Goal: Contribute content: Add original content to the website for others to see

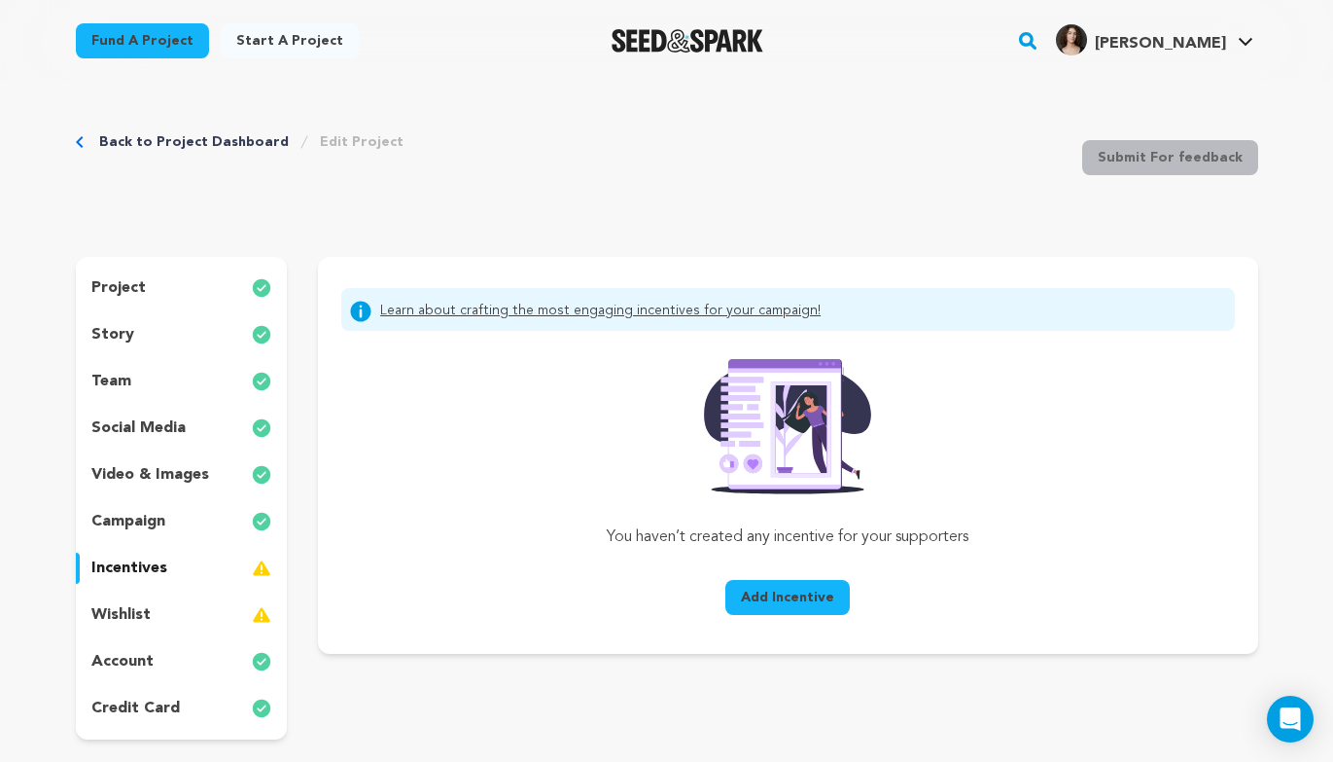
click at [804, 581] on button "Add Incentive" at bounding box center [788, 597] width 124 height 35
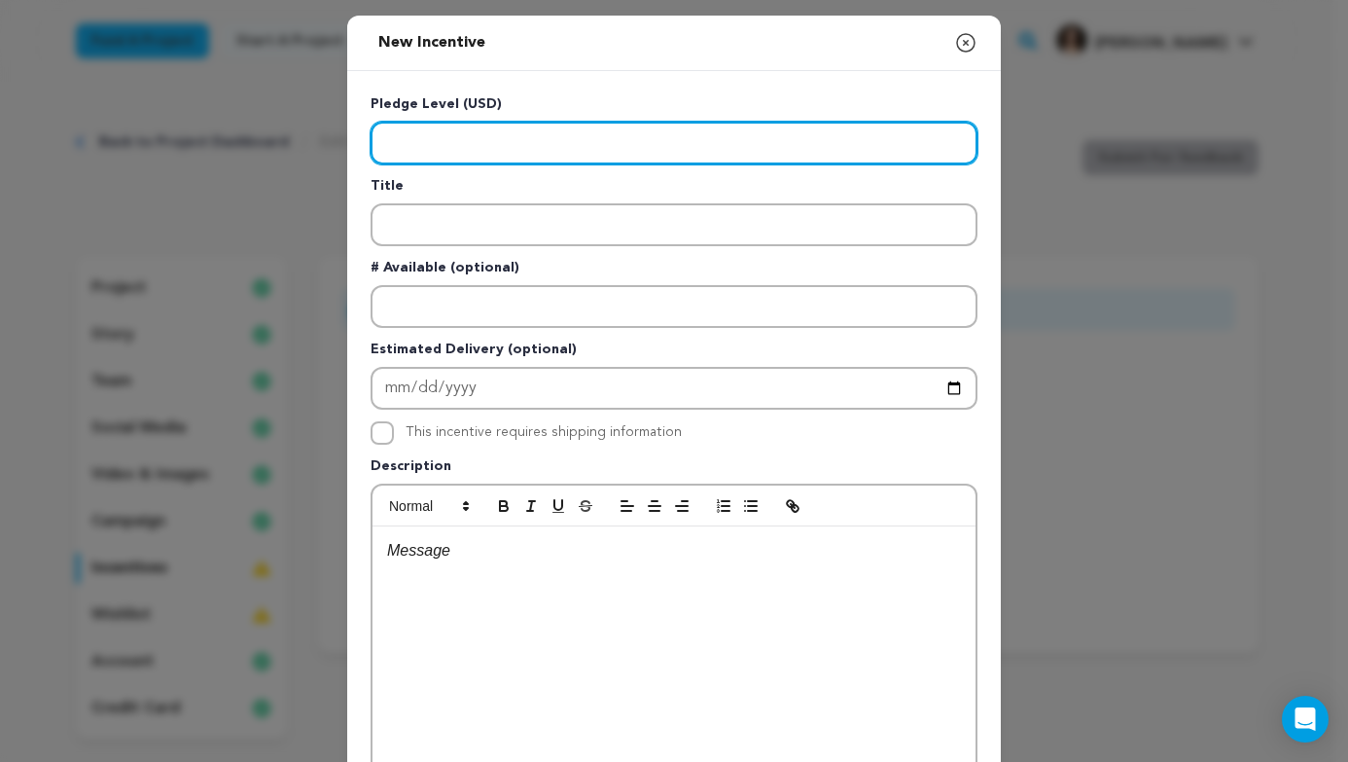
click at [622, 146] on input "Enter level" at bounding box center [674, 143] width 607 height 43
click at [465, 151] on input "Enter level" at bounding box center [674, 143] width 607 height 43
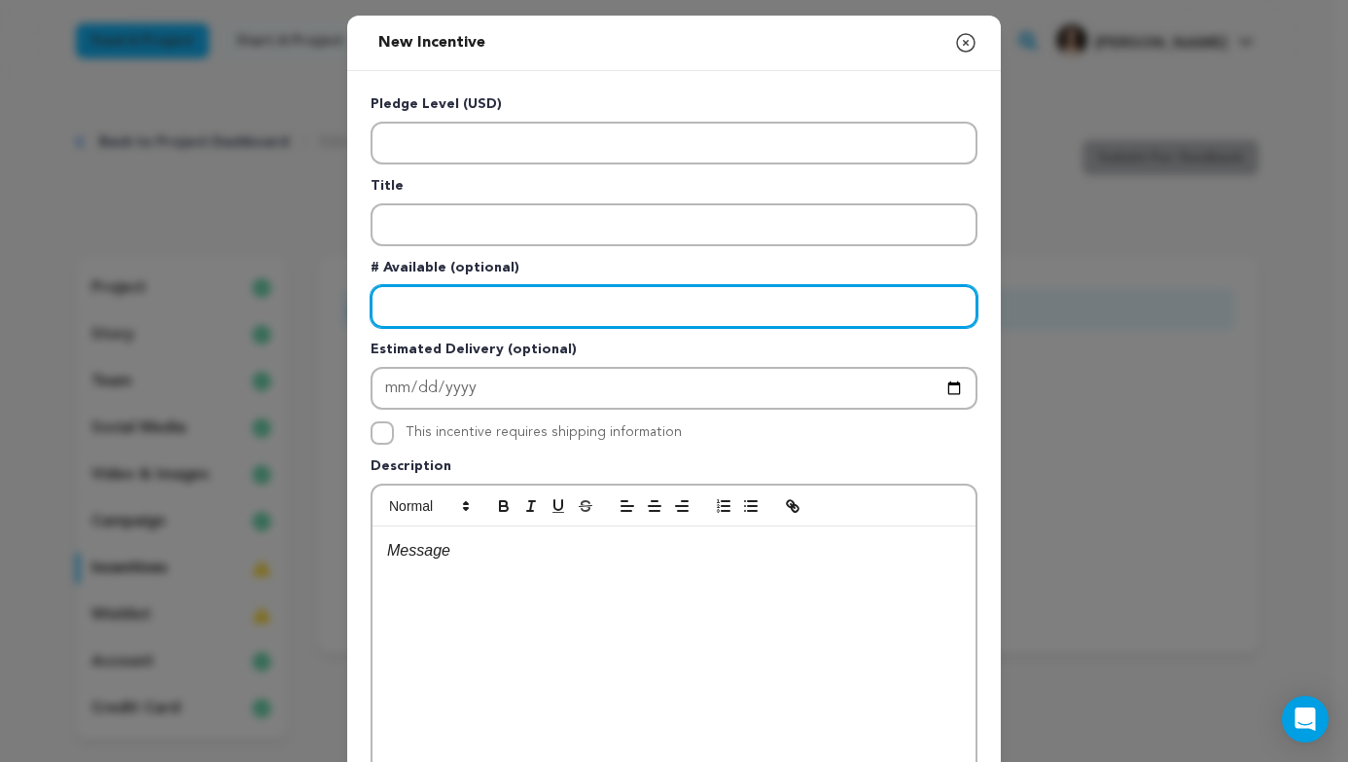
click at [479, 300] on input "Enter number available" at bounding box center [674, 306] width 607 height 43
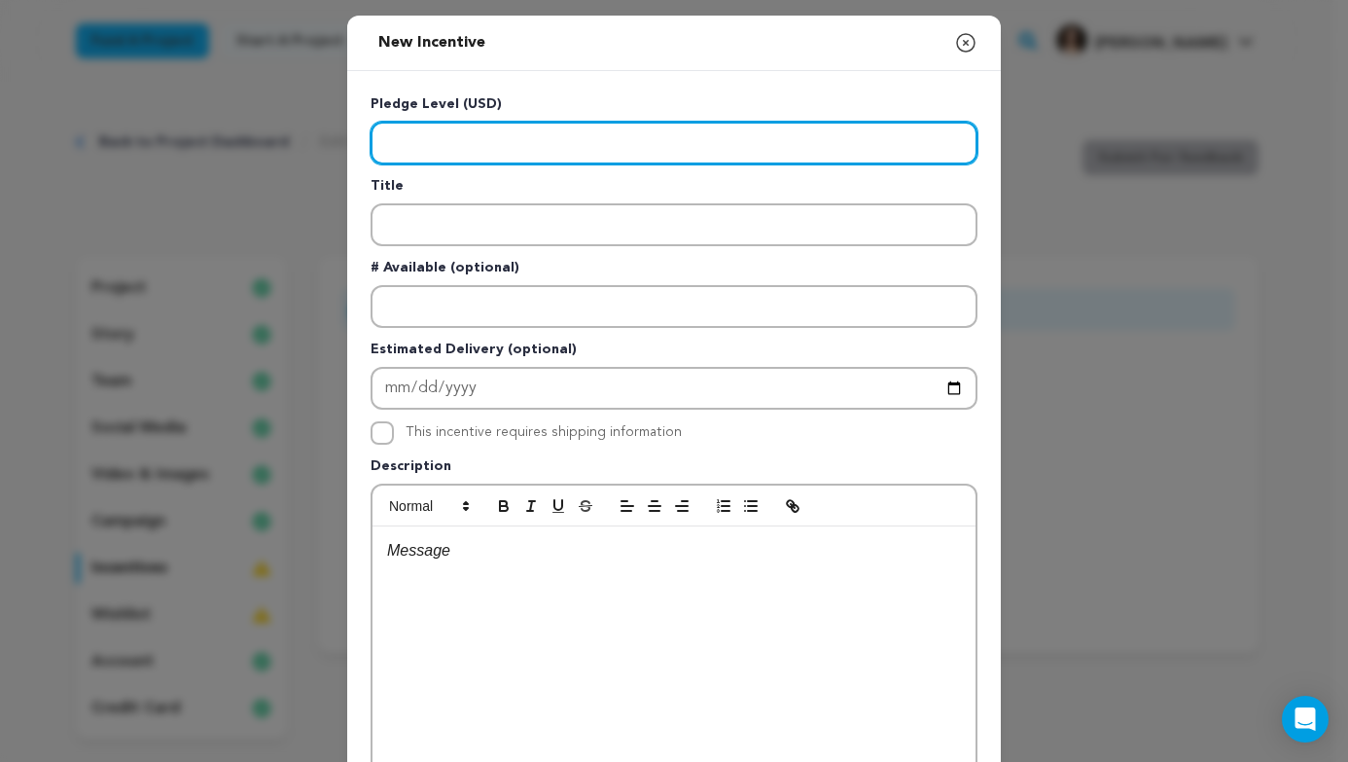
click at [439, 137] on input "Enter level" at bounding box center [674, 143] width 607 height 43
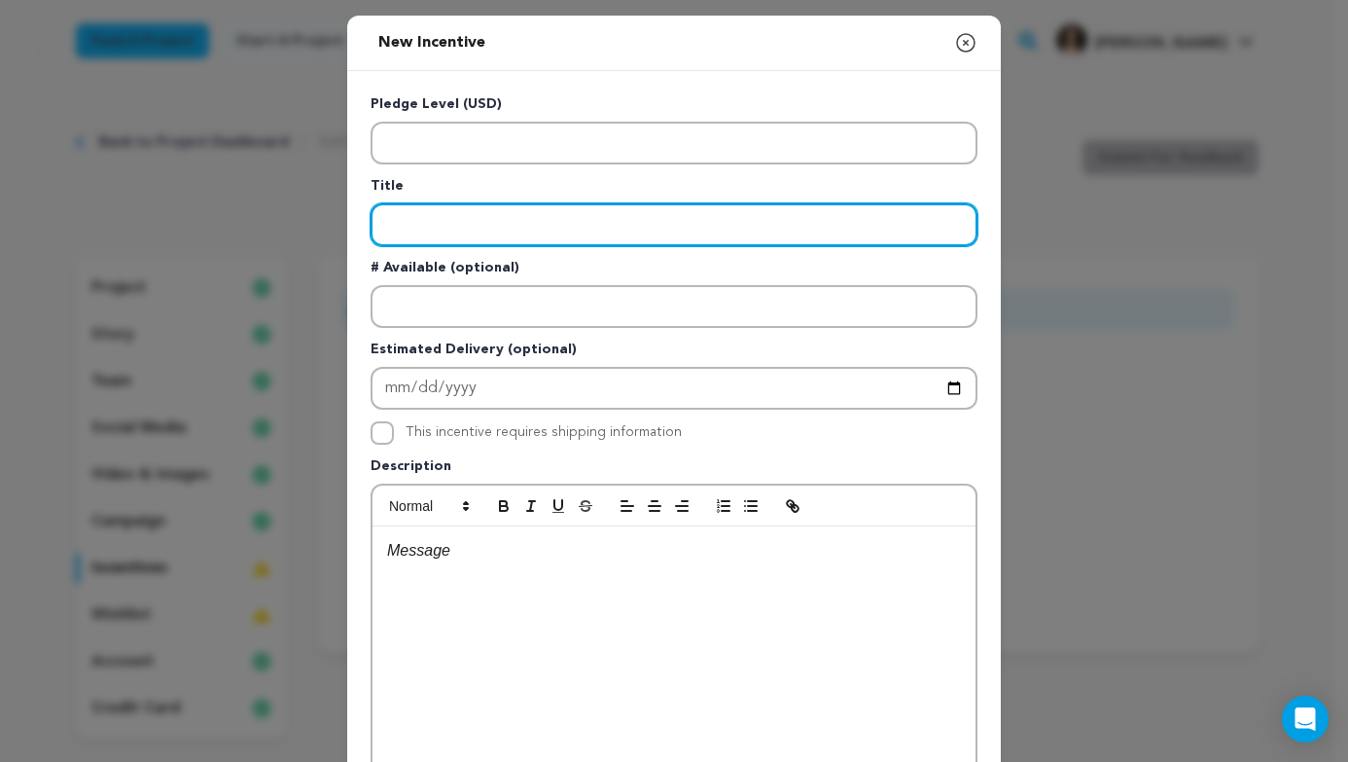
click at [438, 206] on input "Enter title" at bounding box center [674, 224] width 607 height 43
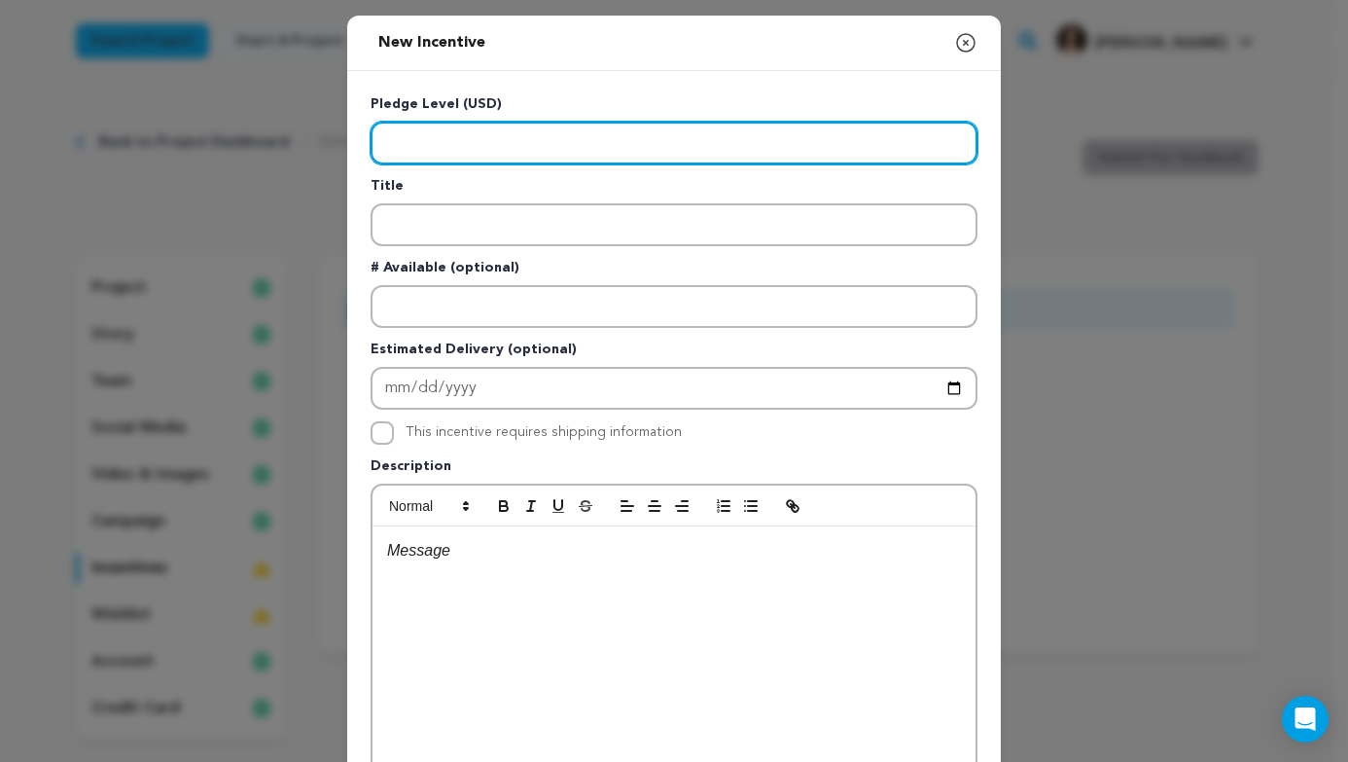
click at [412, 127] on input "Enter level" at bounding box center [674, 143] width 607 height 43
type input "2"
type input "4"
type input "10"
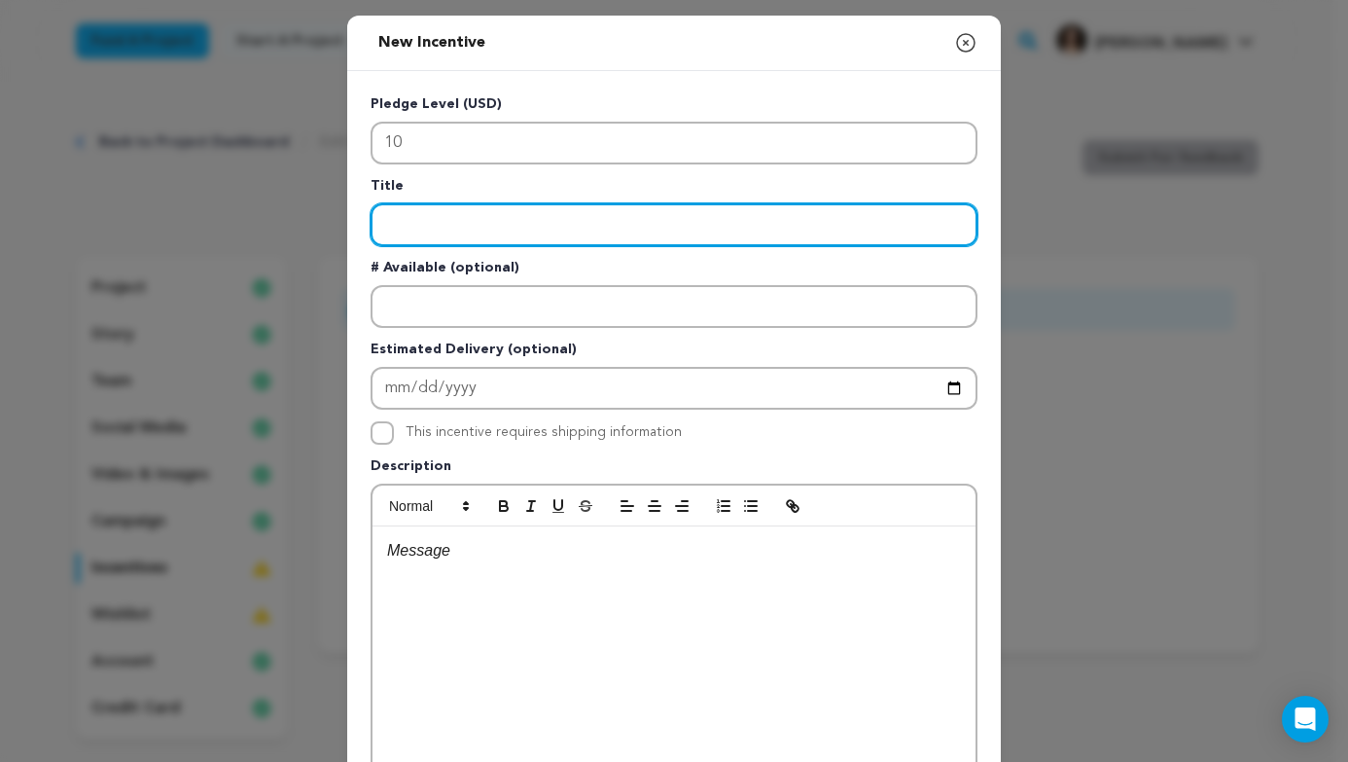
click at [558, 234] on input "Enter title" at bounding box center [674, 224] width 607 height 43
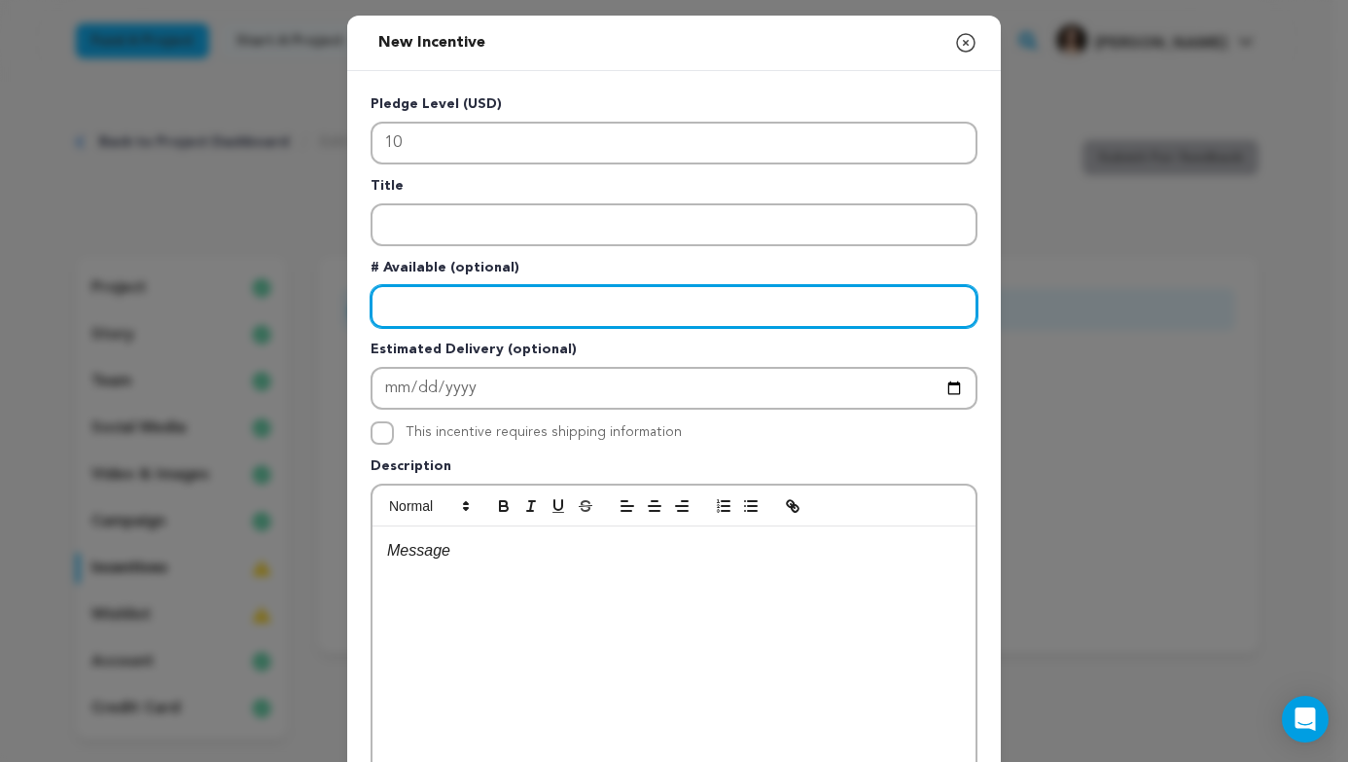
click at [477, 320] on input "Enter number available" at bounding box center [674, 306] width 607 height 43
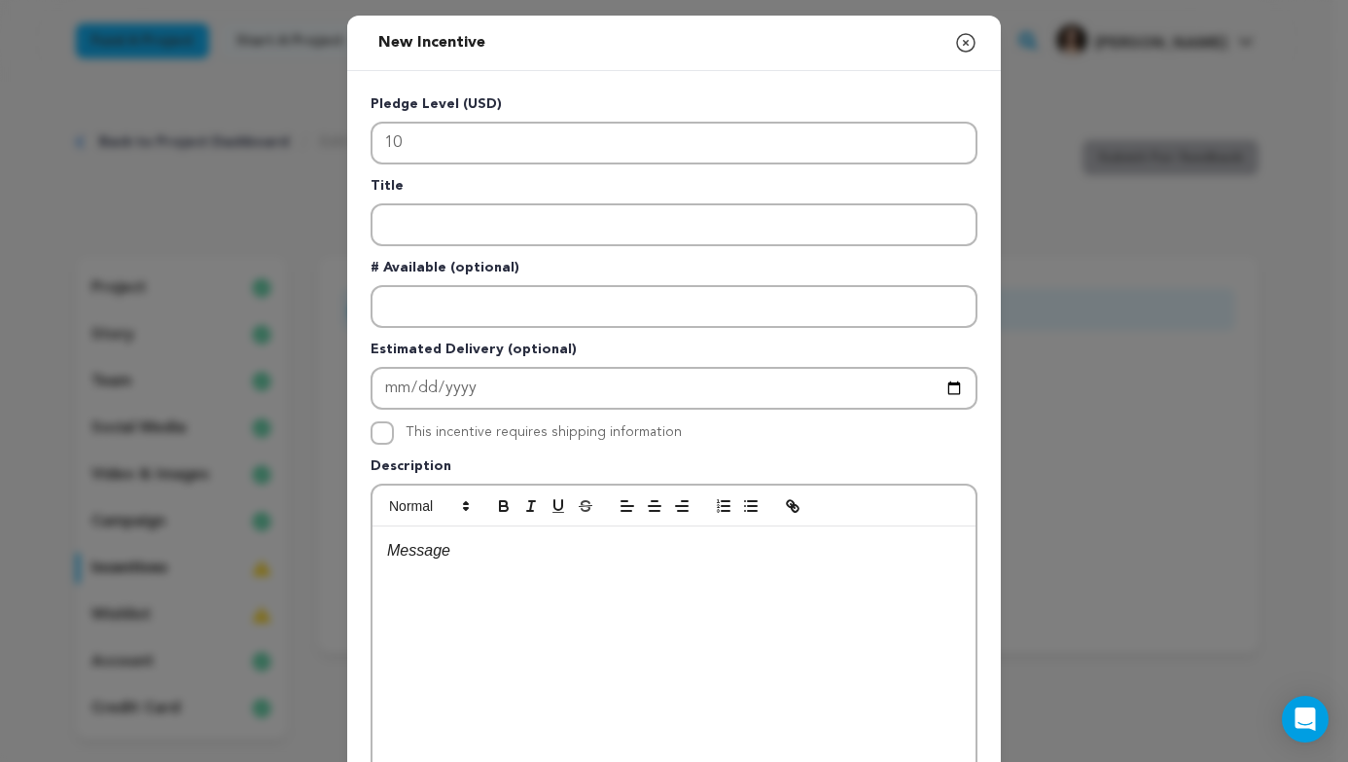
click at [420, 624] on div at bounding box center [674, 672] width 603 height 292
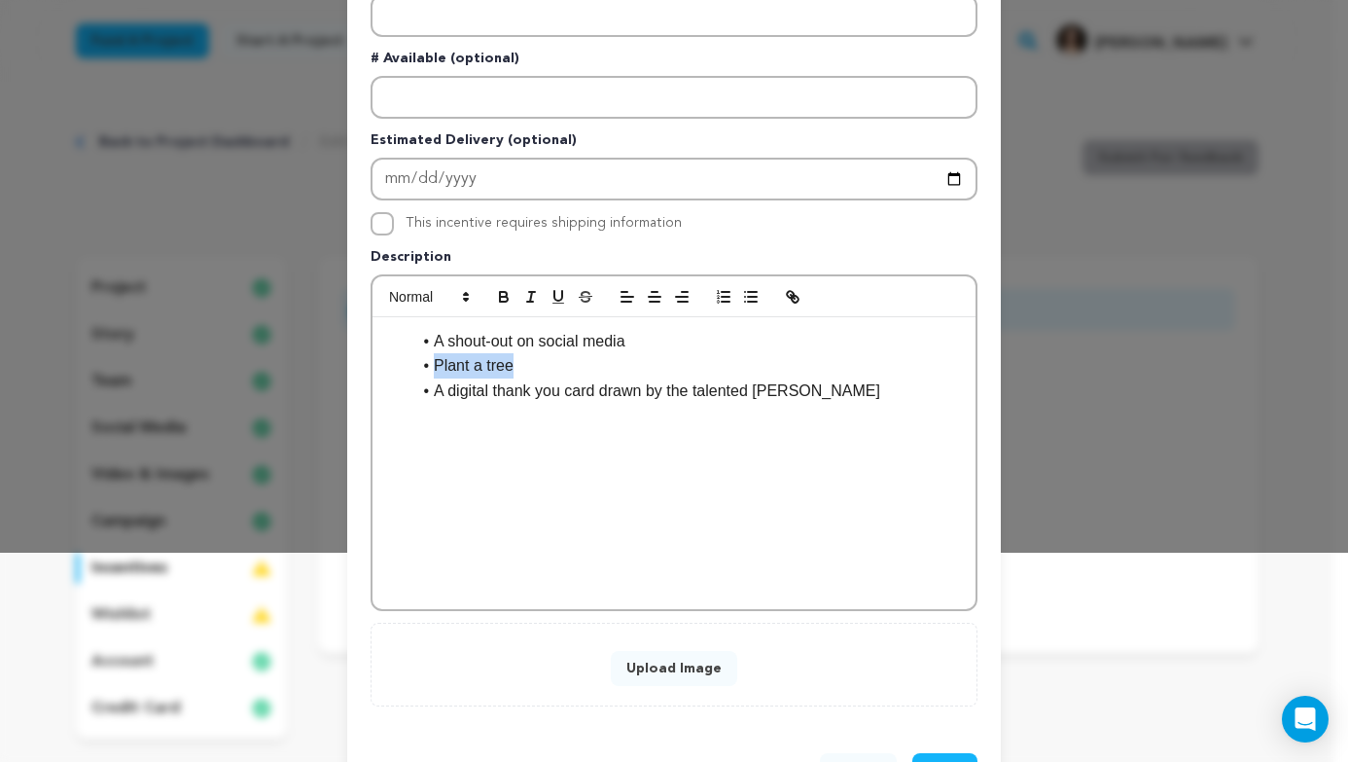
drag, startPoint x: 515, startPoint y: 371, endPoint x: 429, endPoint y: 367, distance: 86.7
click at [429, 367] on li "Plant a tree" at bounding box center [685, 365] width 550 height 25
drag, startPoint x: 805, startPoint y: 401, endPoint x: 664, endPoint y: 380, distance: 142.5
click at [664, 380] on li "A digital thank you card drawn by the talented Stella" at bounding box center [685, 390] width 550 height 25
click at [579, 491] on div "A shout-out on social media A tree is planted in your name A digital thank you …" at bounding box center [674, 463] width 603 height 292
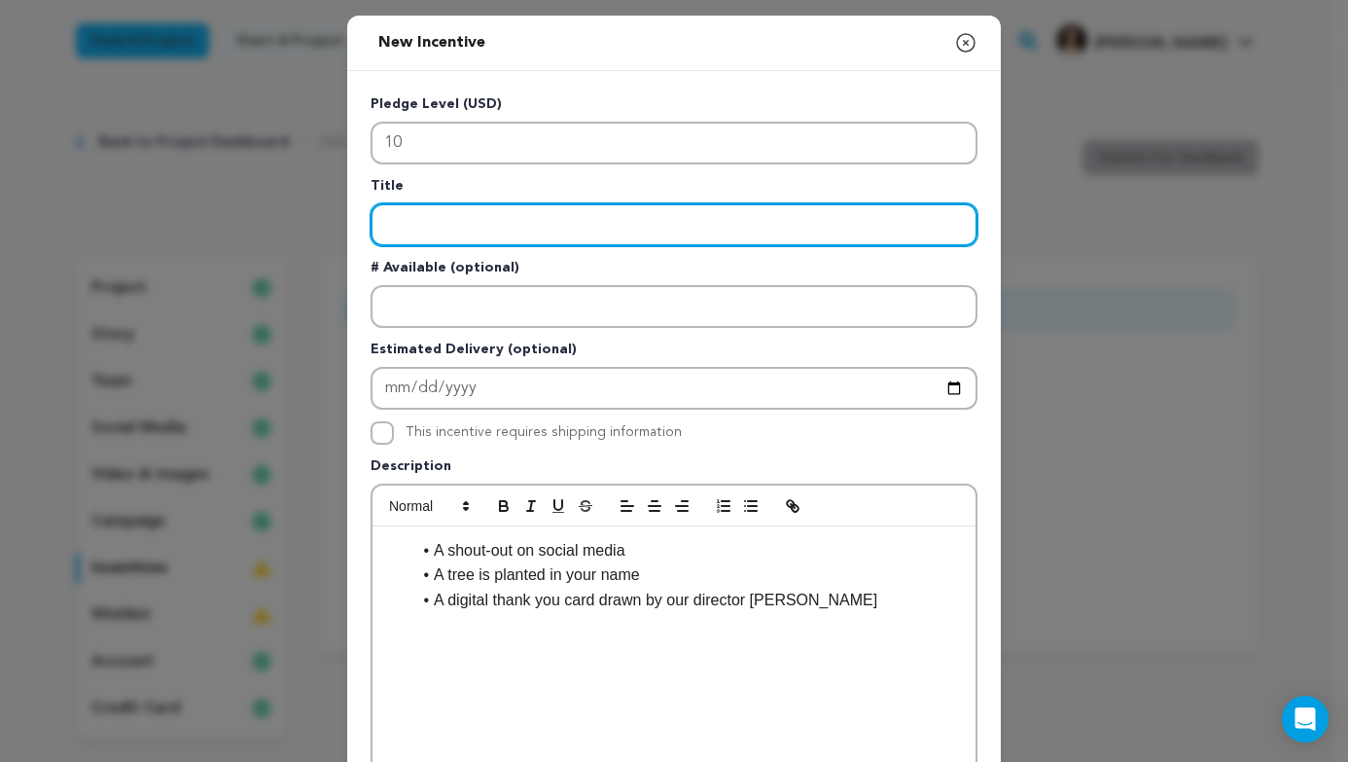
click at [489, 231] on input "Enter title" at bounding box center [674, 224] width 607 height 43
click at [437, 227] on input "Enter title" at bounding box center [674, 224] width 607 height 43
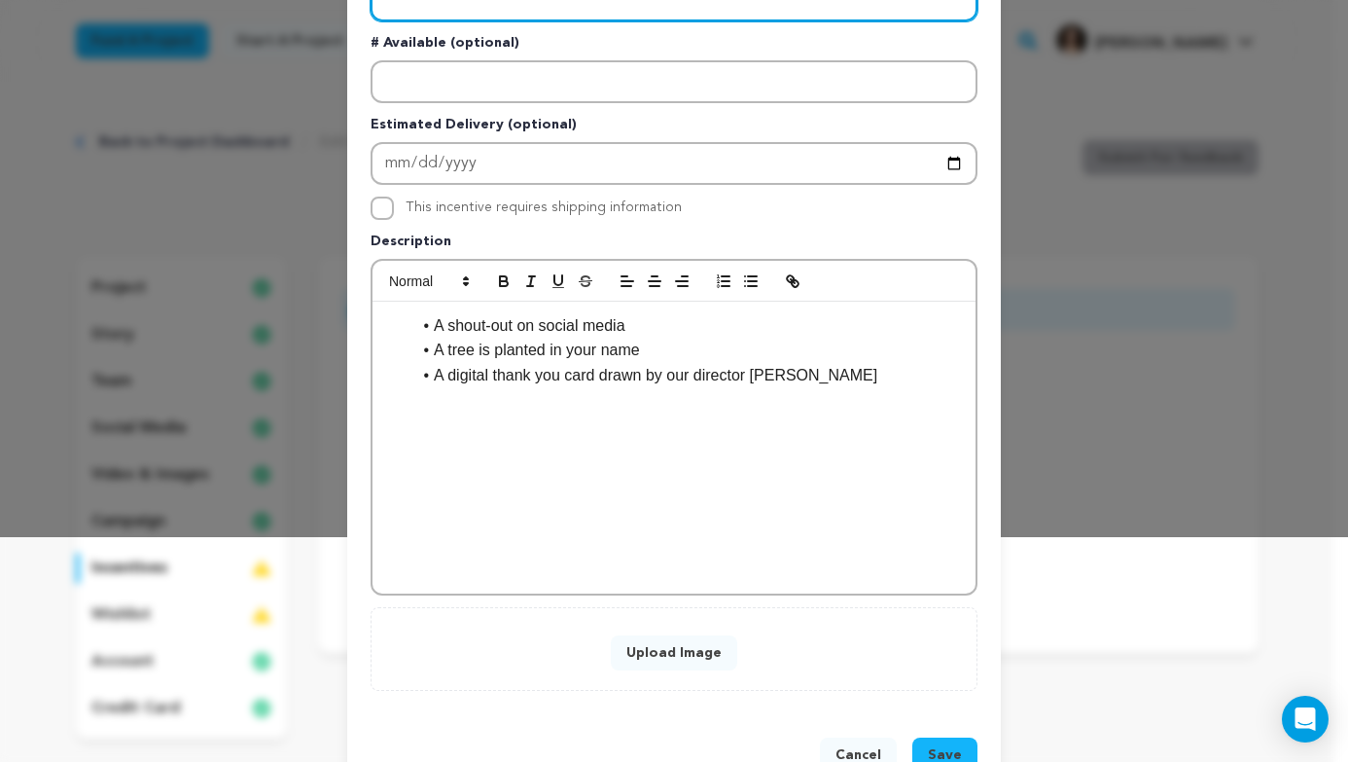
scroll to position [282, 0]
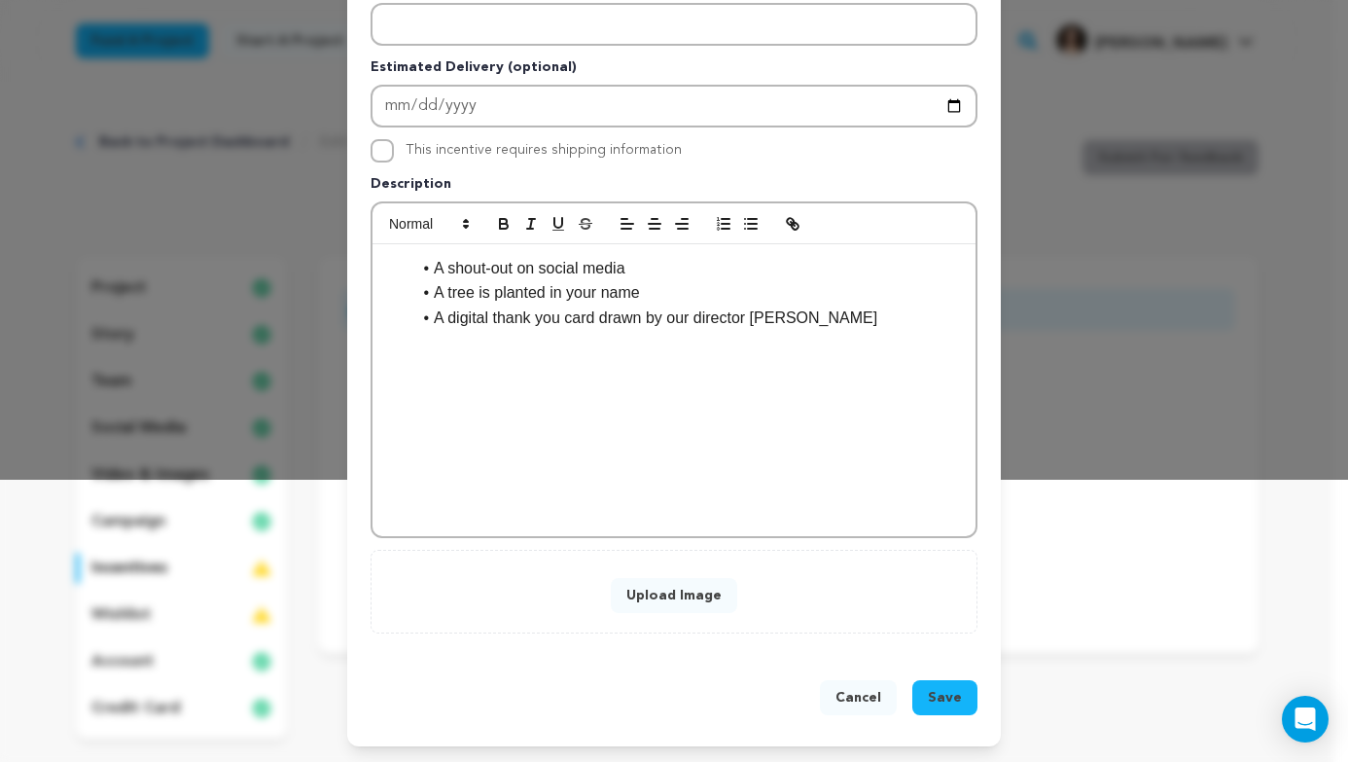
click at [632, 583] on button "Upload Image" at bounding box center [674, 595] width 126 height 35
click at [689, 602] on button "Upload Image" at bounding box center [674, 595] width 126 height 35
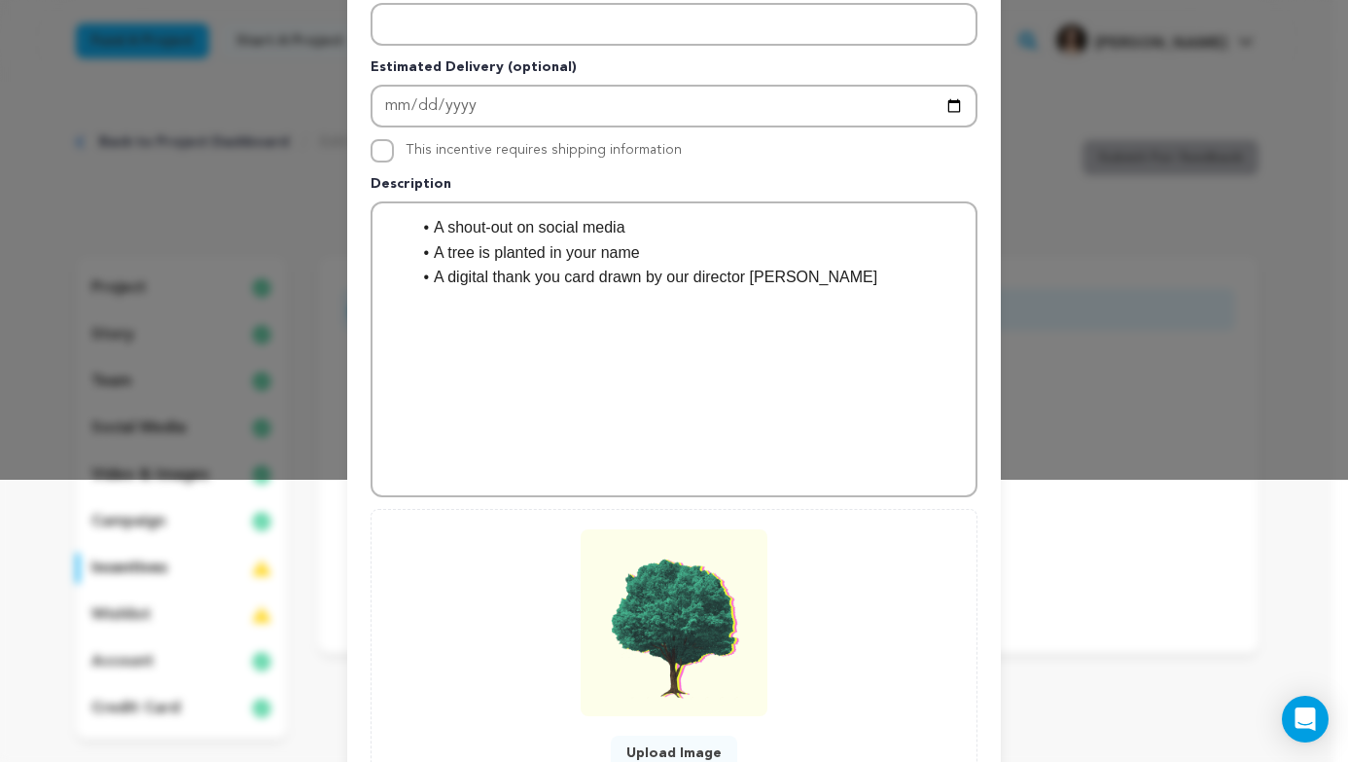
click at [804, 361] on div "A shout-out on social media A tree is planted in your name A digital thank you …" at bounding box center [674, 349] width 603 height 292
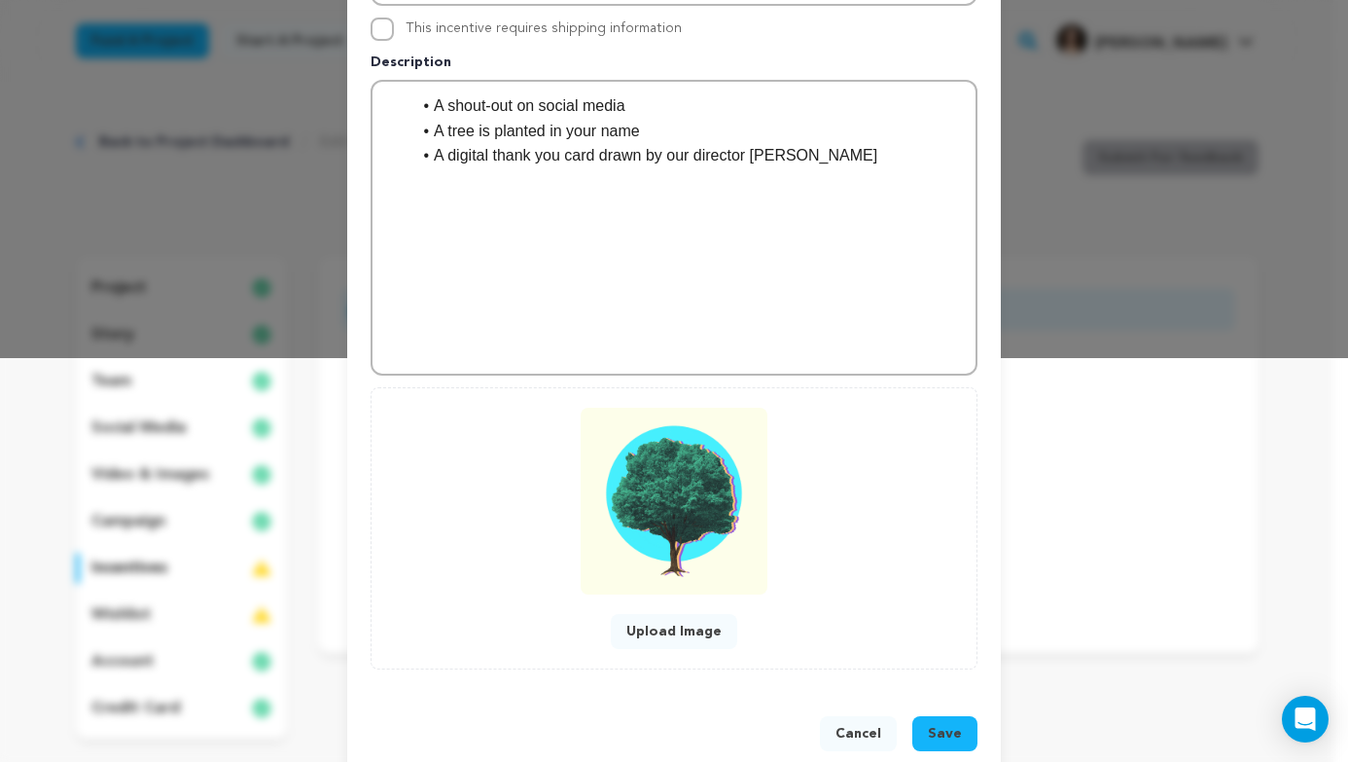
click at [949, 726] on span "Save" at bounding box center [945, 733] width 34 height 19
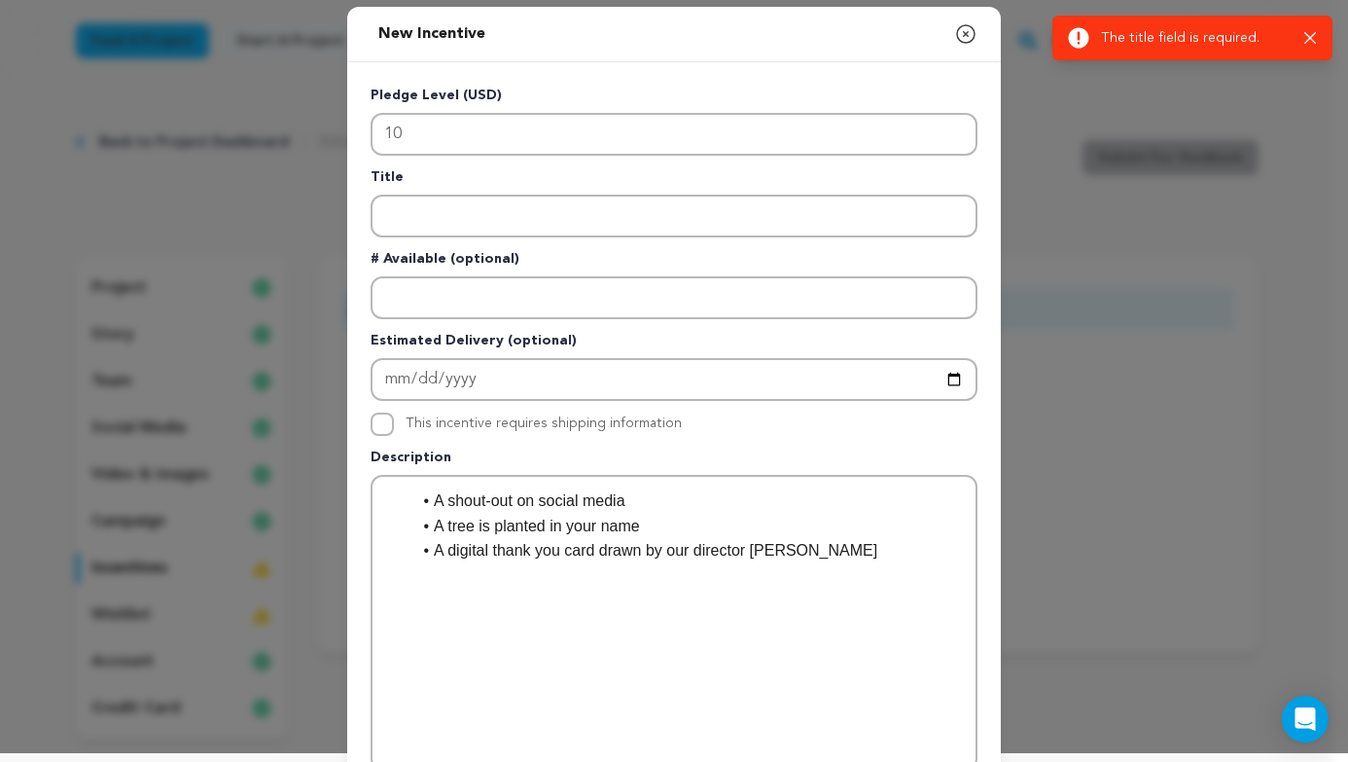
scroll to position [0, 0]
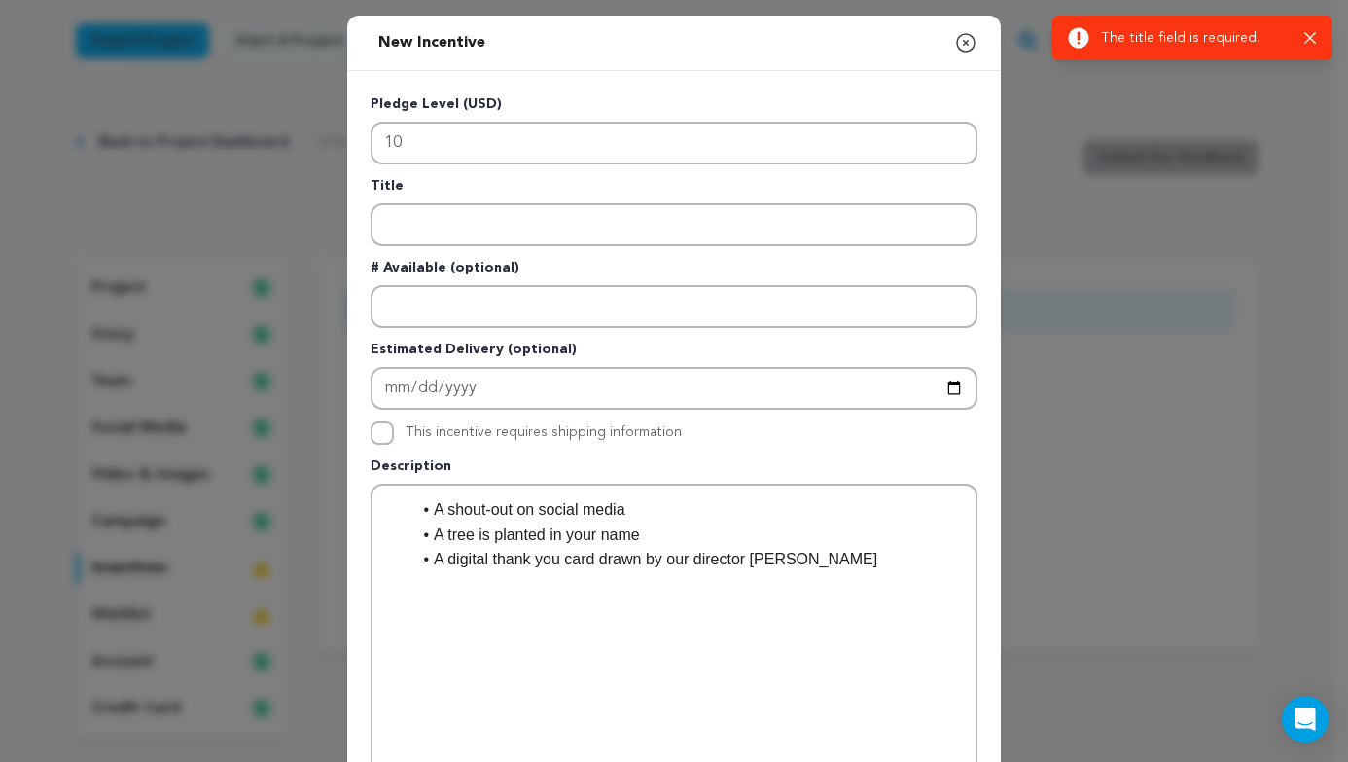
click at [650, 201] on p "Title" at bounding box center [674, 189] width 607 height 27
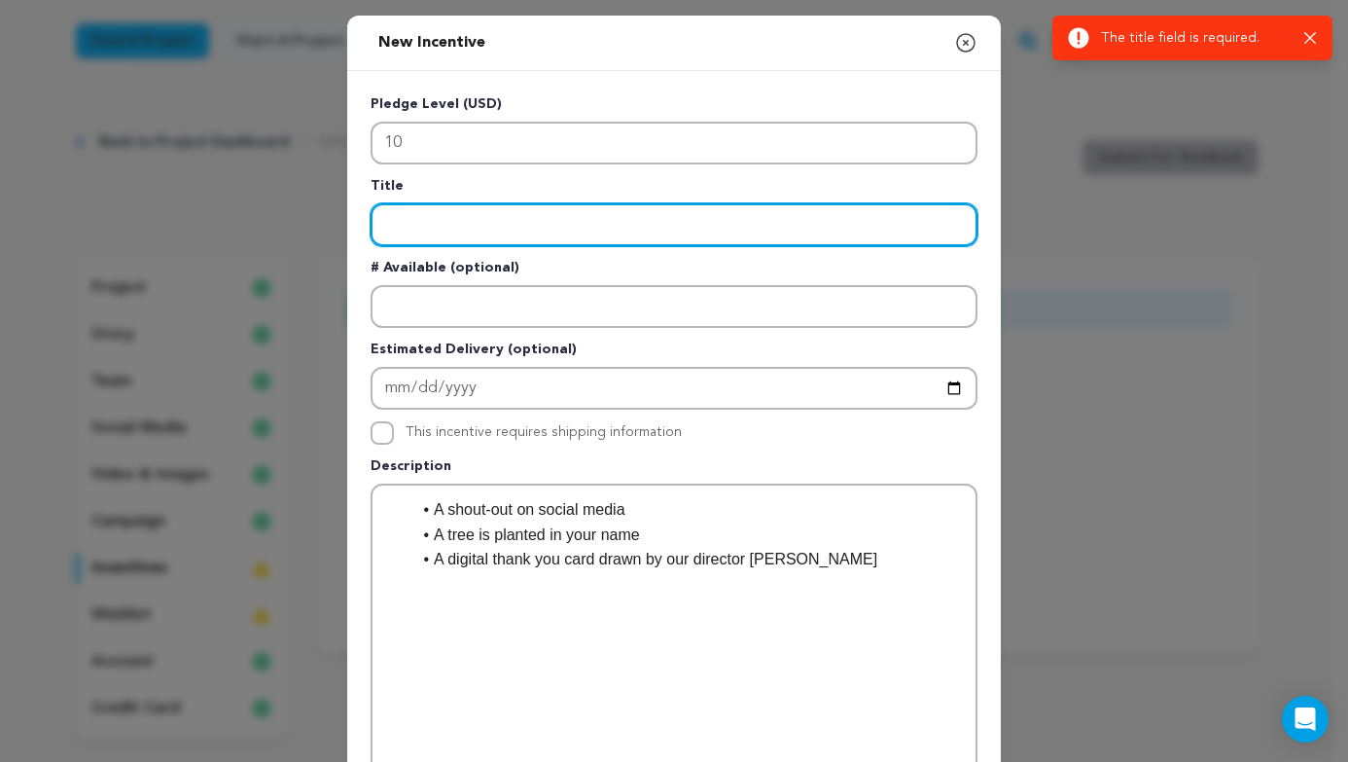
click at [660, 225] on input "Enter title" at bounding box center [674, 224] width 607 height 43
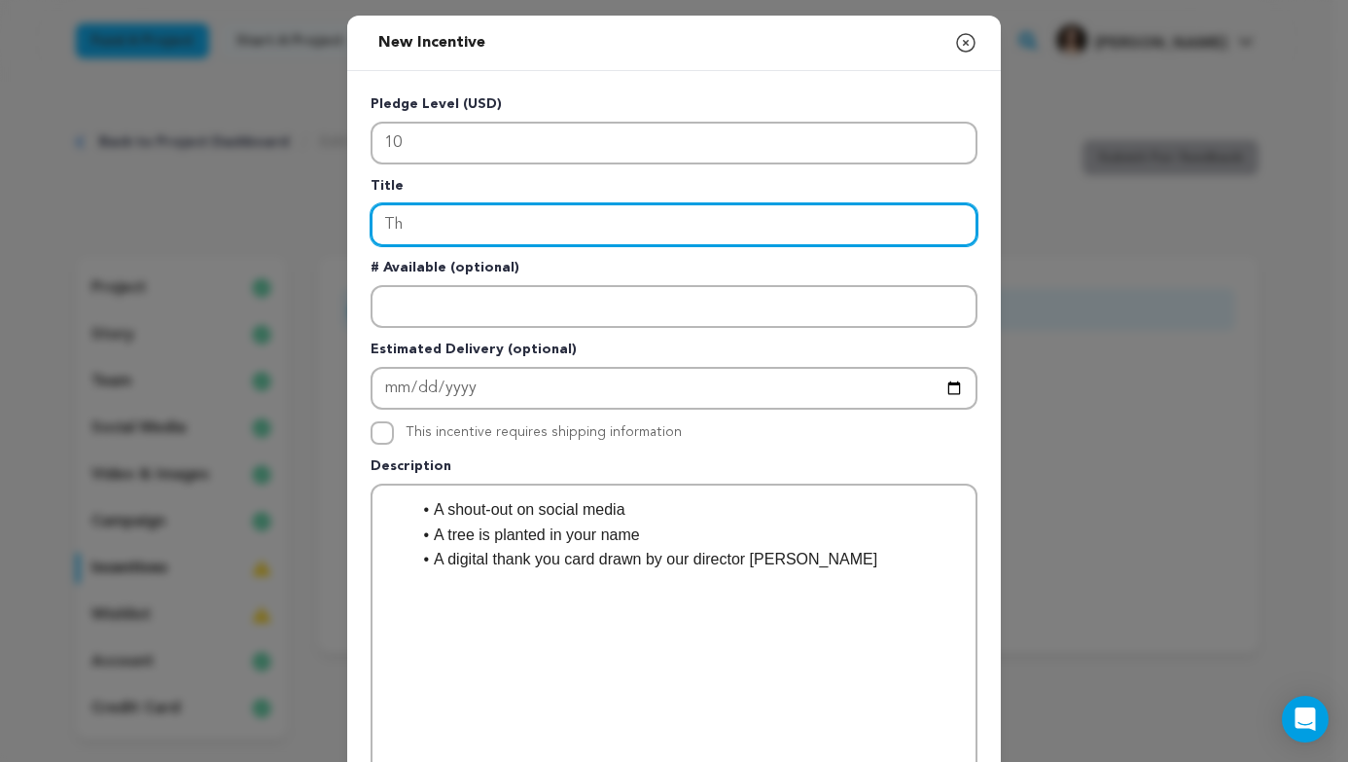
type input "T"
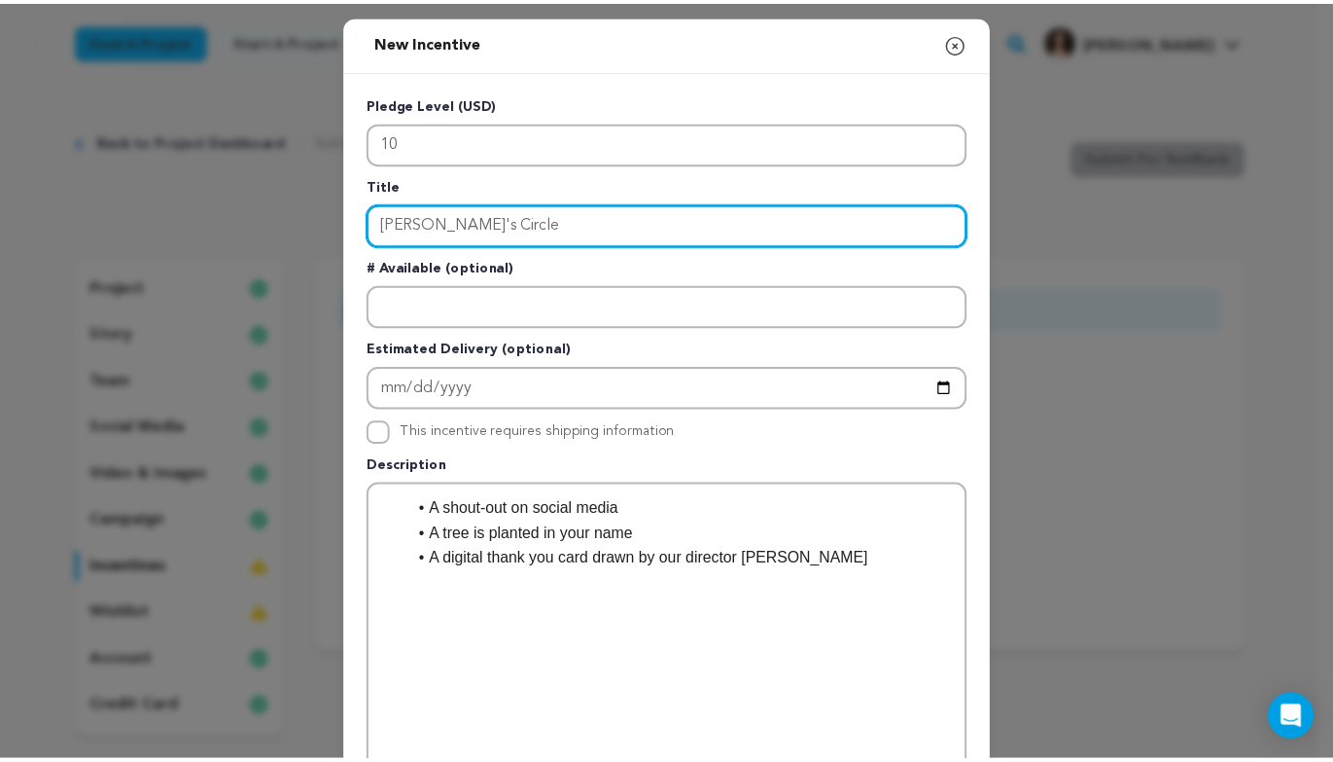
scroll to position [440, 0]
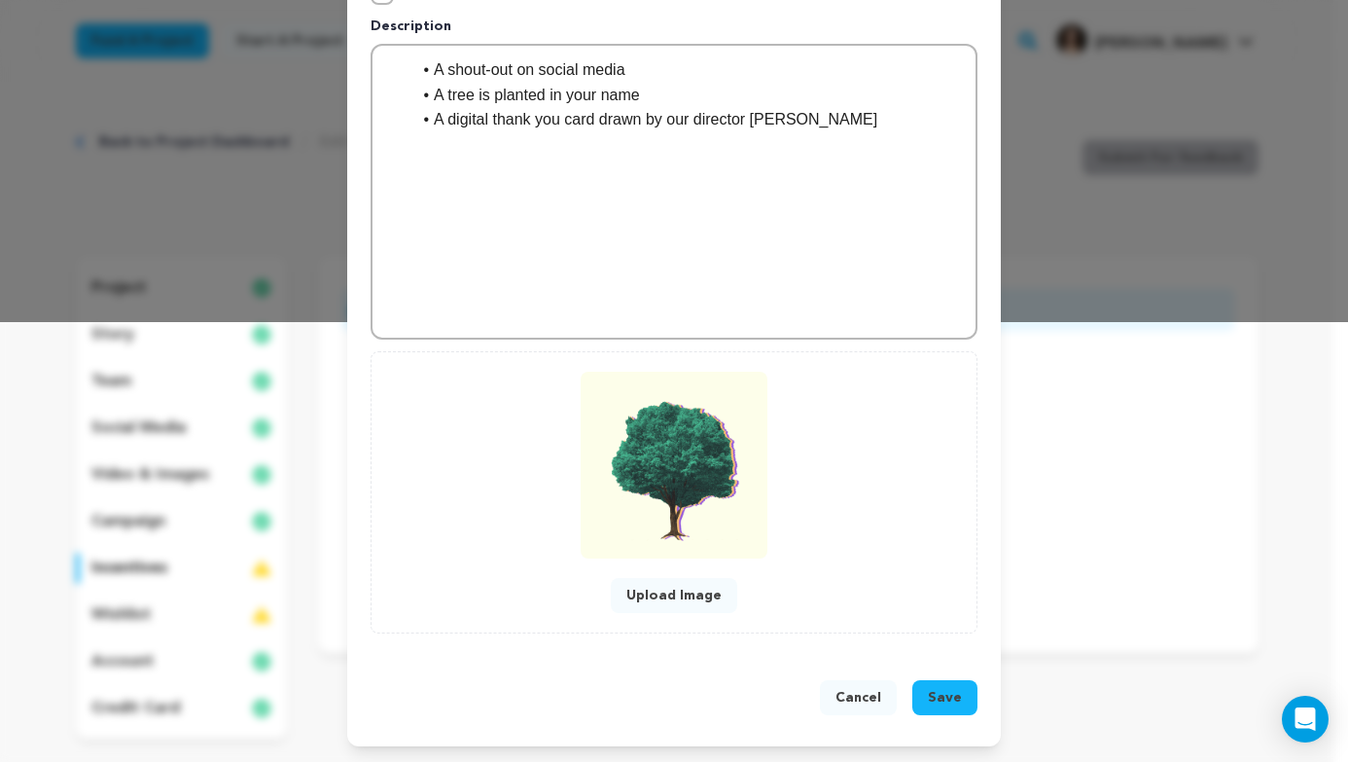
type input "[PERSON_NAME]'s Circle"
click at [929, 693] on span "Save" at bounding box center [945, 697] width 34 height 19
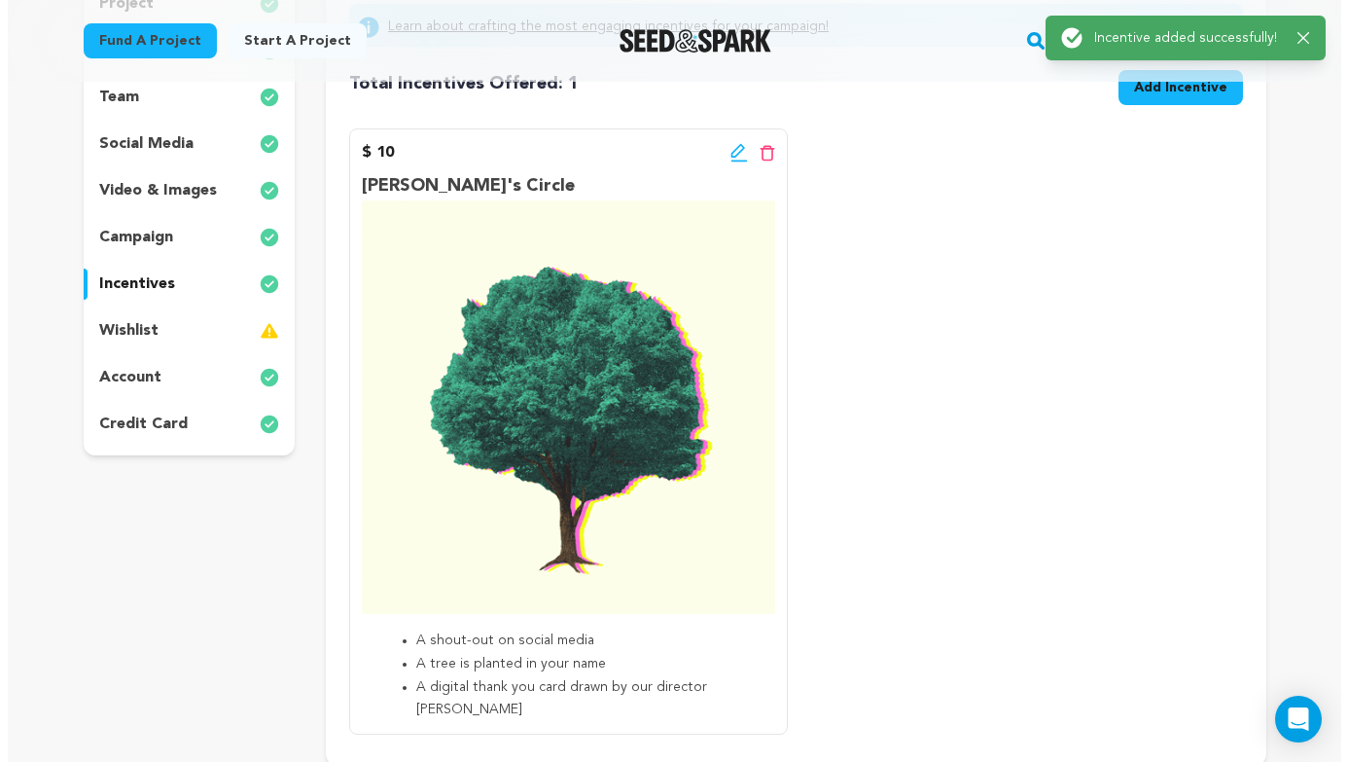
scroll to position [265, 0]
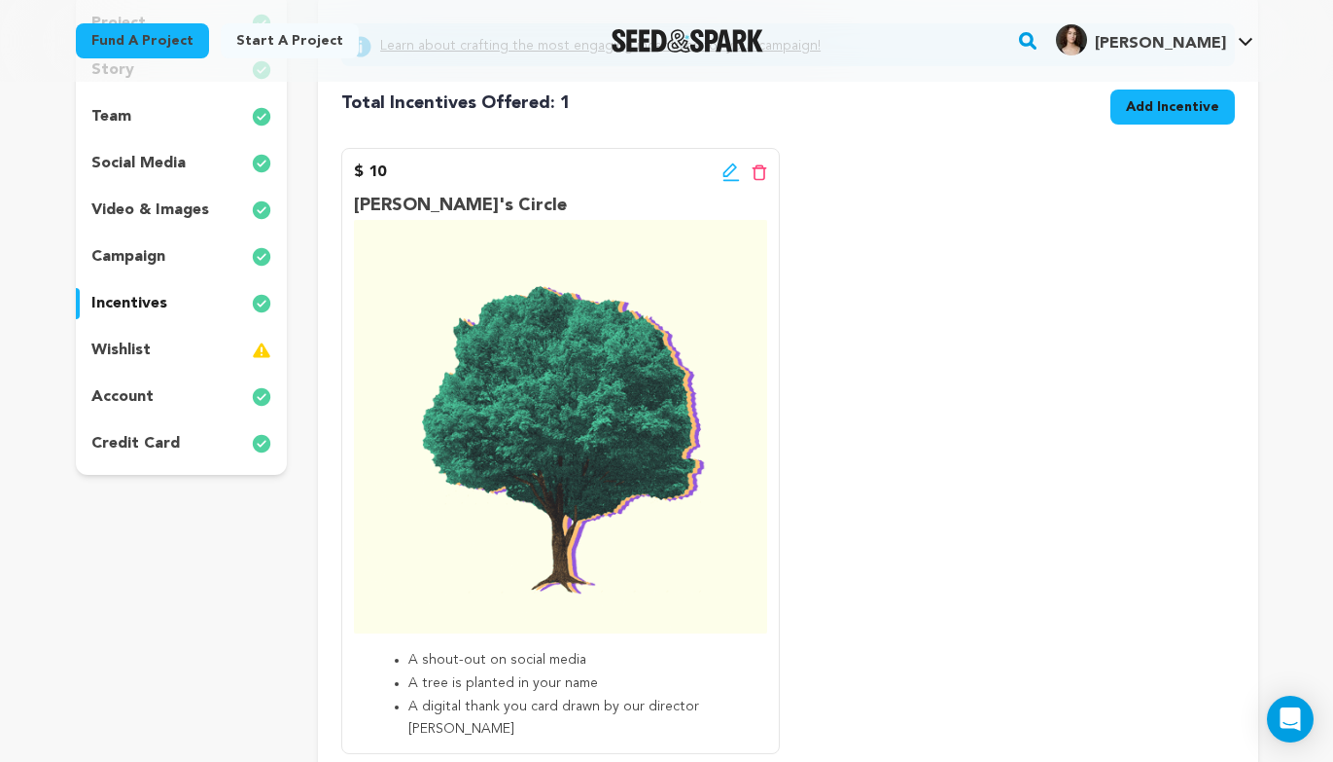
click at [1183, 104] on span "Add Incentive" at bounding box center [1172, 106] width 93 height 19
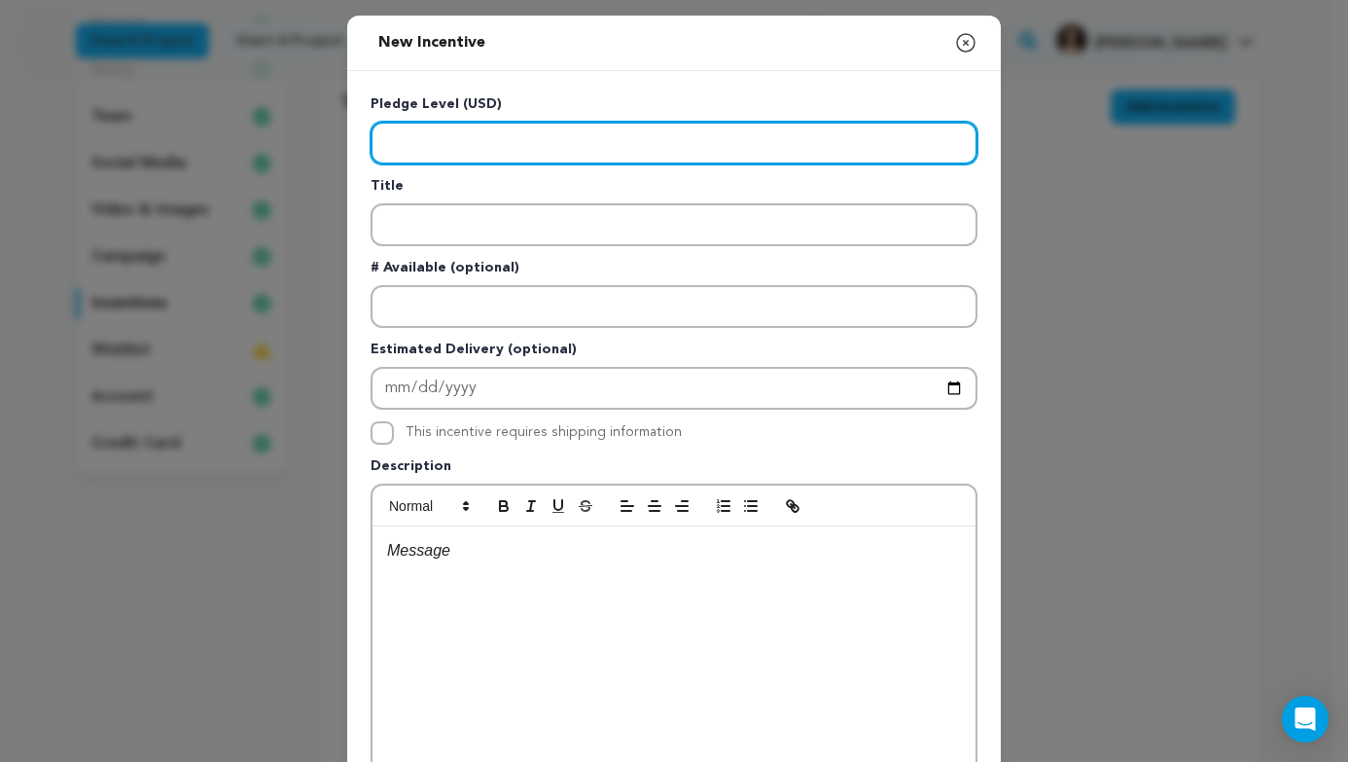
click at [729, 150] on input "Enter level" at bounding box center [674, 143] width 607 height 43
type input "30"
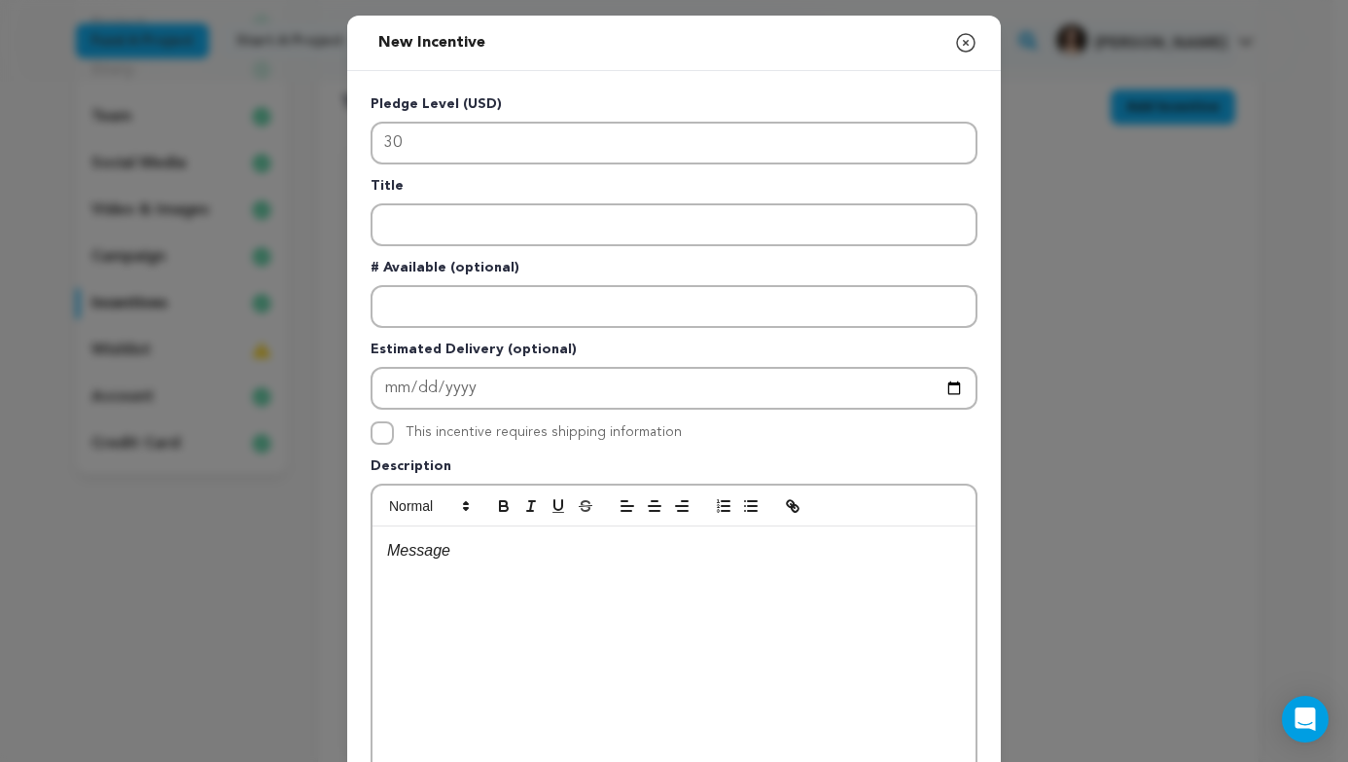
click at [603, 258] on p "# Available (optional)" at bounding box center [674, 271] width 607 height 27
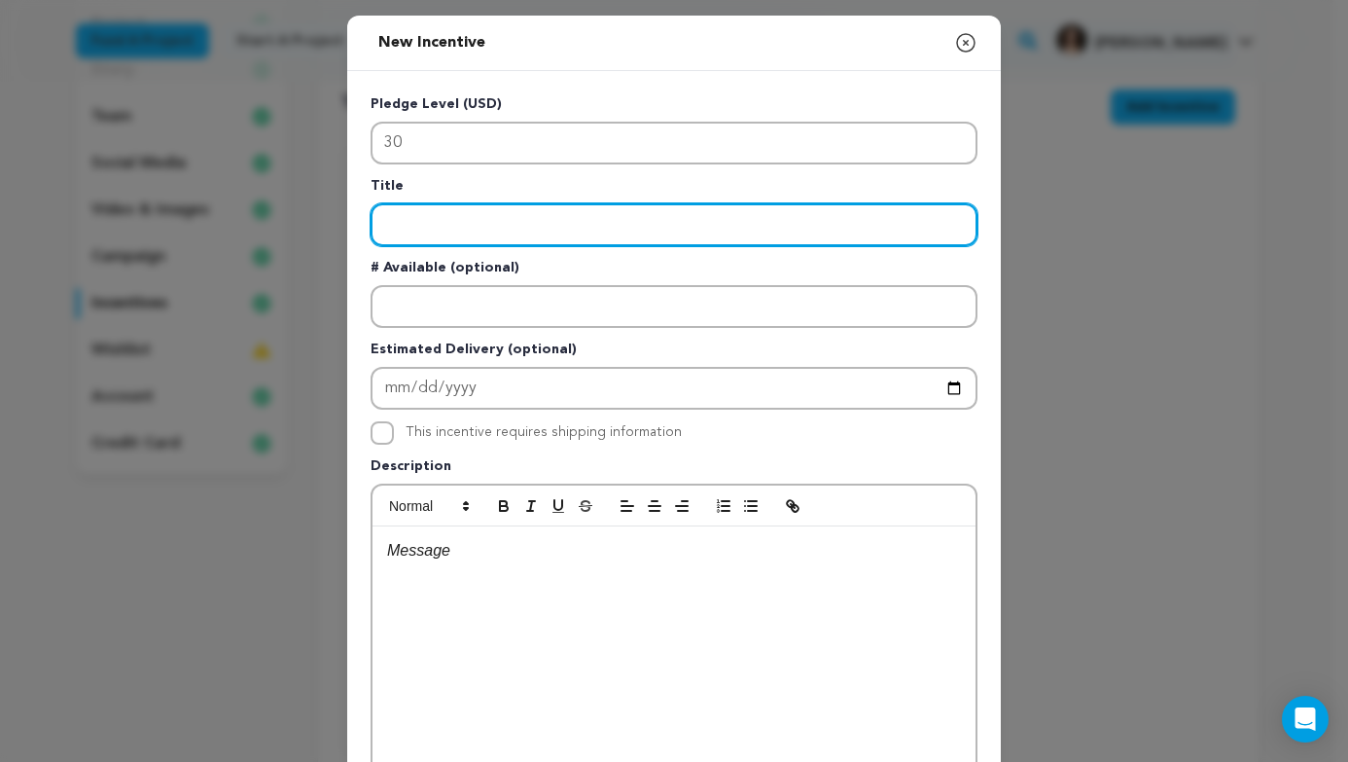
click at [585, 224] on input "Enter title" at bounding box center [674, 224] width 607 height 43
type input "f"
click at [409, 220] on input "Fan club" at bounding box center [674, 224] width 607 height 43
click at [372, 218] on input "Fan Club" at bounding box center [674, 224] width 607 height 43
type input "The Fan Club"
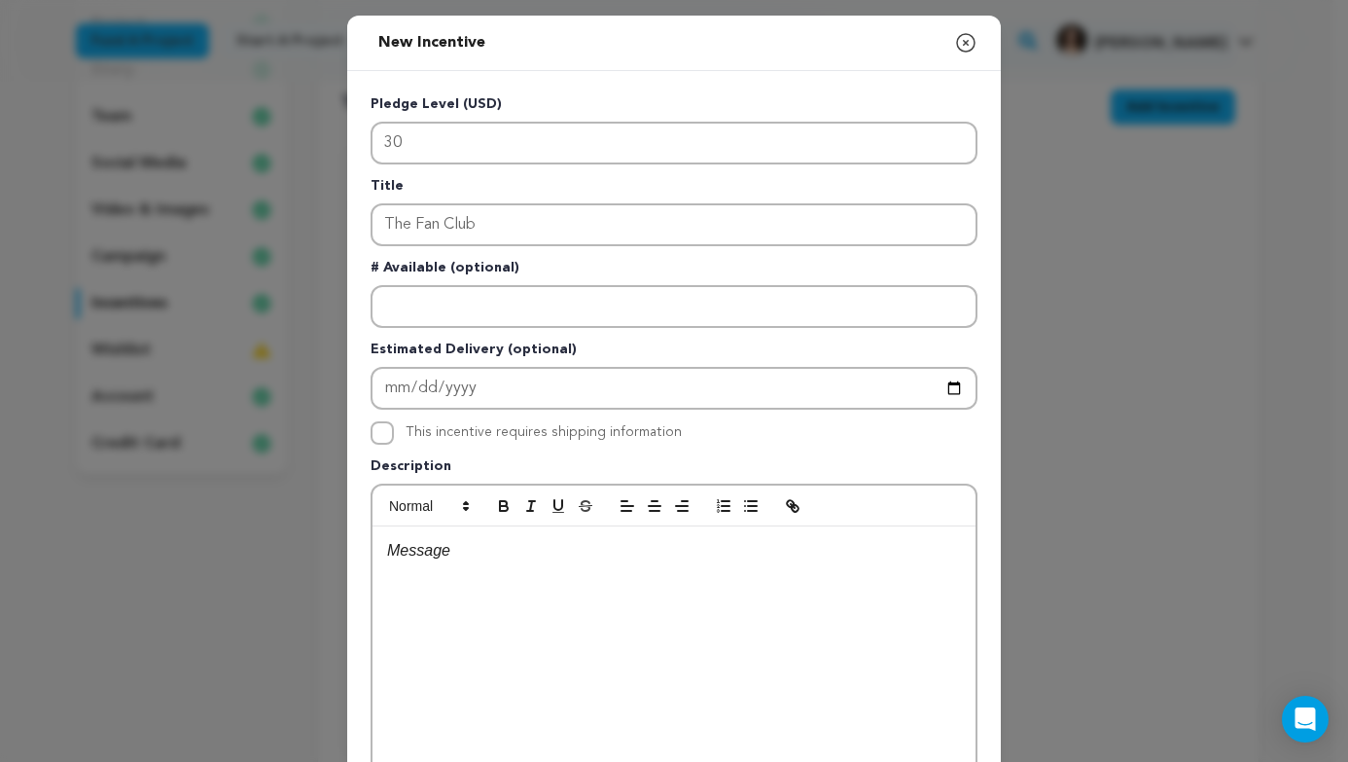
click at [533, 560] on p at bounding box center [674, 550] width 574 height 25
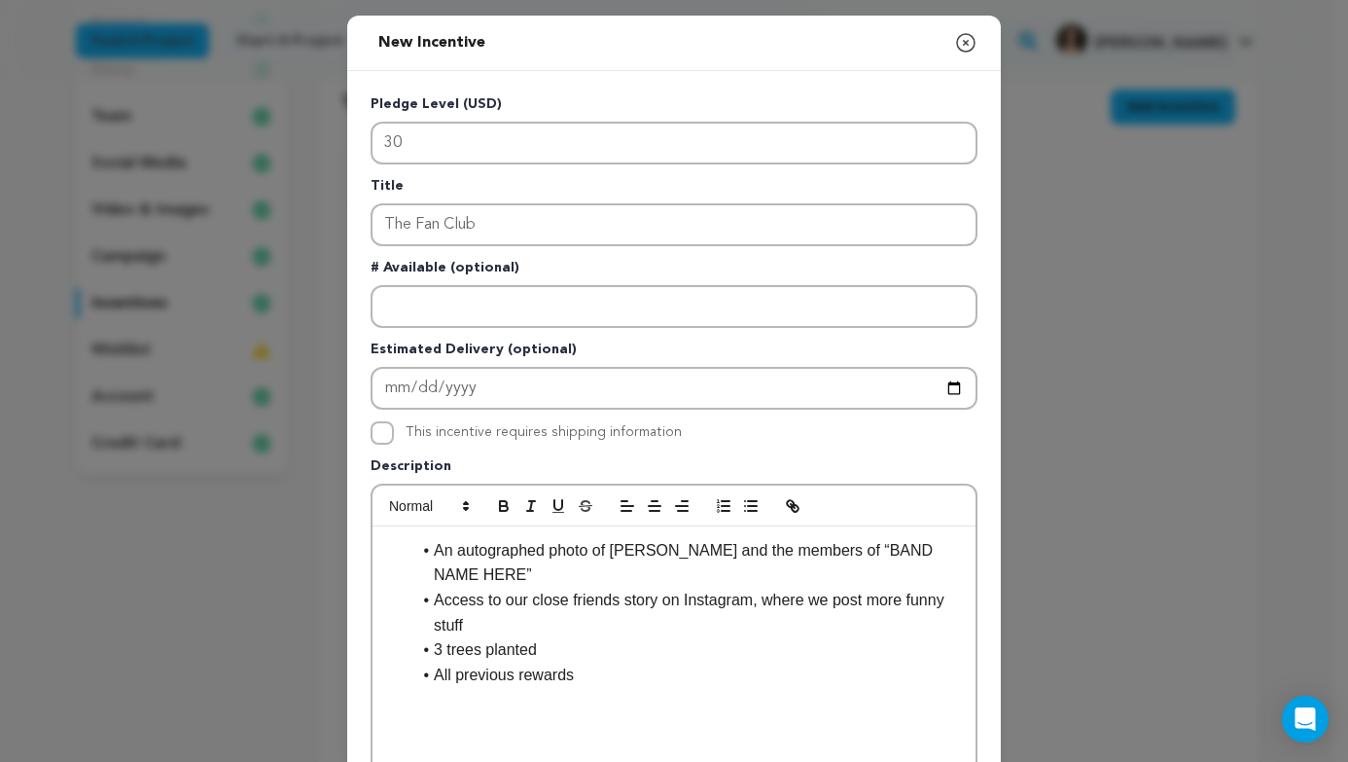
click at [432, 677] on li "All previous rewards" at bounding box center [685, 674] width 550 height 25
click at [623, 691] on p at bounding box center [674, 699] width 574 height 25
click at [624, 607] on li "Access to our close friends' story on Instagram, where we post more funny stuff" at bounding box center [685, 612] width 550 height 50
click at [654, 644] on li "3 trees planted" at bounding box center [685, 649] width 550 height 25
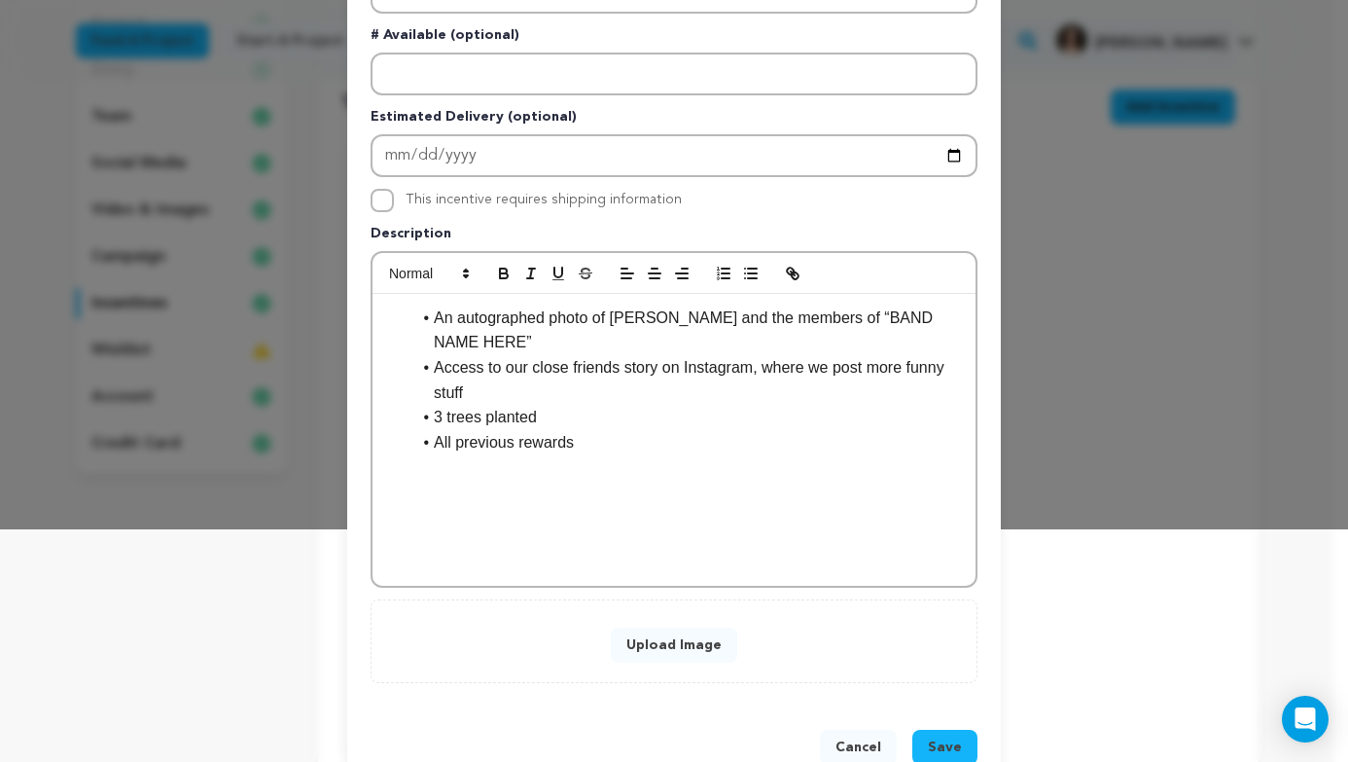
scroll to position [282, 0]
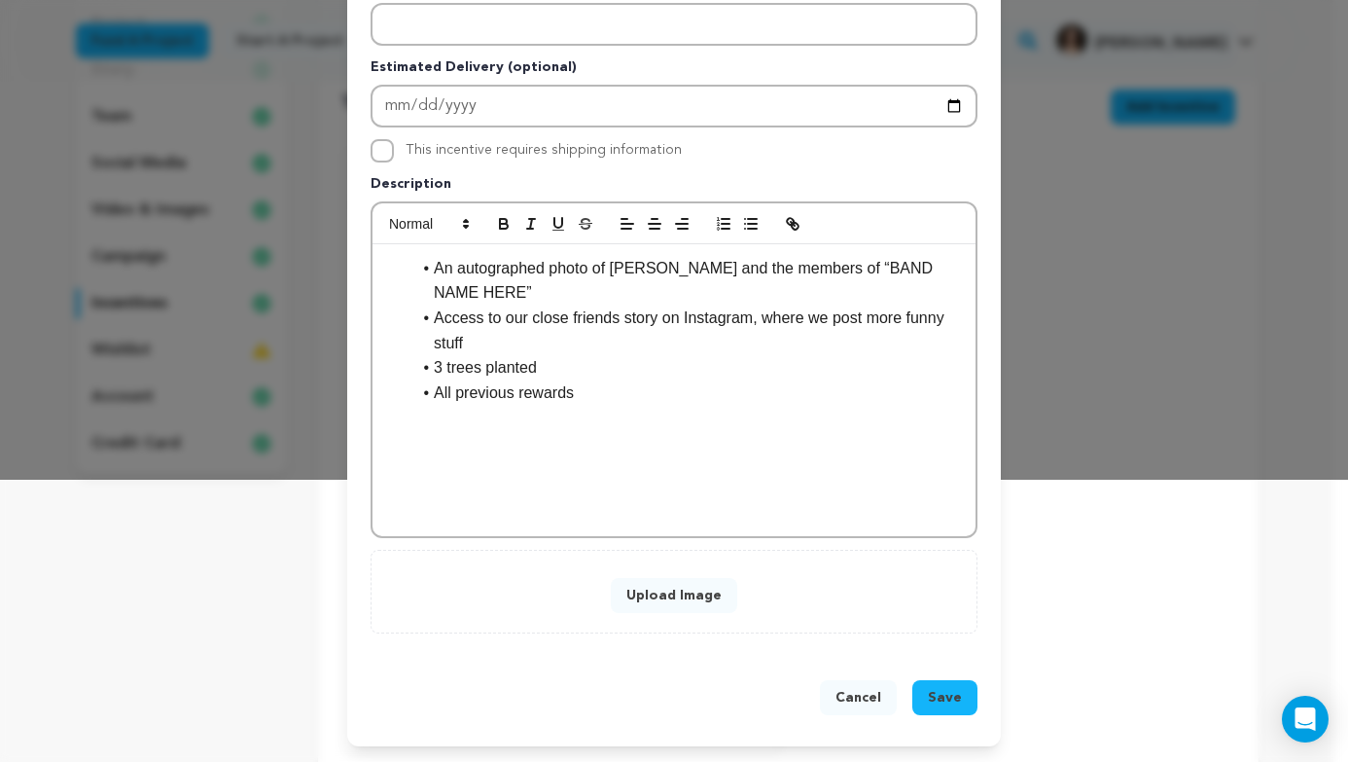
click at [823, 604] on div "Upload Image" at bounding box center [674, 591] width 566 height 43
click at [711, 599] on button "Upload Image" at bounding box center [674, 595] width 126 height 35
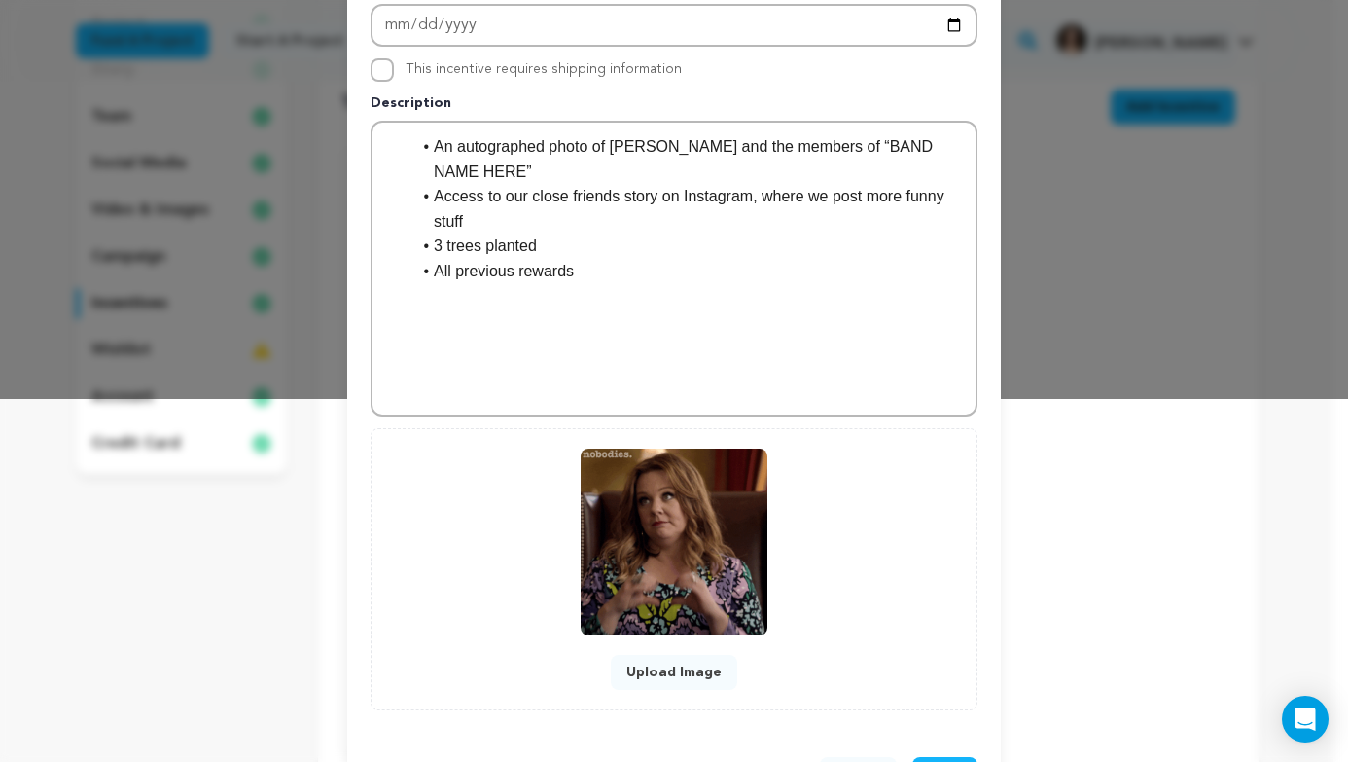
scroll to position [440, 0]
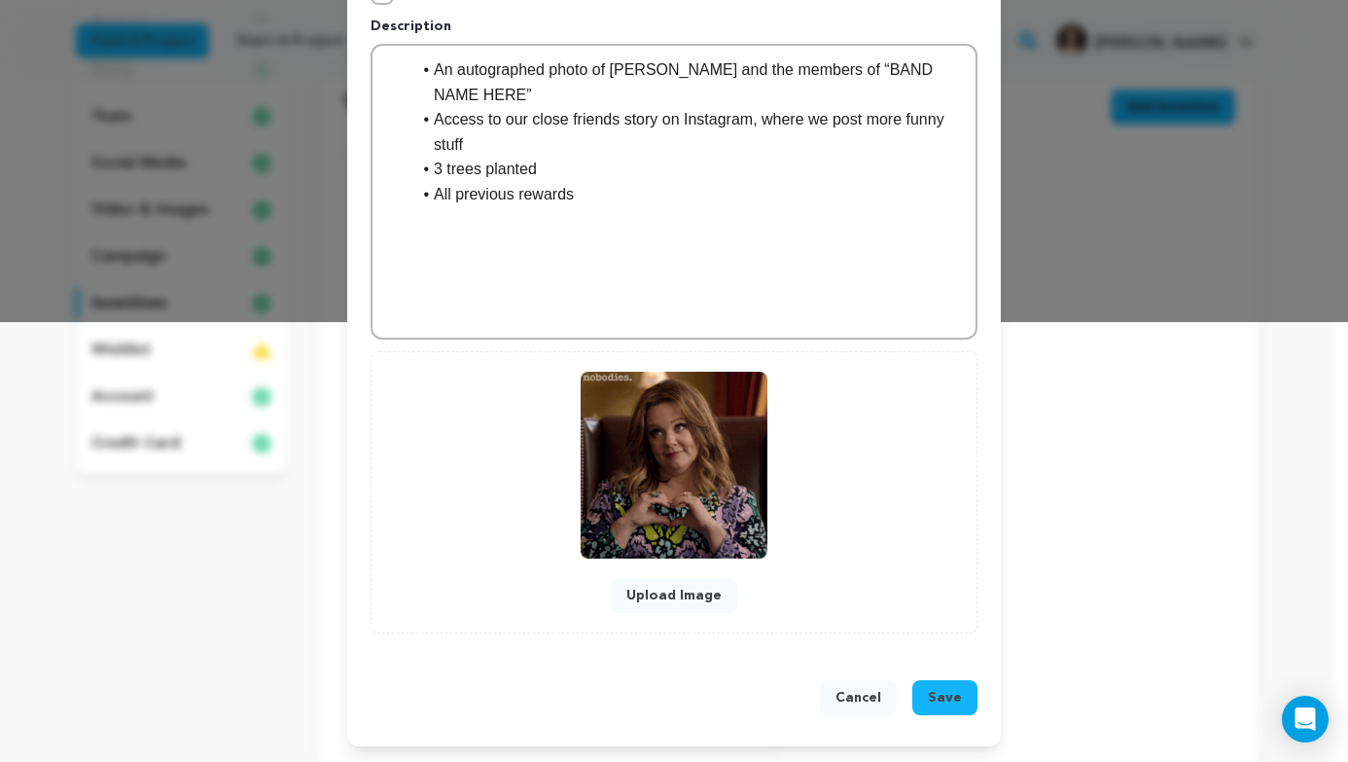
click at [938, 701] on span "Save" at bounding box center [945, 697] width 34 height 19
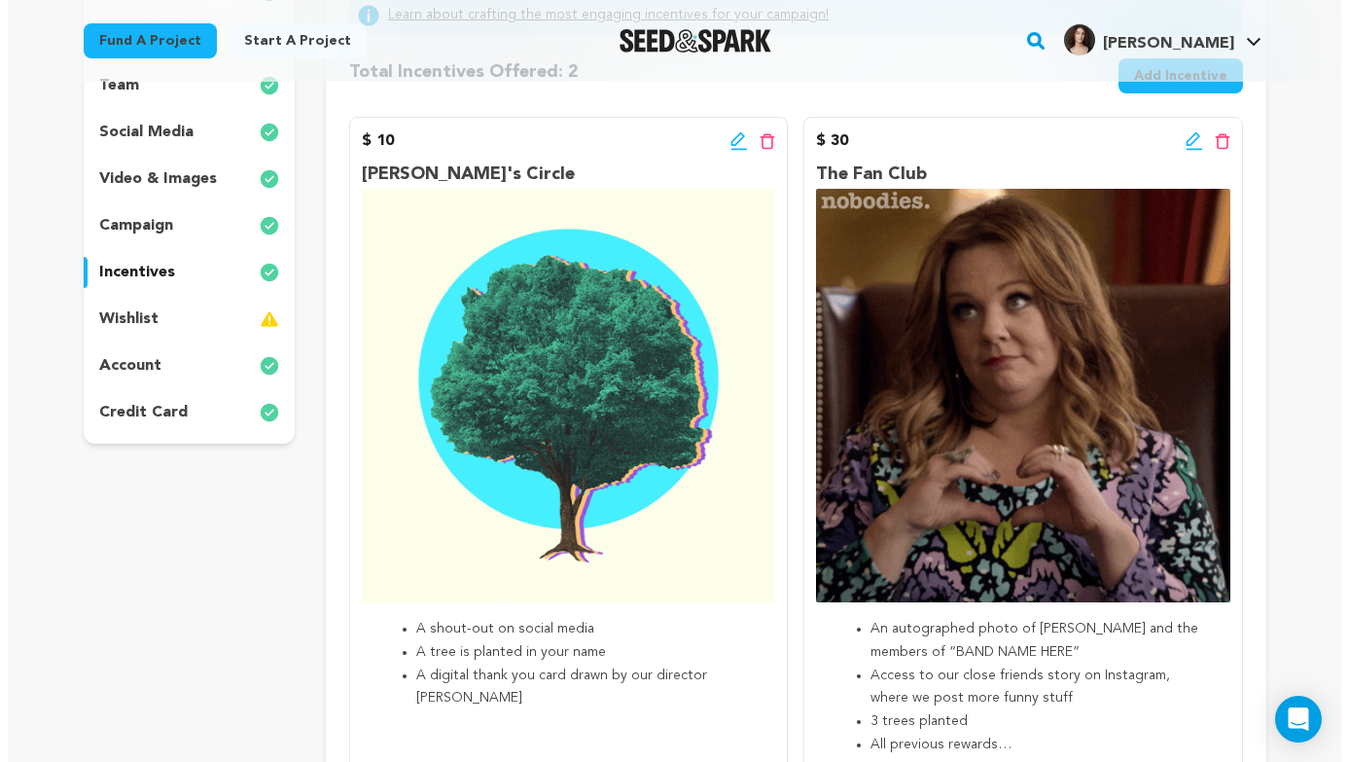
scroll to position [210, 0]
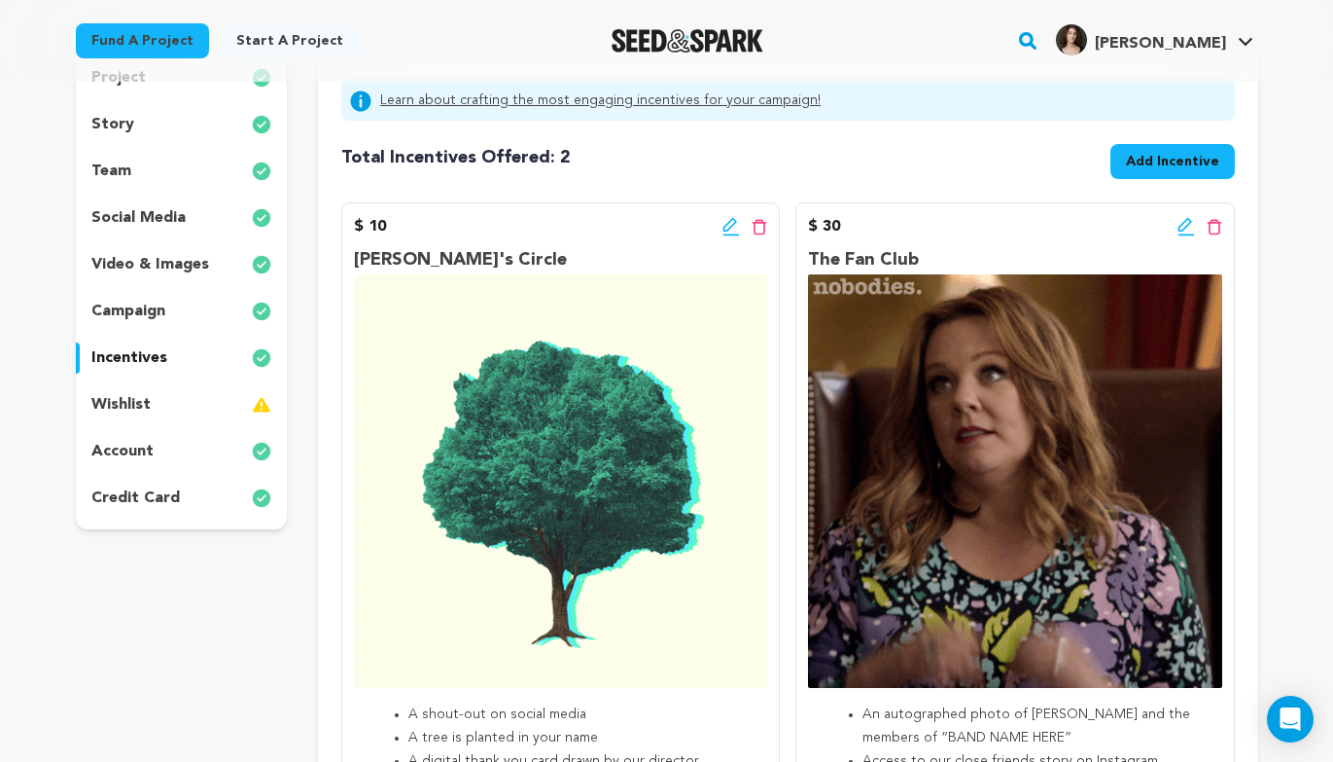
click at [1161, 162] on span "Add Incentive" at bounding box center [1172, 161] width 93 height 19
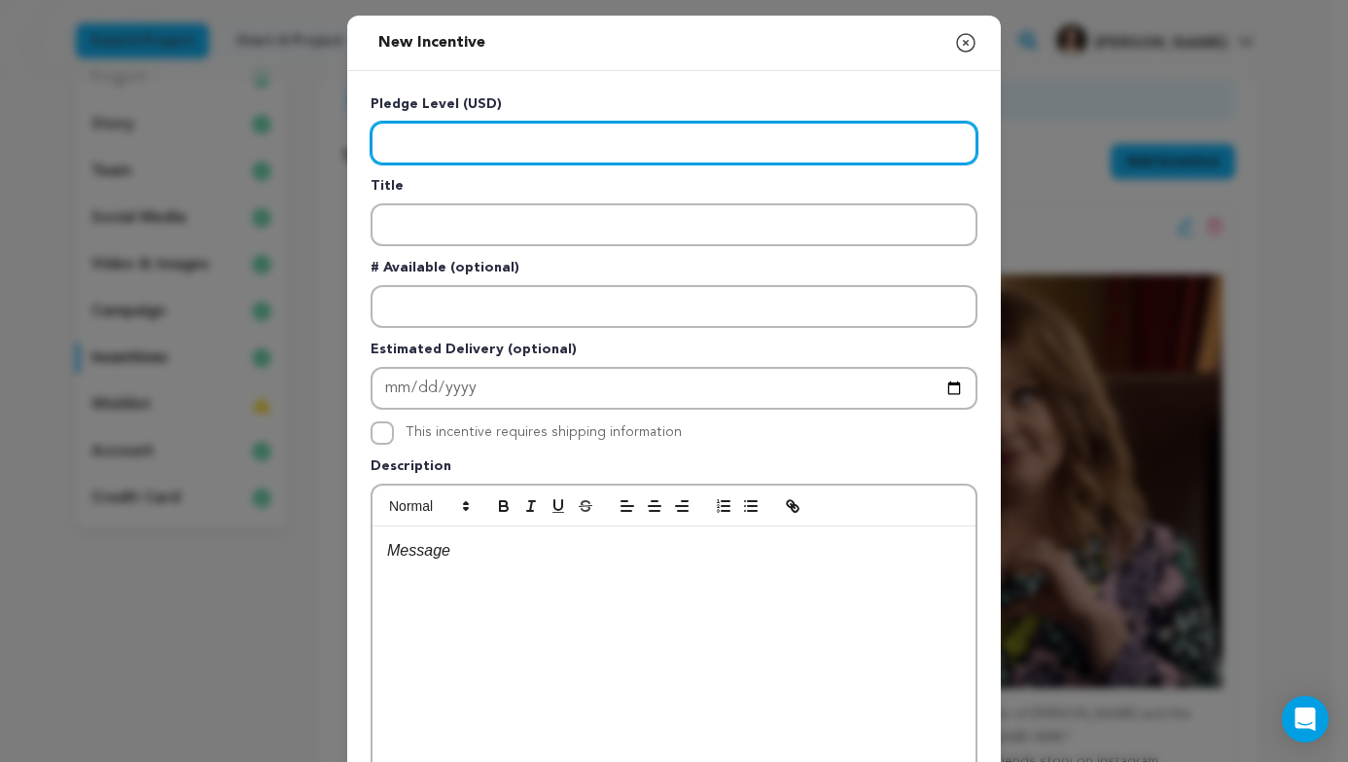
click at [832, 124] on input "Enter level" at bounding box center [674, 143] width 607 height 43
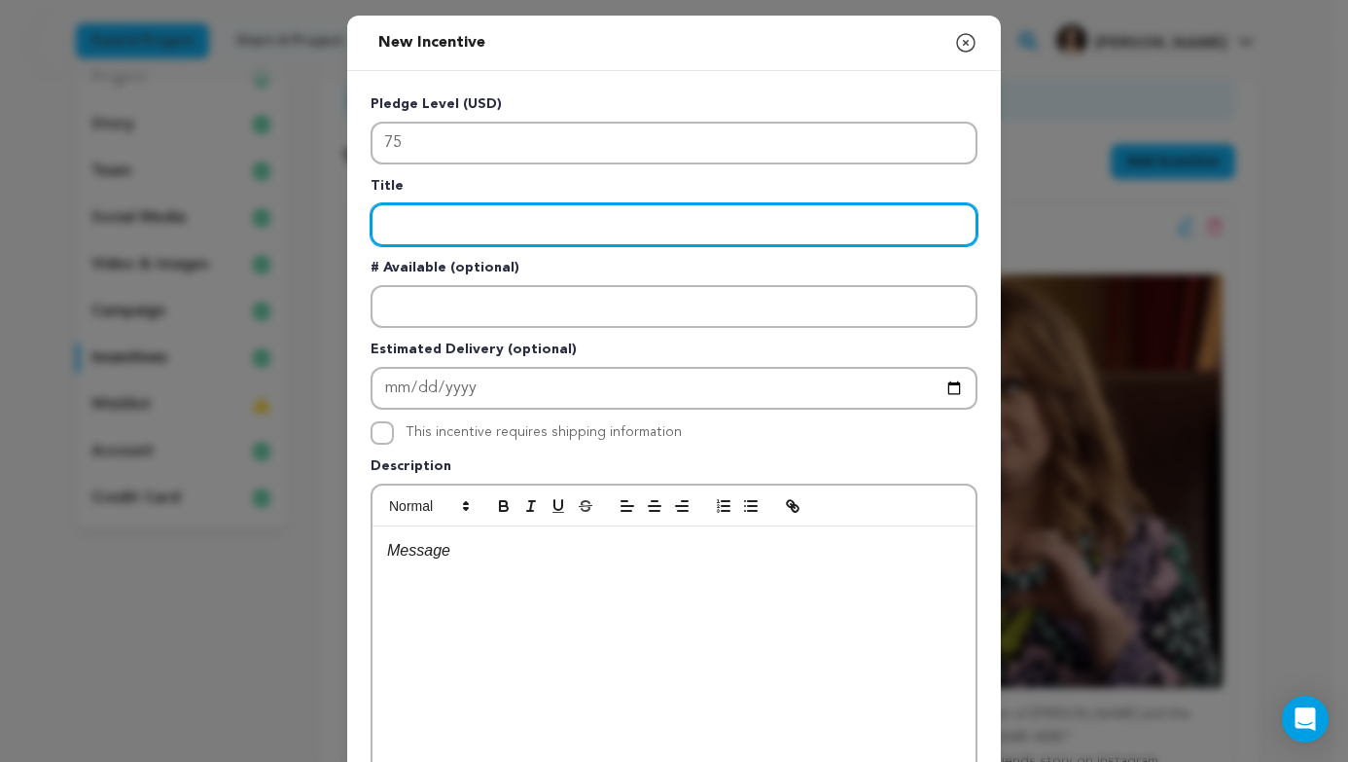
click at [848, 230] on input "Enter title" at bounding box center [674, 224] width 607 height 43
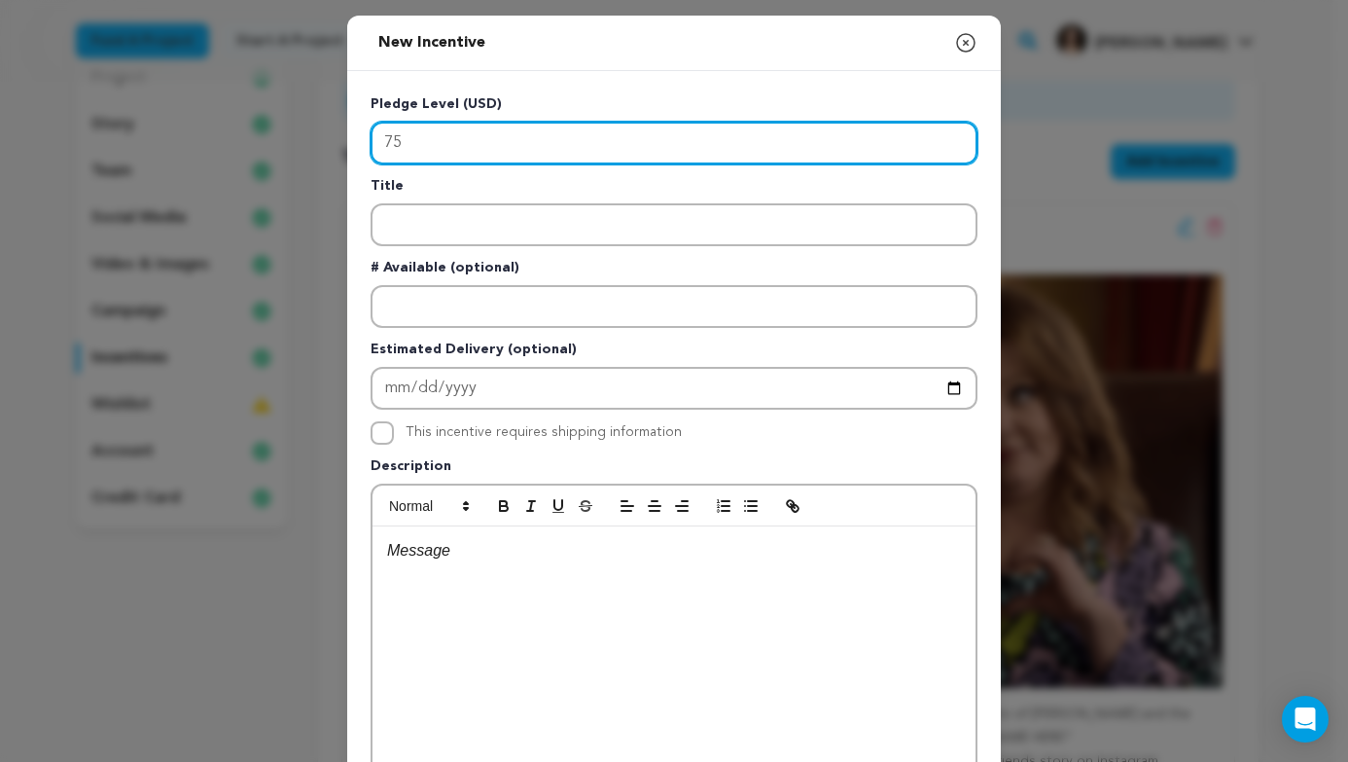
drag, startPoint x: 405, startPoint y: 143, endPoint x: 345, endPoint y: 145, distance: 59.4
click at [347, 145] on div "Pledge Level (USD) 75 Title # Available (optional) Estimated Delivery (optional…" at bounding box center [674, 505] width 654 height 868
type input "50"
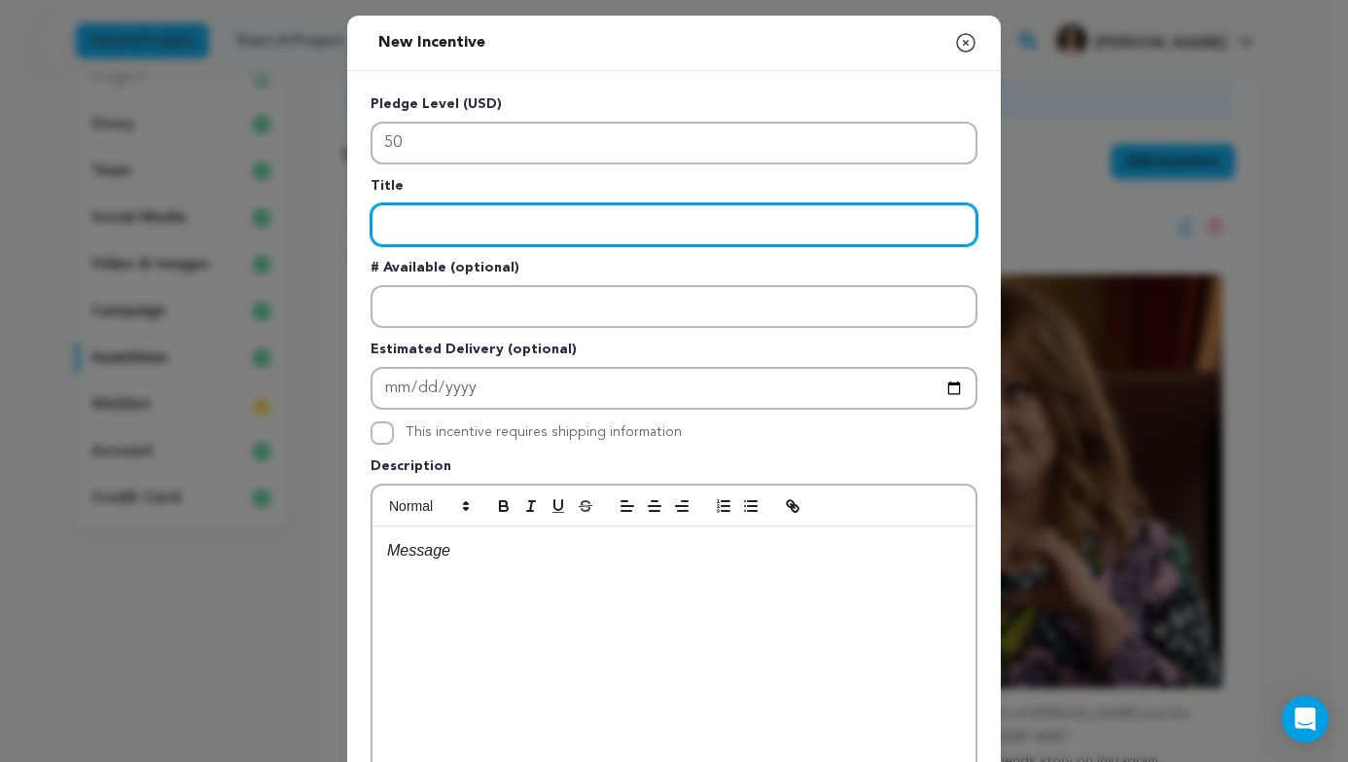
click at [416, 230] on input "Enter title" at bounding box center [674, 224] width 607 height 43
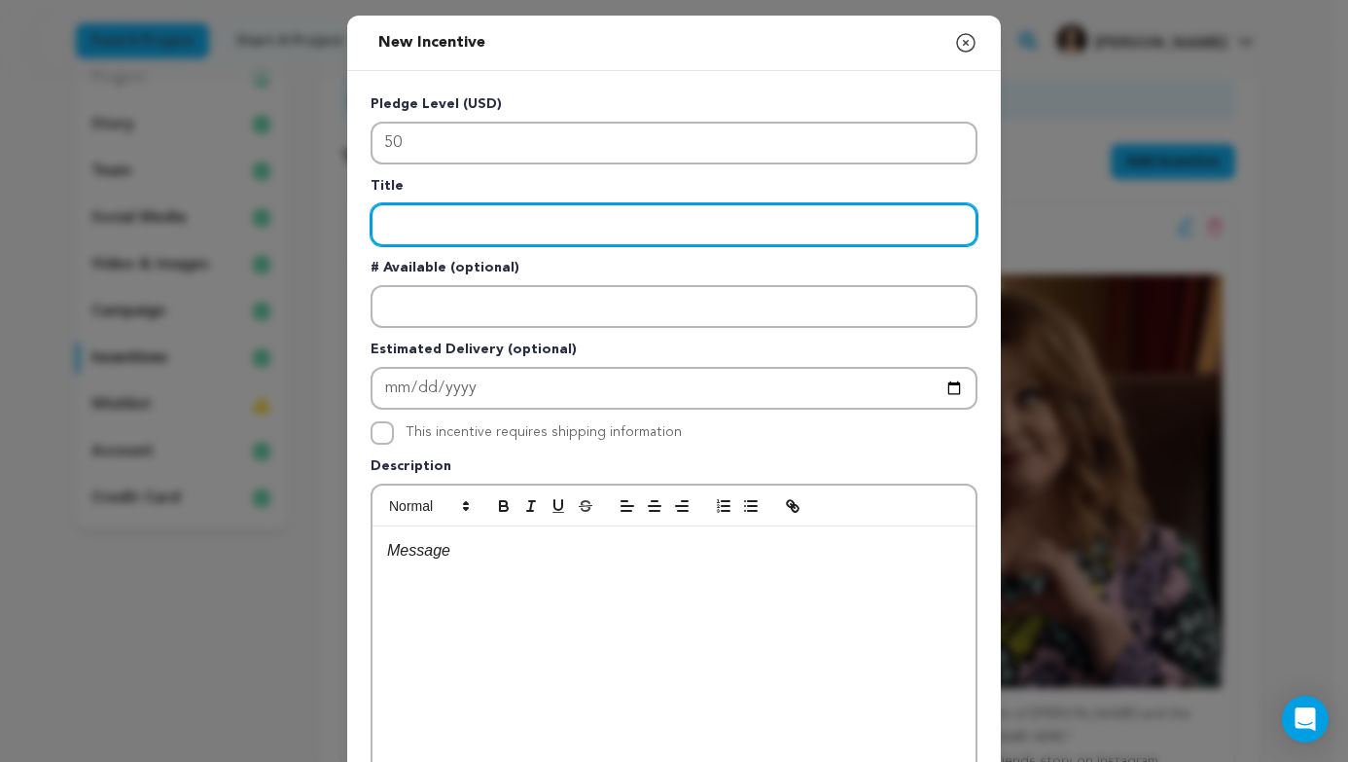
scroll to position [4, 0]
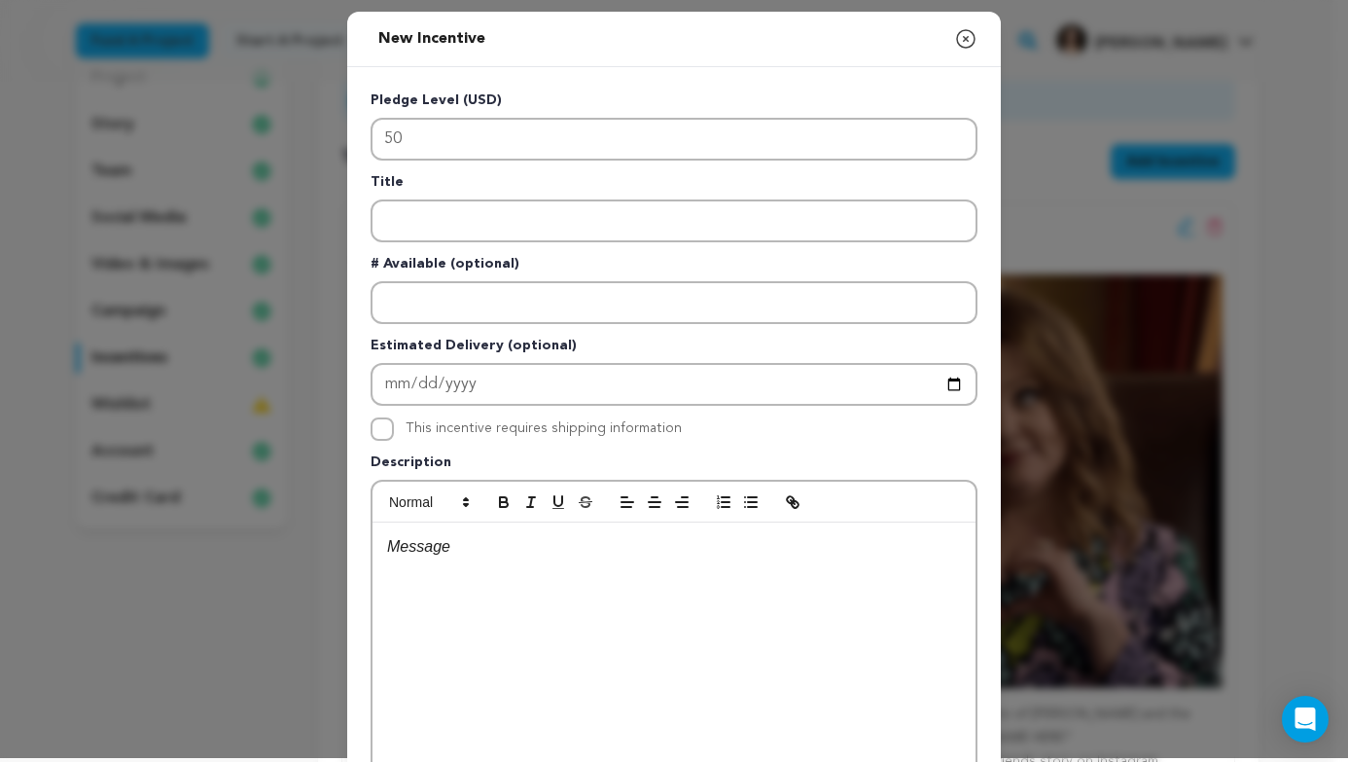
click at [429, 599] on div at bounding box center [674, 668] width 603 height 292
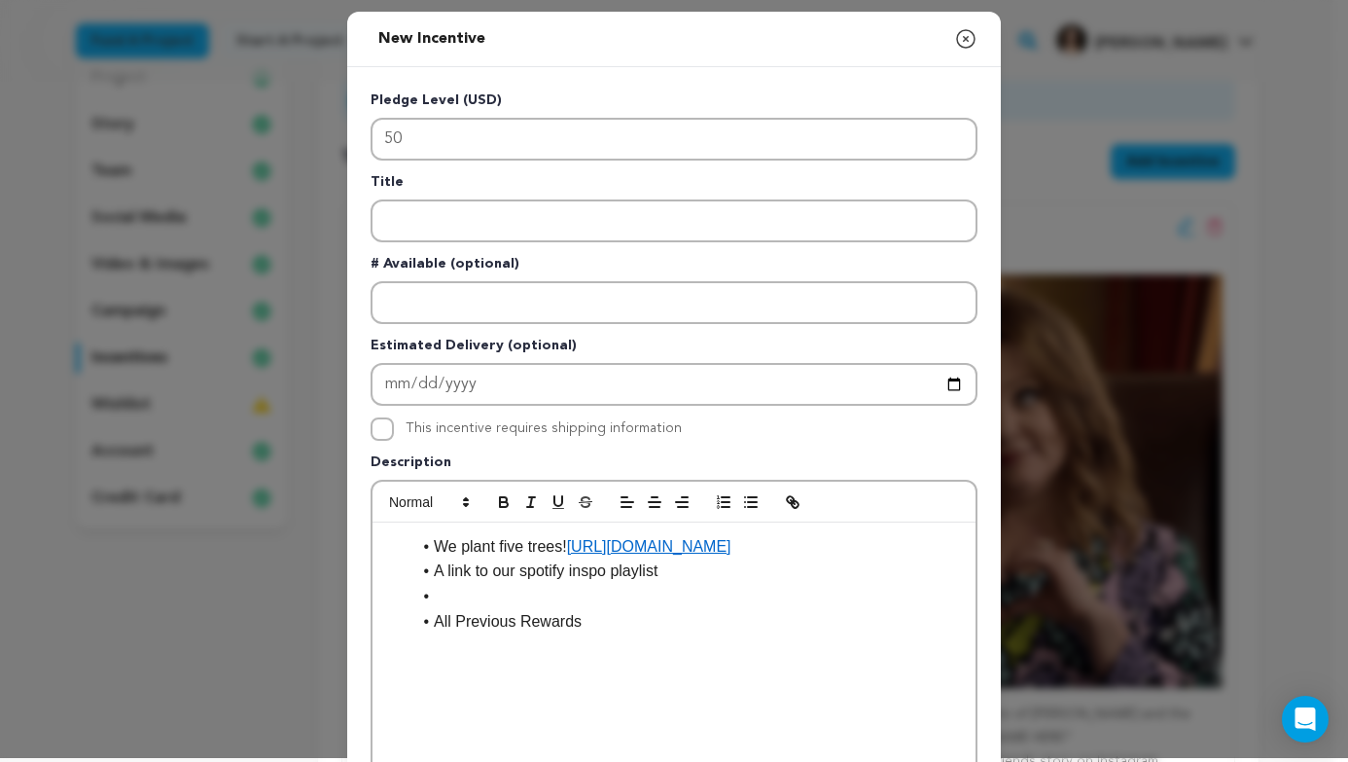
scroll to position [0, 0]
drag, startPoint x: 565, startPoint y: 550, endPoint x: 962, endPoint y: 554, distance: 396.8
click at [961, 553] on div "We plant five trees! https://onetreeplanted.org/products/one-dollar A link to o…" at bounding box center [674, 668] width 603 height 292
click at [606, 574] on li "A link to our Spotify inspo playlist" at bounding box center [685, 570] width 550 height 25
click at [574, 599] on li at bounding box center [685, 596] width 550 height 25
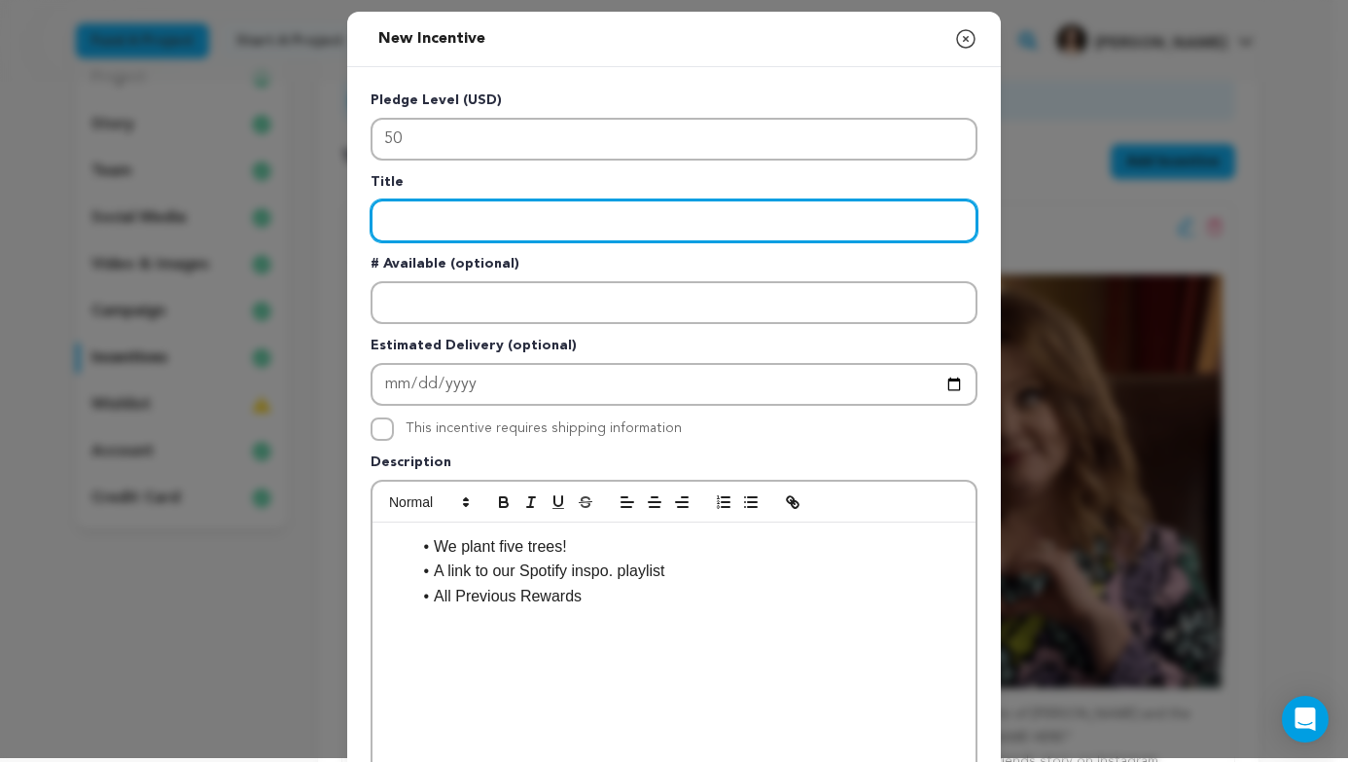
click at [562, 212] on input "Enter title" at bounding box center [674, 220] width 607 height 43
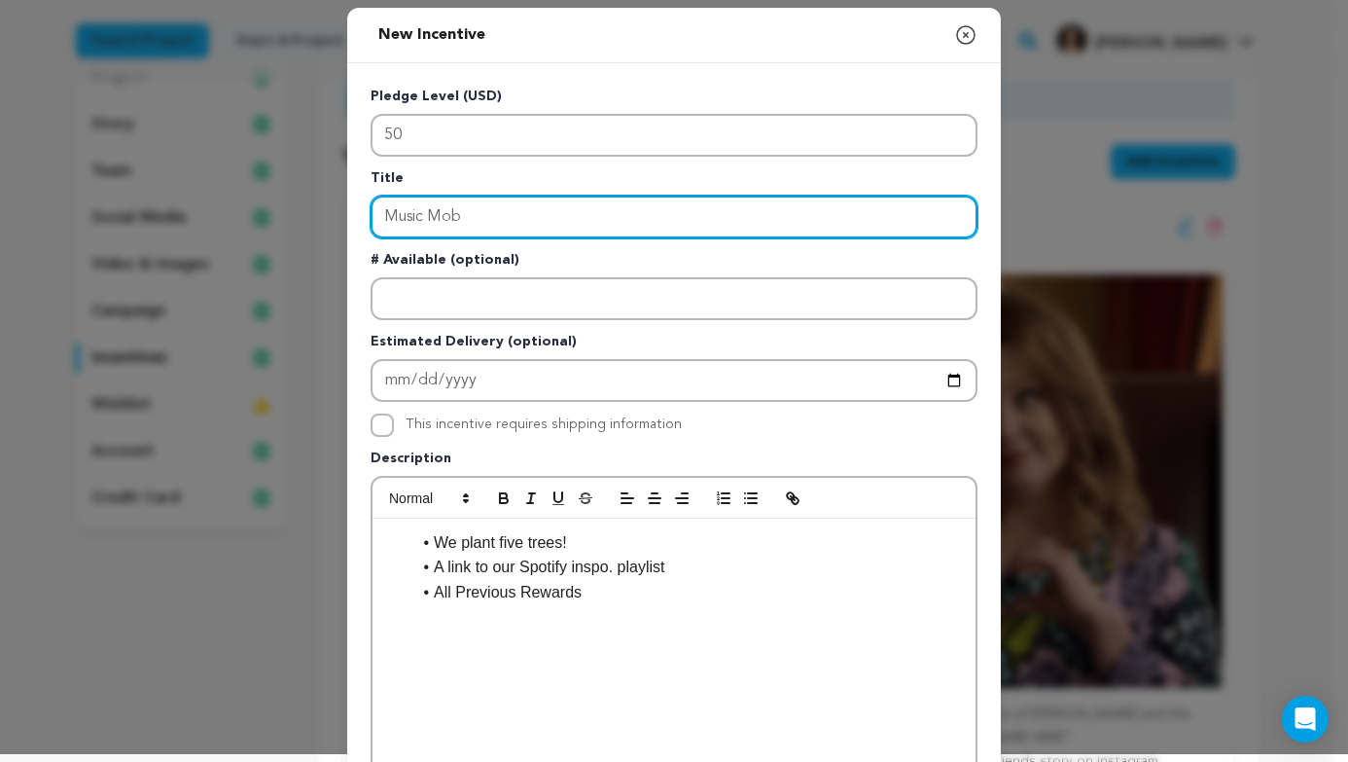
click at [378, 229] on input "Music Mob" at bounding box center [674, 216] width 607 height 43
click at [379, 222] on input "Music Mob" at bounding box center [674, 216] width 607 height 43
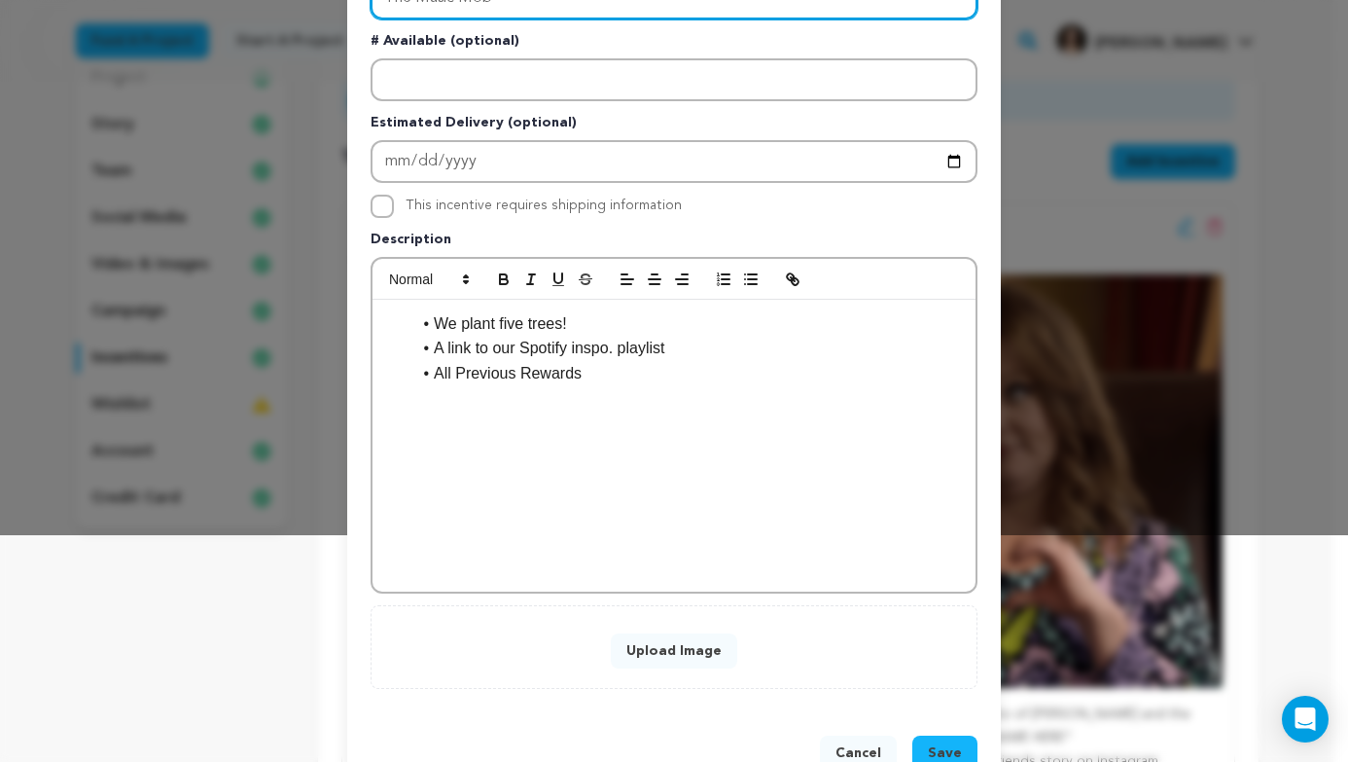
scroll to position [232, 0]
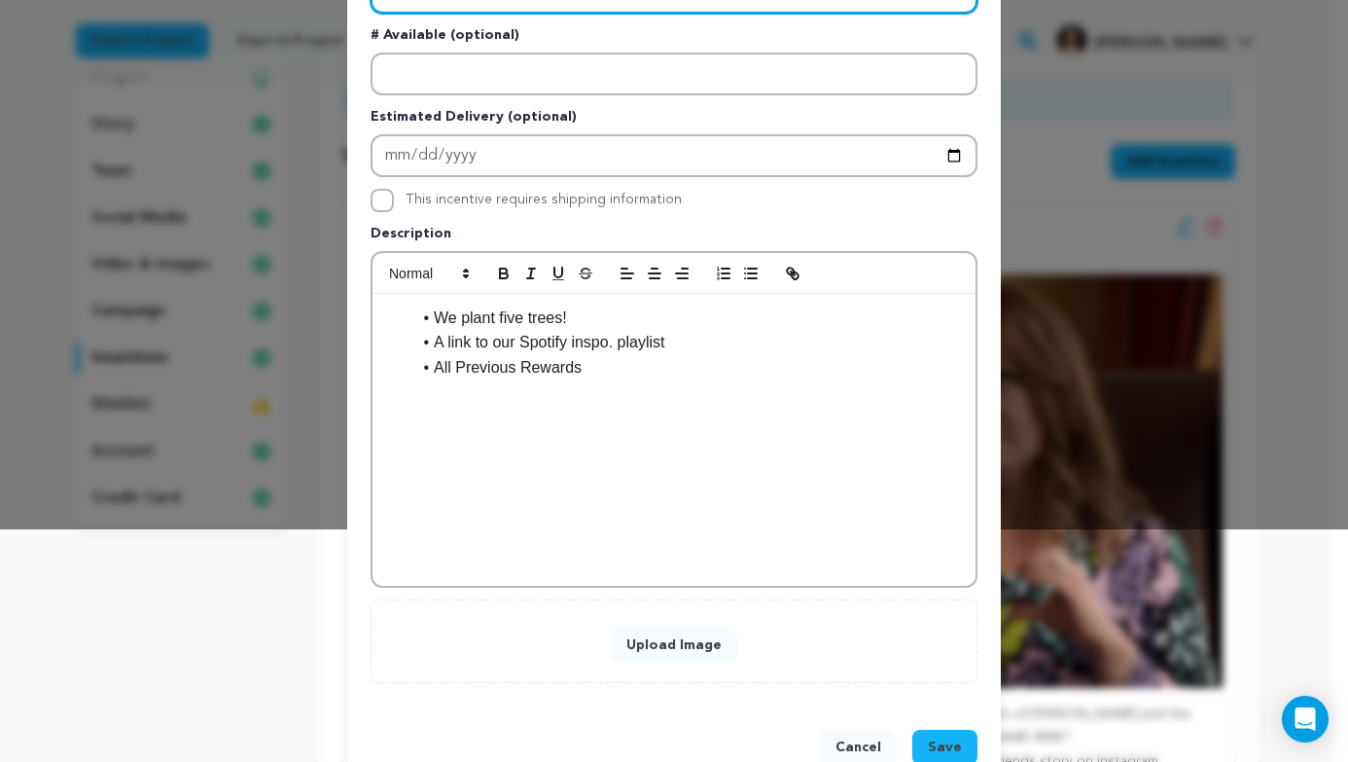
type input "The Music Mob"
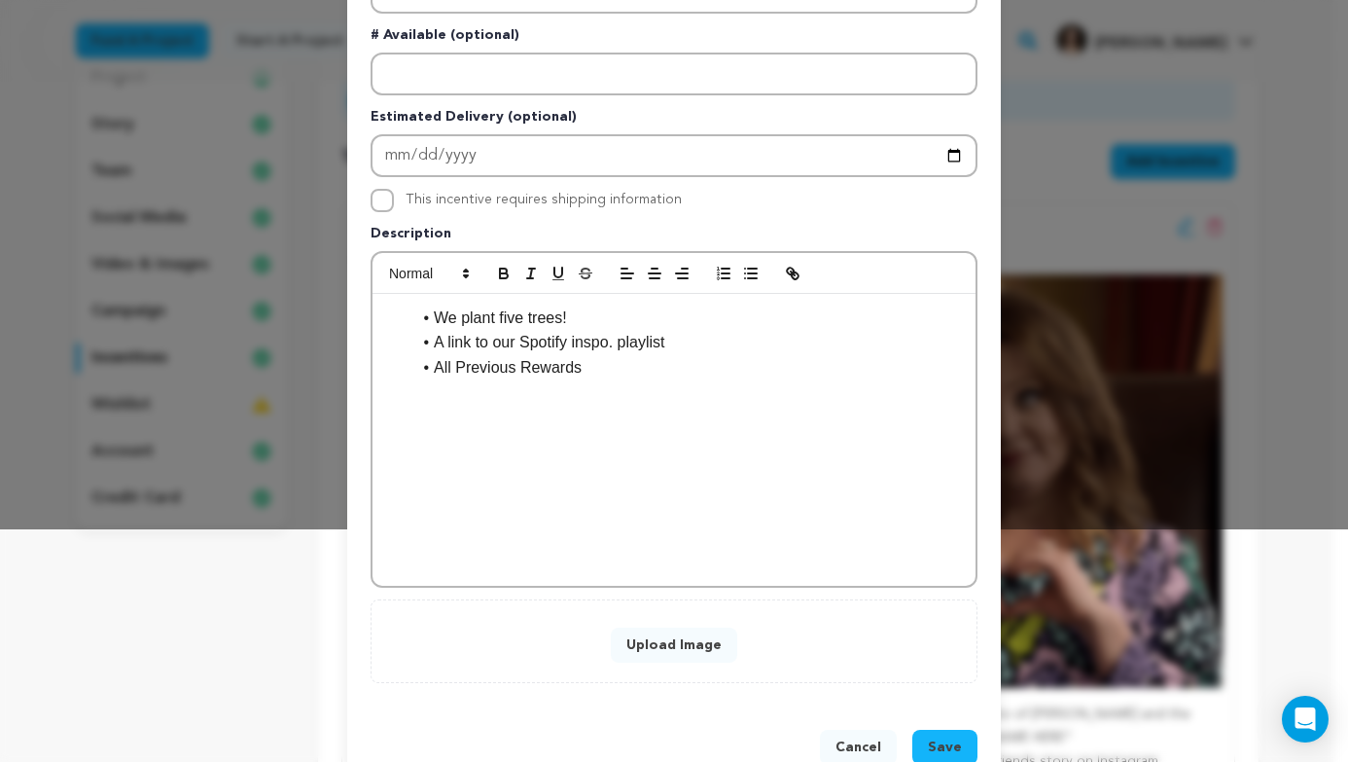
click at [654, 642] on button "Upload Image" at bounding box center [674, 644] width 126 height 35
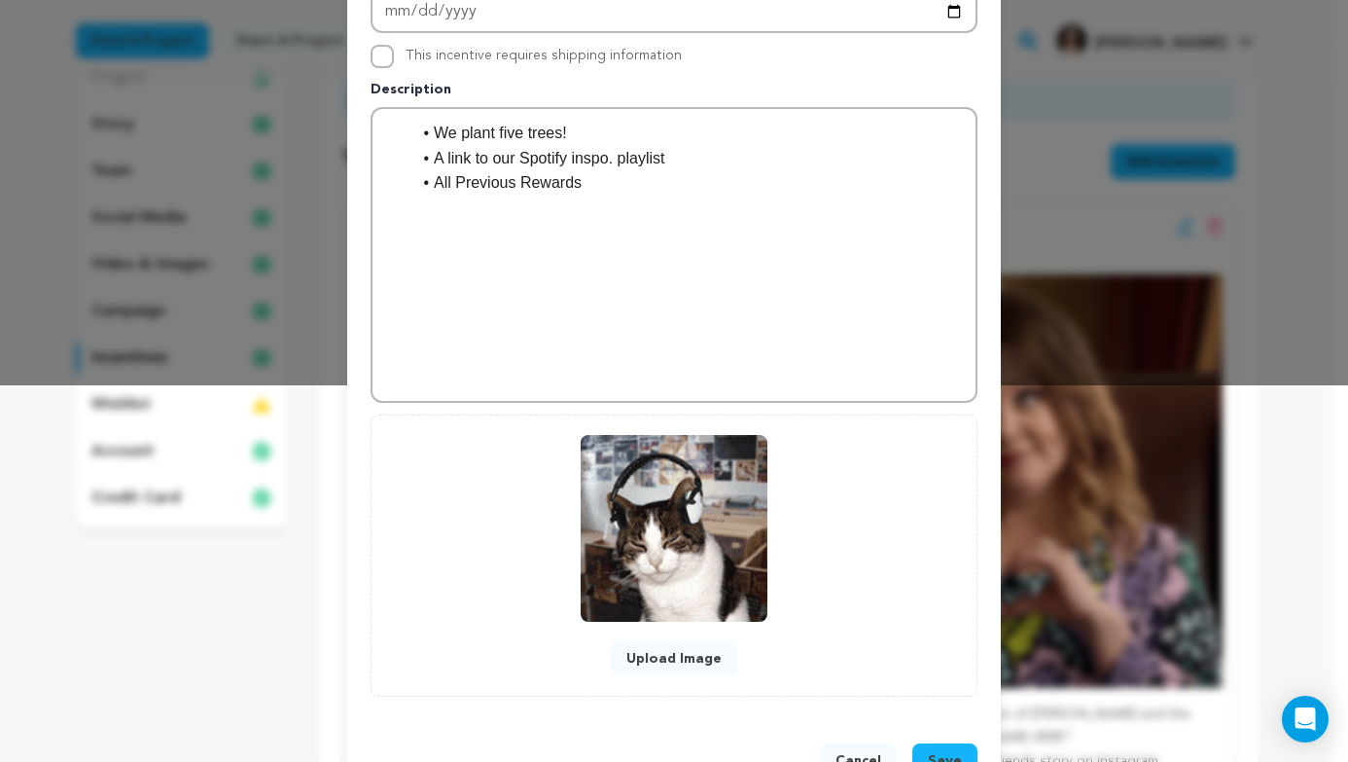
scroll to position [440, 0]
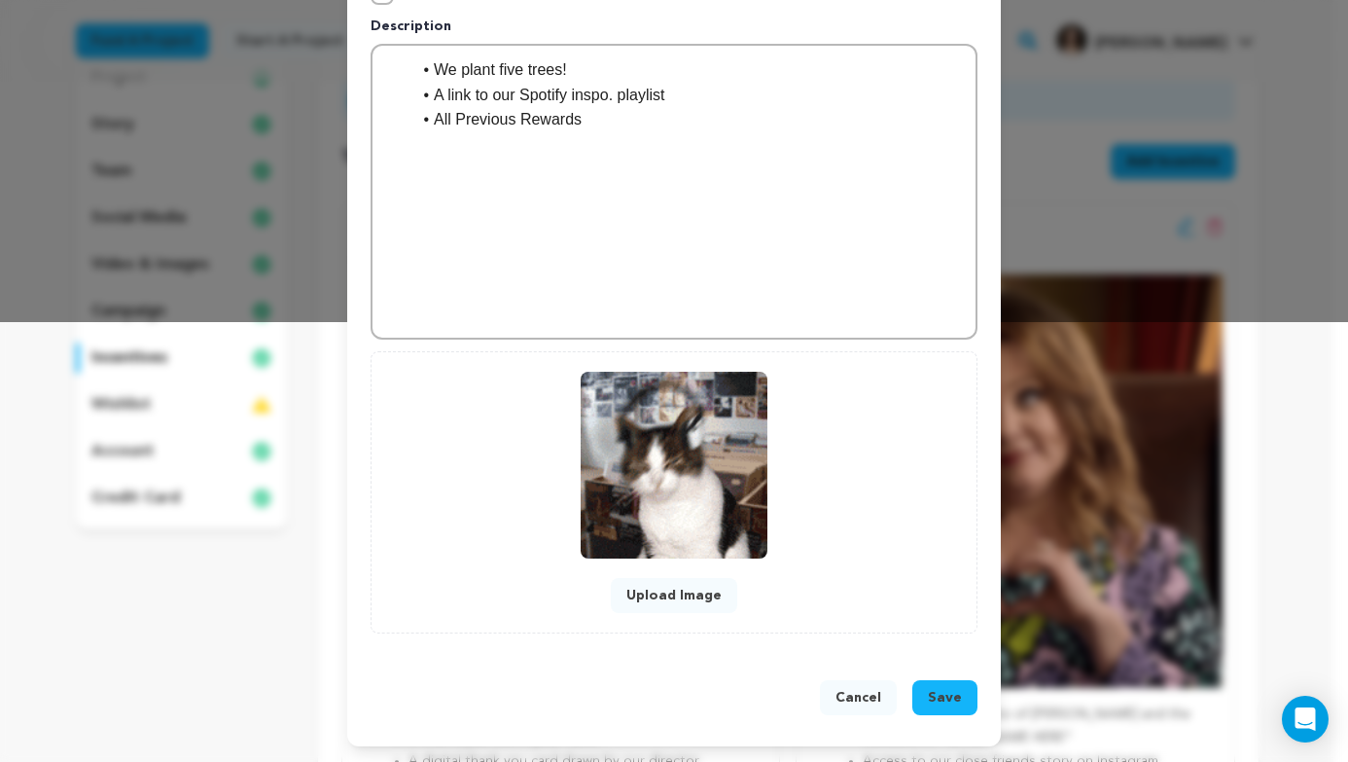
click at [967, 694] on button "Save" at bounding box center [944, 697] width 65 height 35
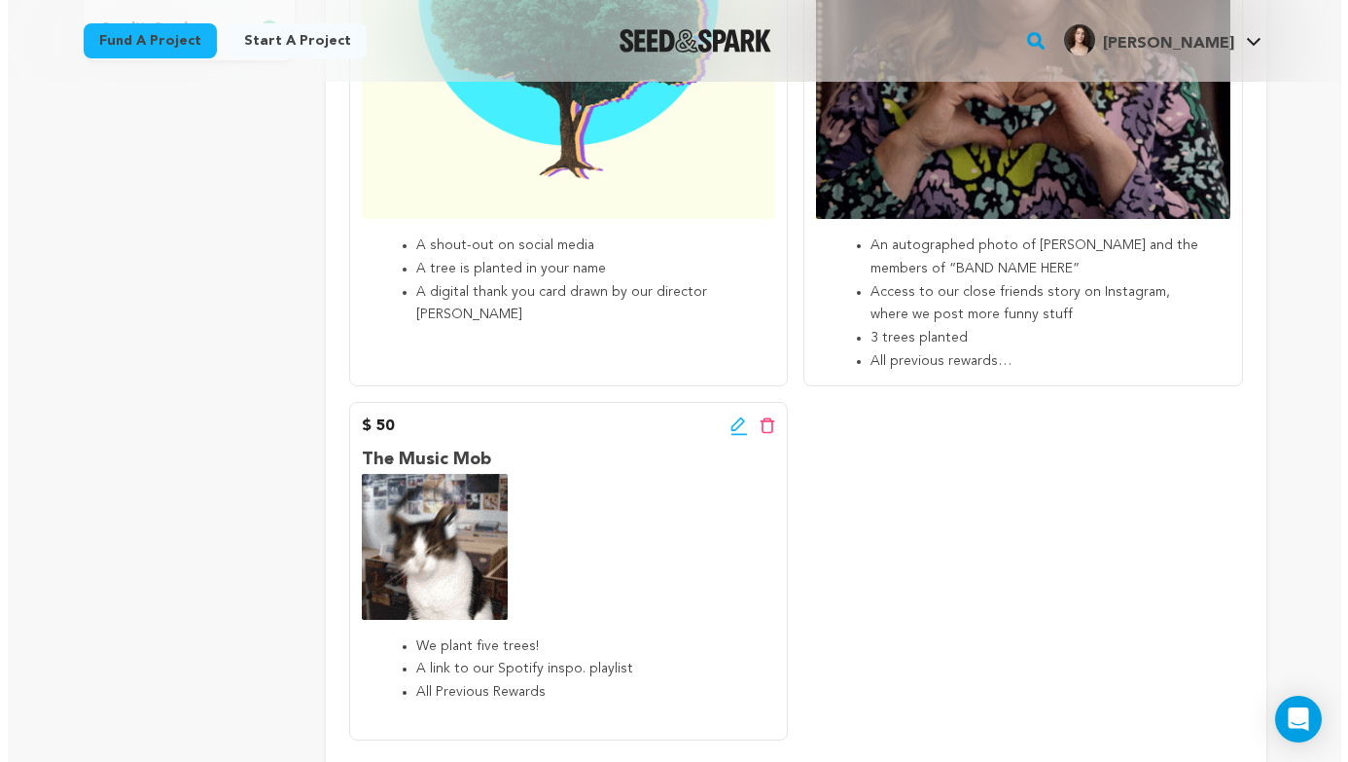
scroll to position [691, 0]
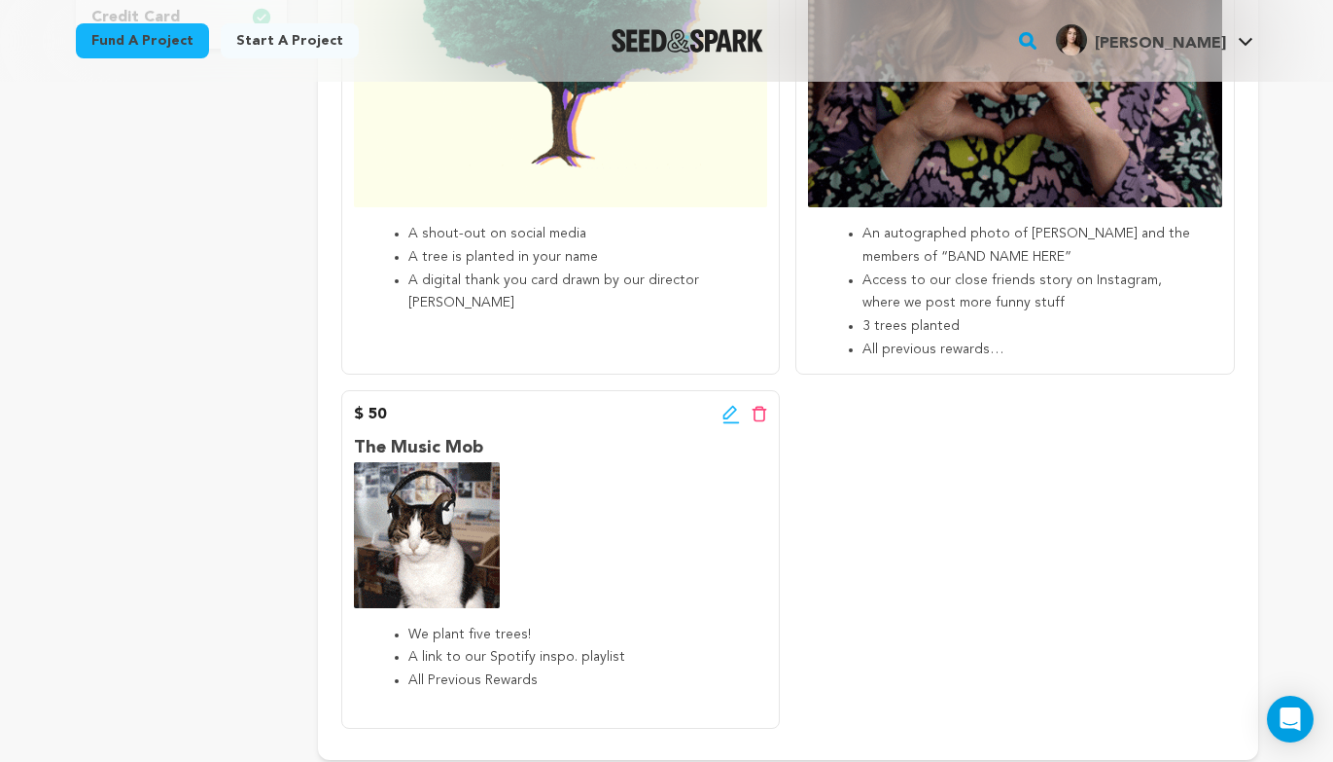
click at [735, 410] on icon at bounding box center [731, 413] width 14 height 14
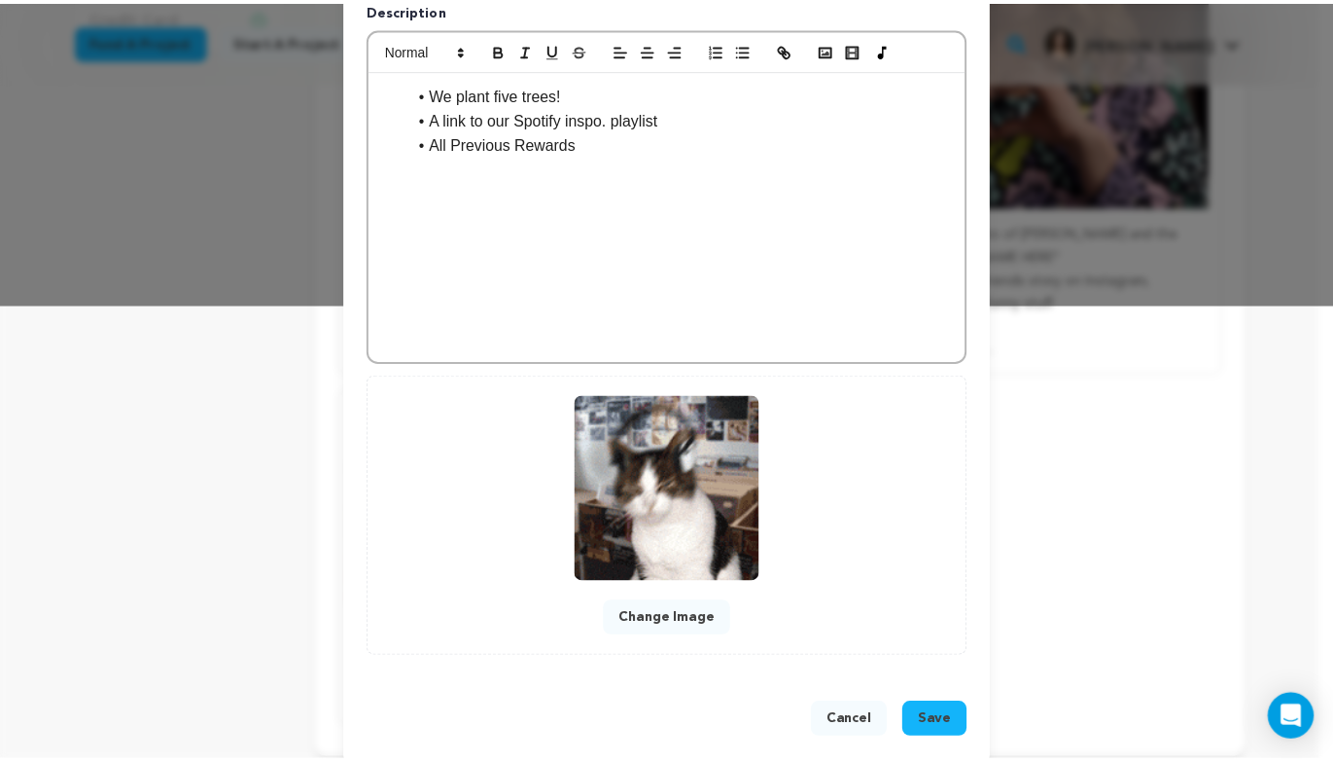
scroll to position [480, 0]
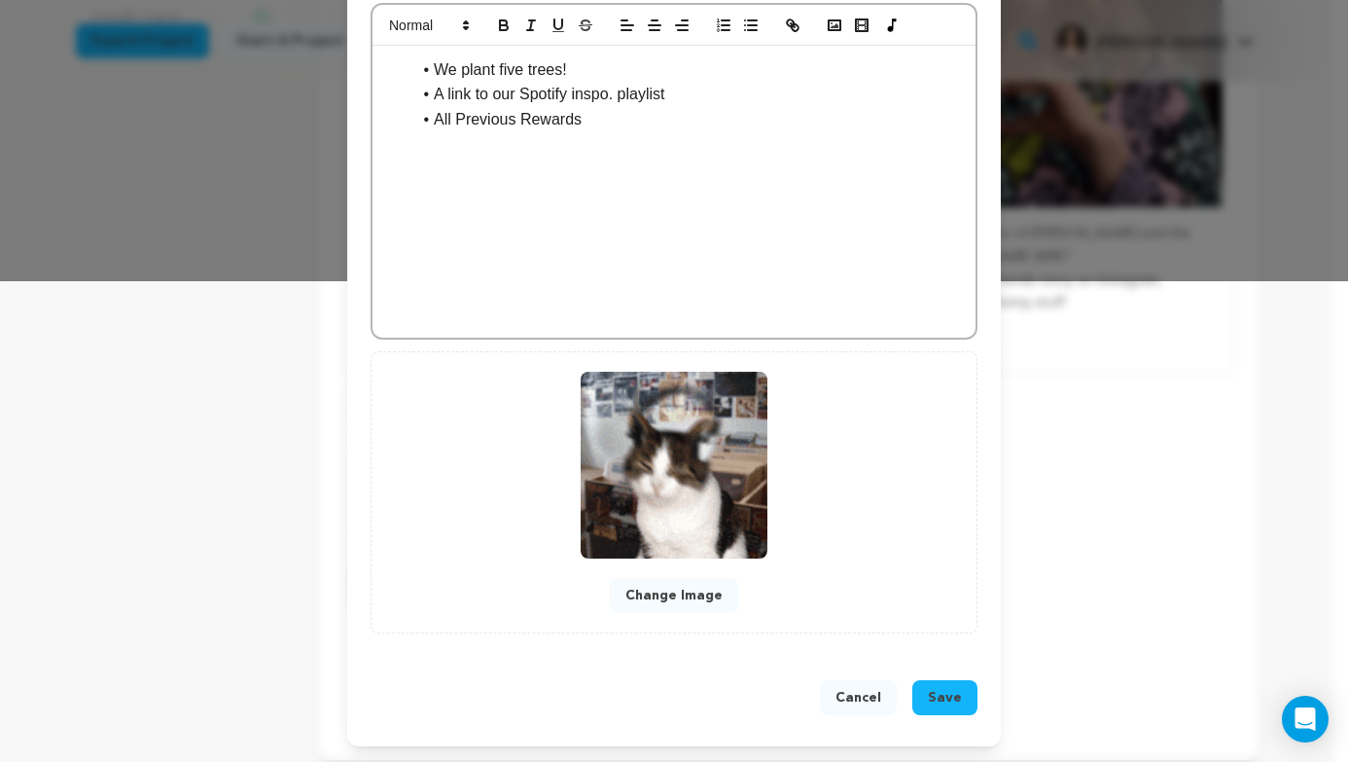
click at [844, 694] on button "Cancel" at bounding box center [858, 697] width 77 height 35
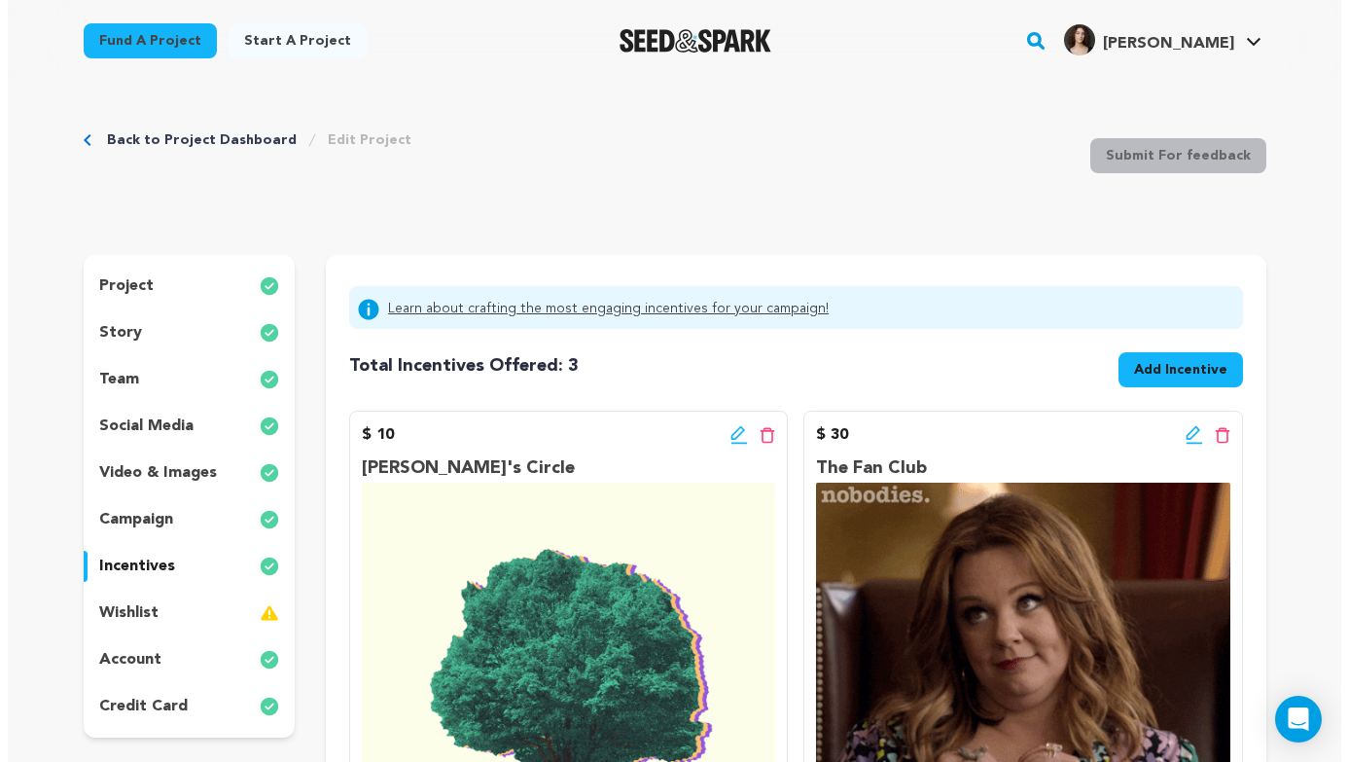
scroll to position [4, 0]
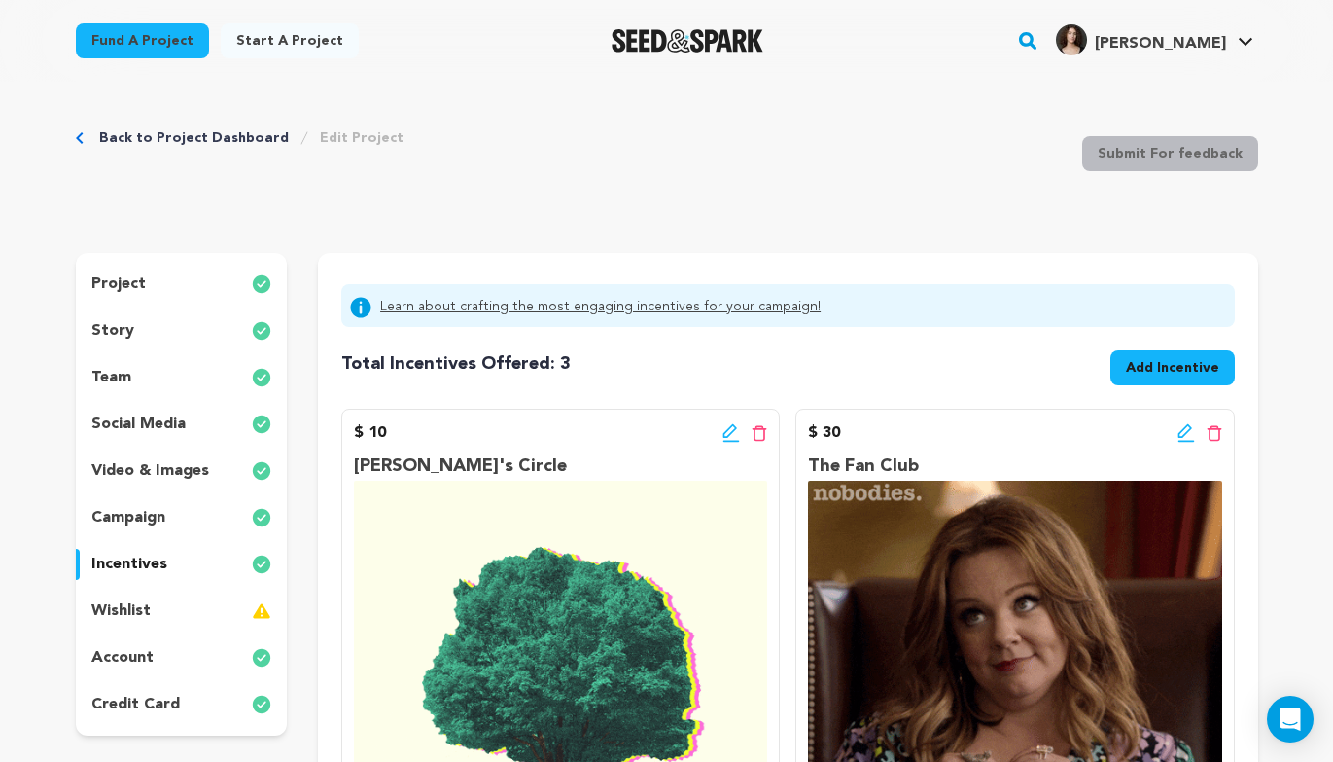
click at [1157, 369] on span "Add Incentive" at bounding box center [1172, 367] width 93 height 19
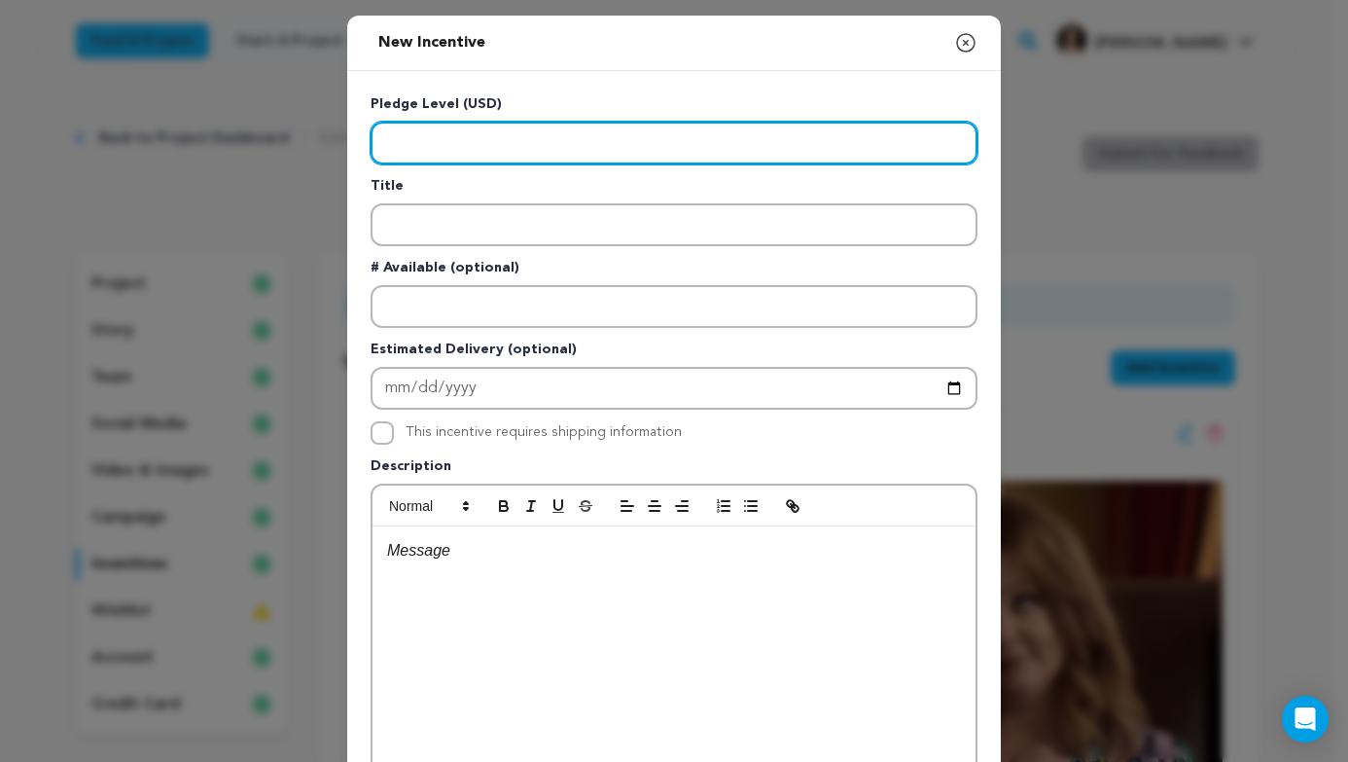
click at [528, 129] on input "Enter level" at bounding box center [674, 143] width 607 height 43
type input "75"
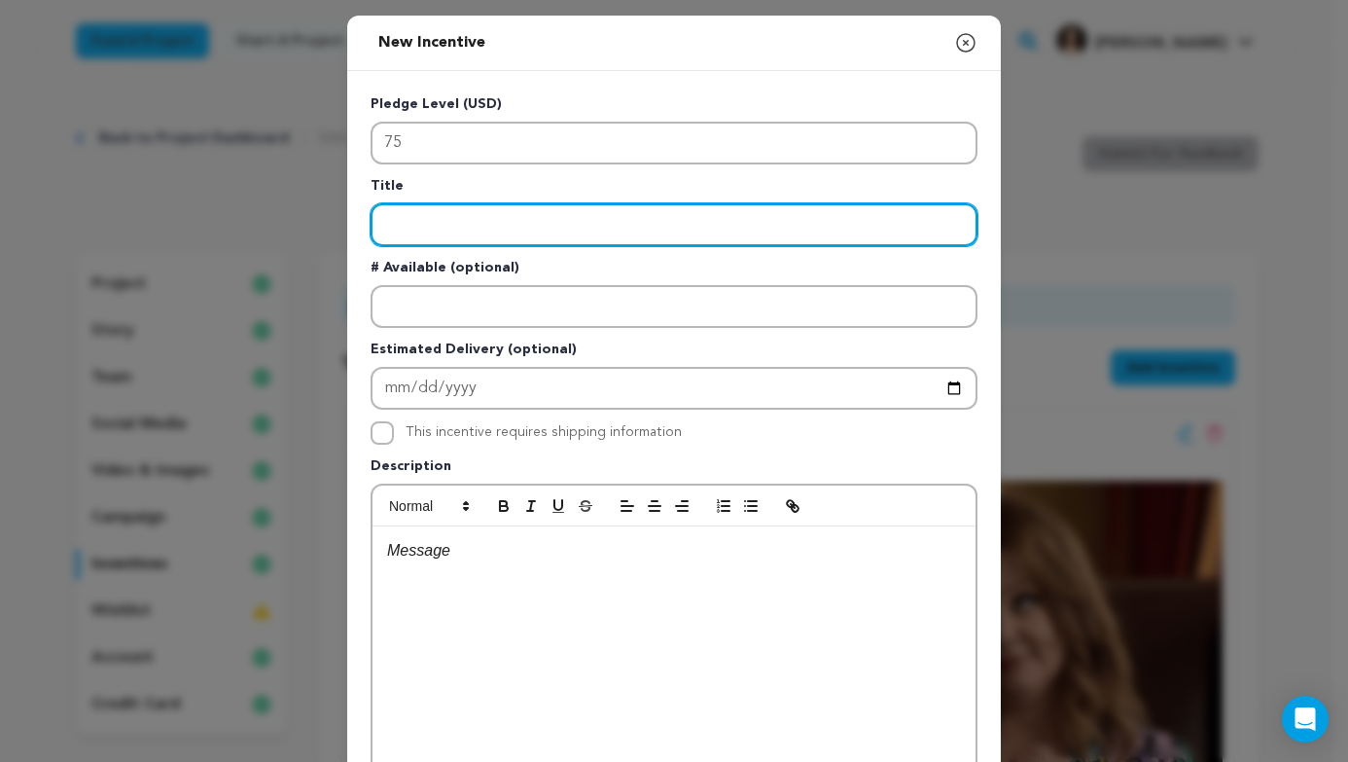
click at [575, 223] on input "Enter title" at bounding box center [674, 224] width 607 height 43
type input "L"
type input "The Party People"
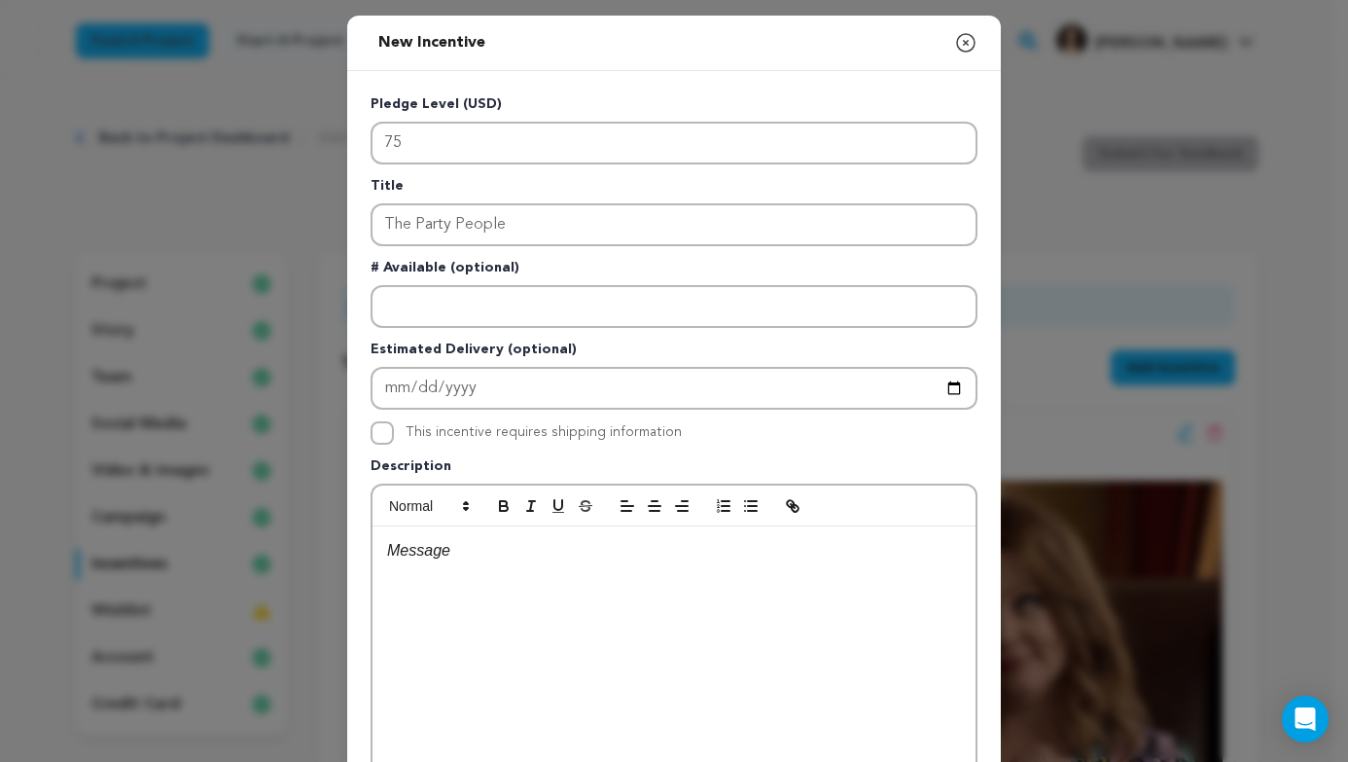
click at [569, 583] on div at bounding box center [674, 672] width 603 height 292
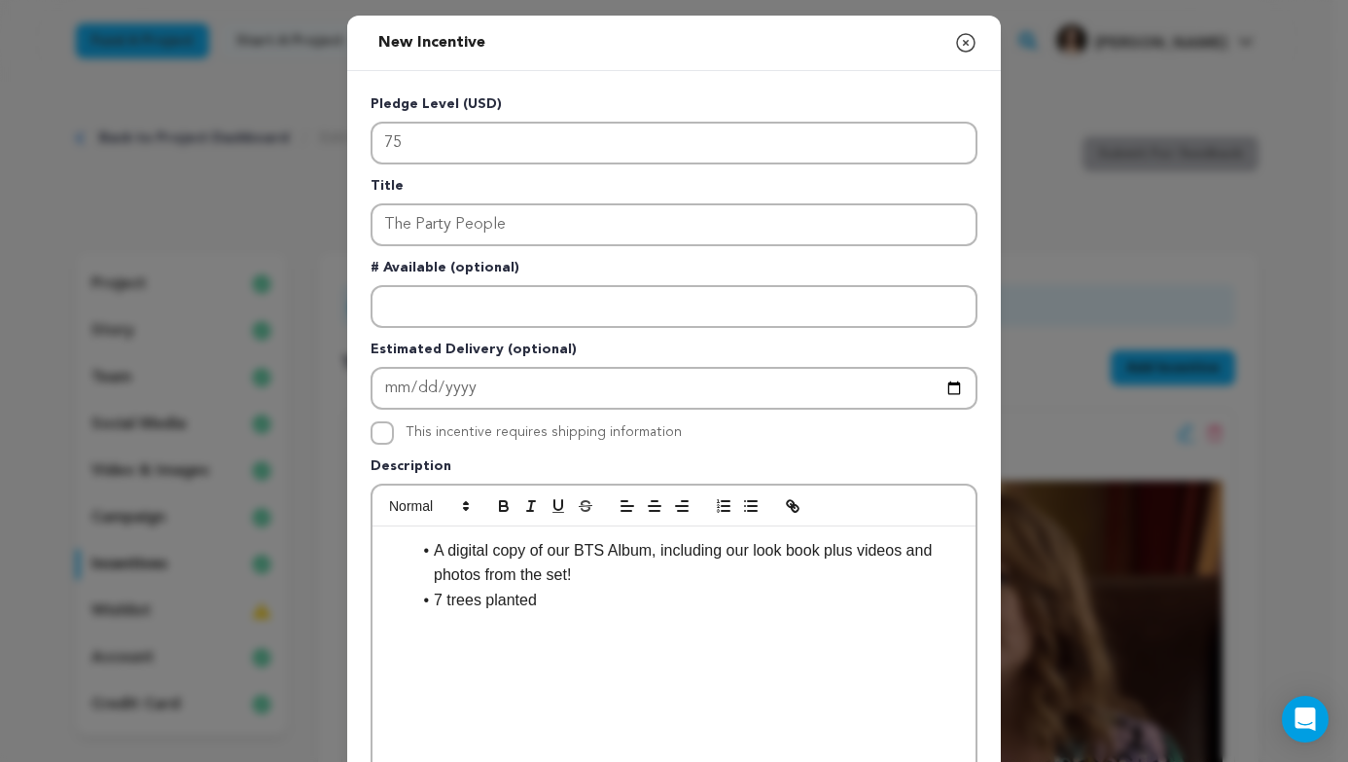
click at [546, 602] on li "7 trees planted" at bounding box center [685, 599] width 550 height 25
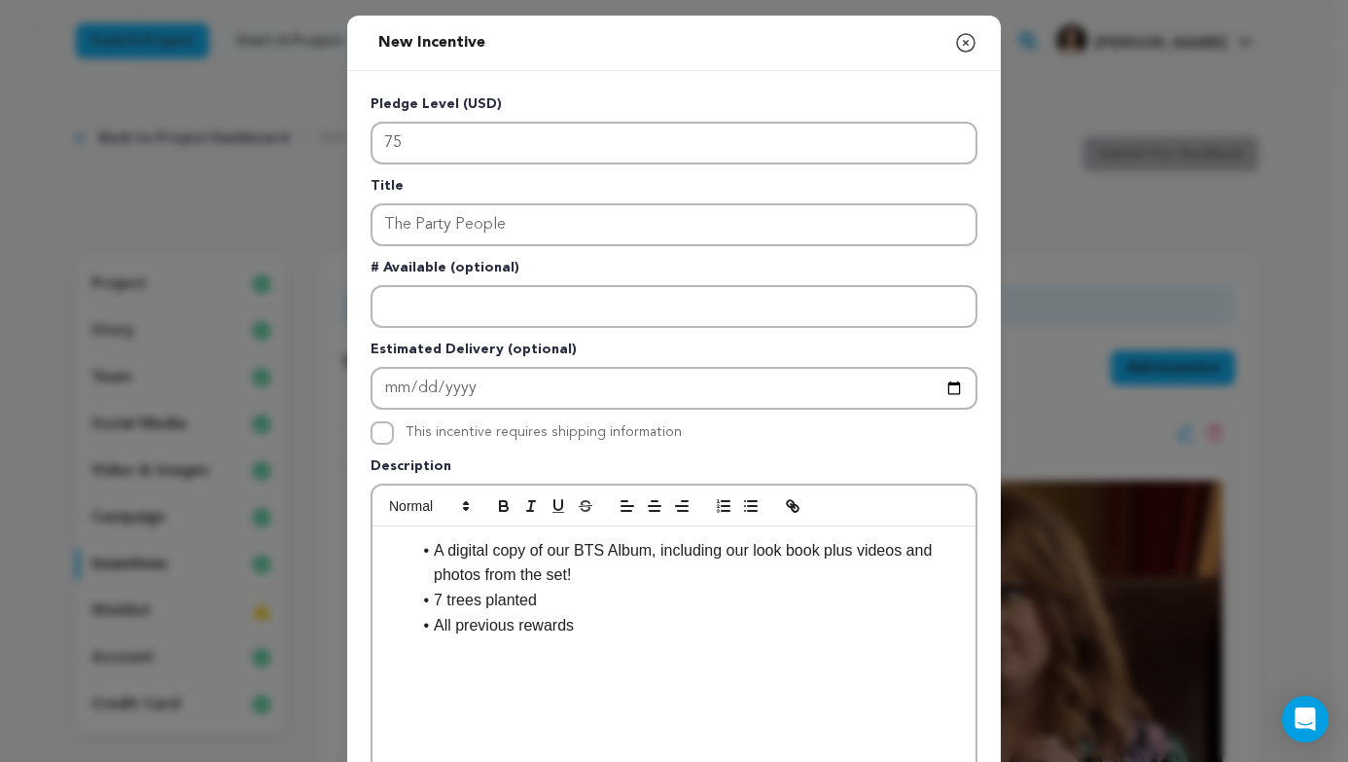
click at [764, 555] on li "A digital copy of our BTS Album, including our look book plus videos and photos…" at bounding box center [685, 563] width 550 height 50
click at [629, 644] on p at bounding box center [674, 649] width 574 height 25
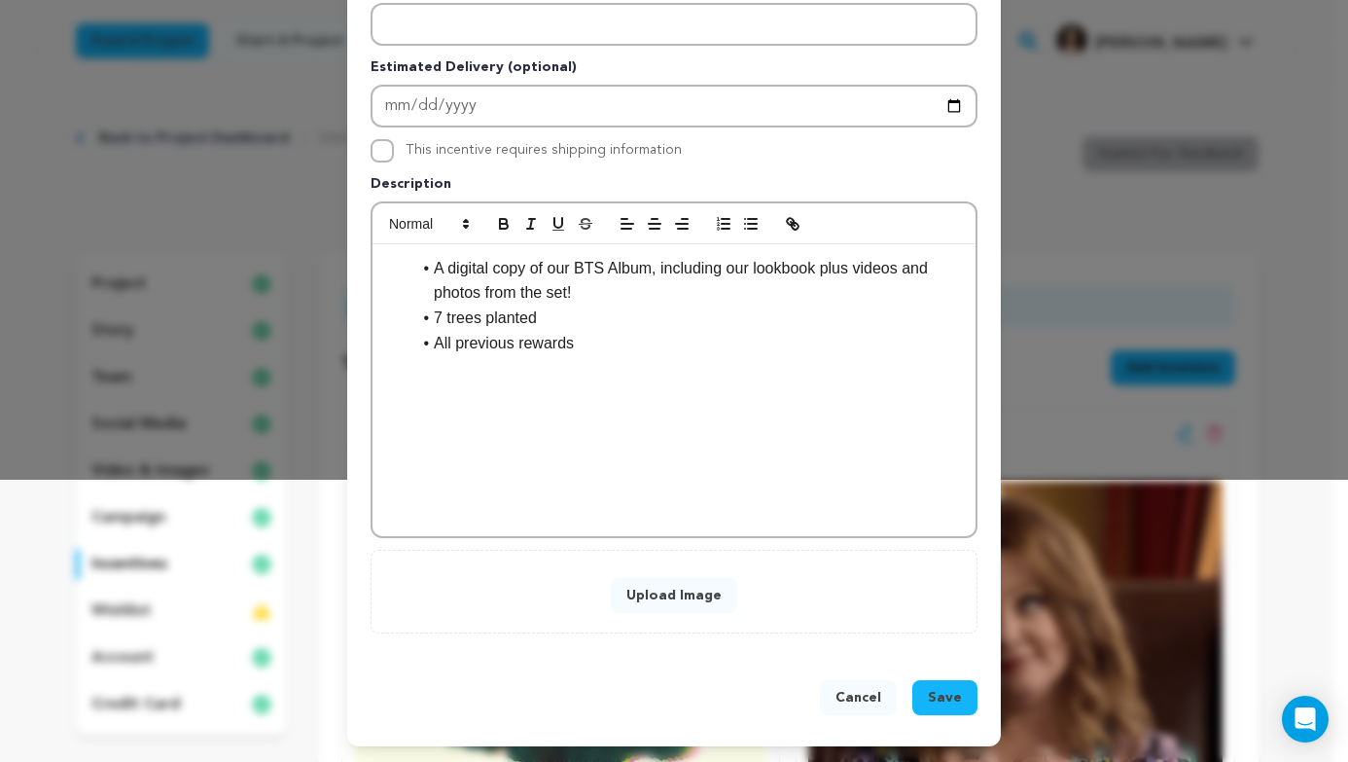
click at [642, 585] on button "Upload Image" at bounding box center [674, 595] width 126 height 35
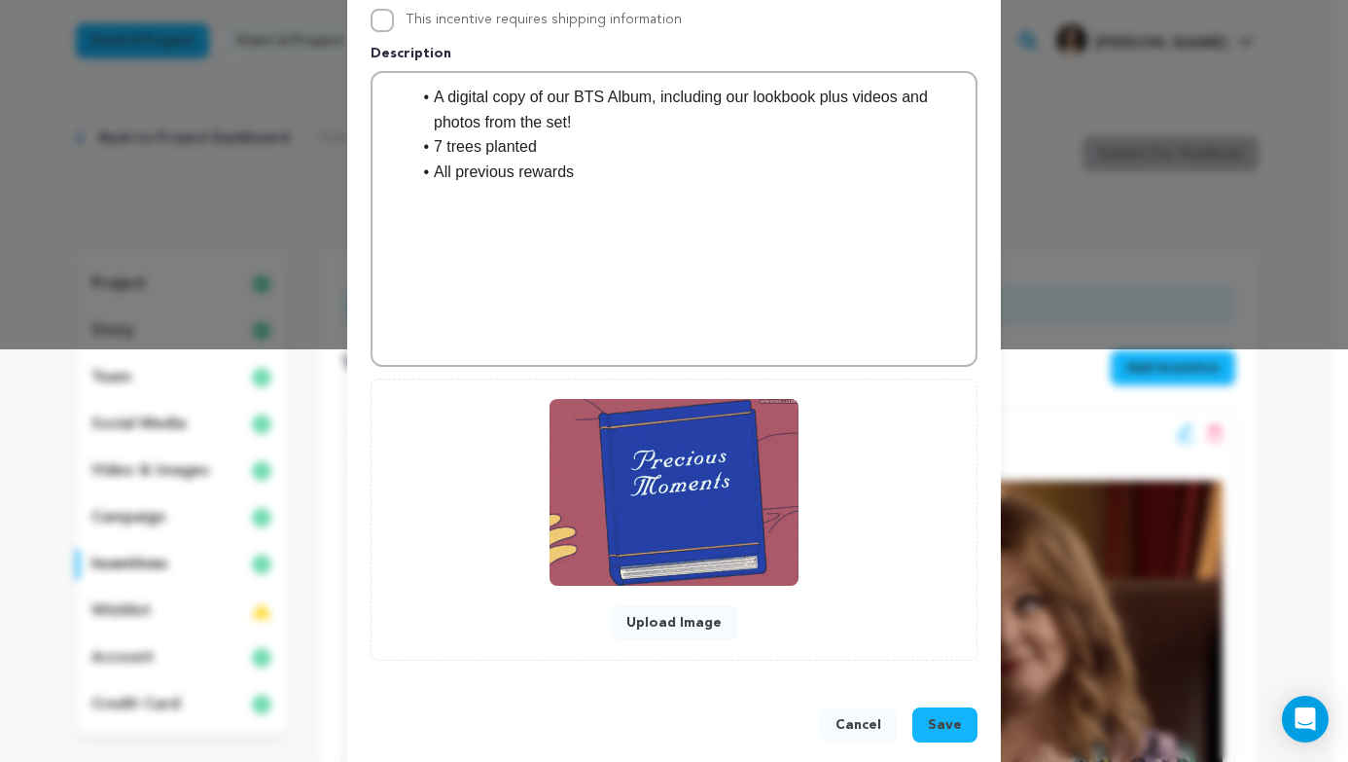
scroll to position [440, 0]
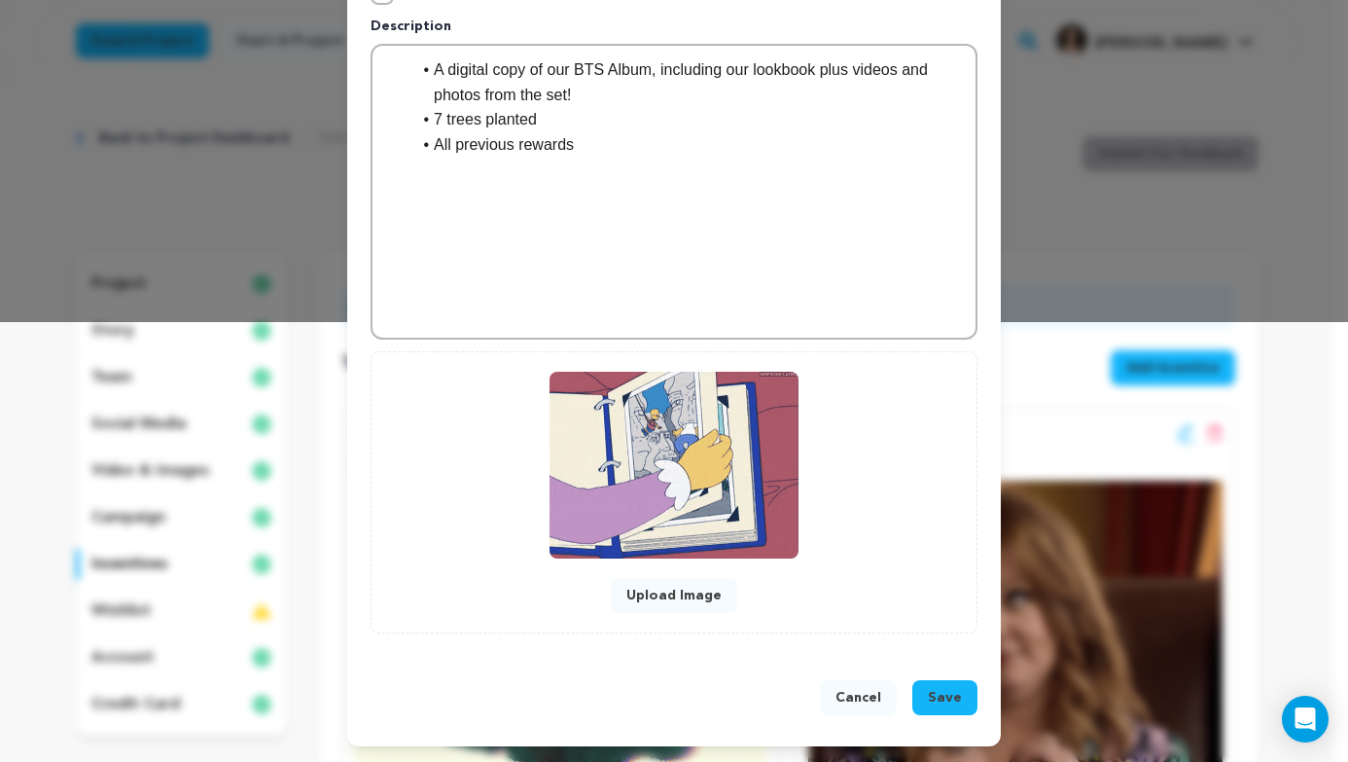
click at [937, 696] on span "Save" at bounding box center [945, 697] width 34 height 19
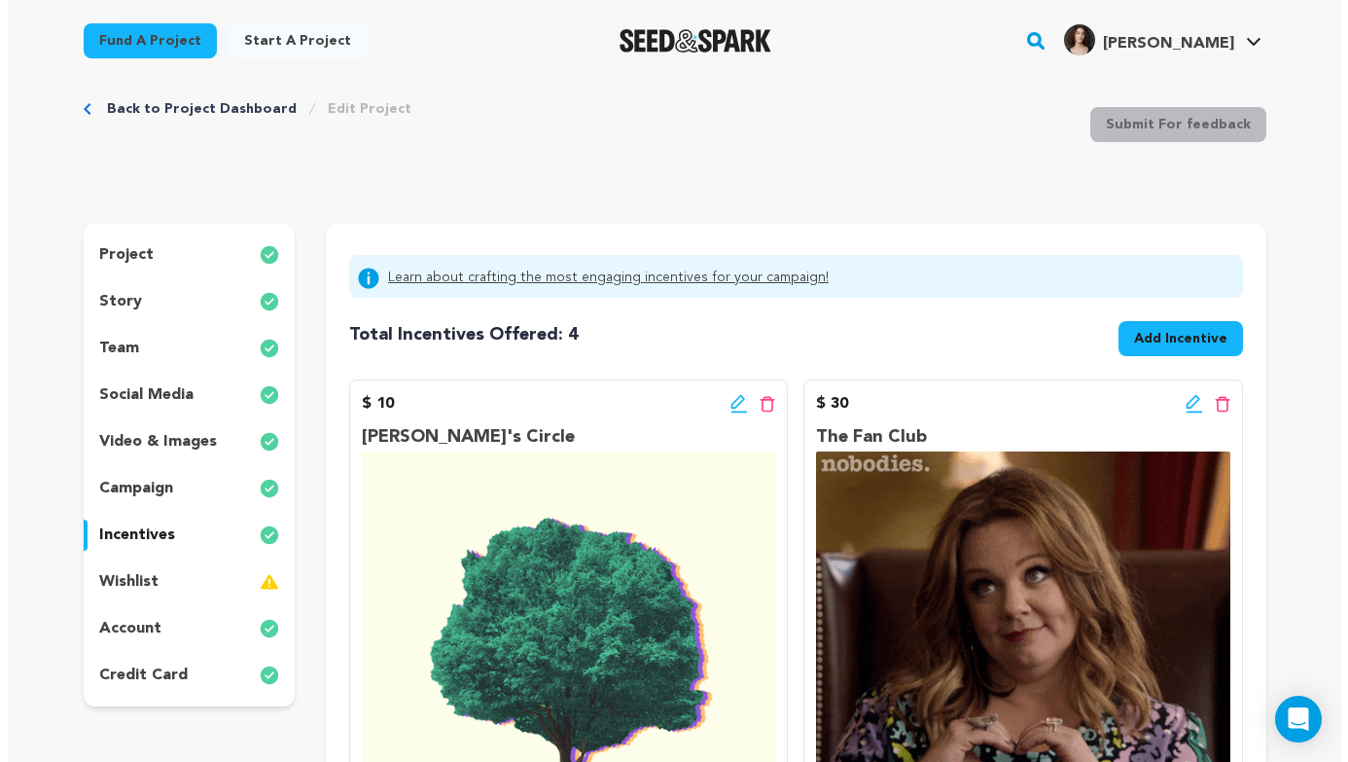
scroll to position [0, 0]
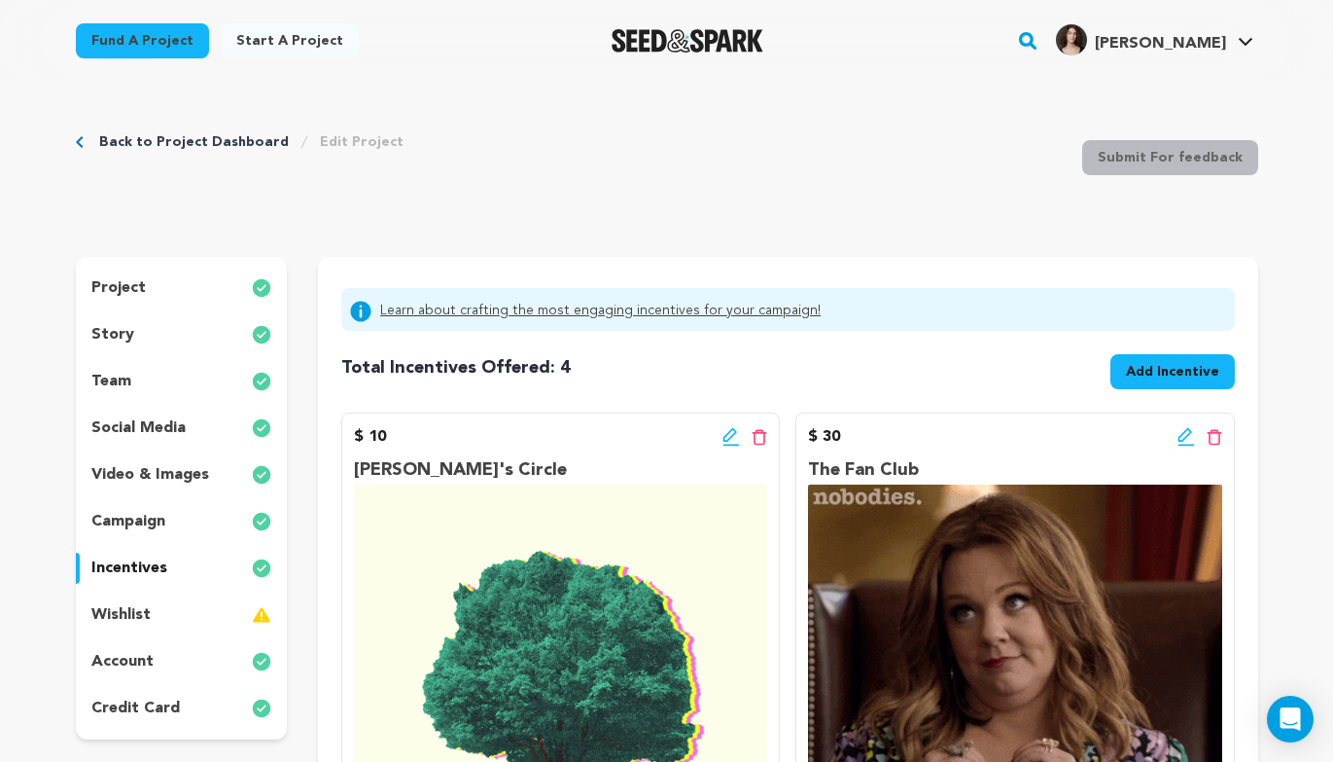
click at [1174, 369] on span "Add Incentive" at bounding box center [1172, 371] width 93 height 19
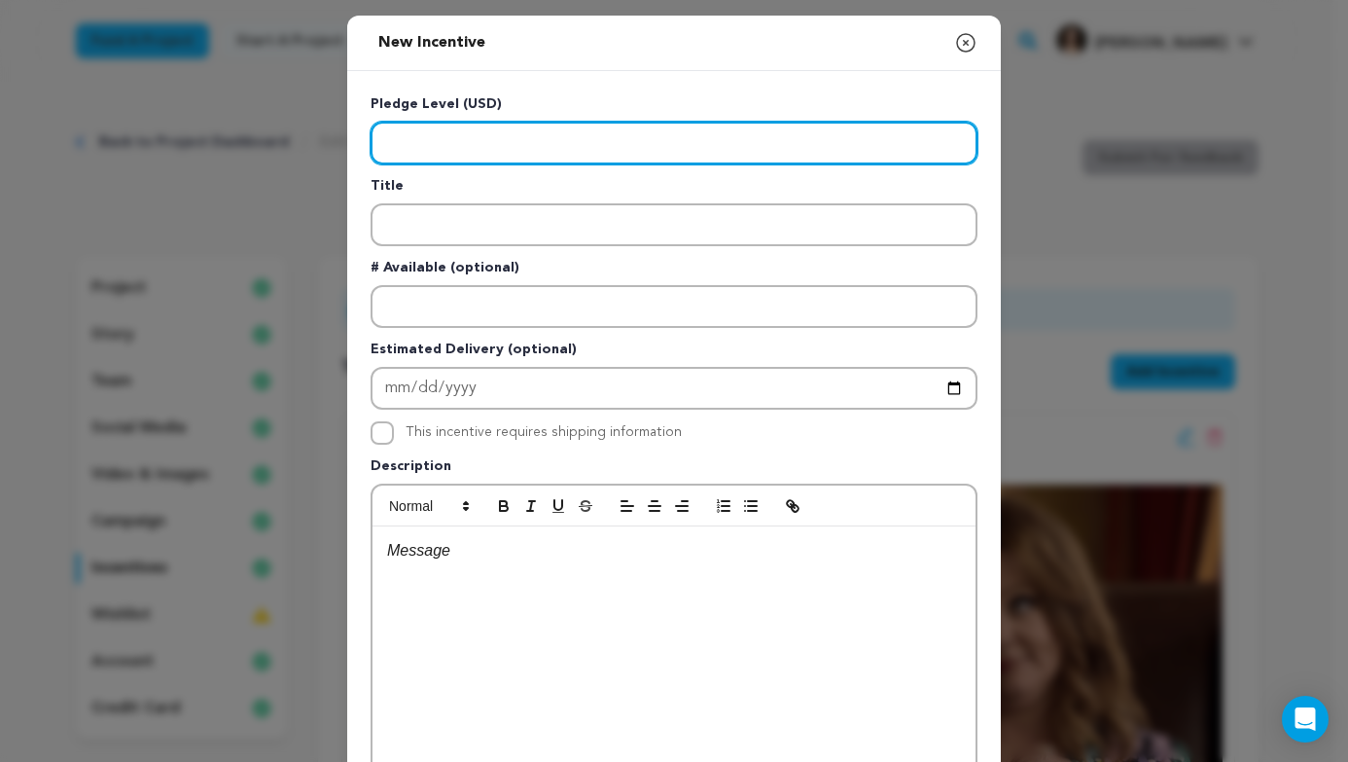
click at [616, 140] on input "Enter level" at bounding box center [674, 143] width 607 height 43
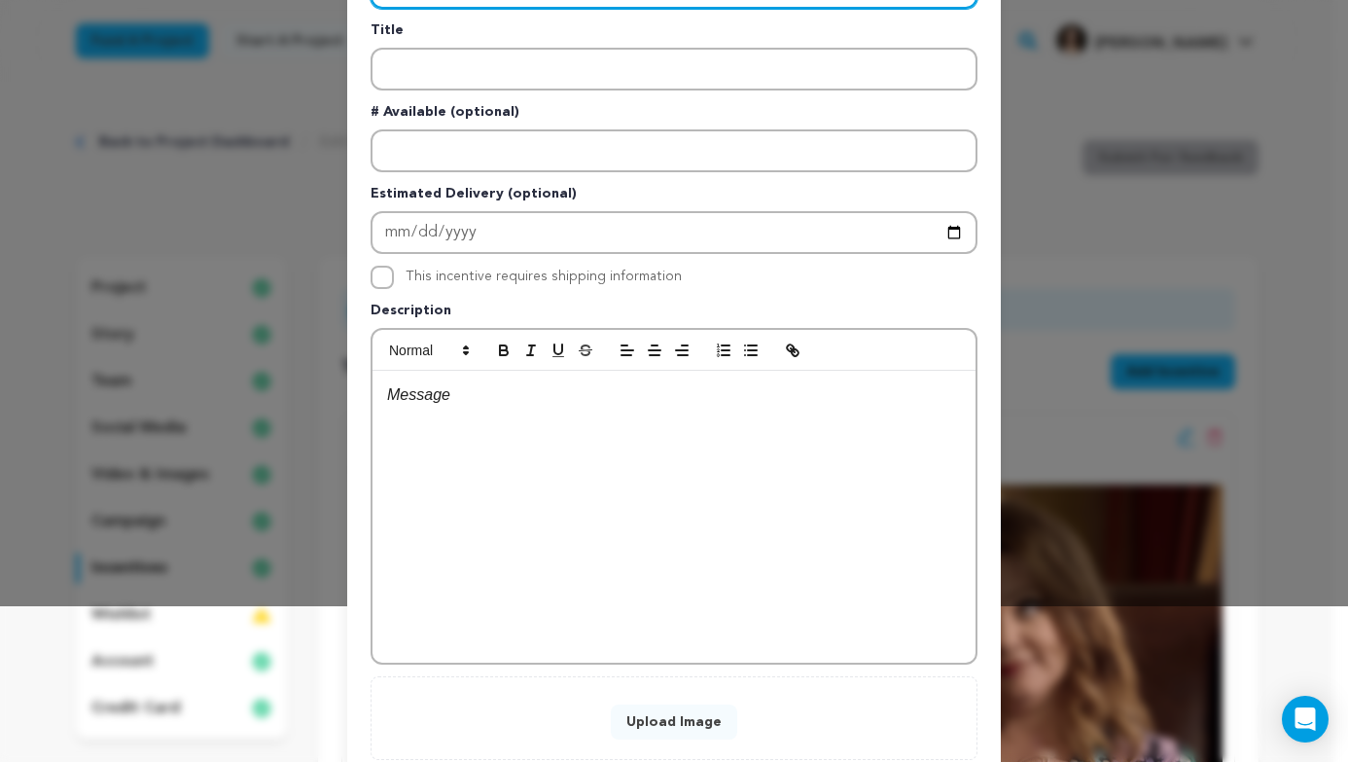
scroll to position [174, 0]
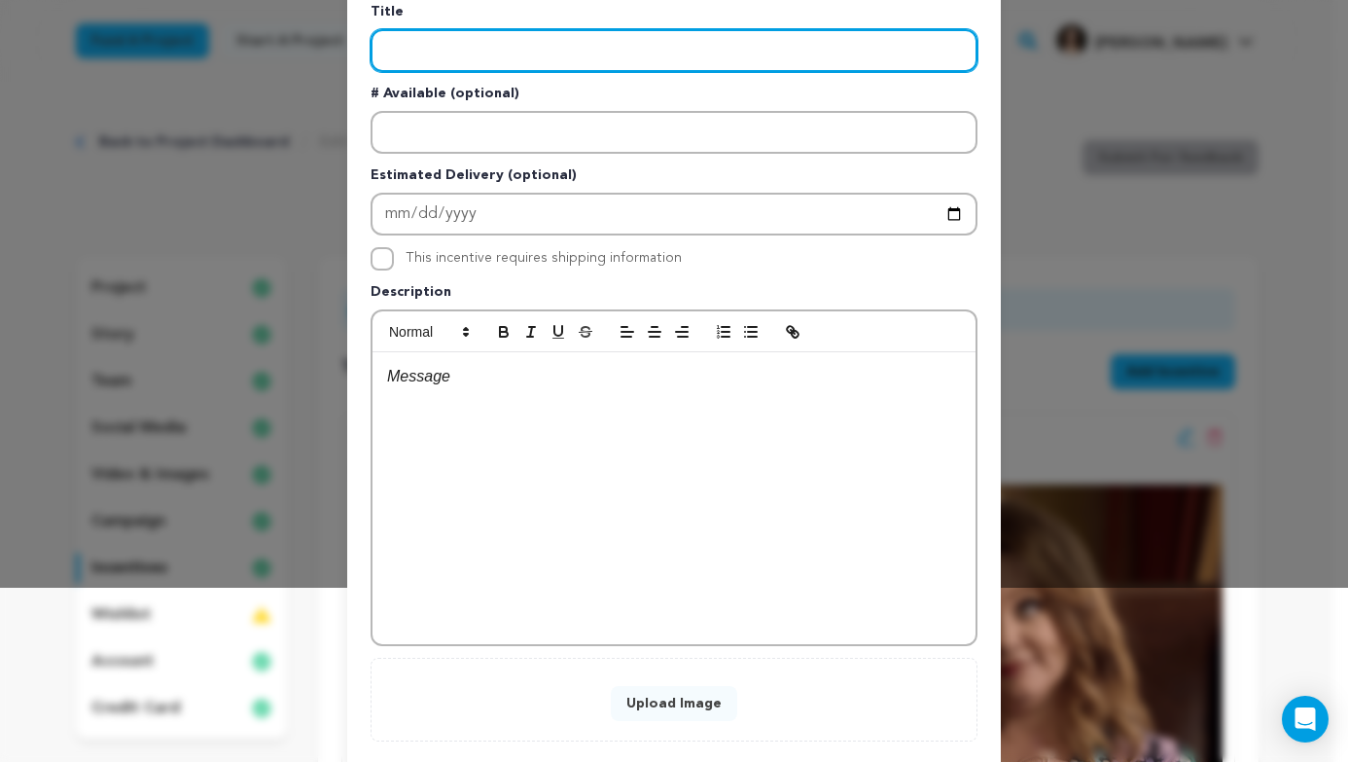
click at [531, 57] on input "Enter title" at bounding box center [674, 50] width 607 height 43
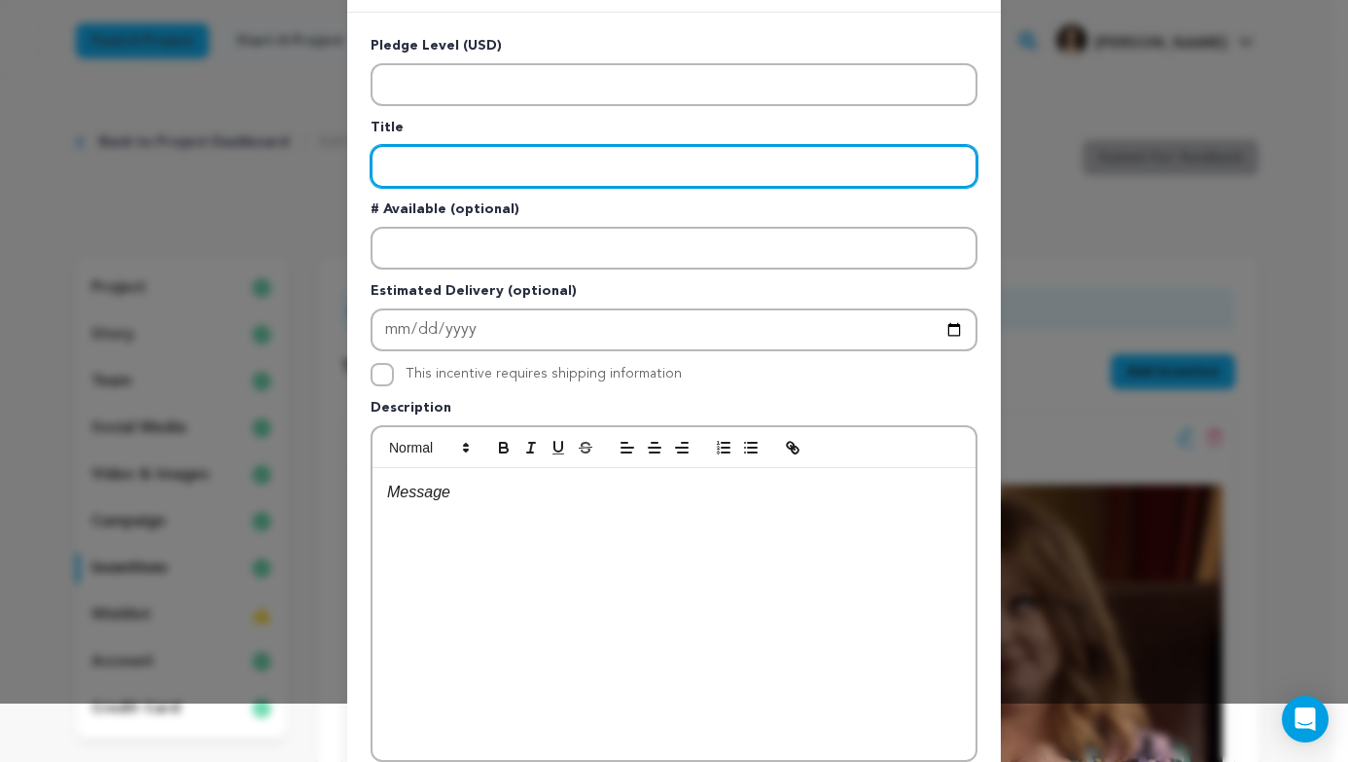
scroll to position [53, 0]
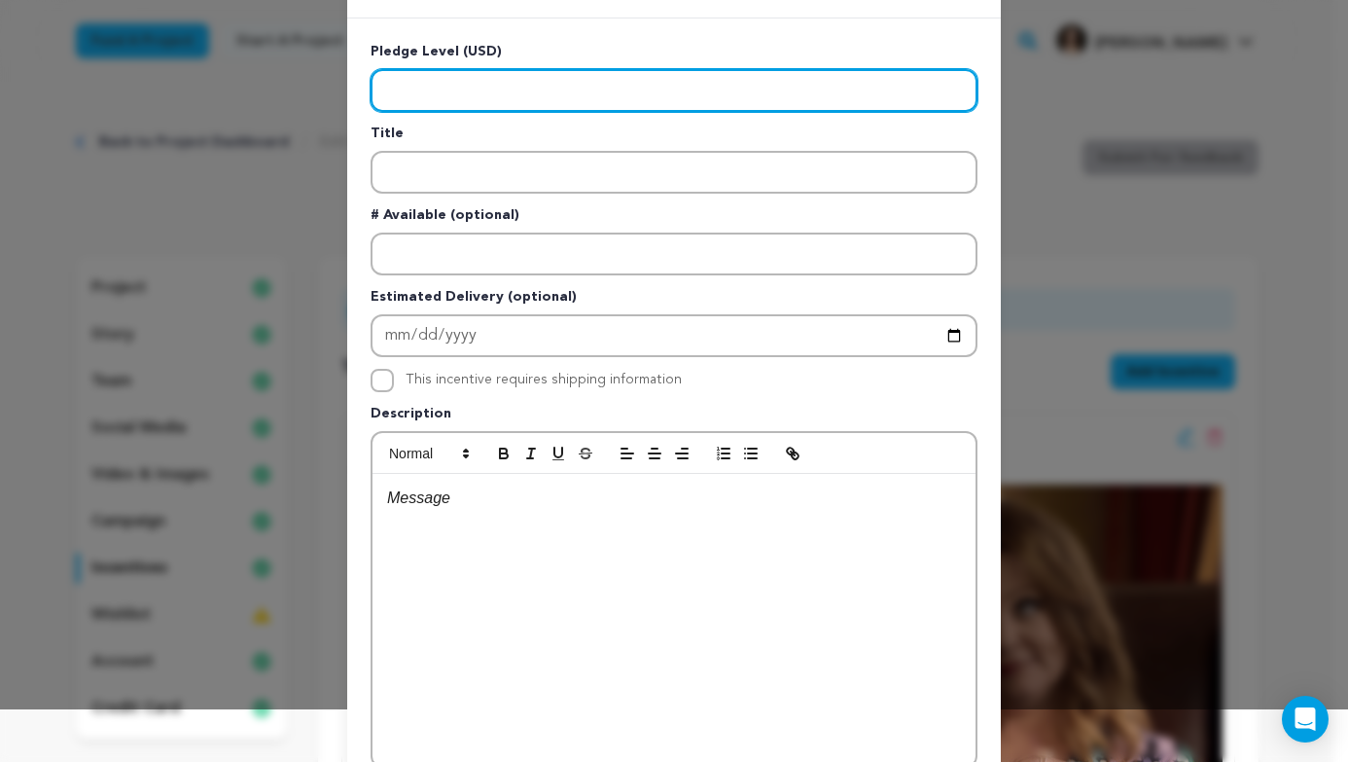
click at [524, 76] on input "Enter level" at bounding box center [674, 90] width 607 height 43
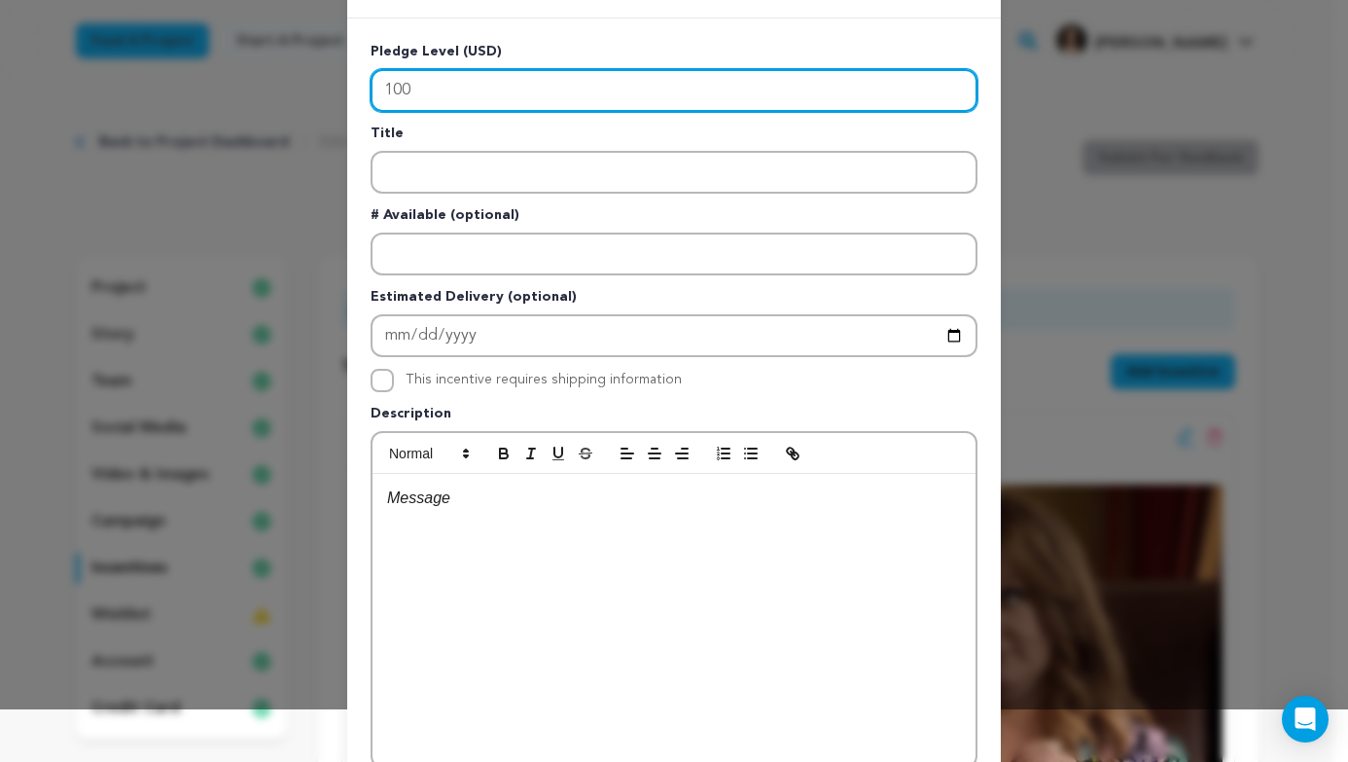
type input "100"
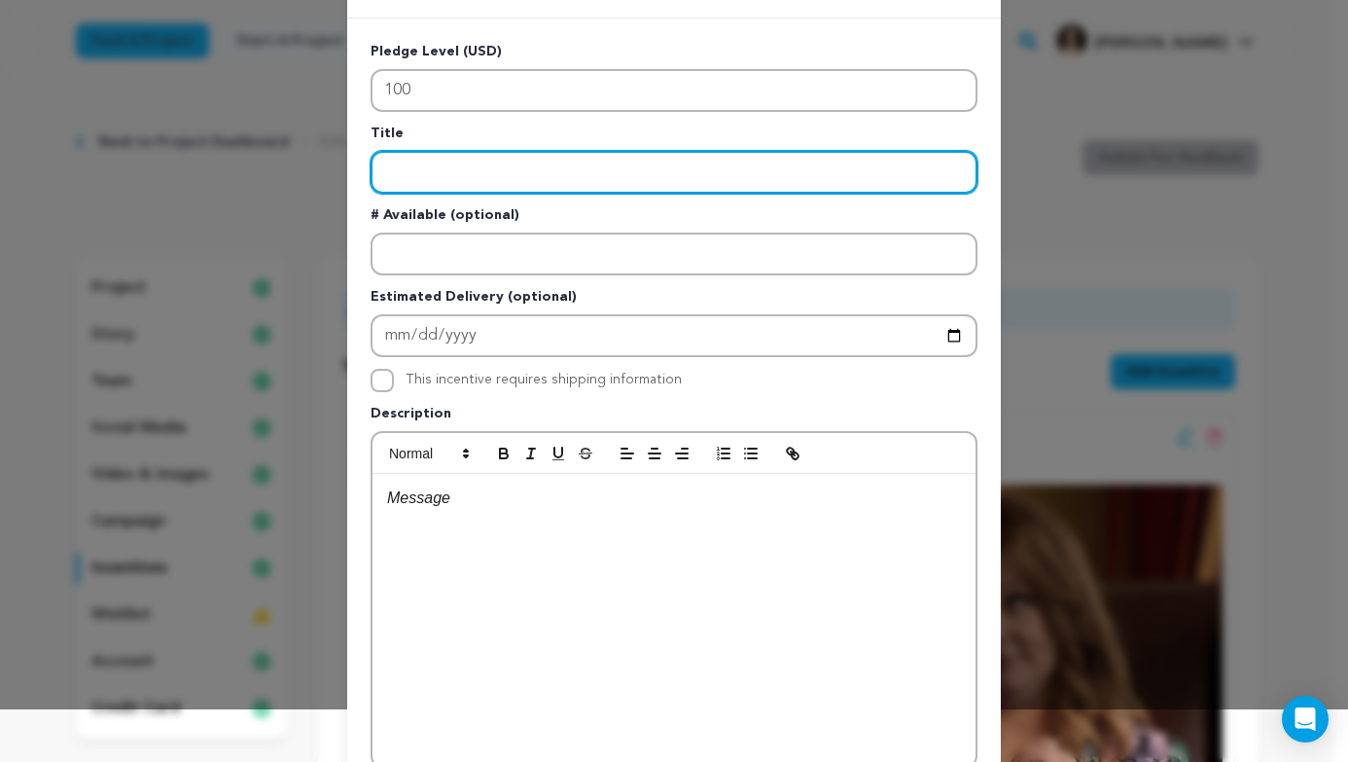
click at [536, 157] on input "Enter title" at bounding box center [674, 172] width 607 height 43
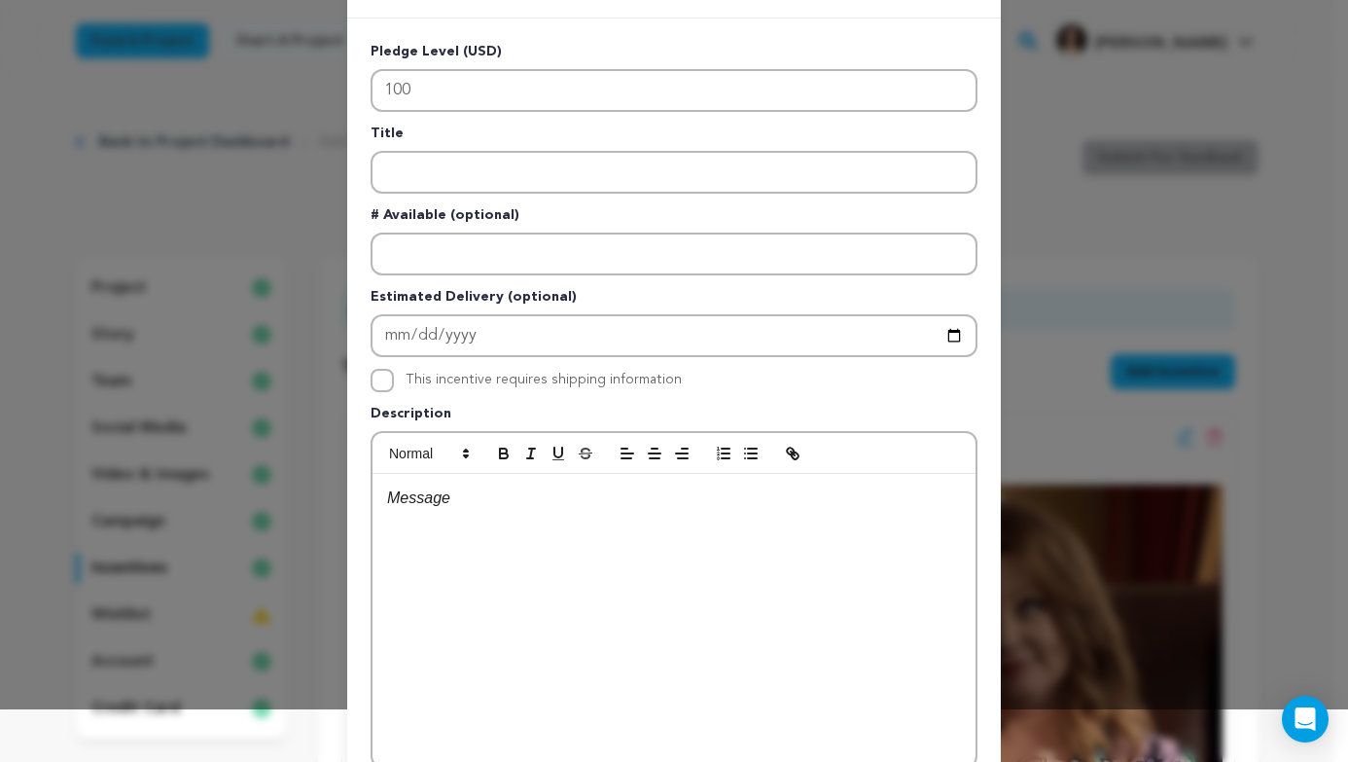
click at [525, 550] on div at bounding box center [674, 620] width 603 height 292
click at [586, 523] on li "10 trees planted" at bounding box center [685, 522] width 550 height 25
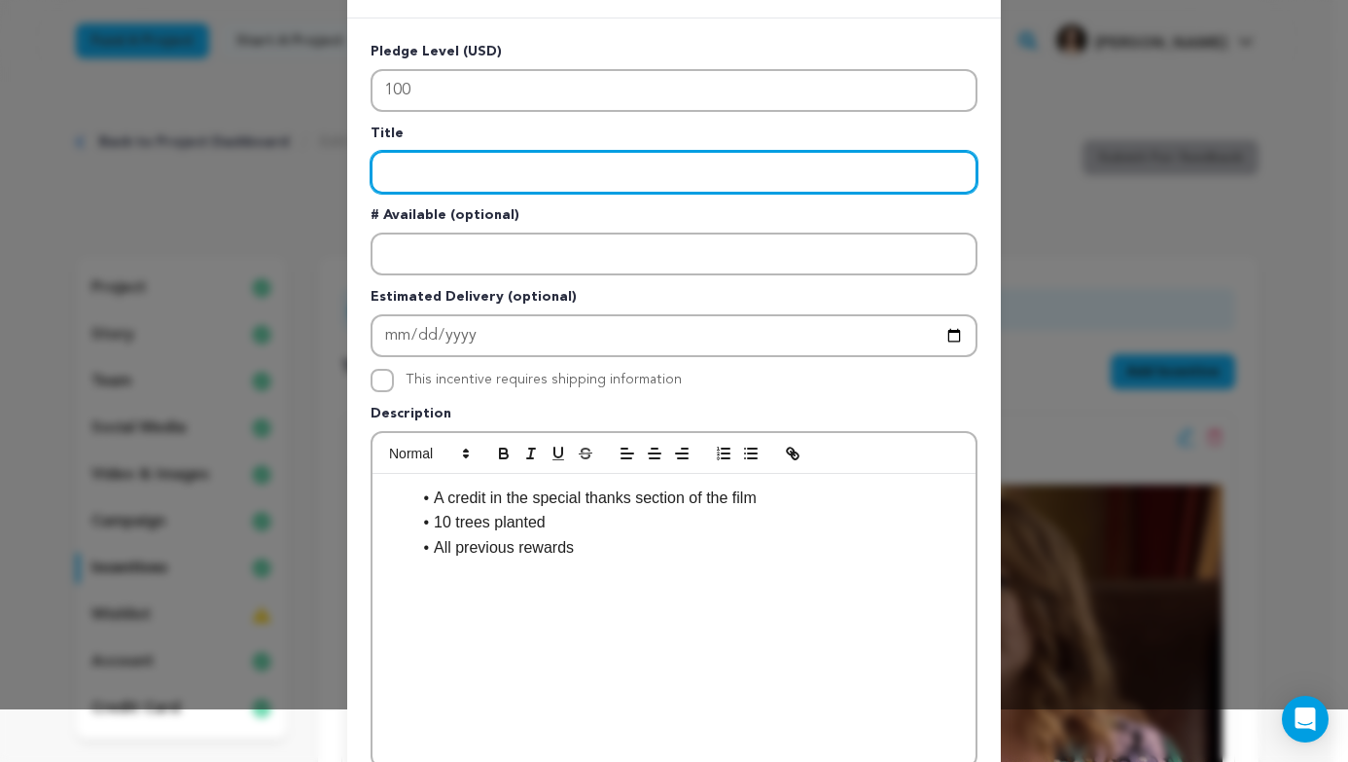
click at [488, 157] on input "Enter title" at bounding box center [674, 172] width 607 height 43
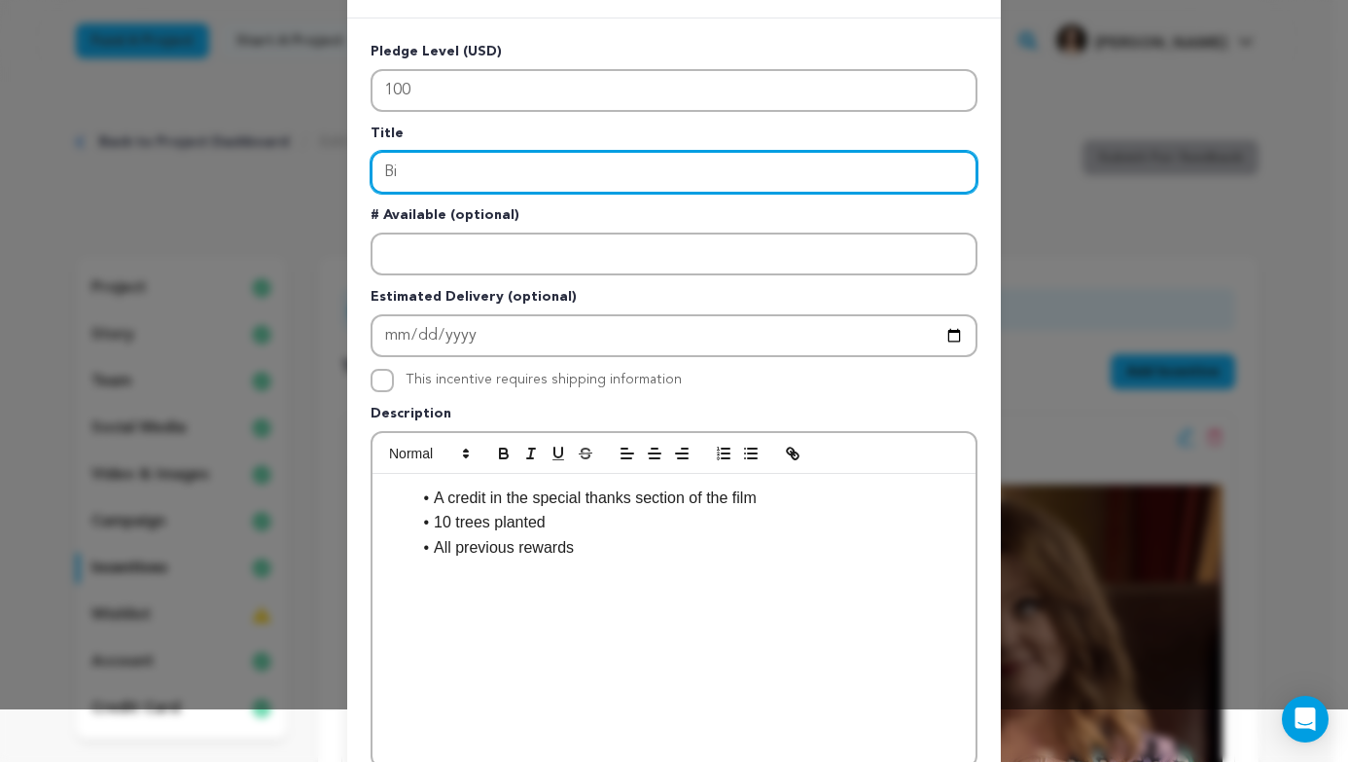
type input "B"
type input "T"
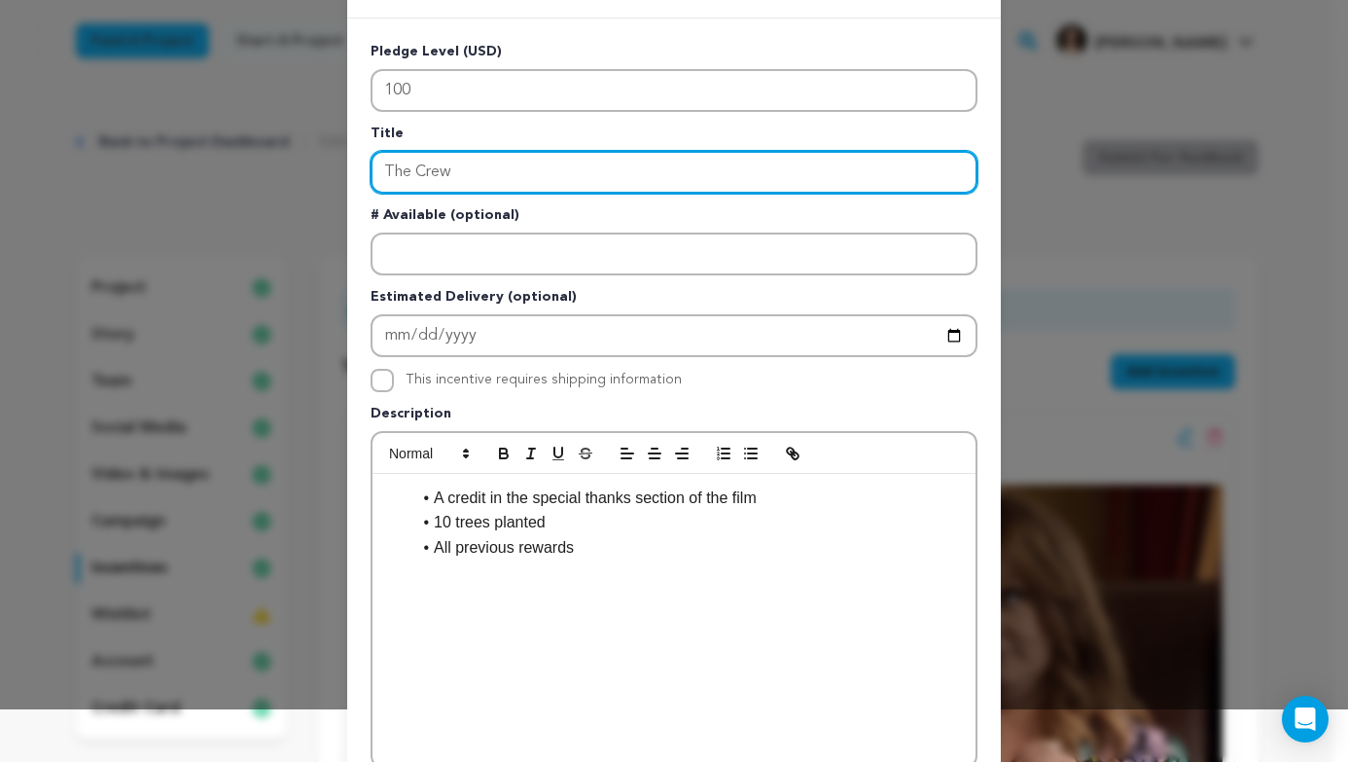
click at [408, 171] on input "The Crew" at bounding box center [674, 172] width 607 height 43
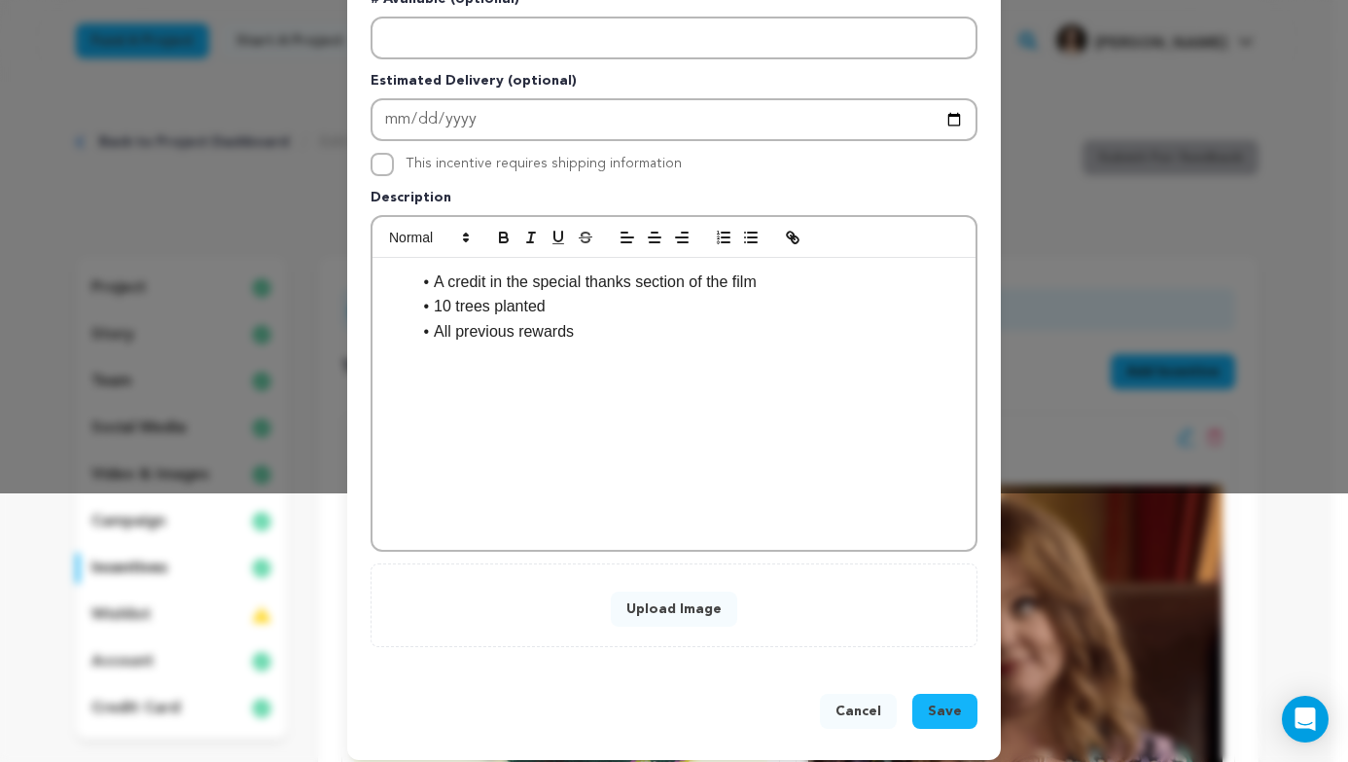
scroll to position [282, 0]
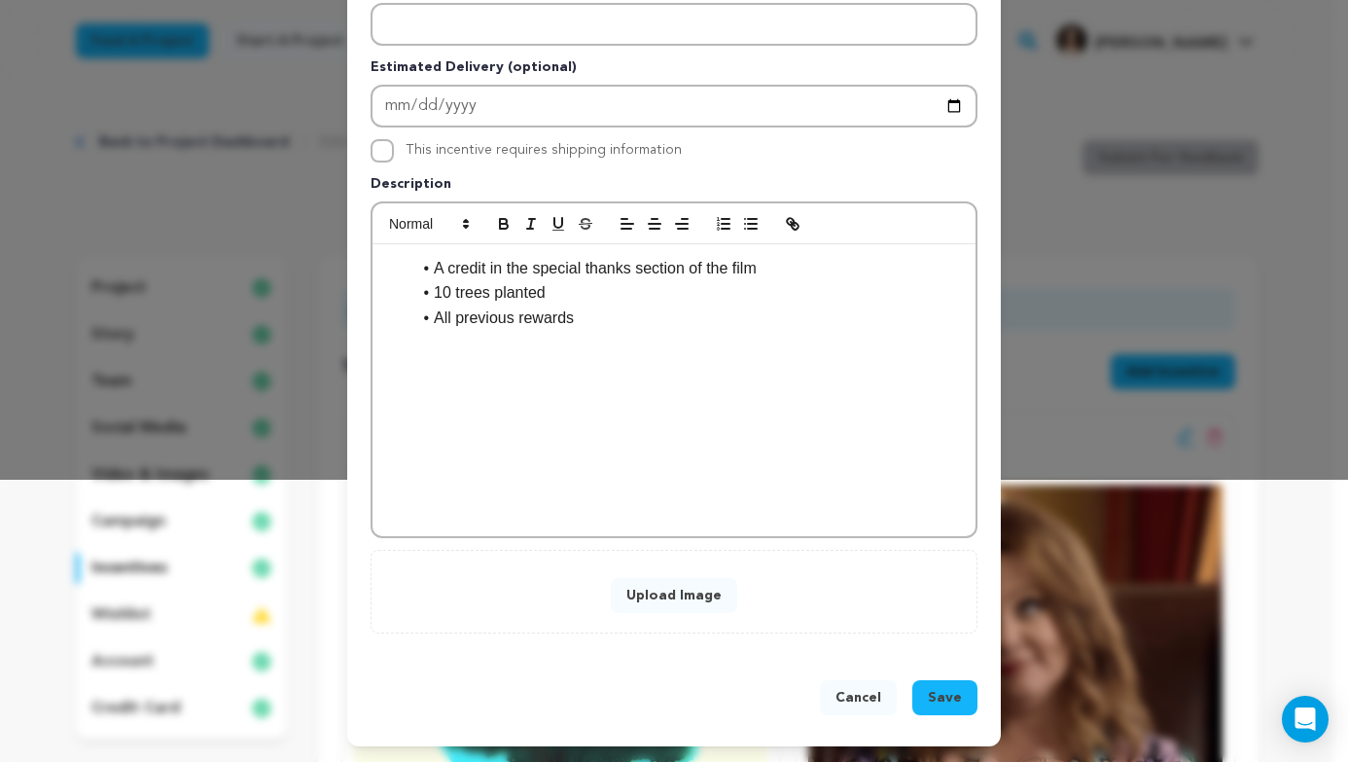
type input "The Crew"
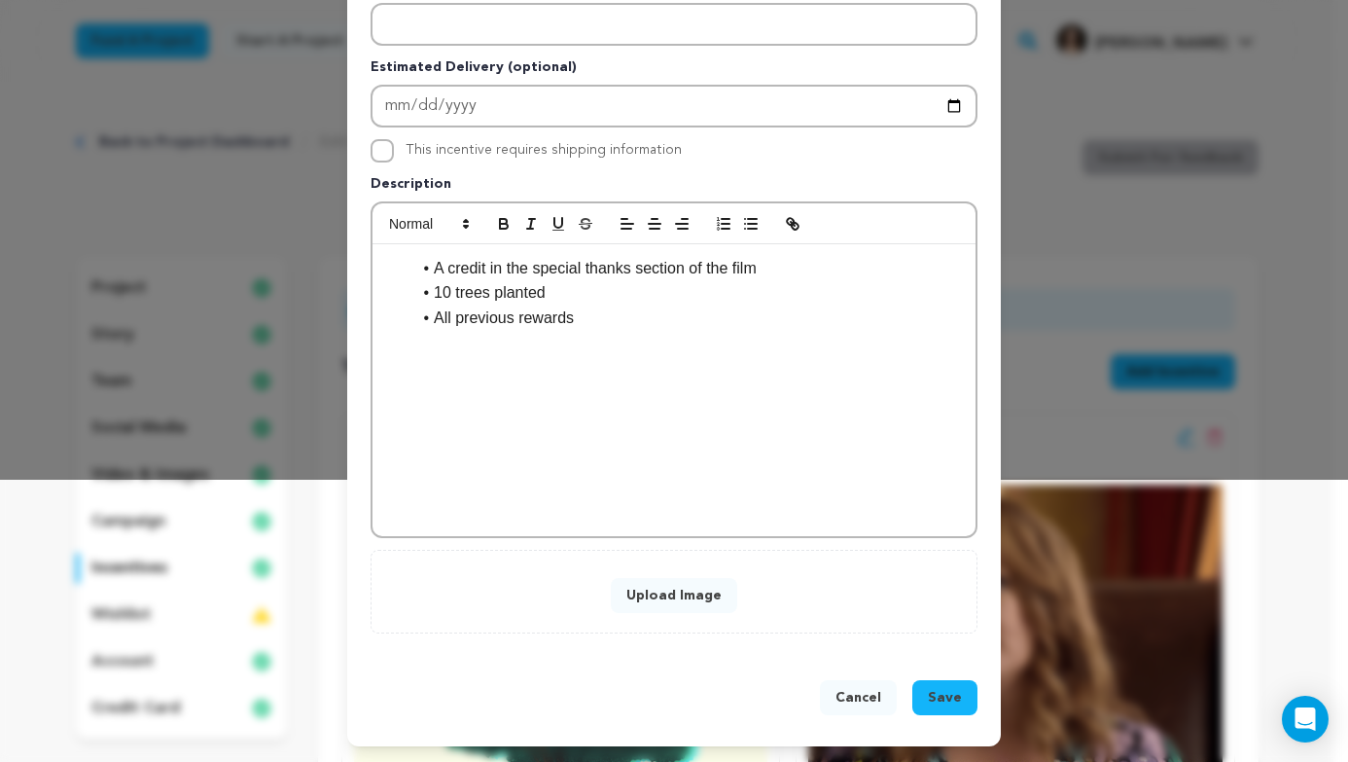
click at [950, 705] on span "Save" at bounding box center [945, 697] width 34 height 19
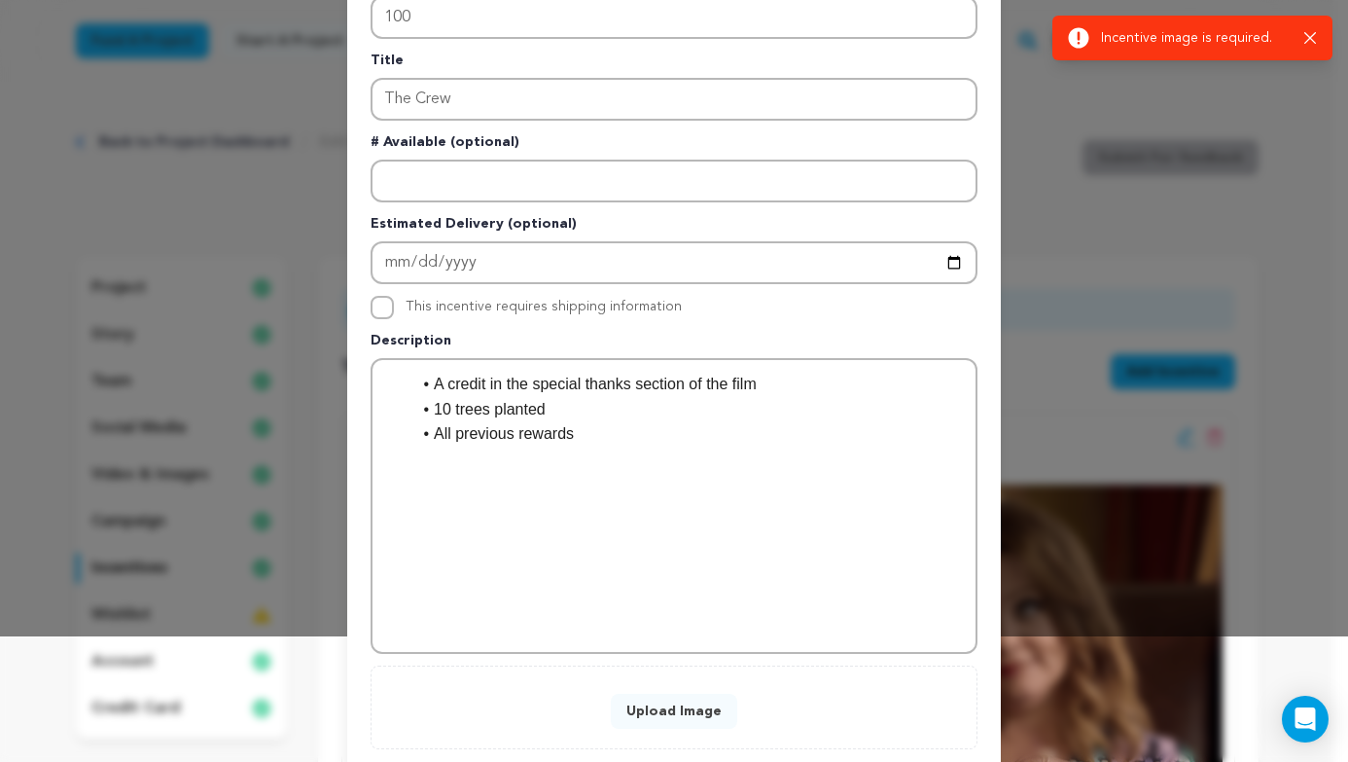
scroll to position [210, 0]
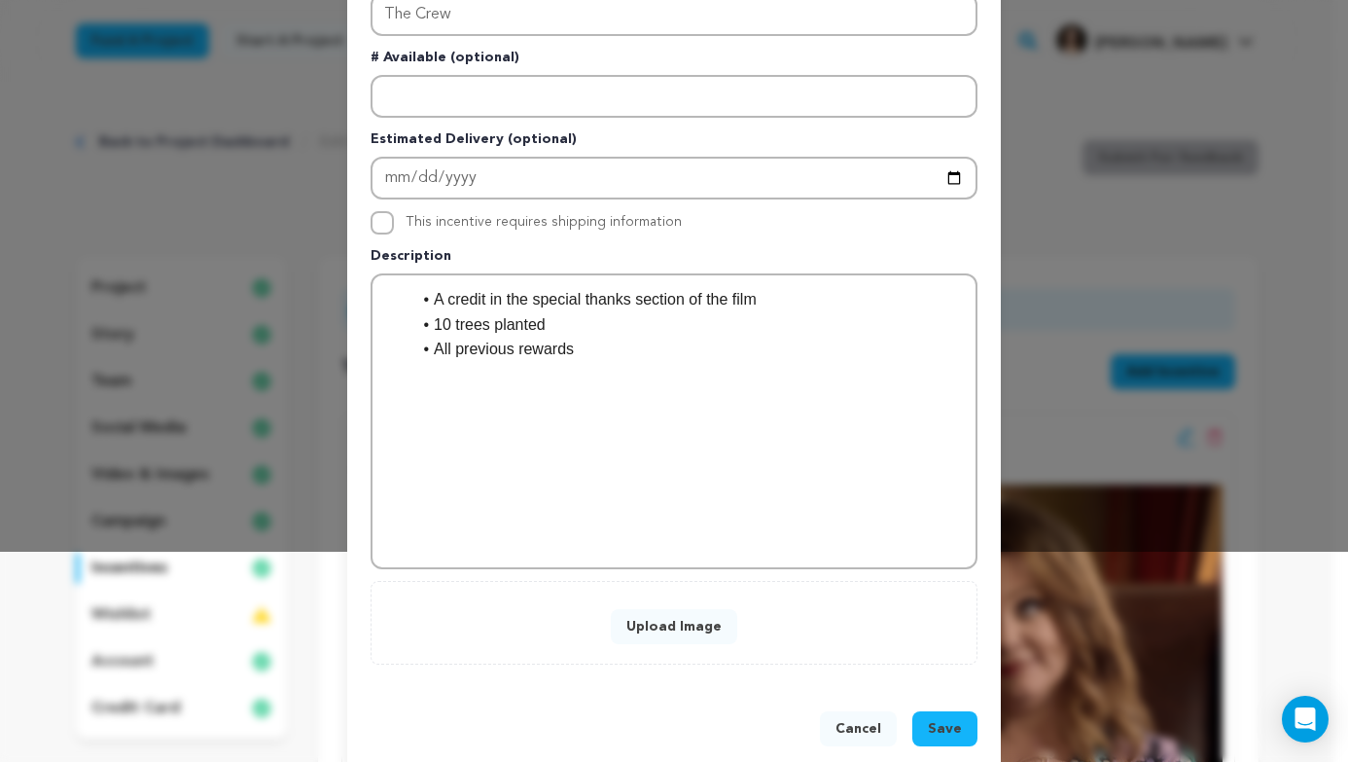
click at [699, 634] on button "Upload Image" at bounding box center [674, 626] width 126 height 35
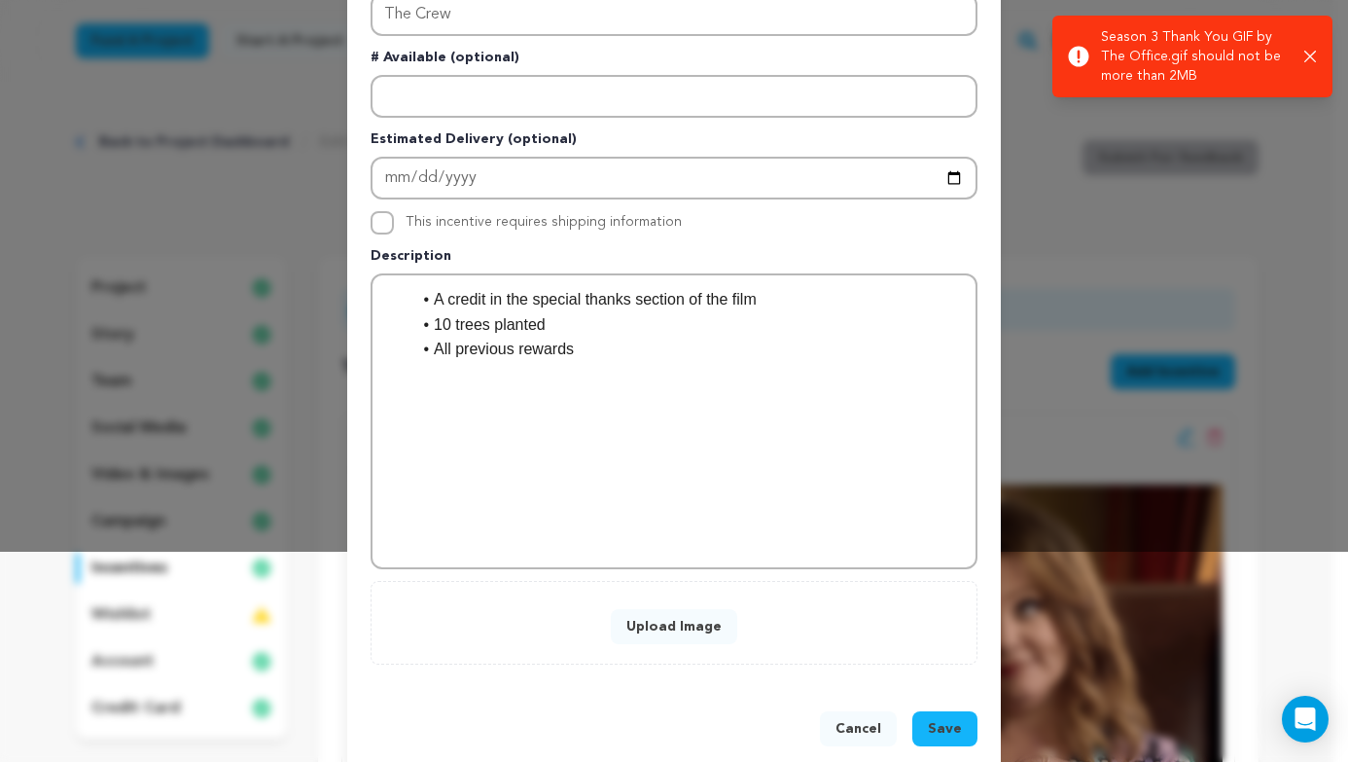
click at [699, 645] on div "Upload Image" at bounding box center [674, 623] width 607 height 84
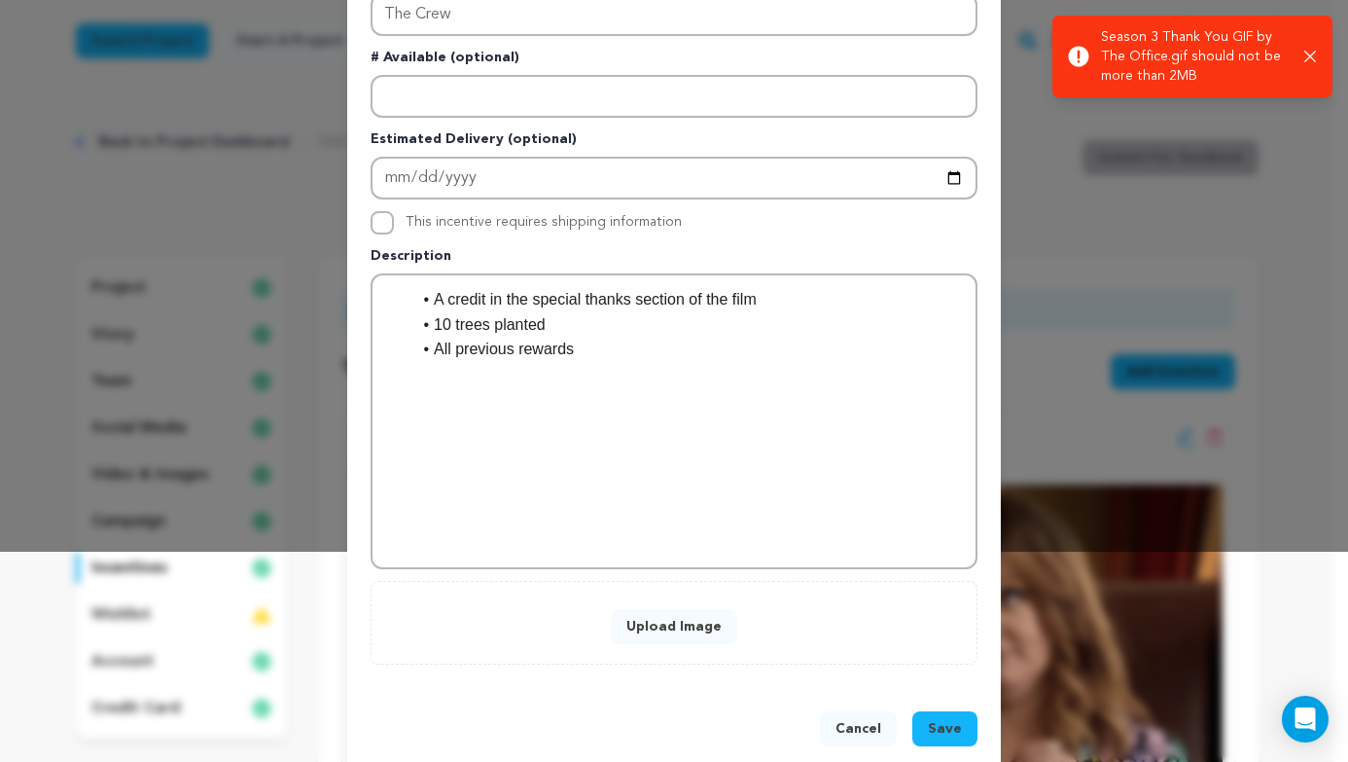
click at [686, 629] on button "Upload Image" at bounding box center [674, 626] width 126 height 35
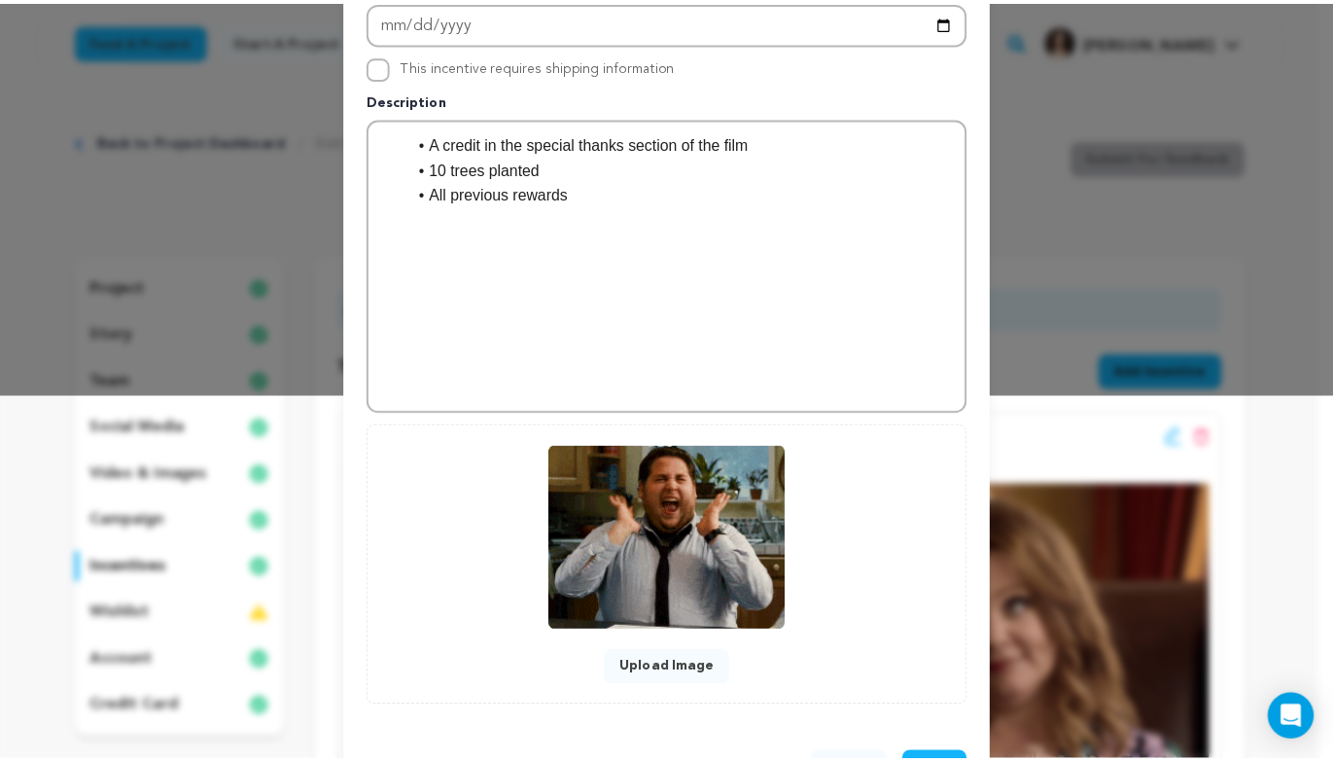
scroll to position [440, 0]
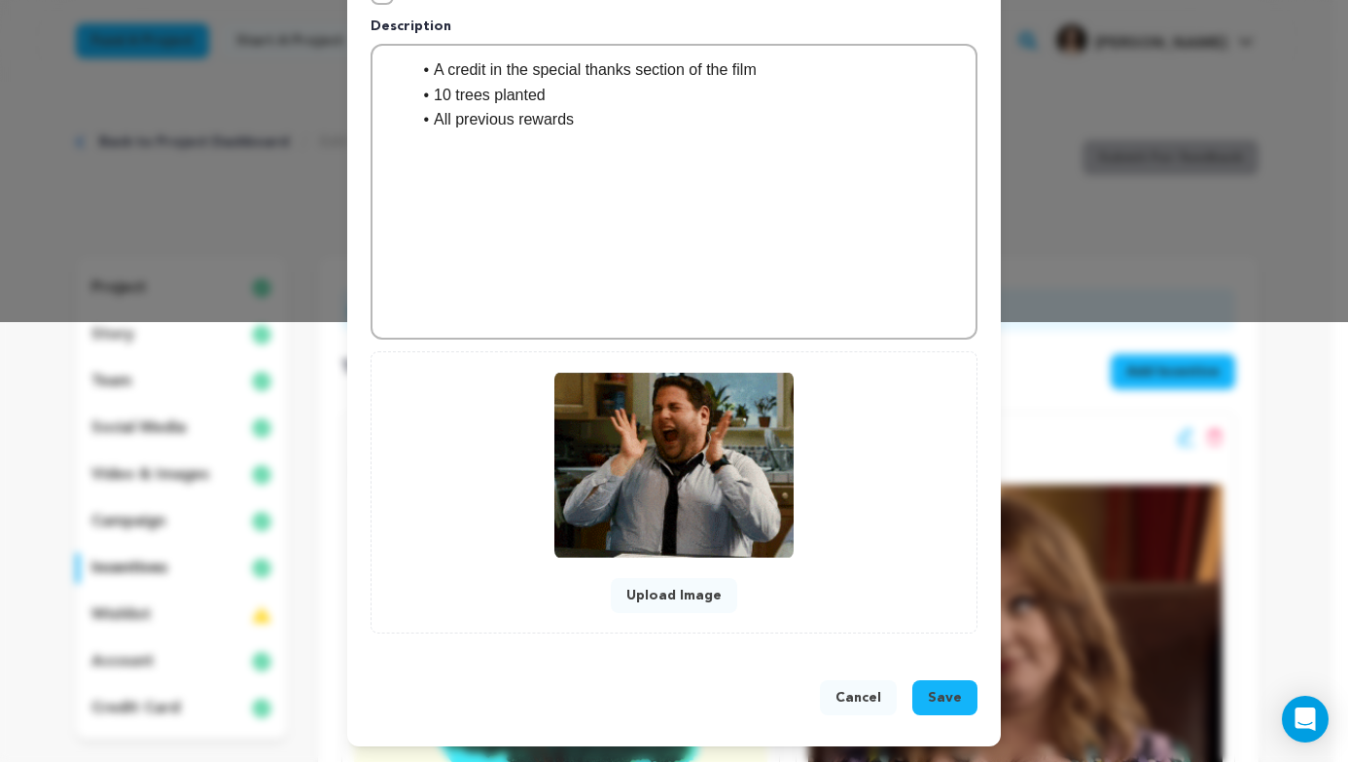
click at [928, 691] on span "Save" at bounding box center [945, 697] width 34 height 19
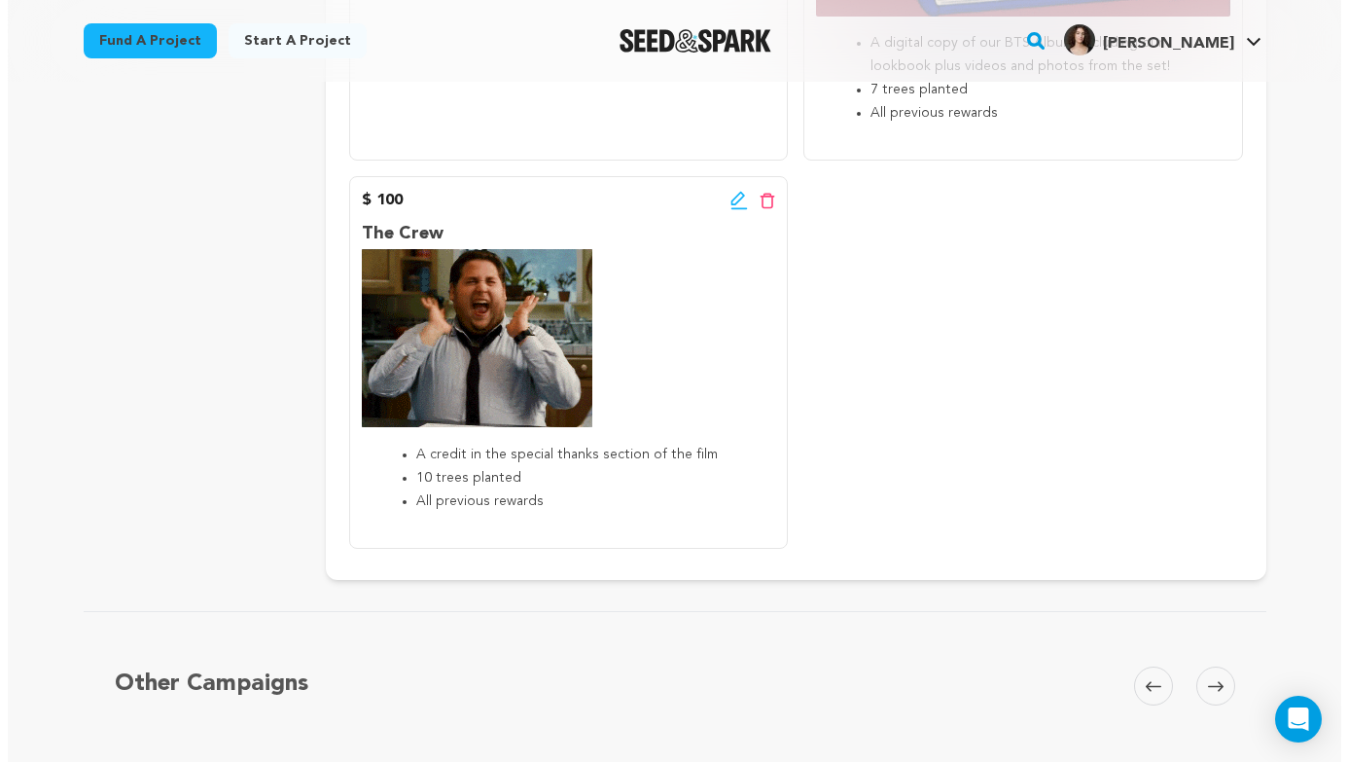
scroll to position [1441, 0]
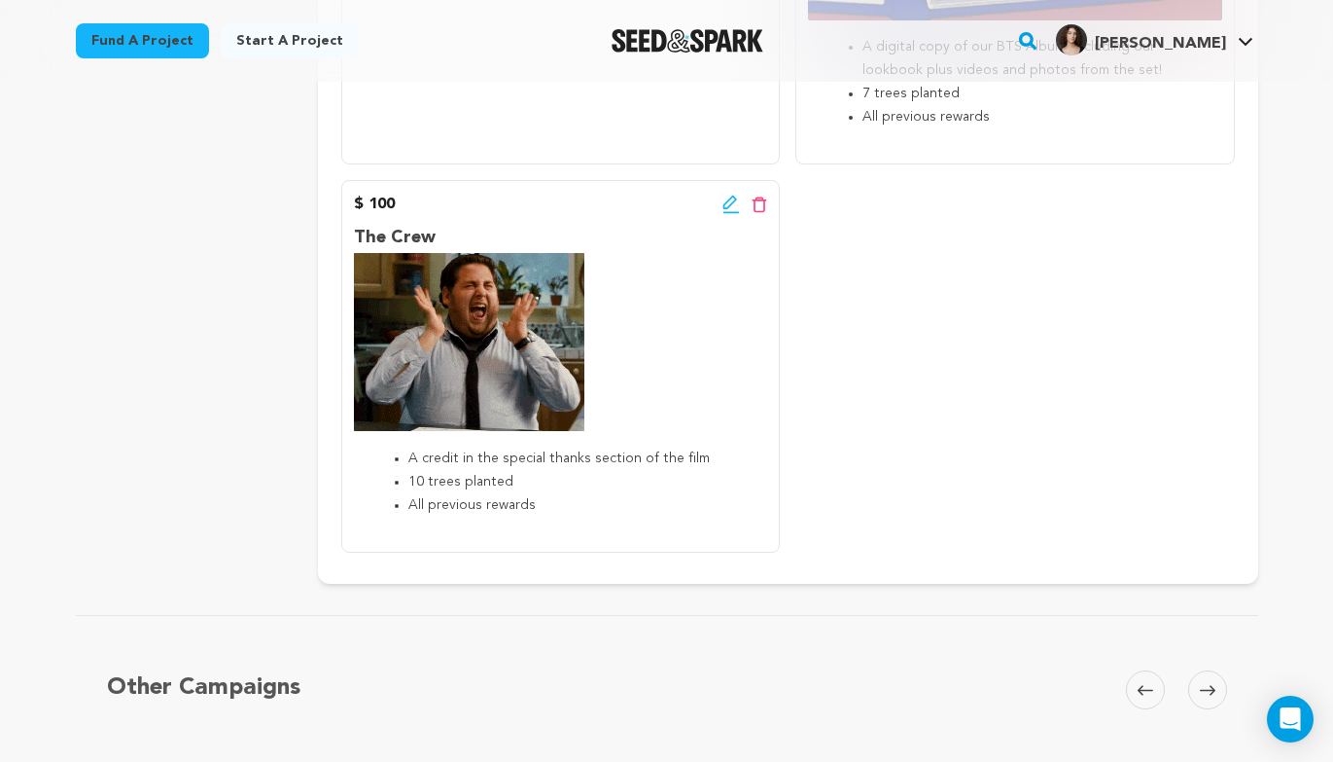
click at [724, 205] on icon at bounding box center [731, 202] width 14 height 14
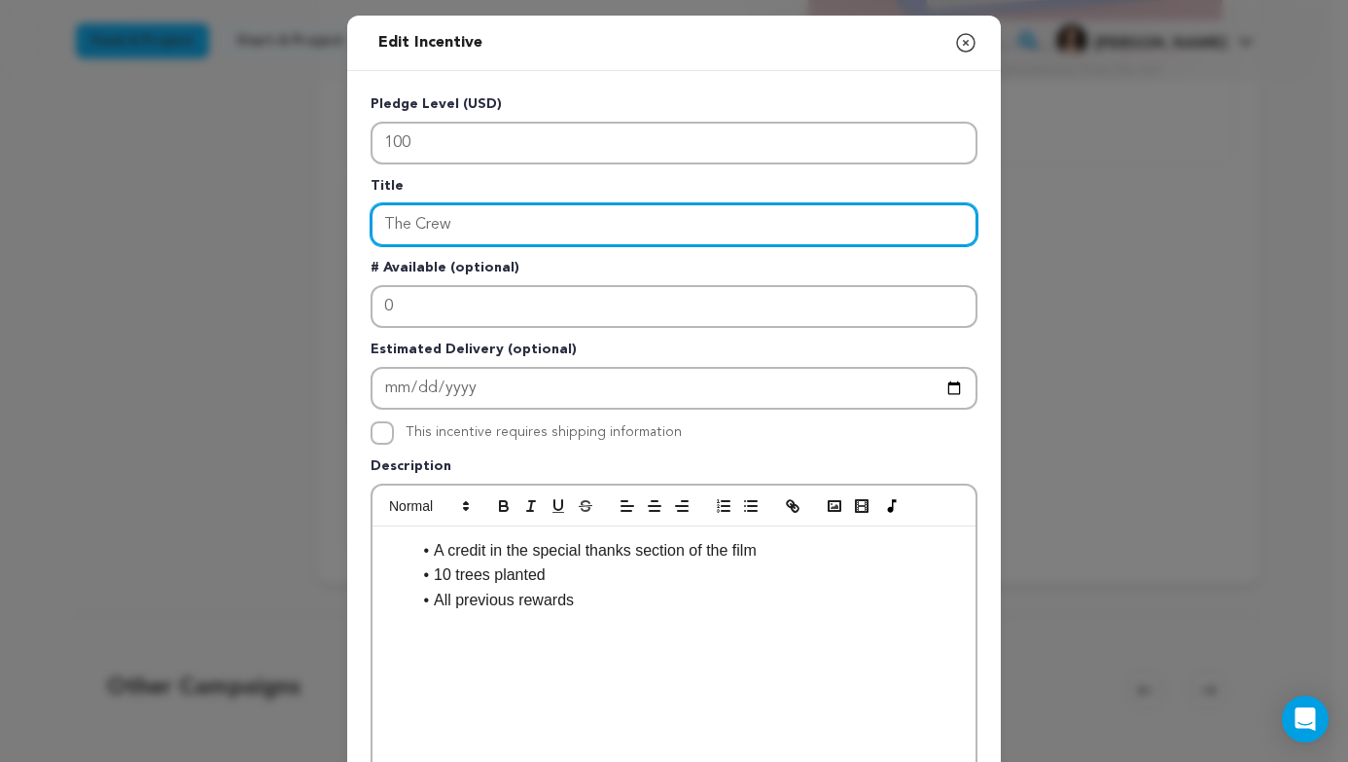
click at [408, 225] on input "The Crew" at bounding box center [674, 224] width 607 height 43
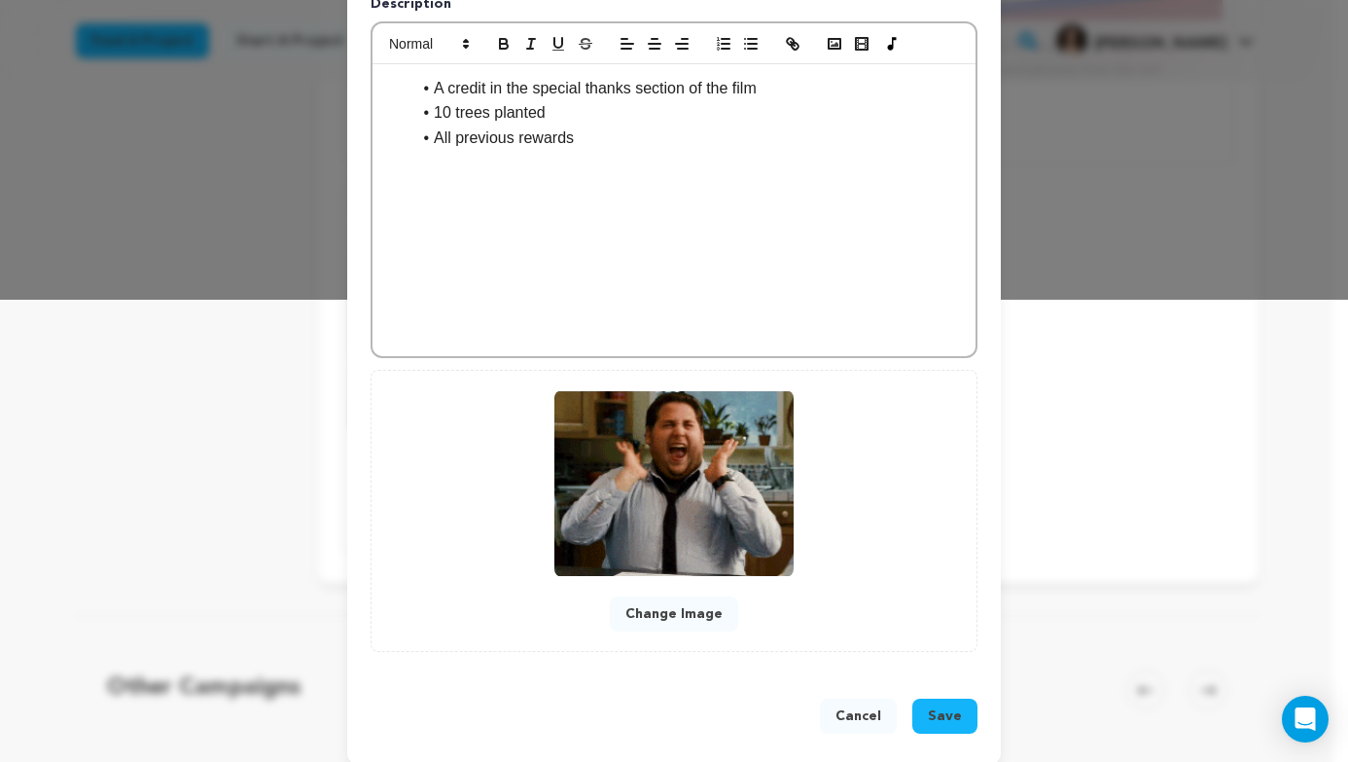
scroll to position [480, 0]
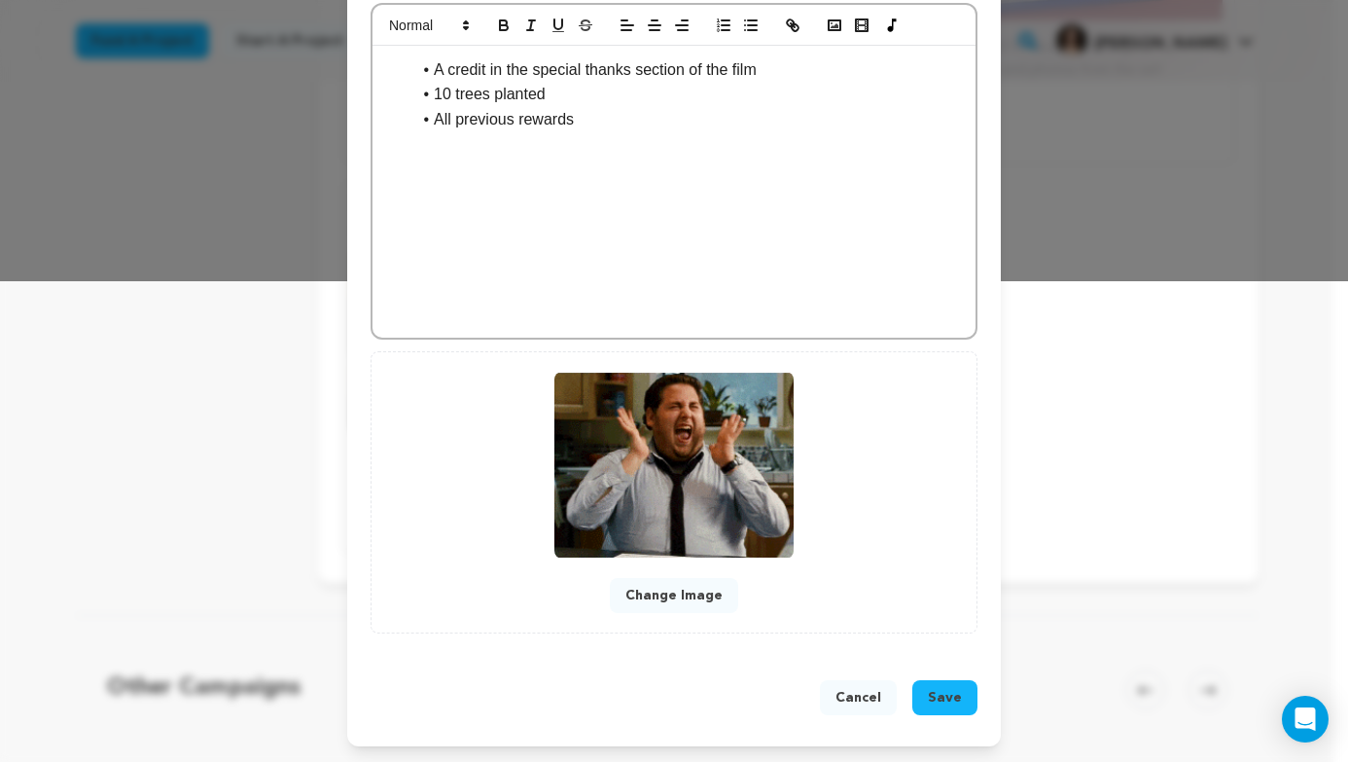
type input "The Credit Crew"
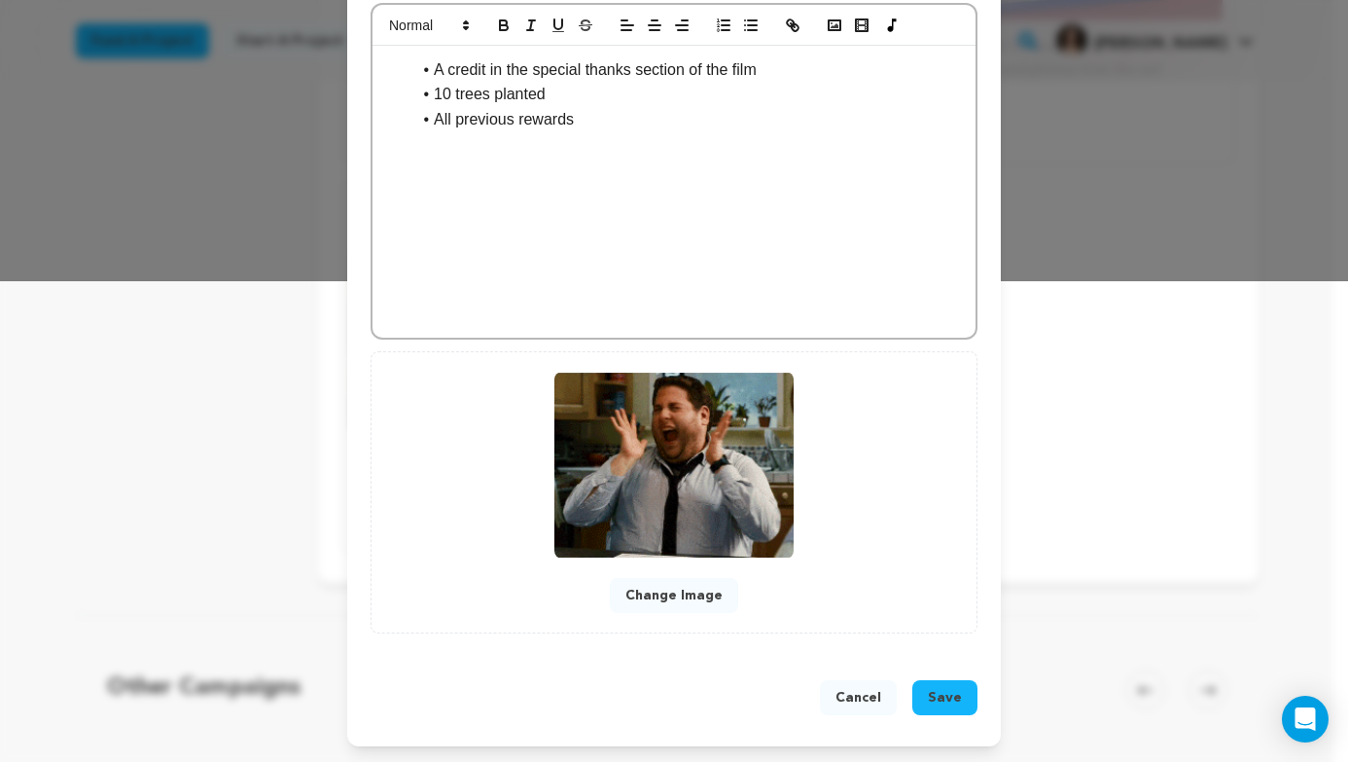
click at [943, 699] on span "Save" at bounding box center [945, 697] width 34 height 19
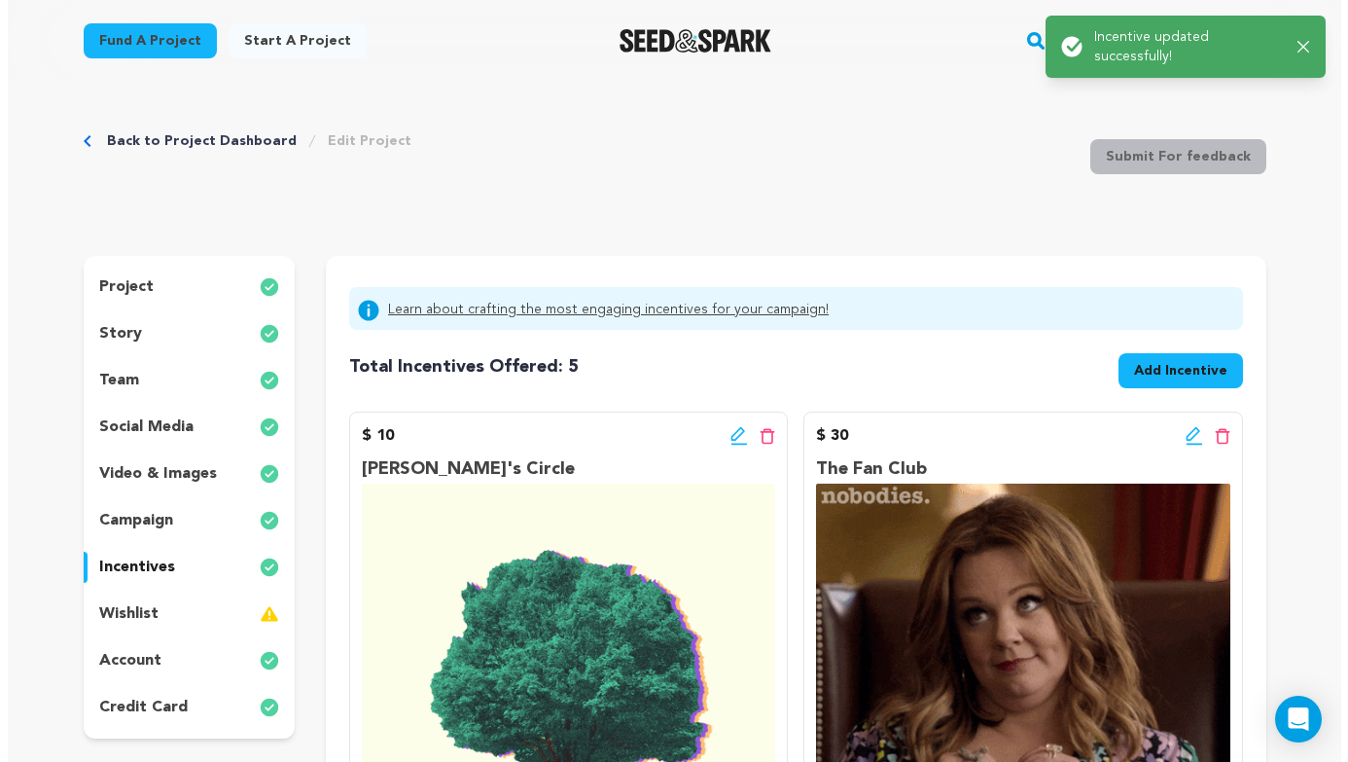
scroll to position [162, 0]
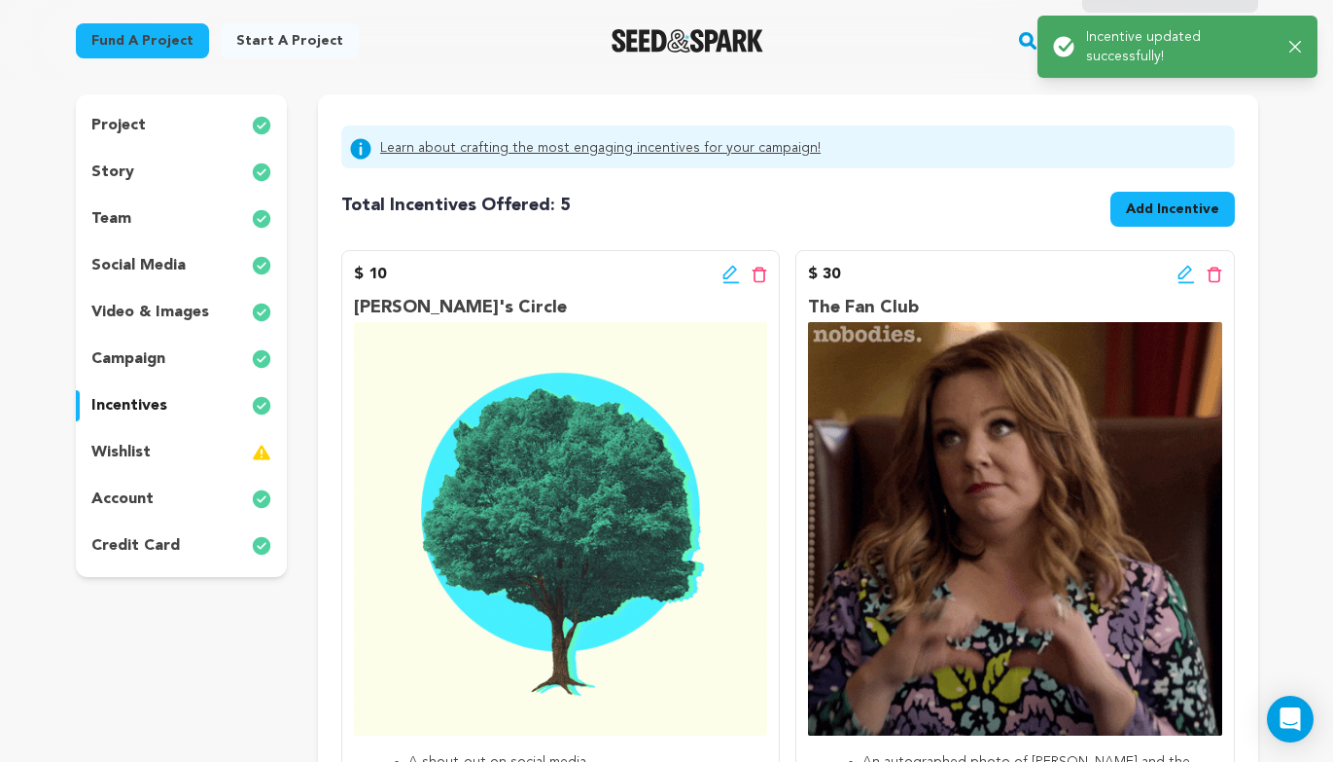
click at [1180, 204] on span "Add Incentive" at bounding box center [1172, 208] width 93 height 19
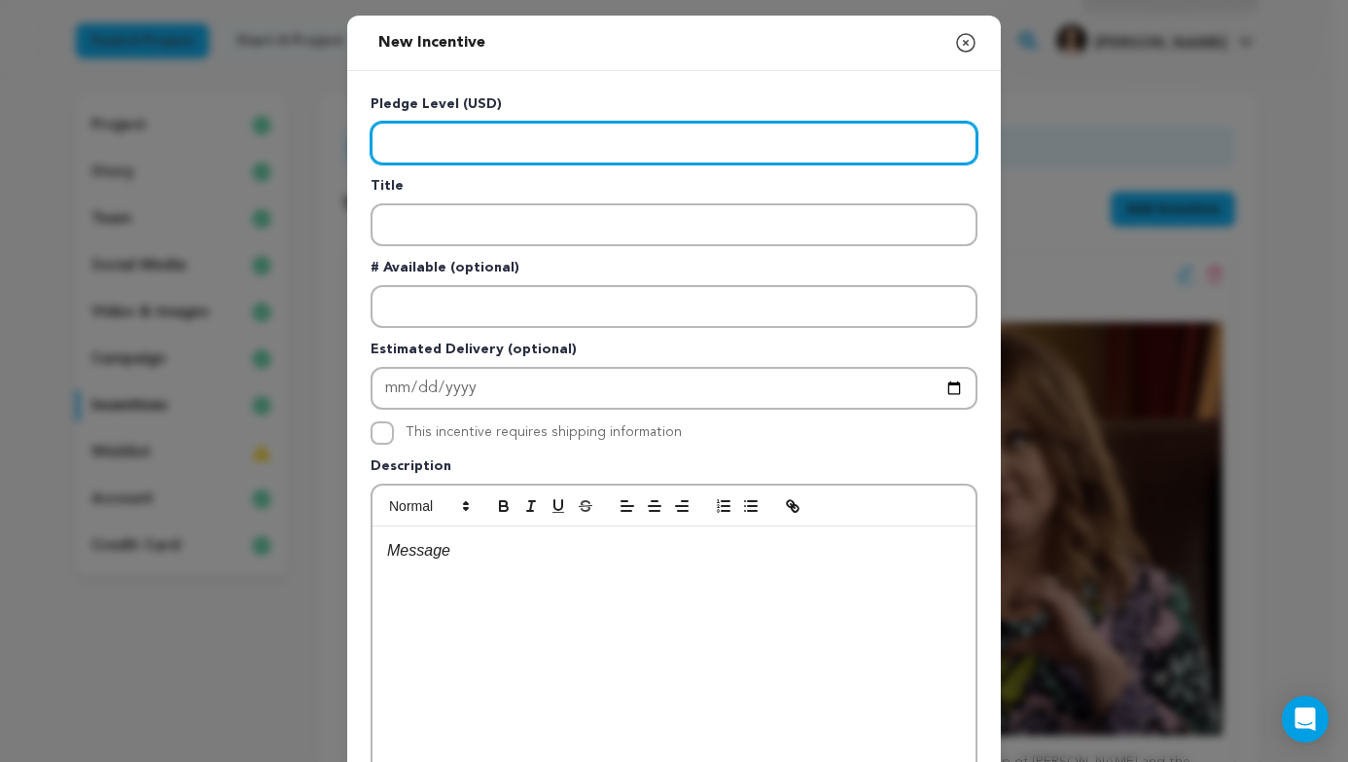
click at [734, 160] on input "Enter level" at bounding box center [674, 143] width 607 height 43
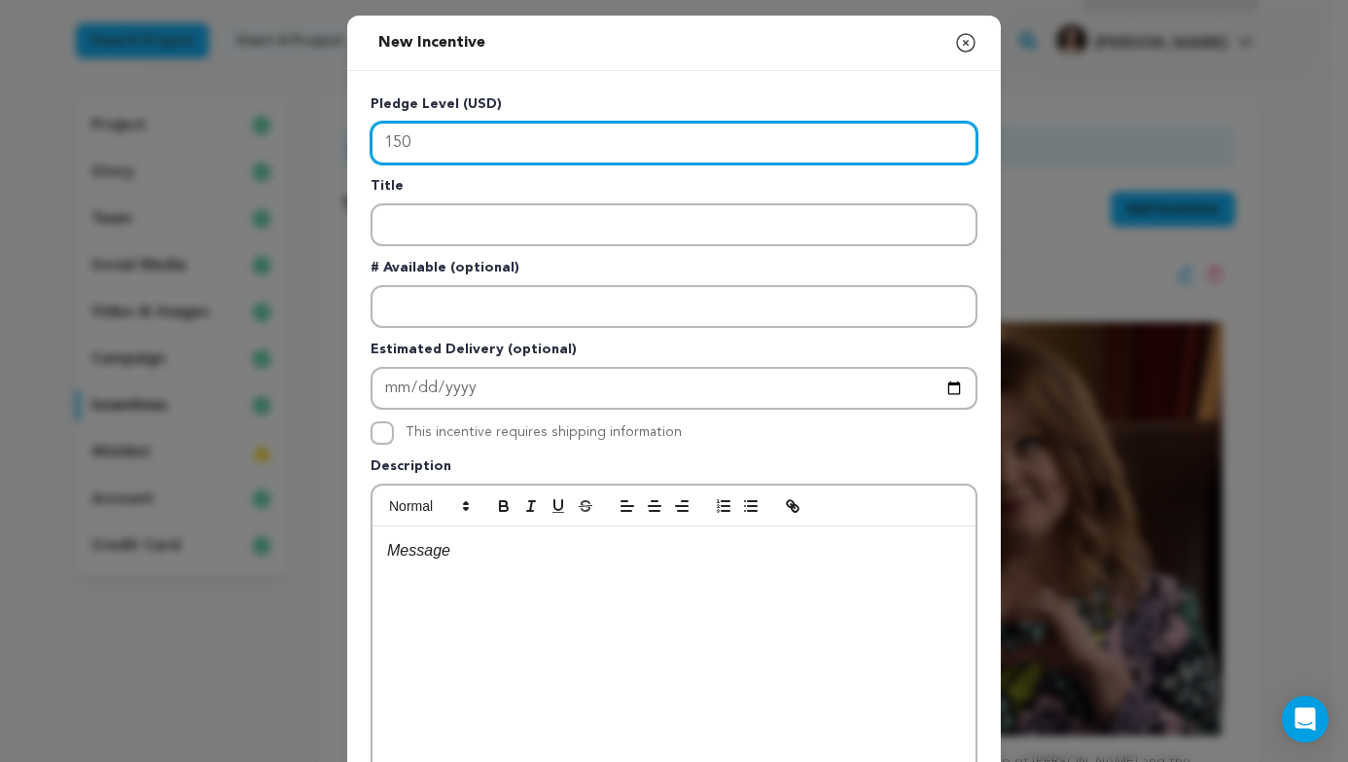
type input "150"
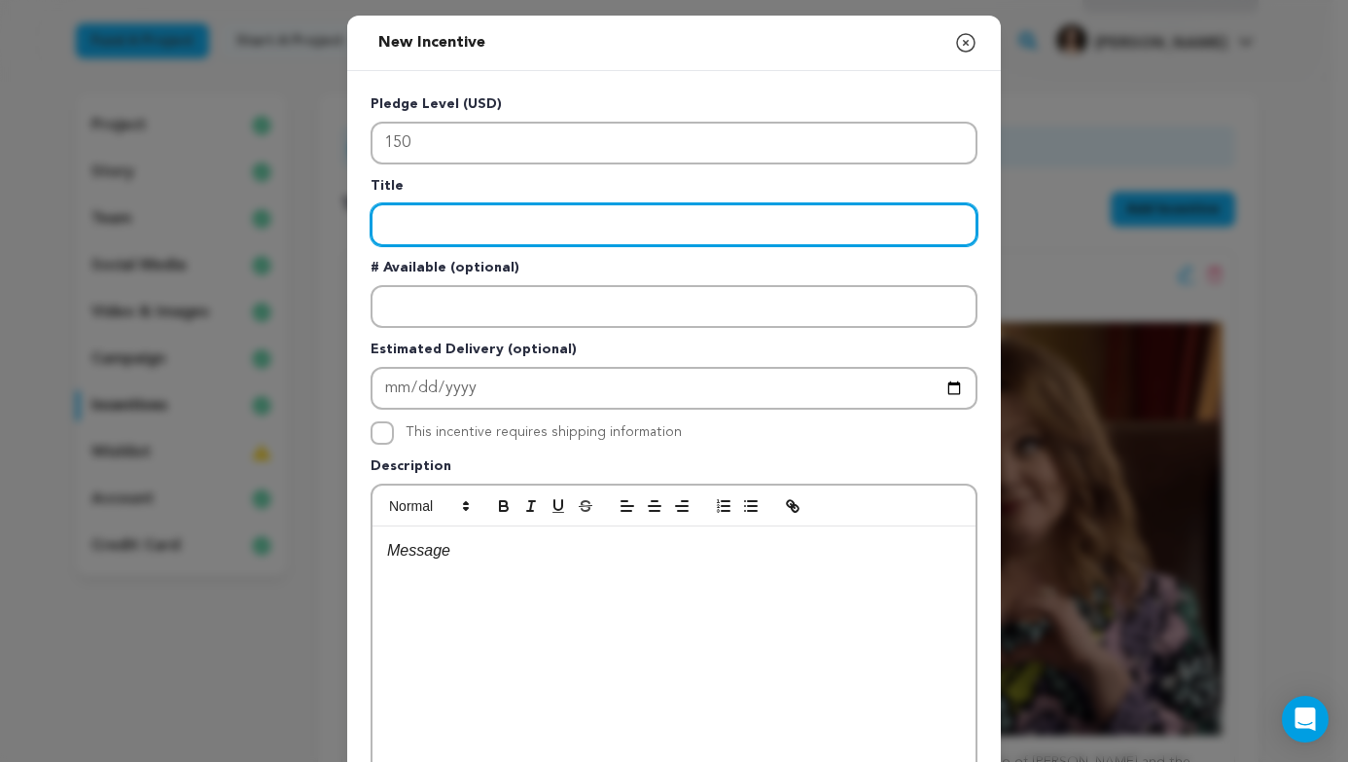
click at [680, 233] on input "Enter title" at bounding box center [674, 224] width 607 height 43
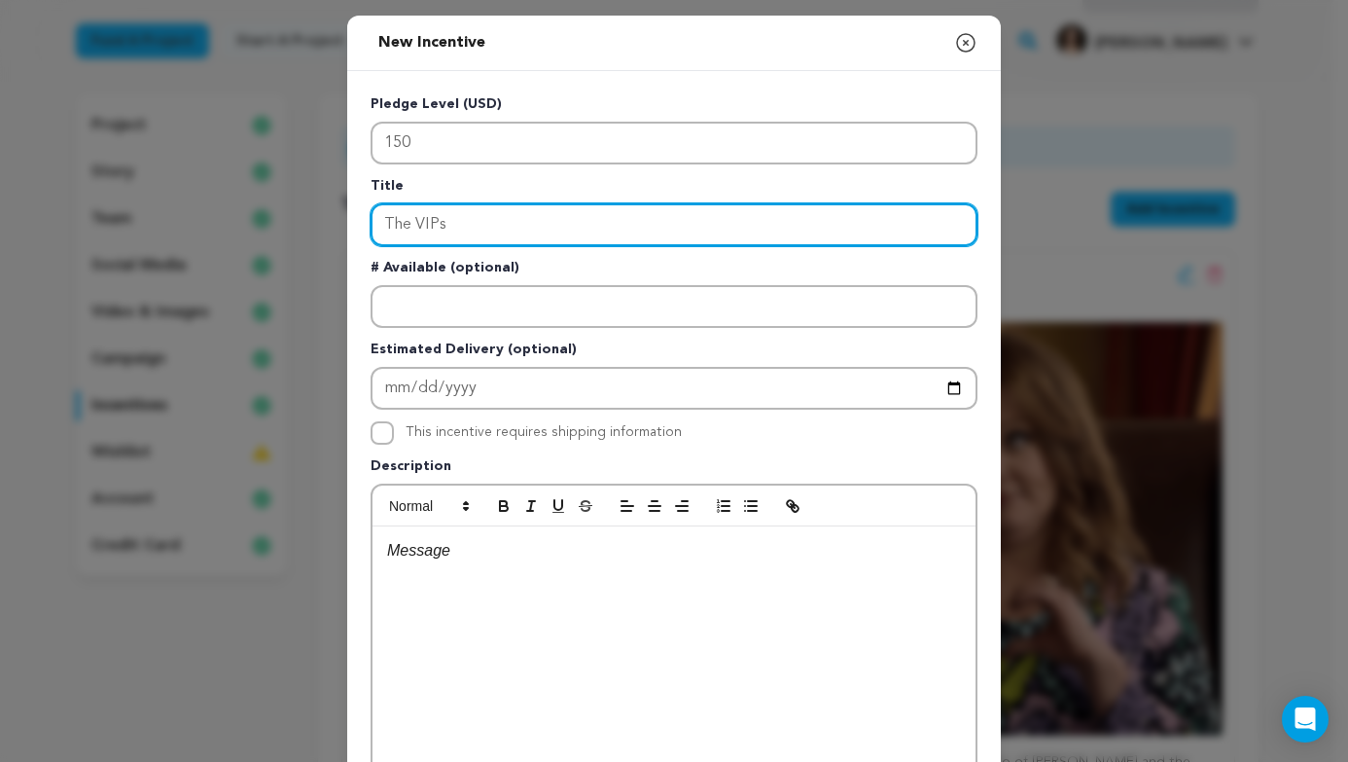
type input "The VIPs"
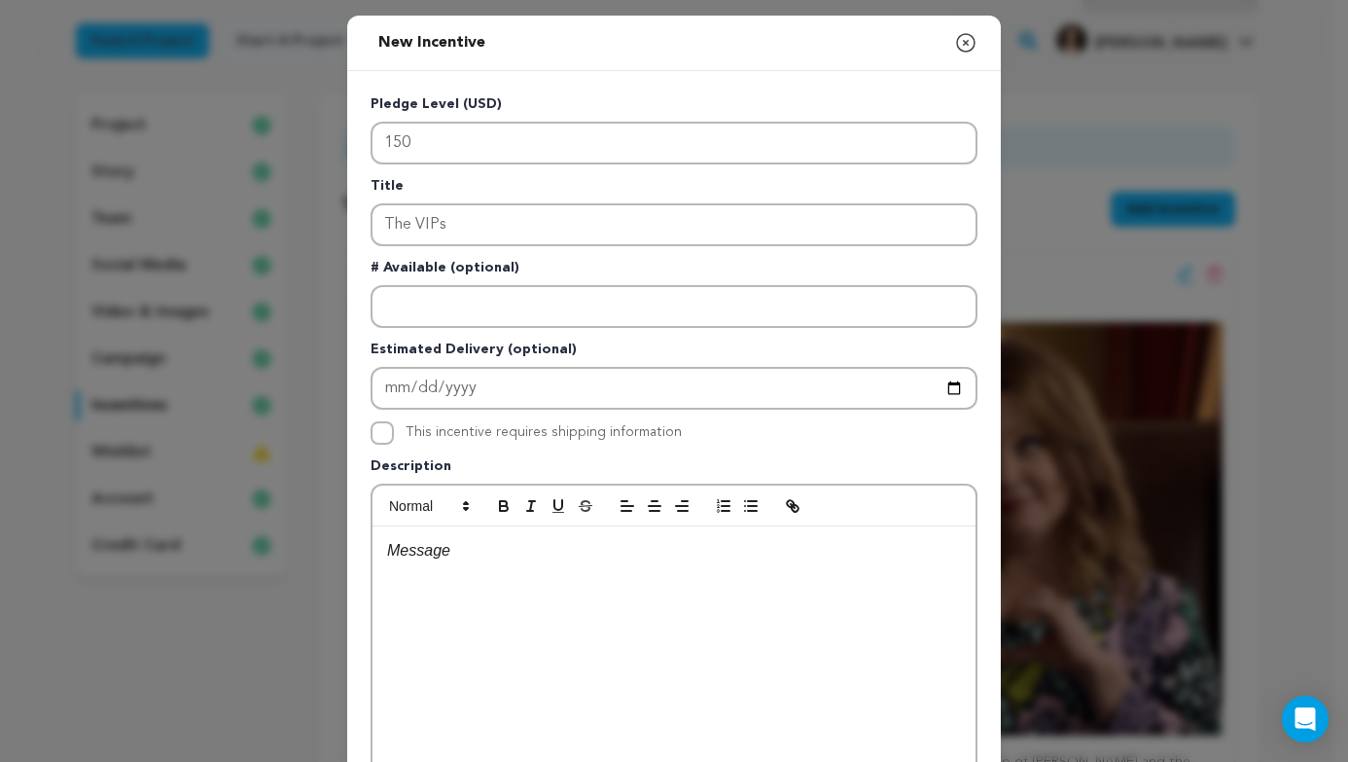
click at [643, 665] on div at bounding box center [674, 672] width 603 height 292
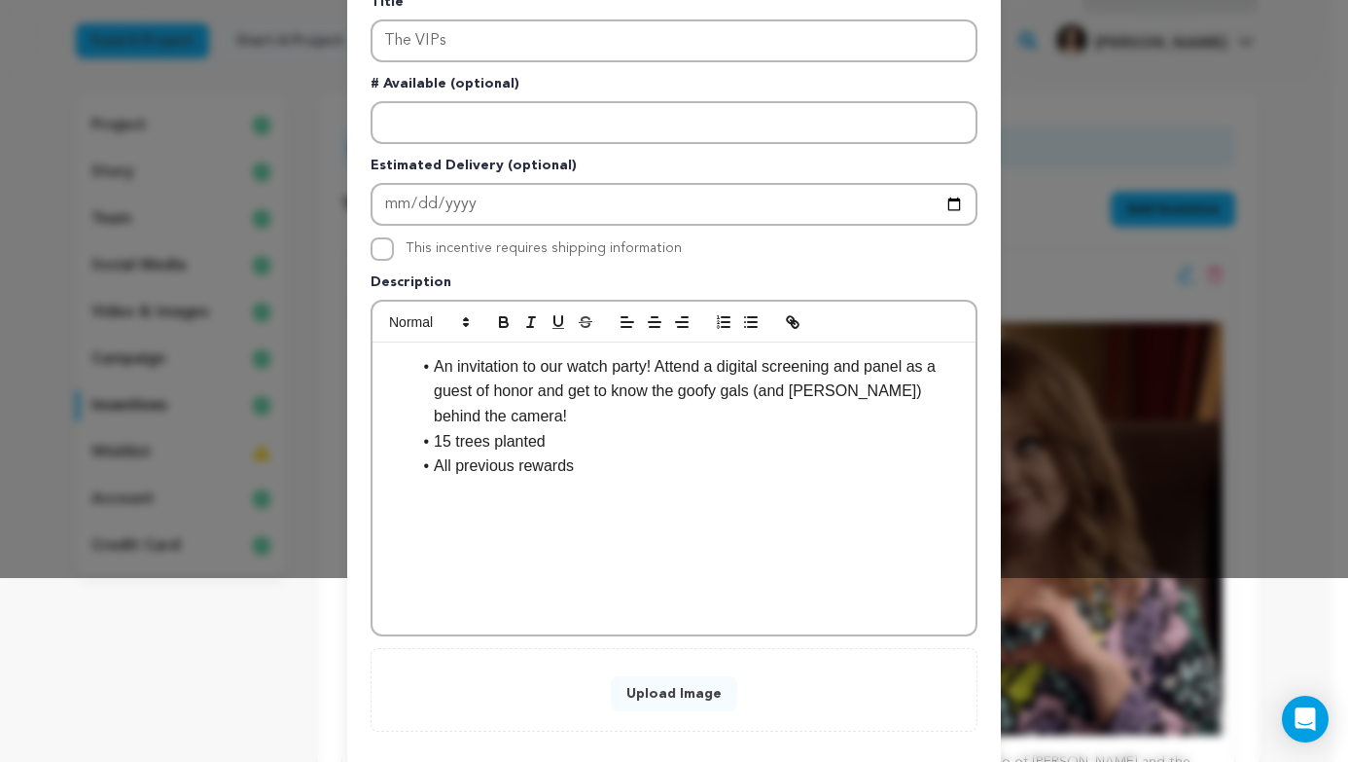
scroll to position [282, 0]
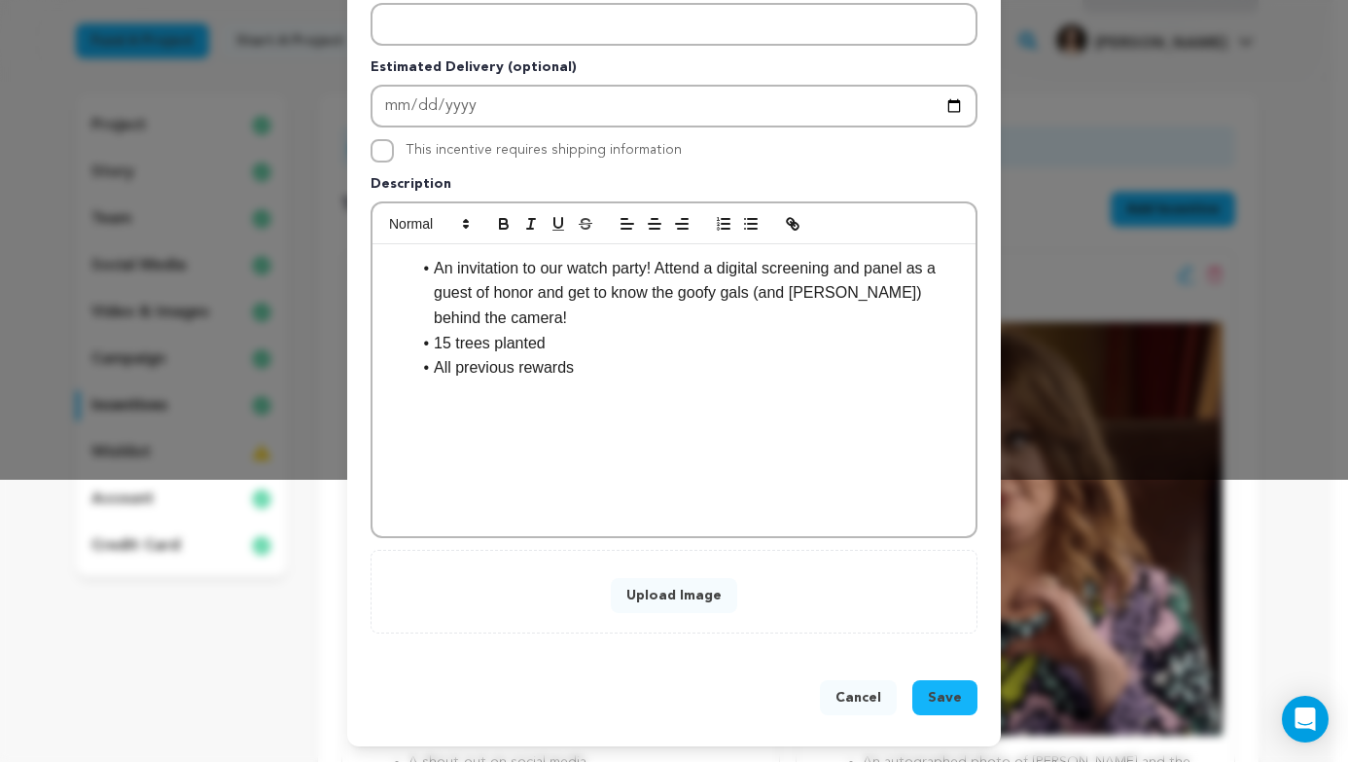
click at [641, 593] on button "Upload Image" at bounding box center [674, 595] width 126 height 35
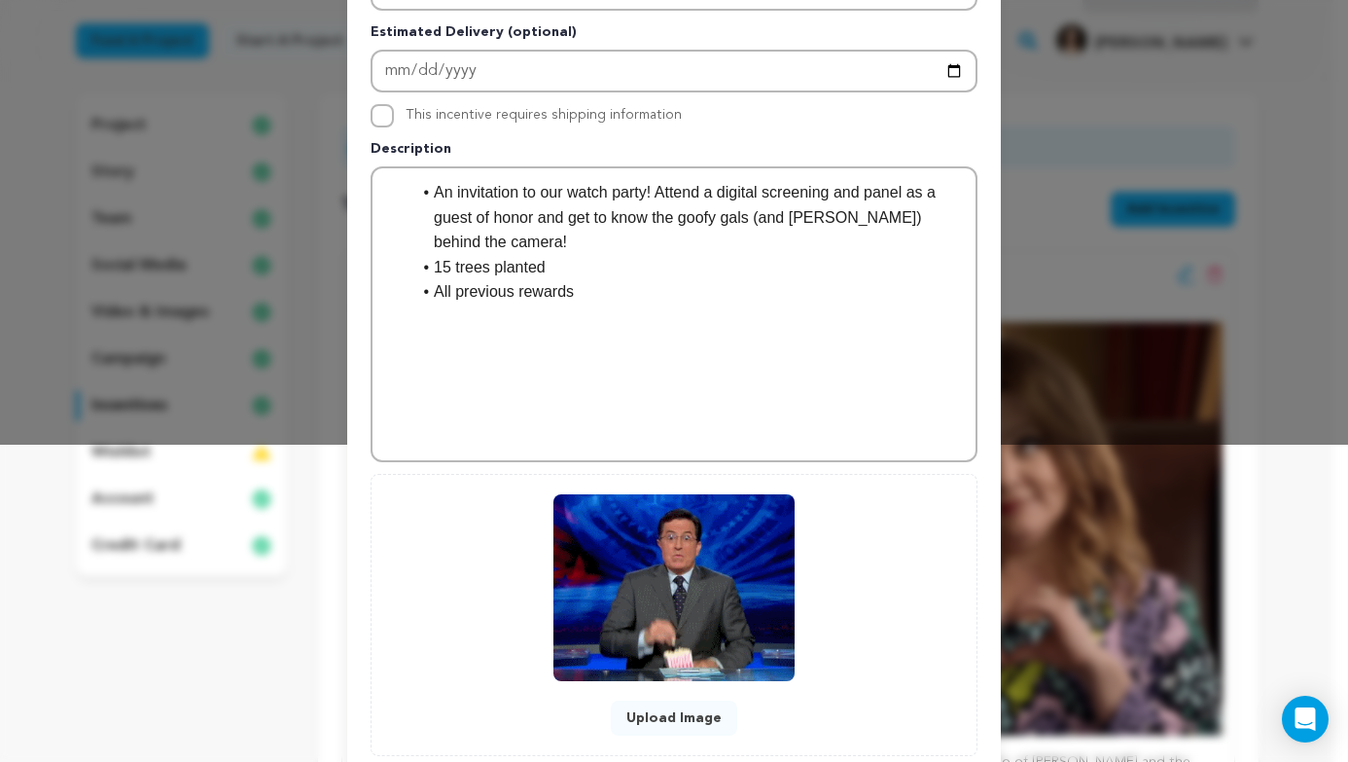
scroll to position [440, 0]
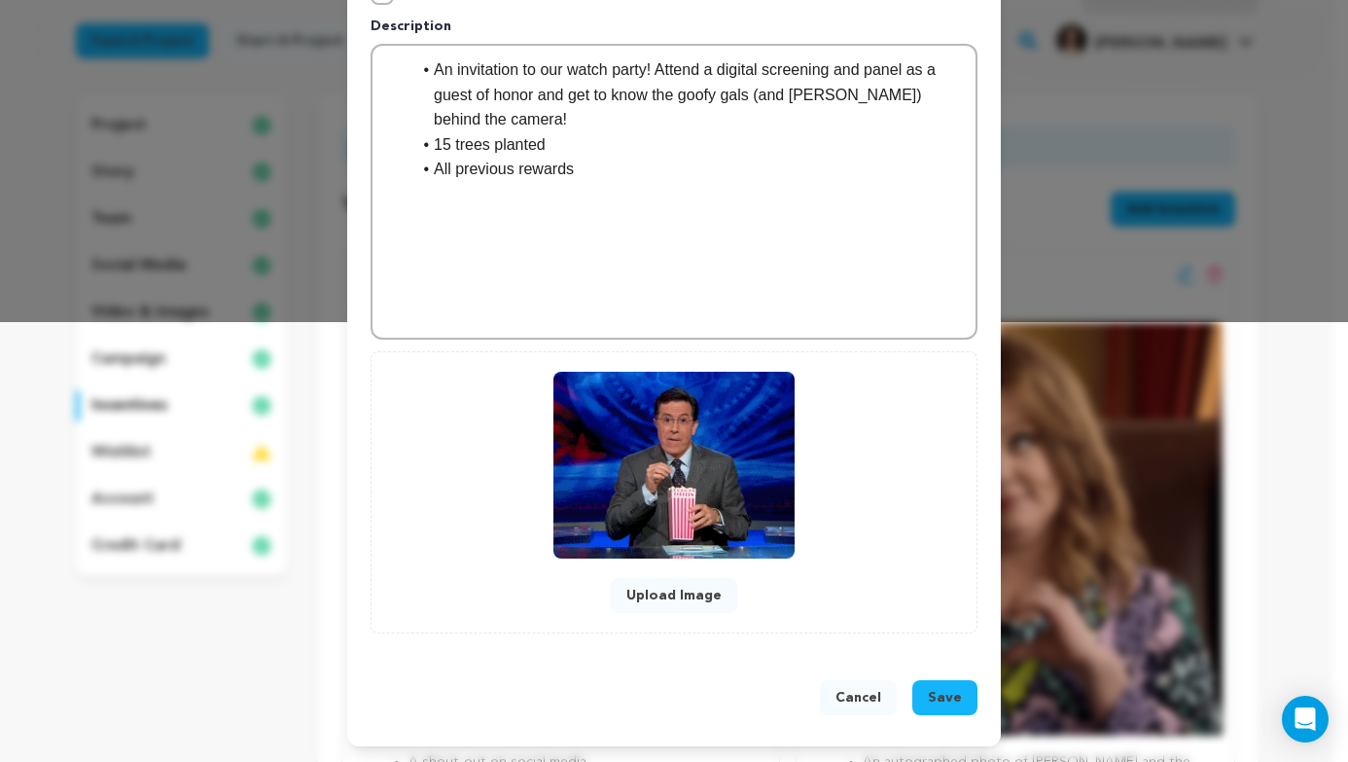
click at [942, 706] on span "Save" at bounding box center [945, 697] width 34 height 19
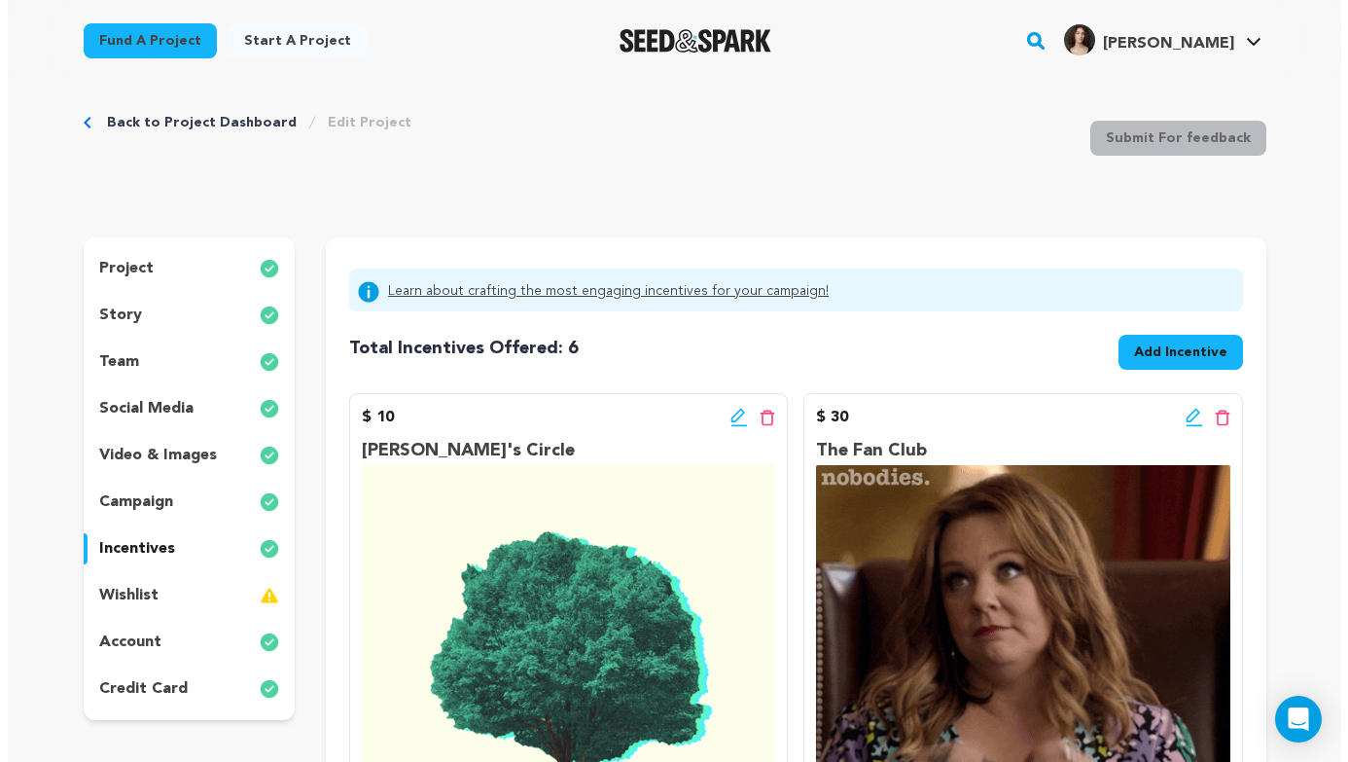
scroll to position [18, 0]
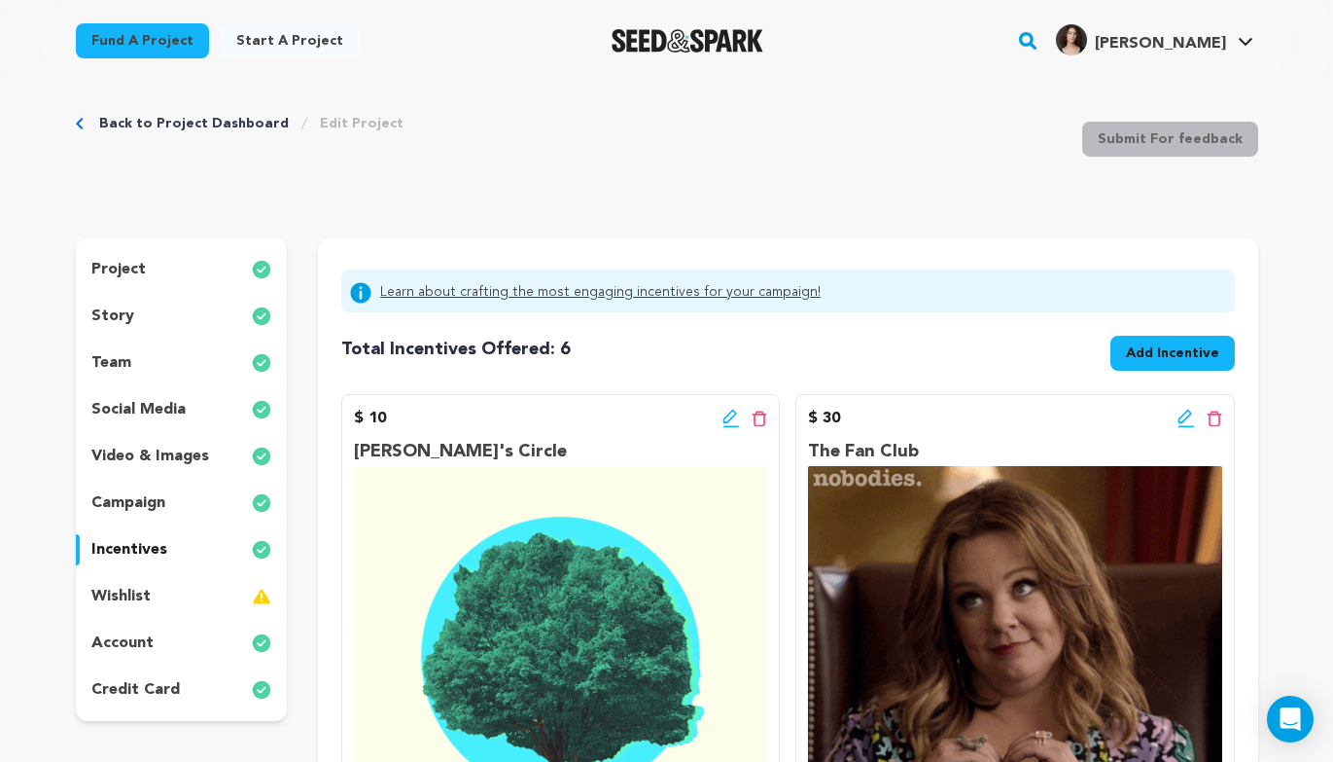
click at [1142, 359] on span "Add Incentive" at bounding box center [1172, 352] width 93 height 19
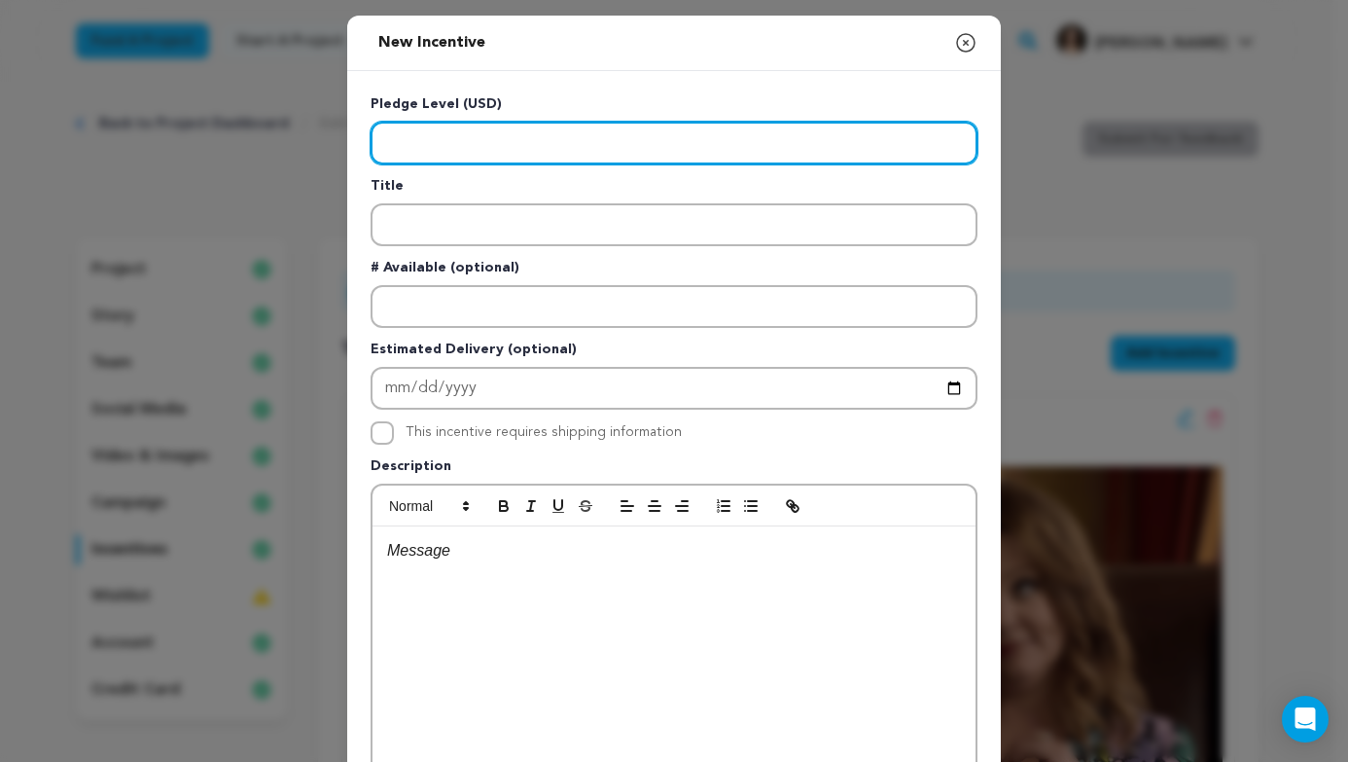
click at [392, 139] on input "Enter level" at bounding box center [674, 143] width 607 height 43
type input "250"
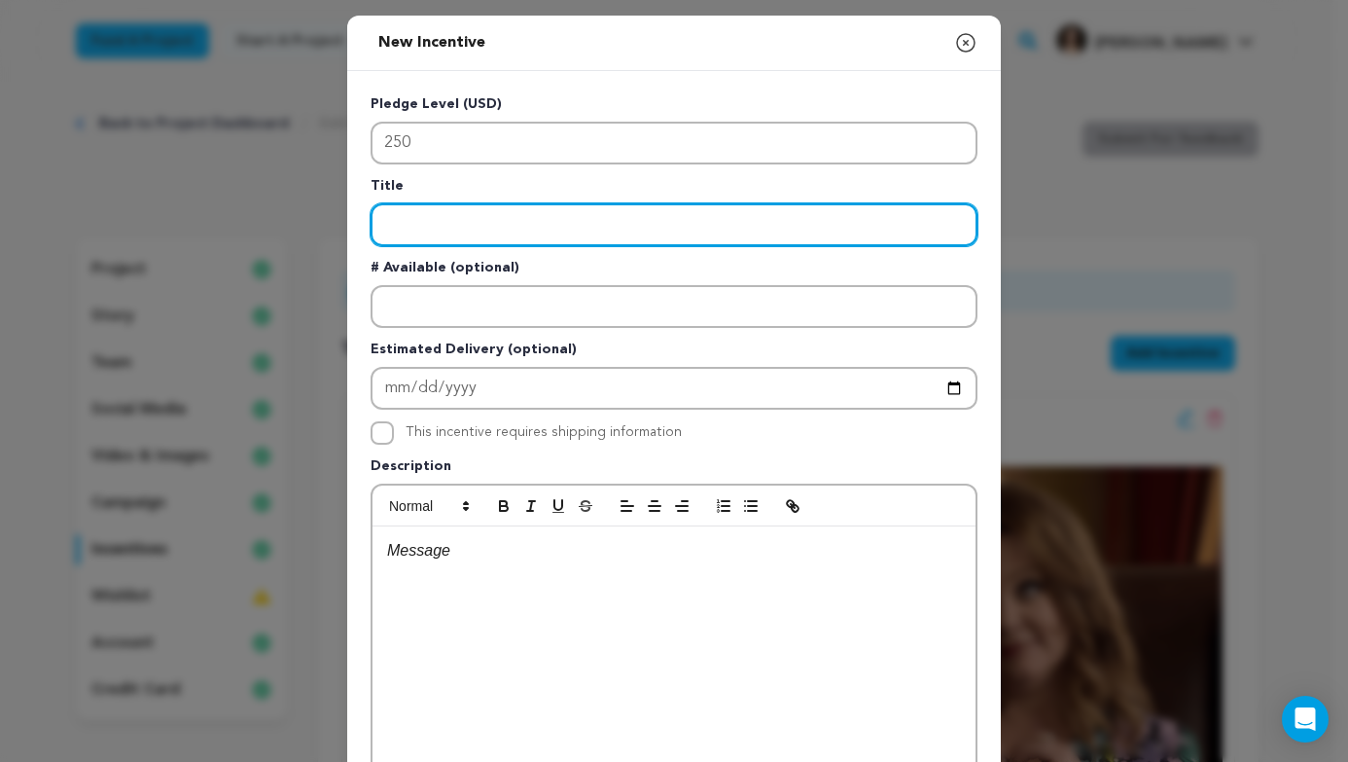
click at [452, 206] on input "Enter title" at bounding box center [674, 224] width 607 height 43
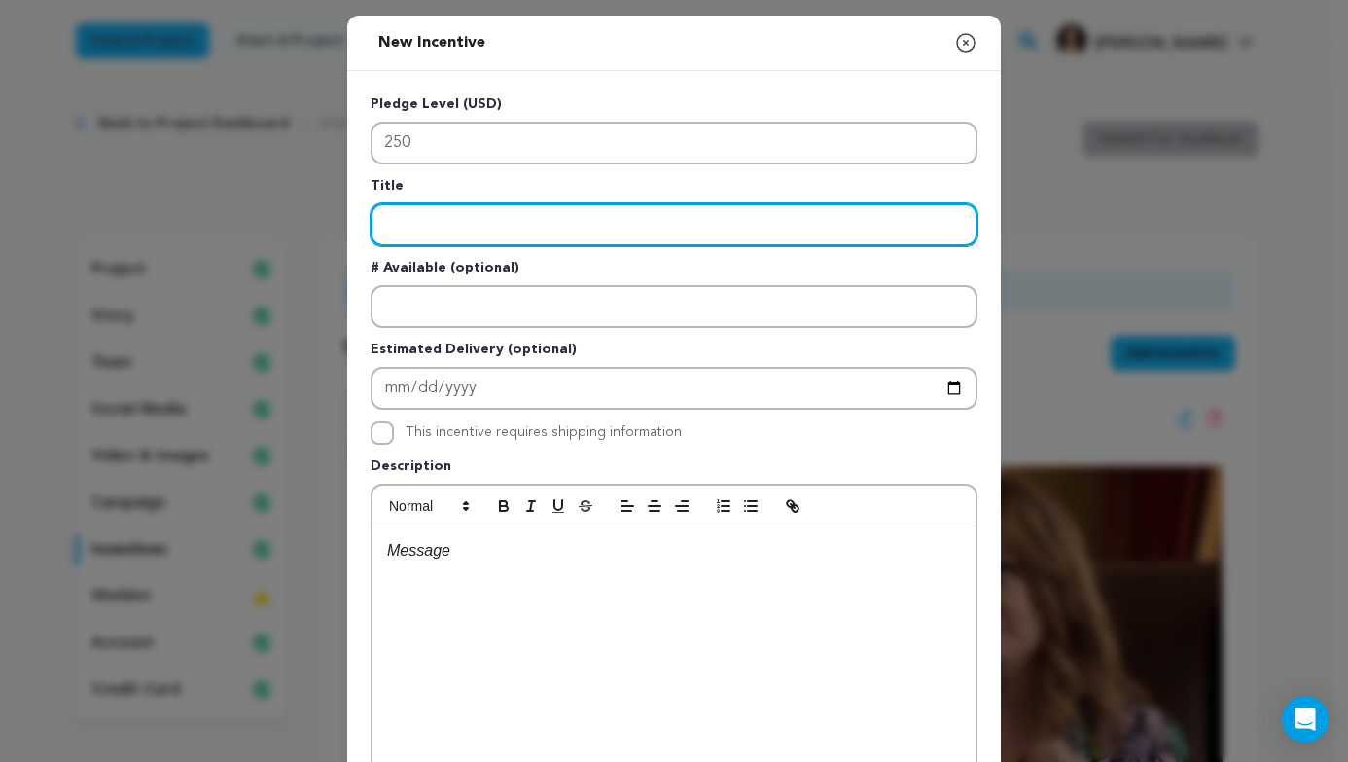
type input "G"
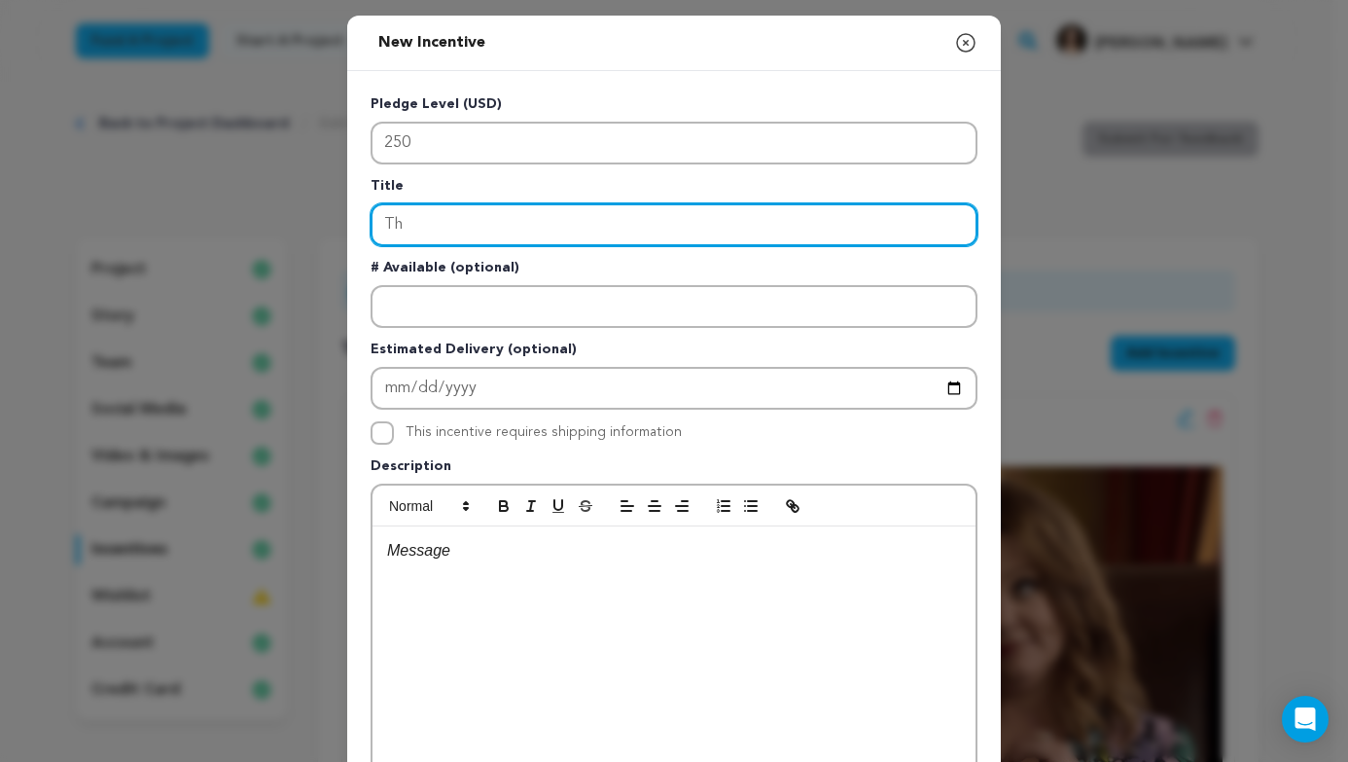
type input "T"
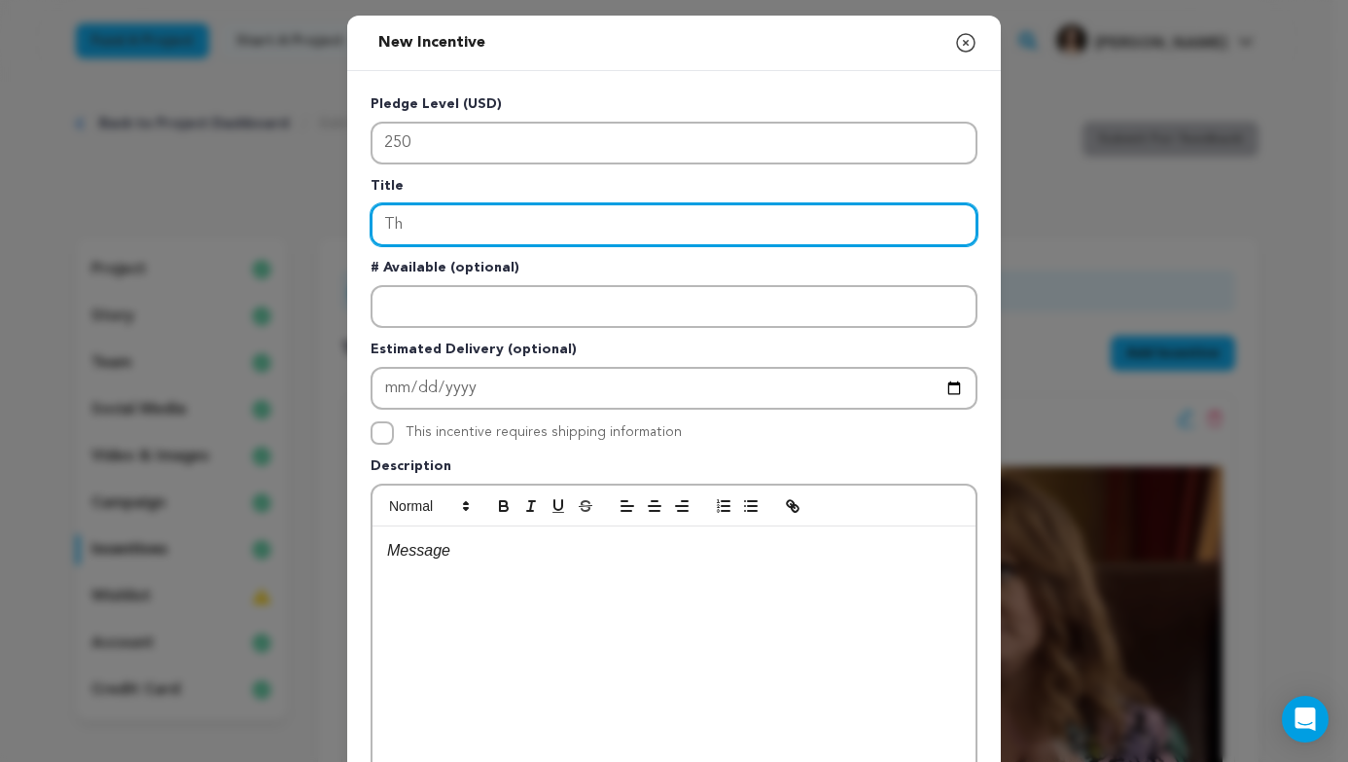
type input "T"
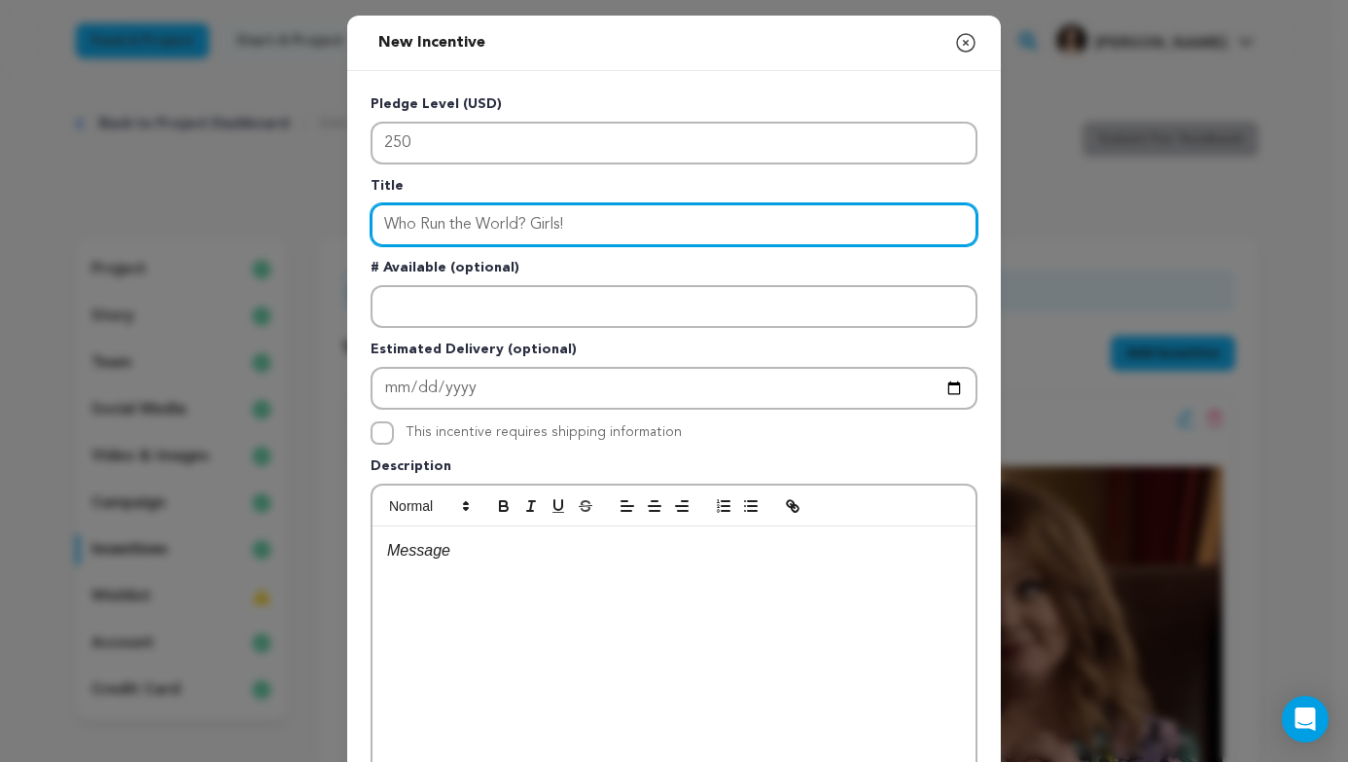
type input "Who Run the World? Girls!"
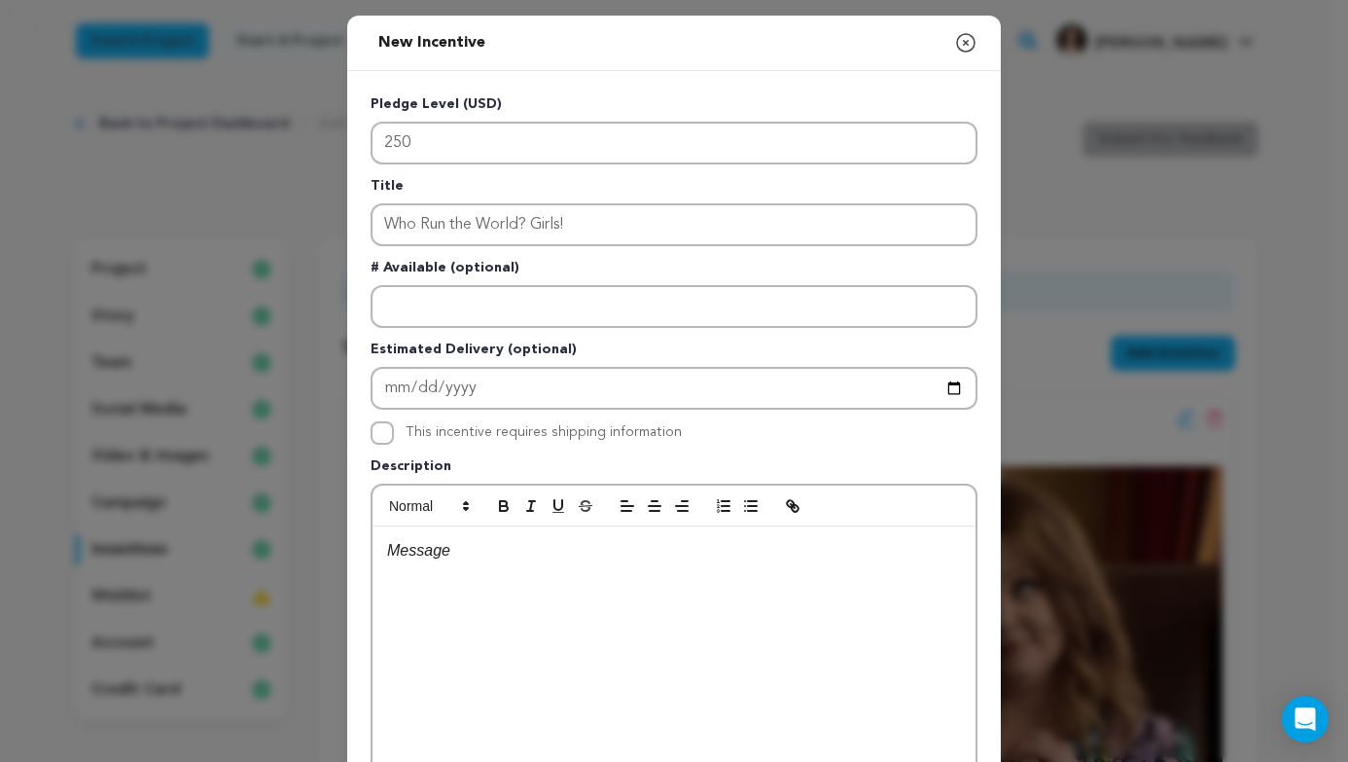
click at [538, 566] on div at bounding box center [674, 672] width 603 height 292
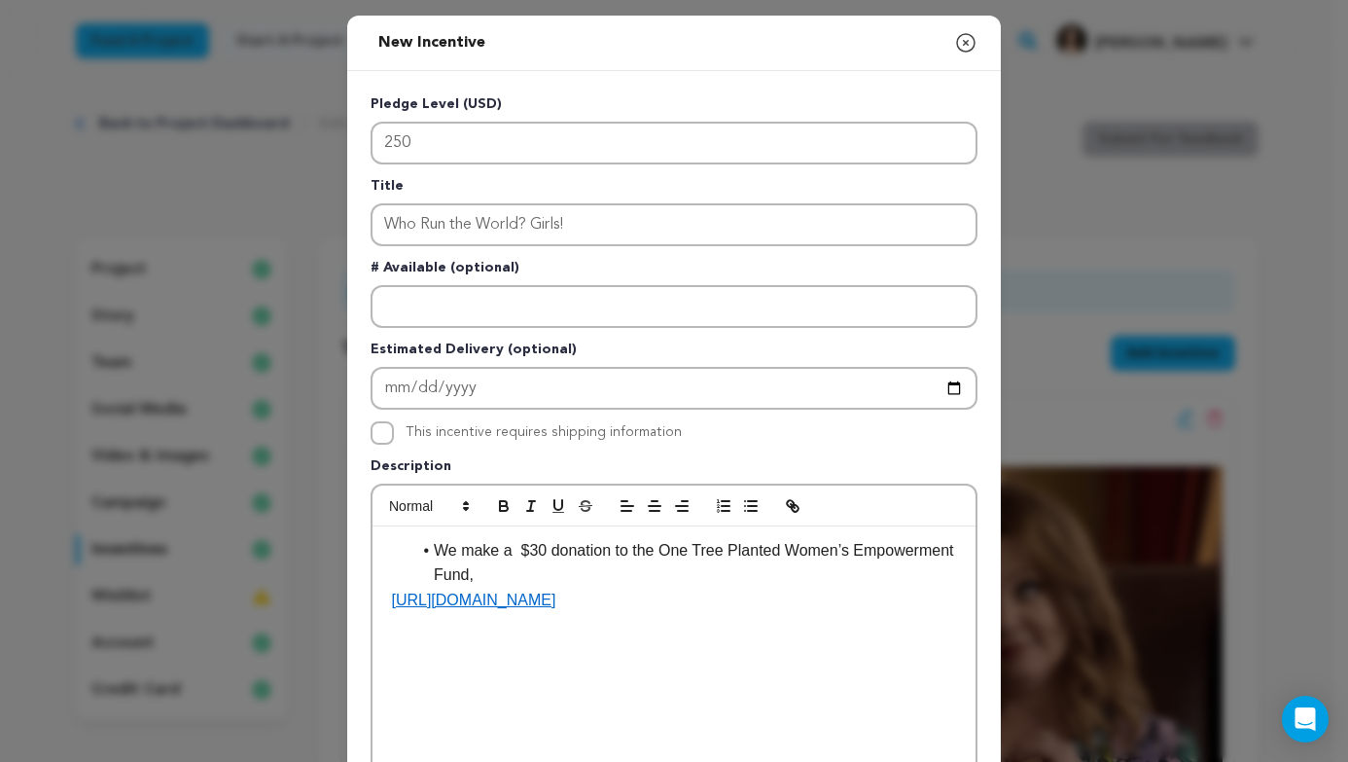
drag, startPoint x: 382, startPoint y: 596, endPoint x: 857, endPoint y: 605, distance: 474.7
click at [858, 603] on p "https://onetreeplanted.org/products/womens-empowerment" at bounding box center [674, 599] width 574 height 25
click at [530, 581] on li "We make a $30 donation to the One Tree Planted Women’s Empowerment Fund in your…" at bounding box center [685, 563] width 550 height 50
click at [575, 587] on li at bounding box center [685, 599] width 550 height 25
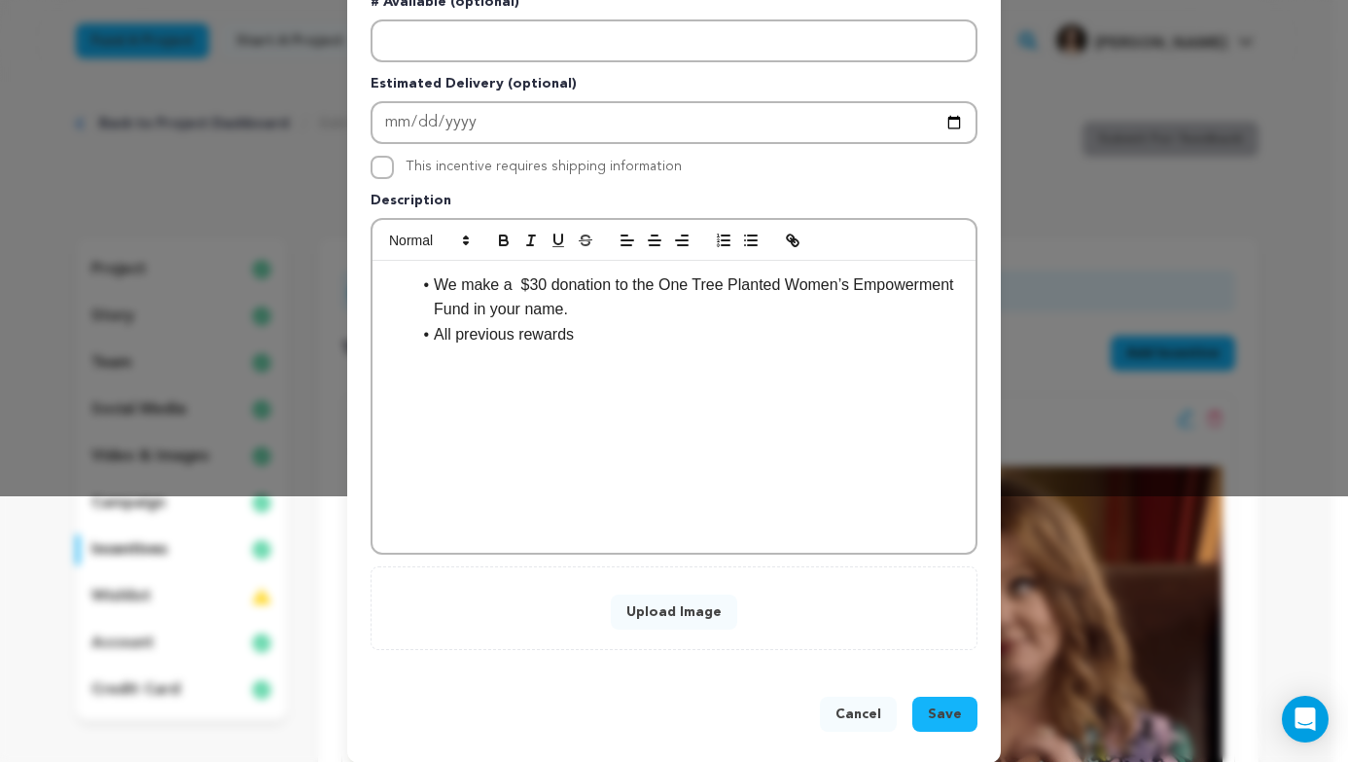
scroll to position [282, 0]
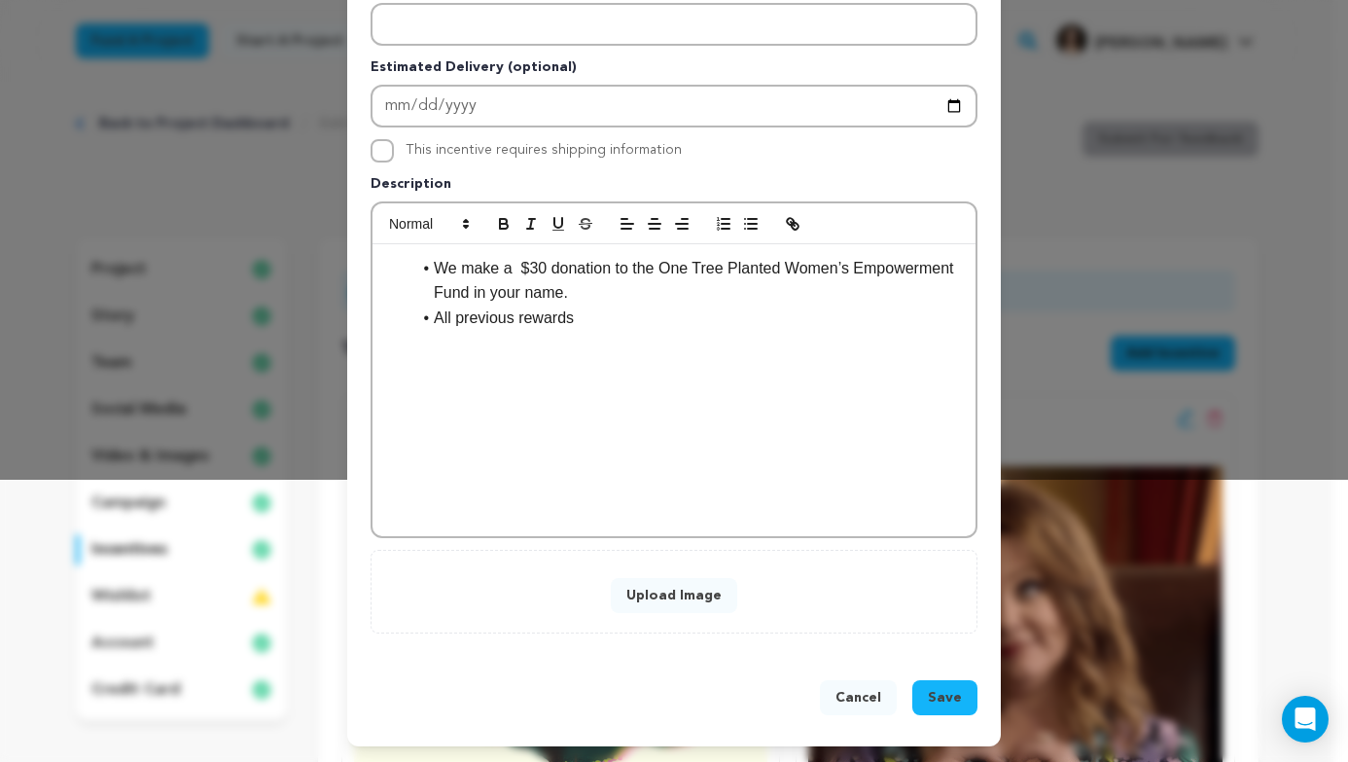
click at [706, 597] on button "Upload Image" at bounding box center [674, 595] width 126 height 35
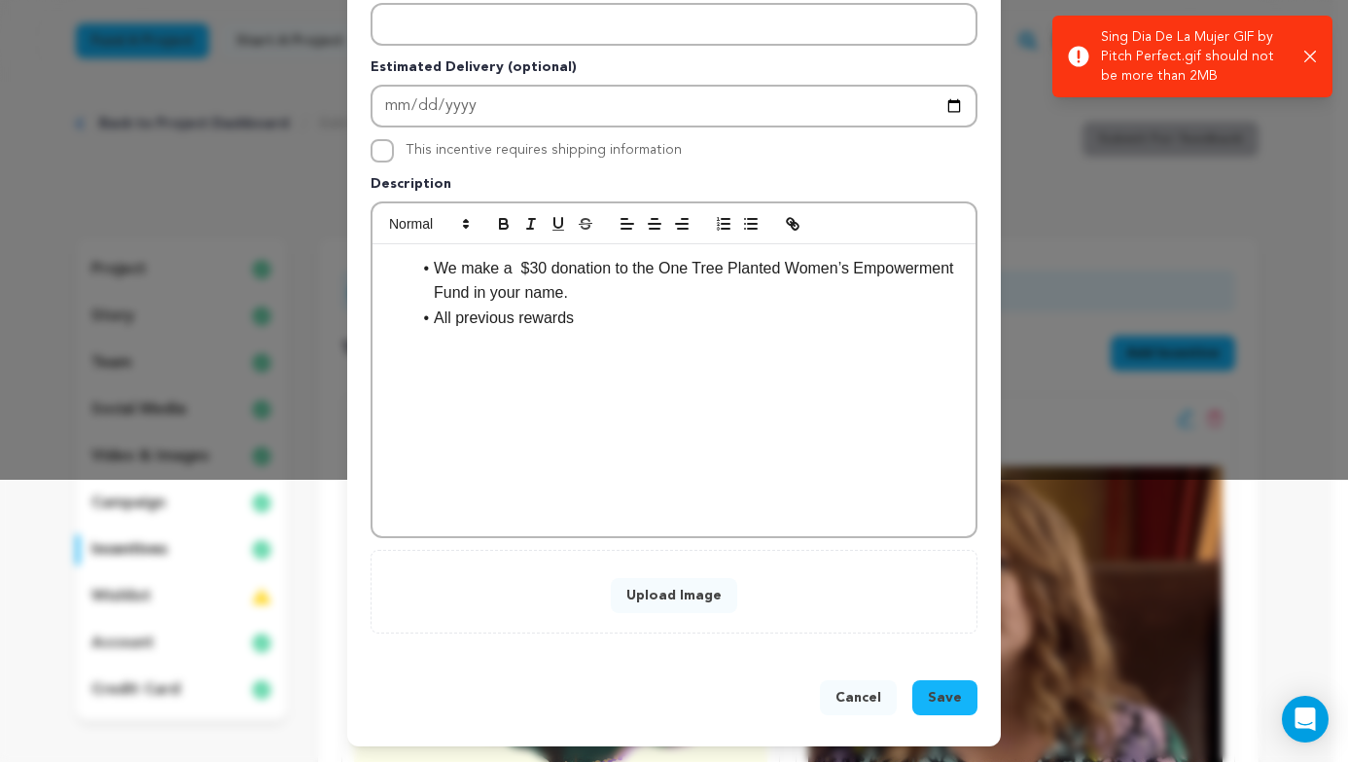
click at [821, 583] on div "Upload Image" at bounding box center [674, 591] width 566 height 43
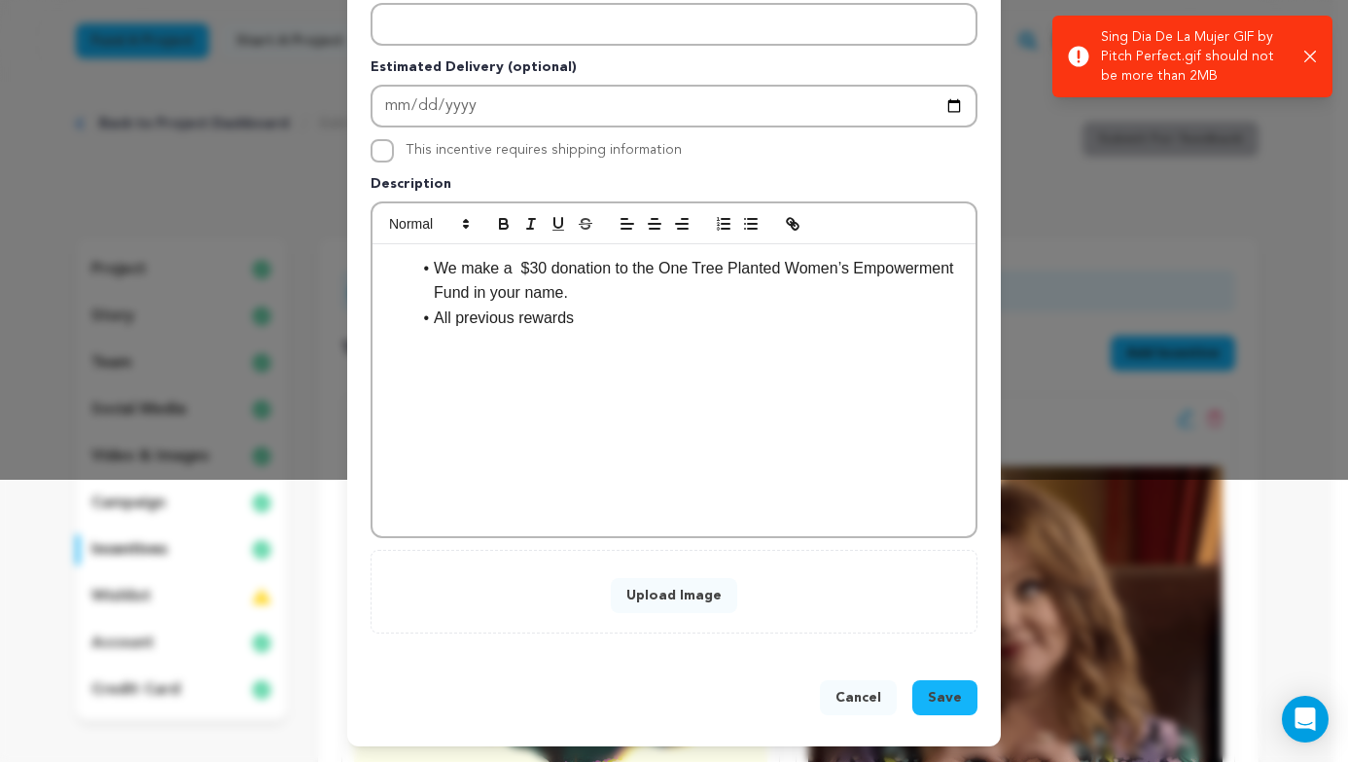
click at [702, 585] on button "Upload Image" at bounding box center [674, 595] width 126 height 35
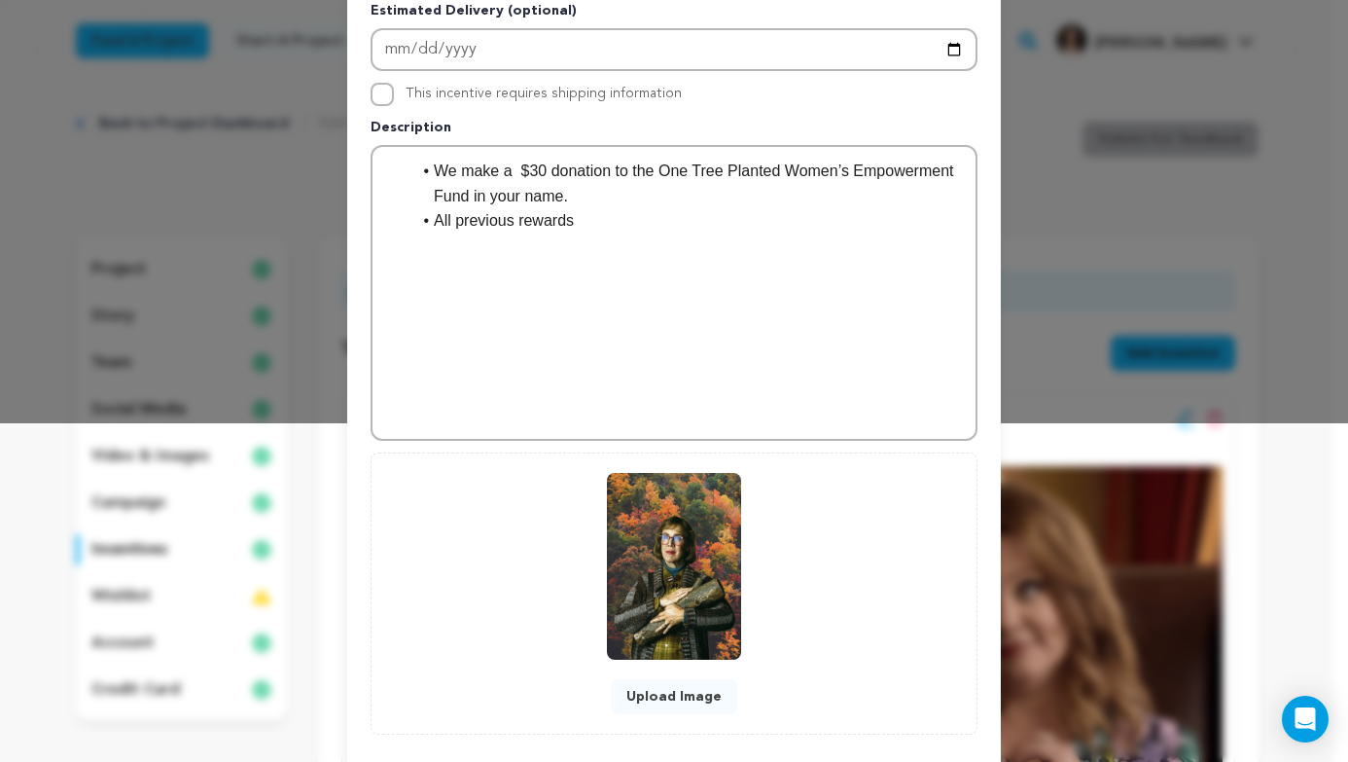
scroll to position [440, 0]
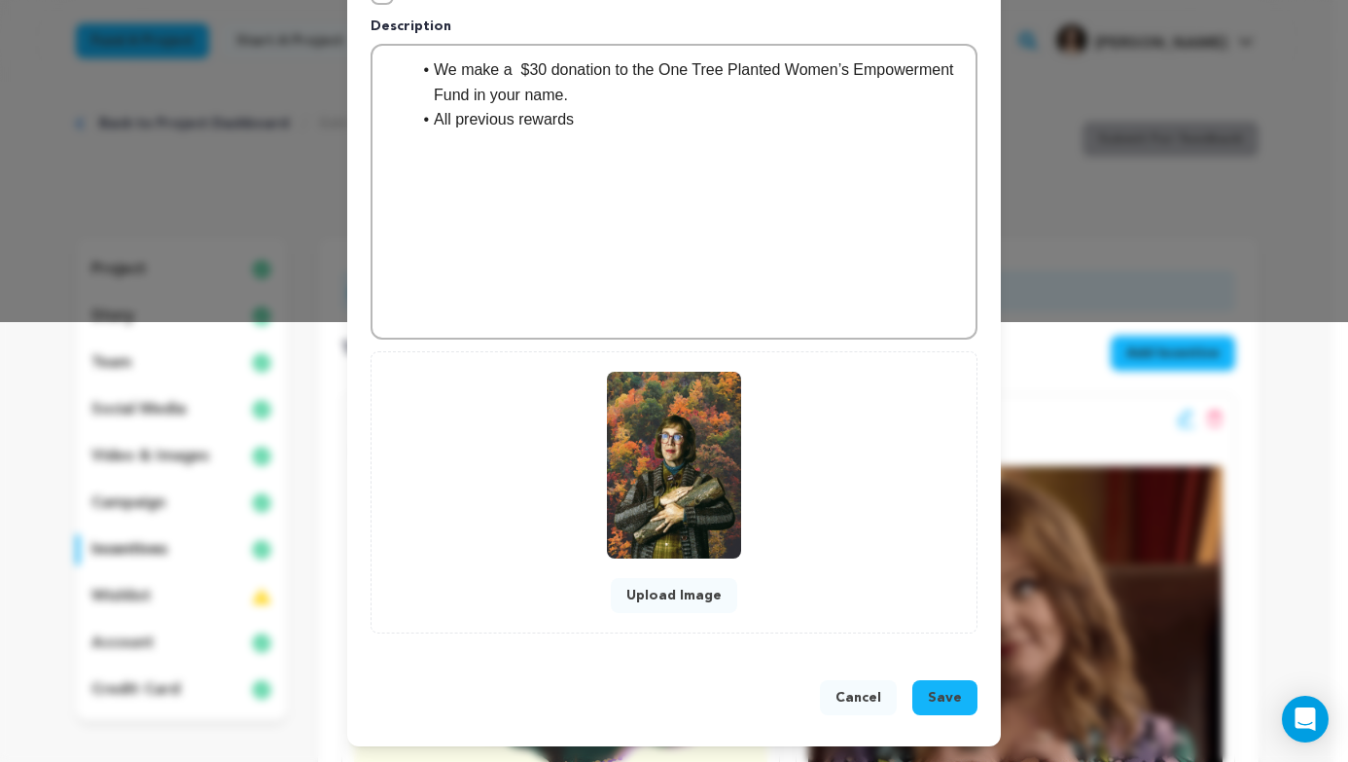
click at [951, 698] on span "Save" at bounding box center [945, 697] width 34 height 19
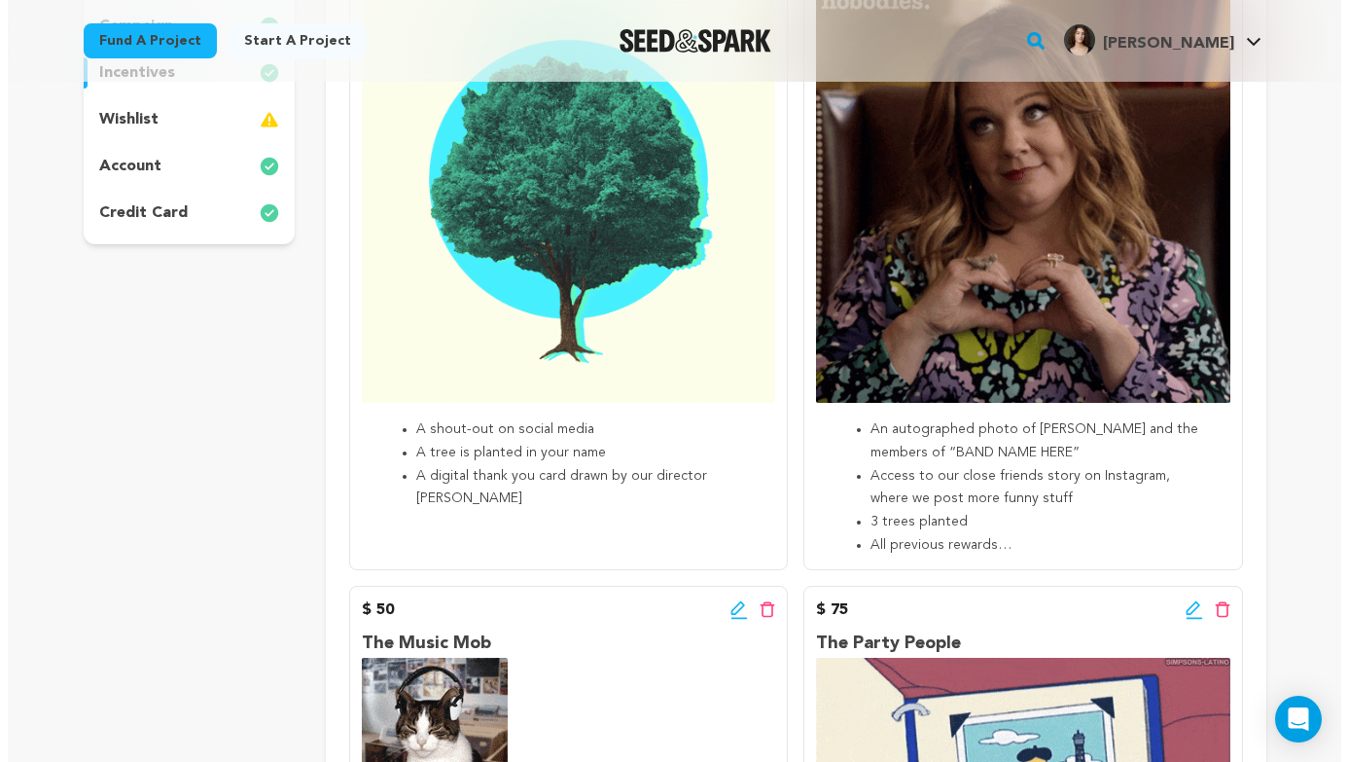
scroll to position [199, 0]
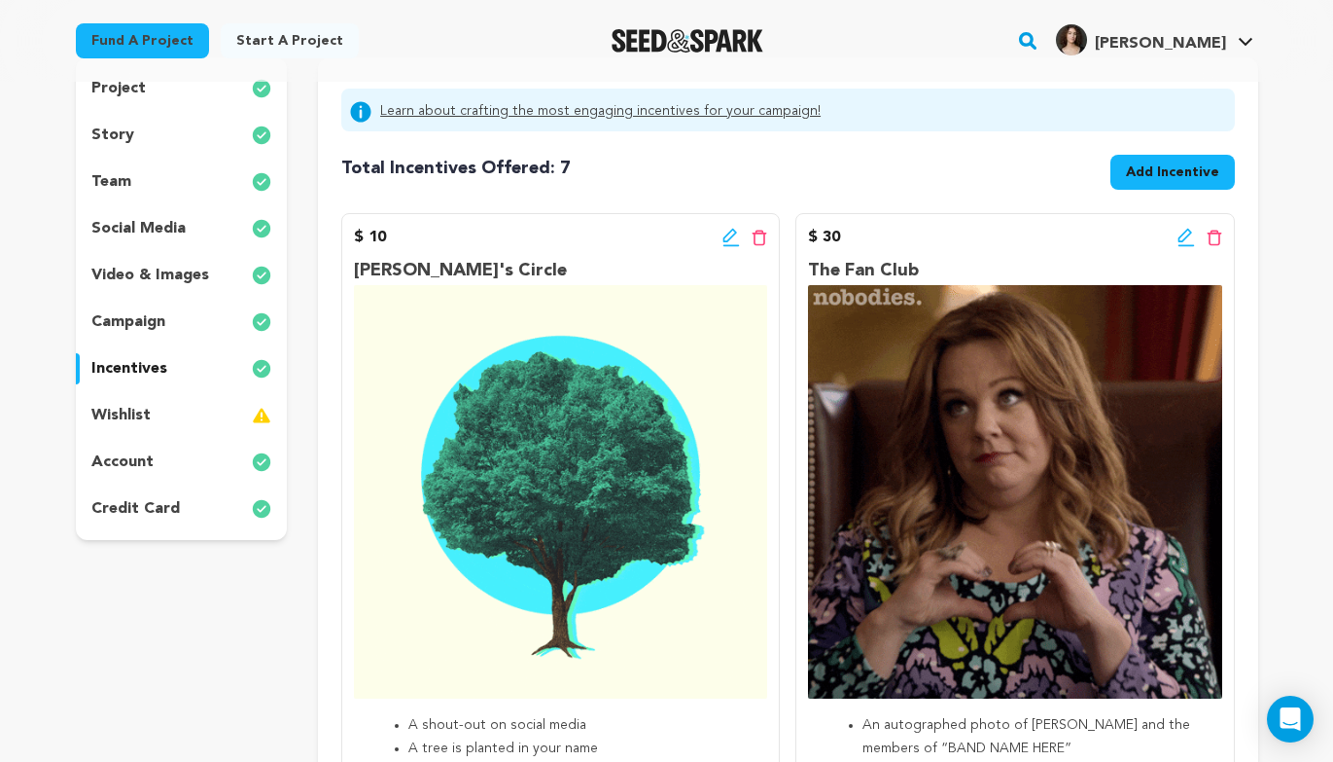
click at [1210, 178] on span "Add Incentive" at bounding box center [1172, 171] width 93 height 19
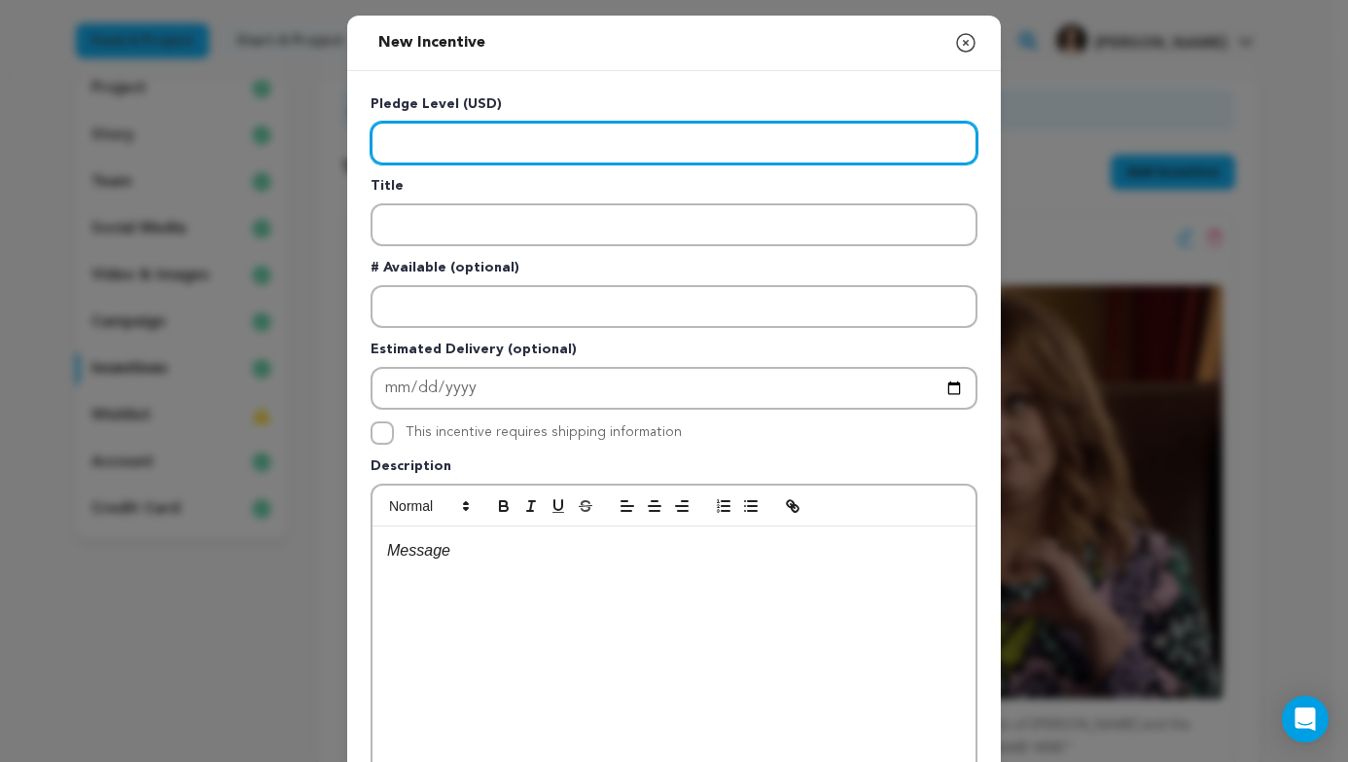
click at [629, 148] on input "Enter level" at bounding box center [674, 143] width 607 height 43
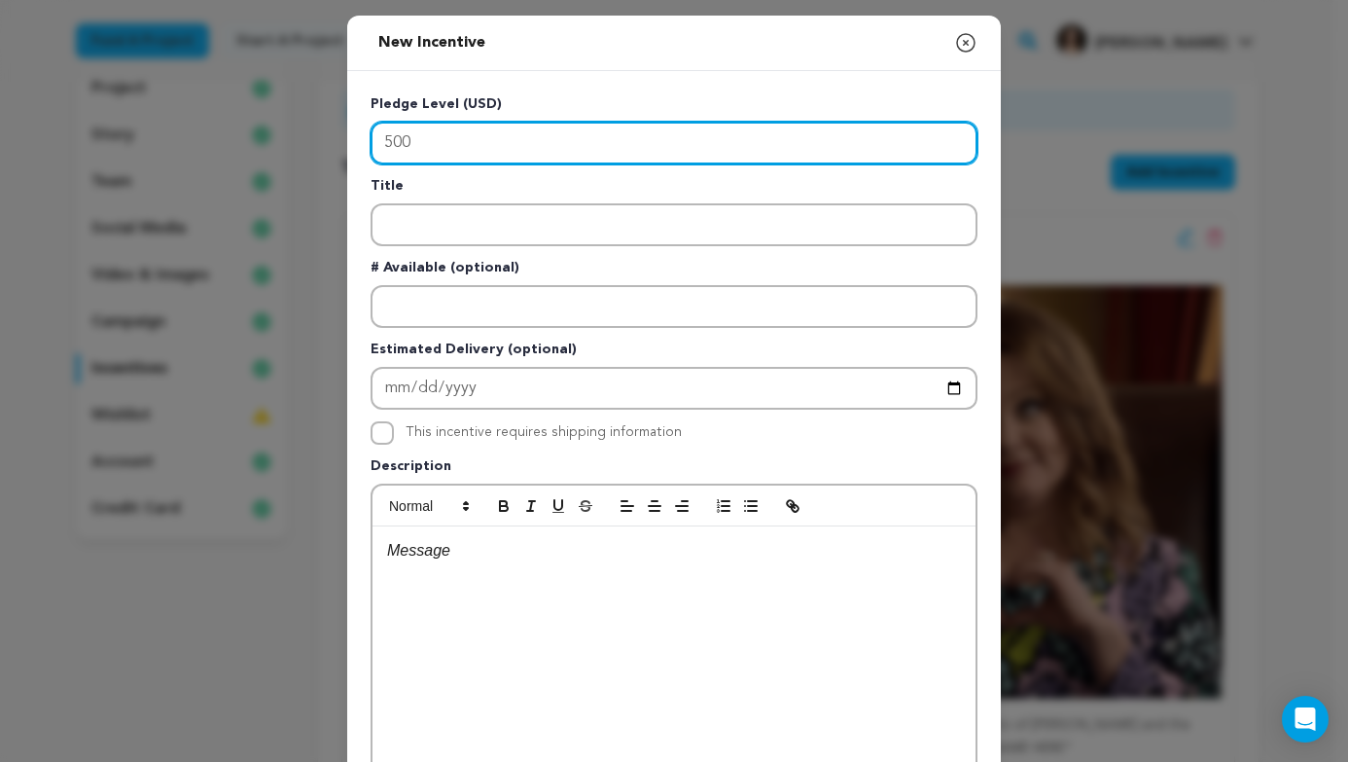
type input "500"
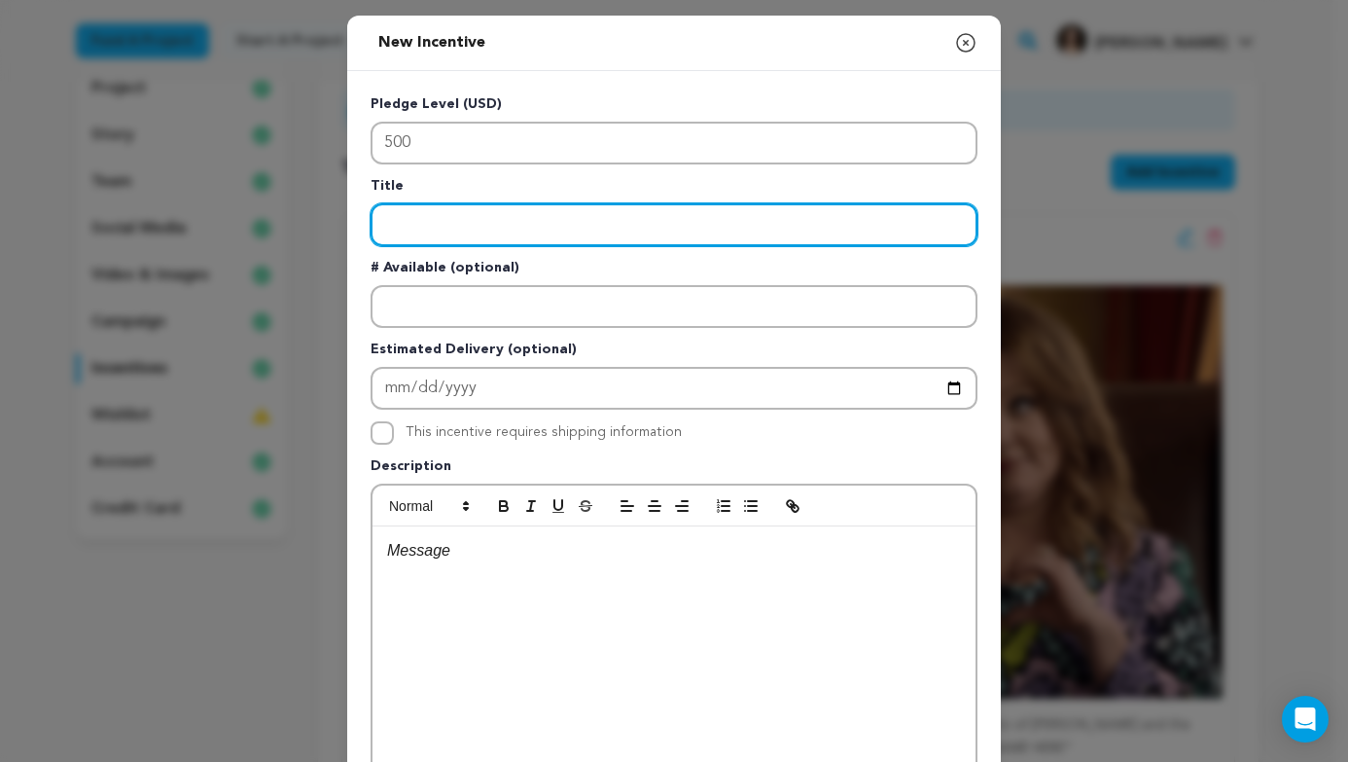
click at [488, 221] on input "Enter title" at bounding box center [674, 224] width 607 height 43
type input "Feature Creatures"
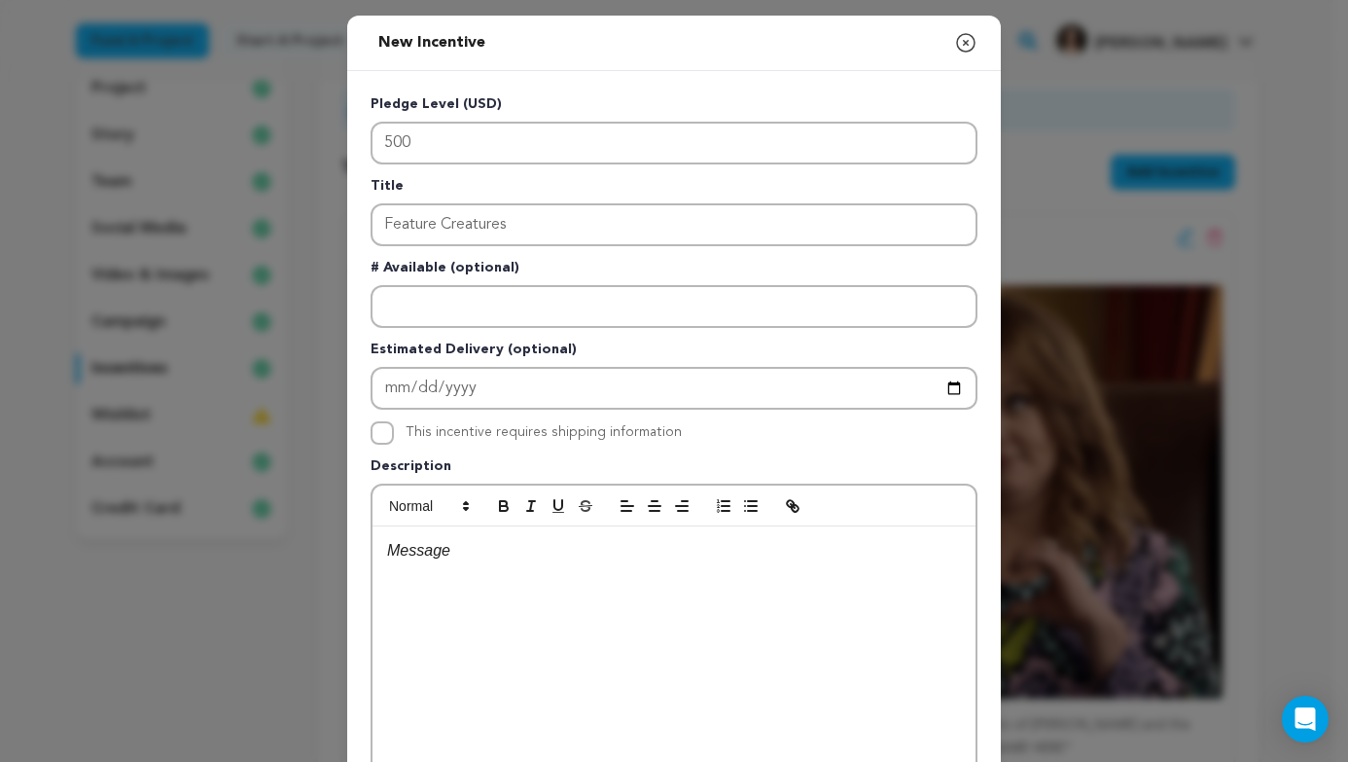
click at [524, 566] on div at bounding box center [674, 672] width 603 height 292
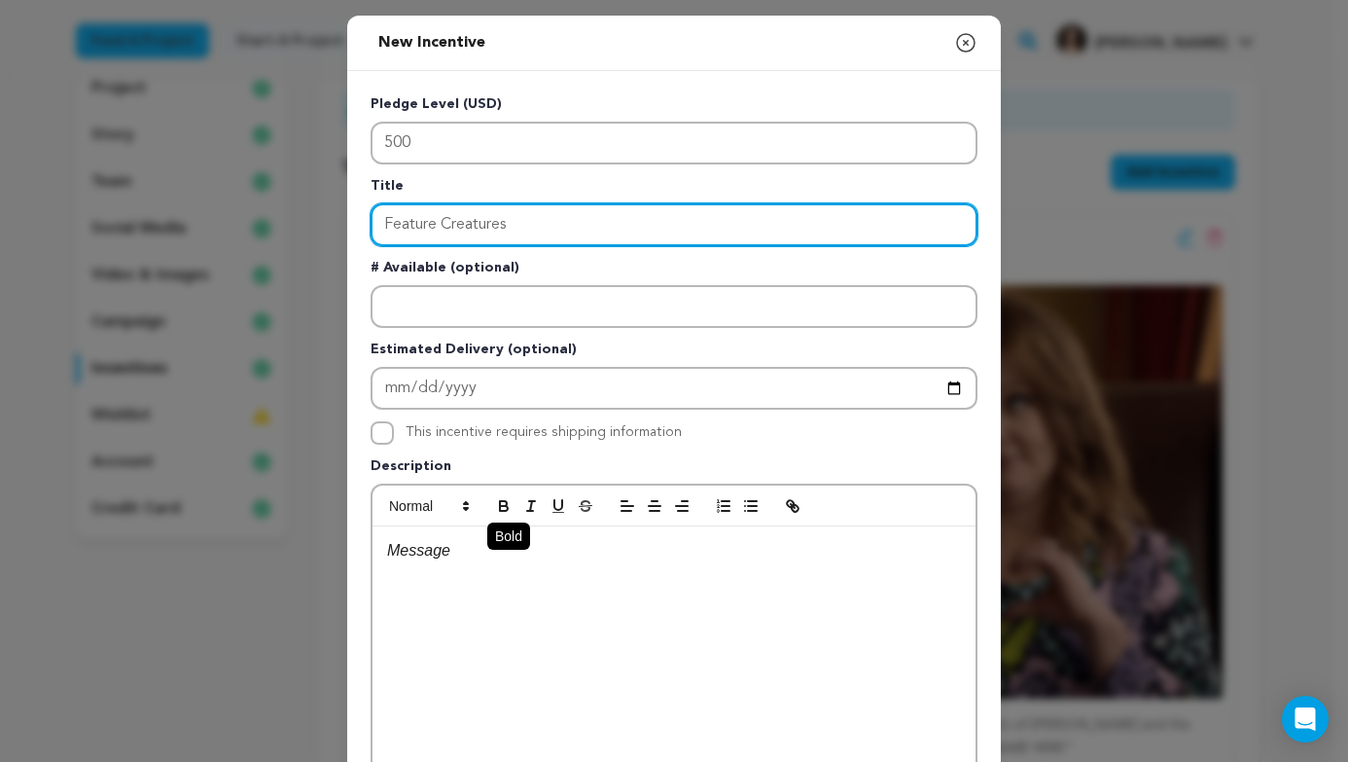
drag, startPoint x: 547, startPoint y: 222, endPoint x: 484, endPoint y: 499, distance: 284.1
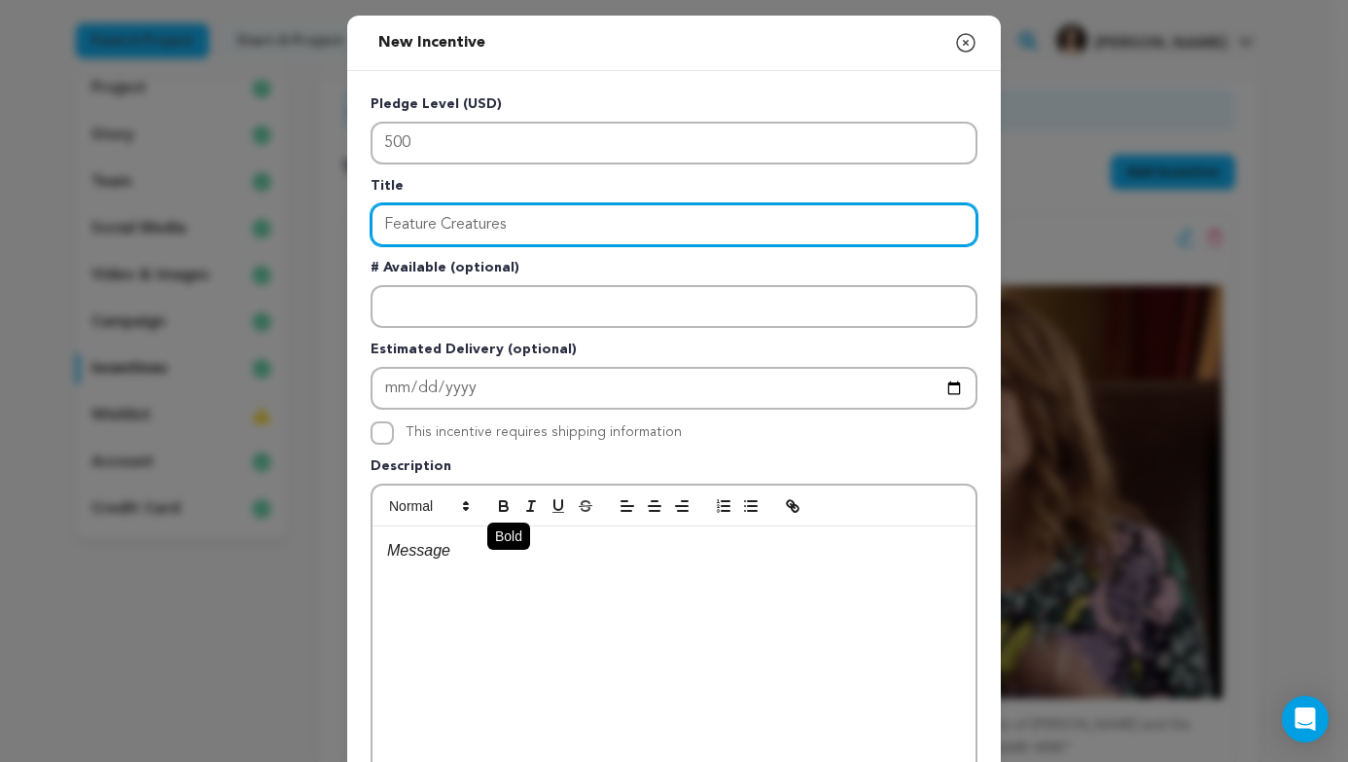
click at [484, 490] on div "Pledge Level (USD) 500 Title Feature Creatures # Available (optional) Estimated…" at bounding box center [674, 504] width 607 height 821
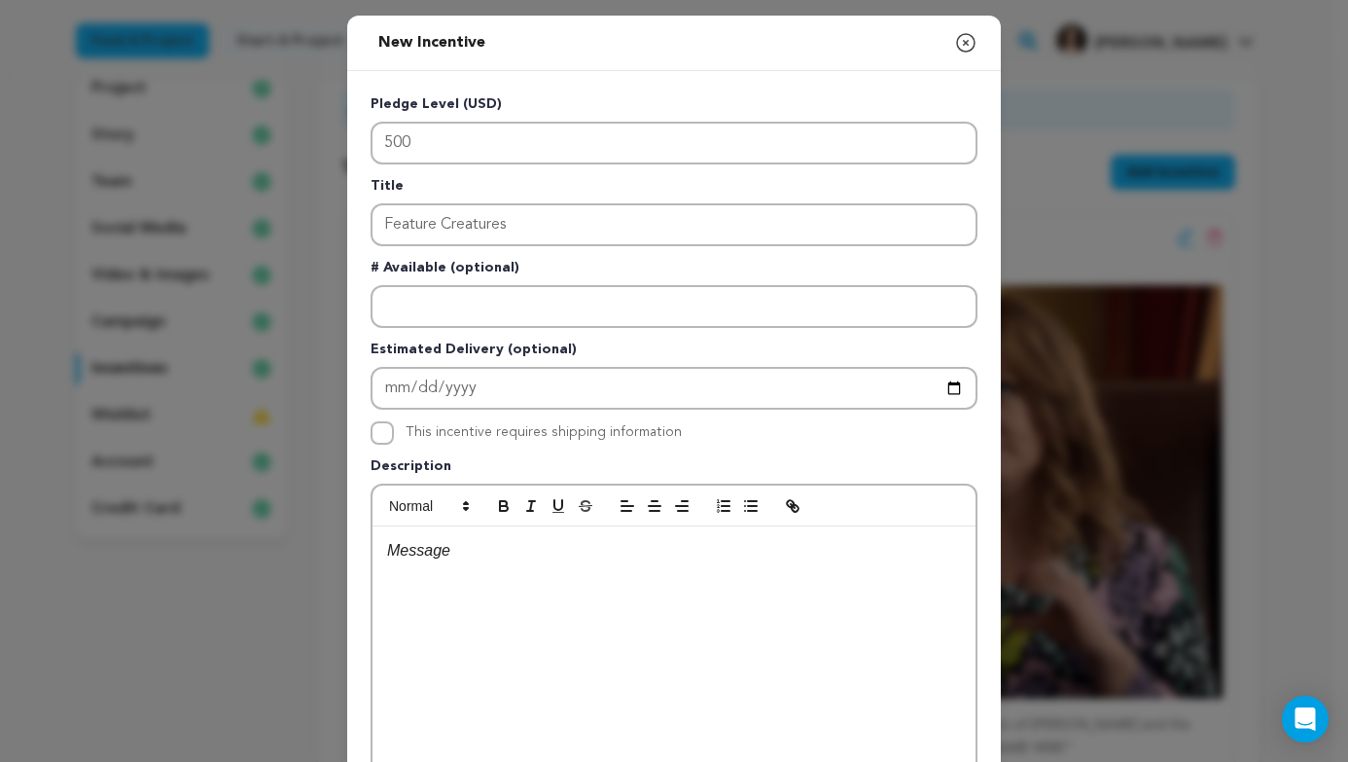
click at [491, 571] on div at bounding box center [674, 672] width 603 height 292
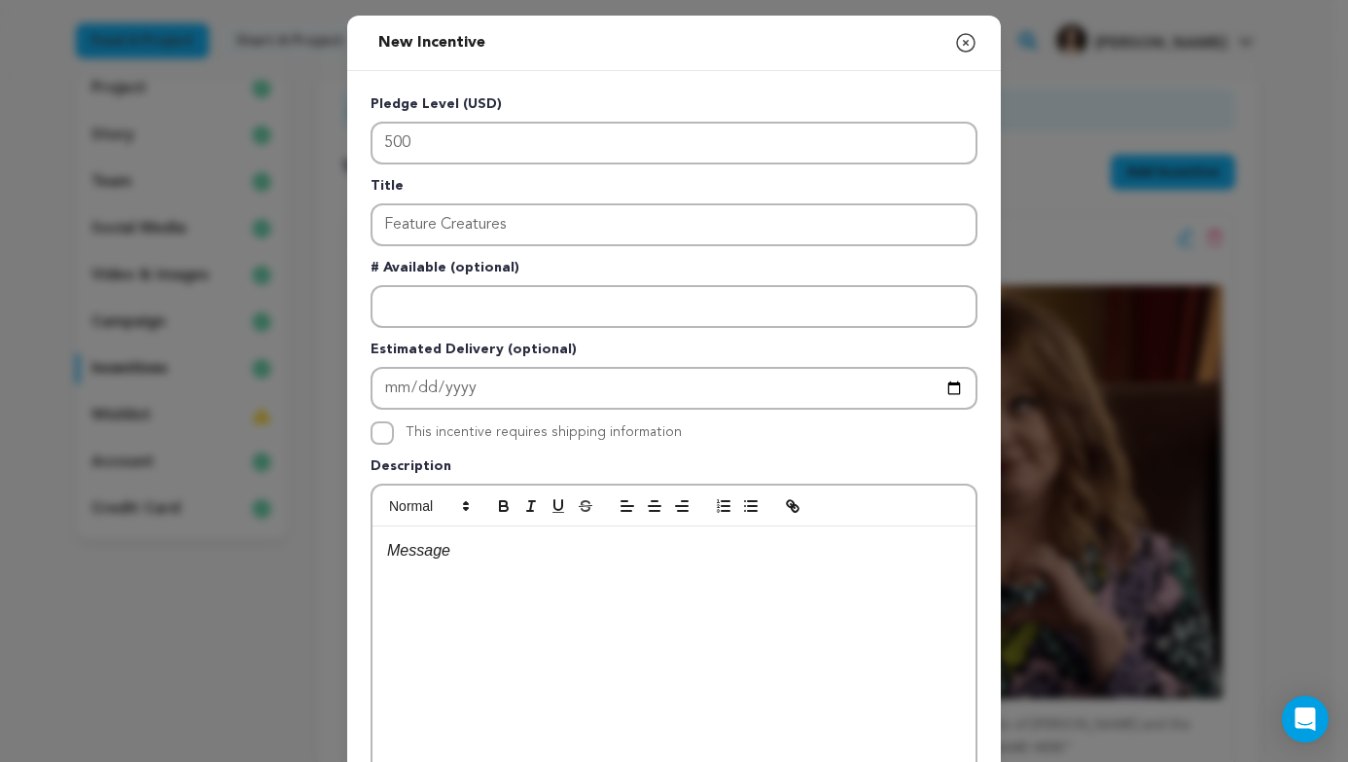
scroll to position [0, 0]
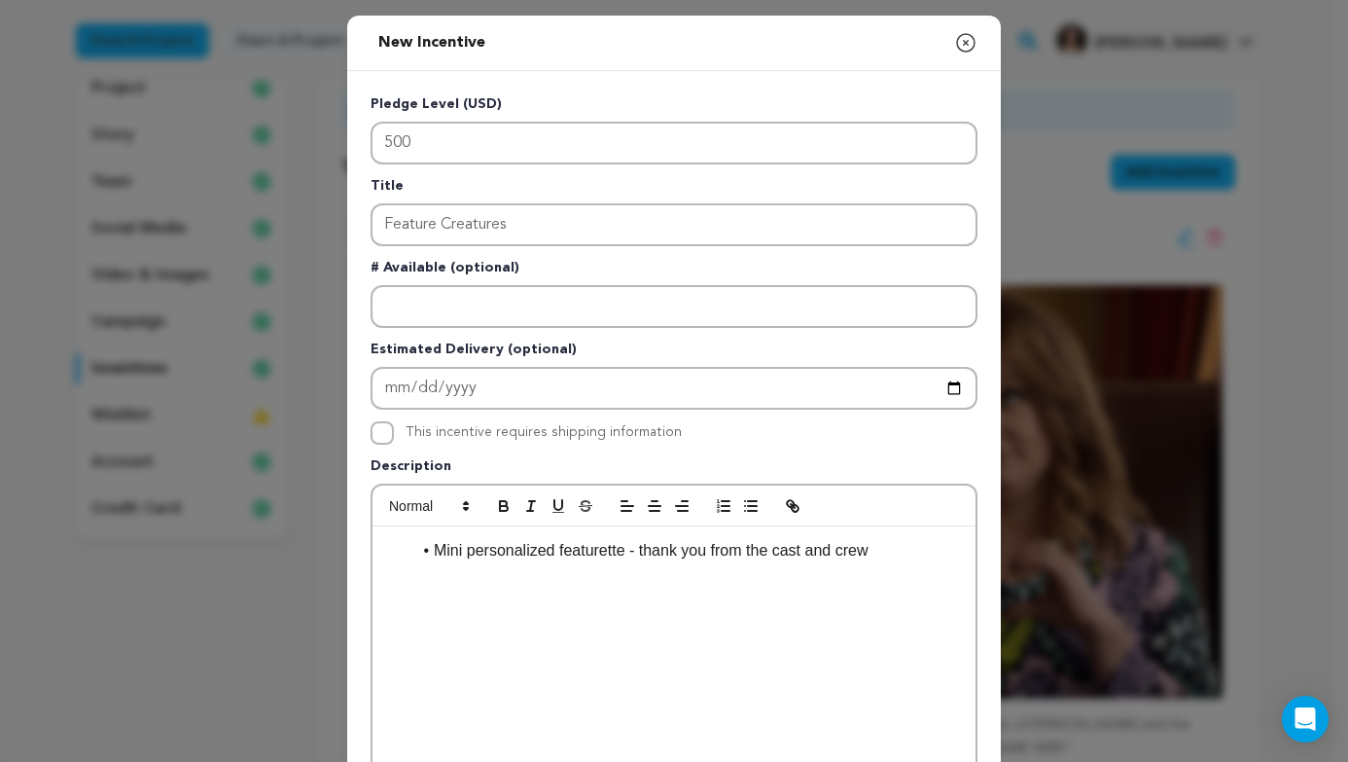
click at [917, 540] on li "Mini personalized featurette - thank you from the cast and crew" at bounding box center [685, 550] width 550 height 25
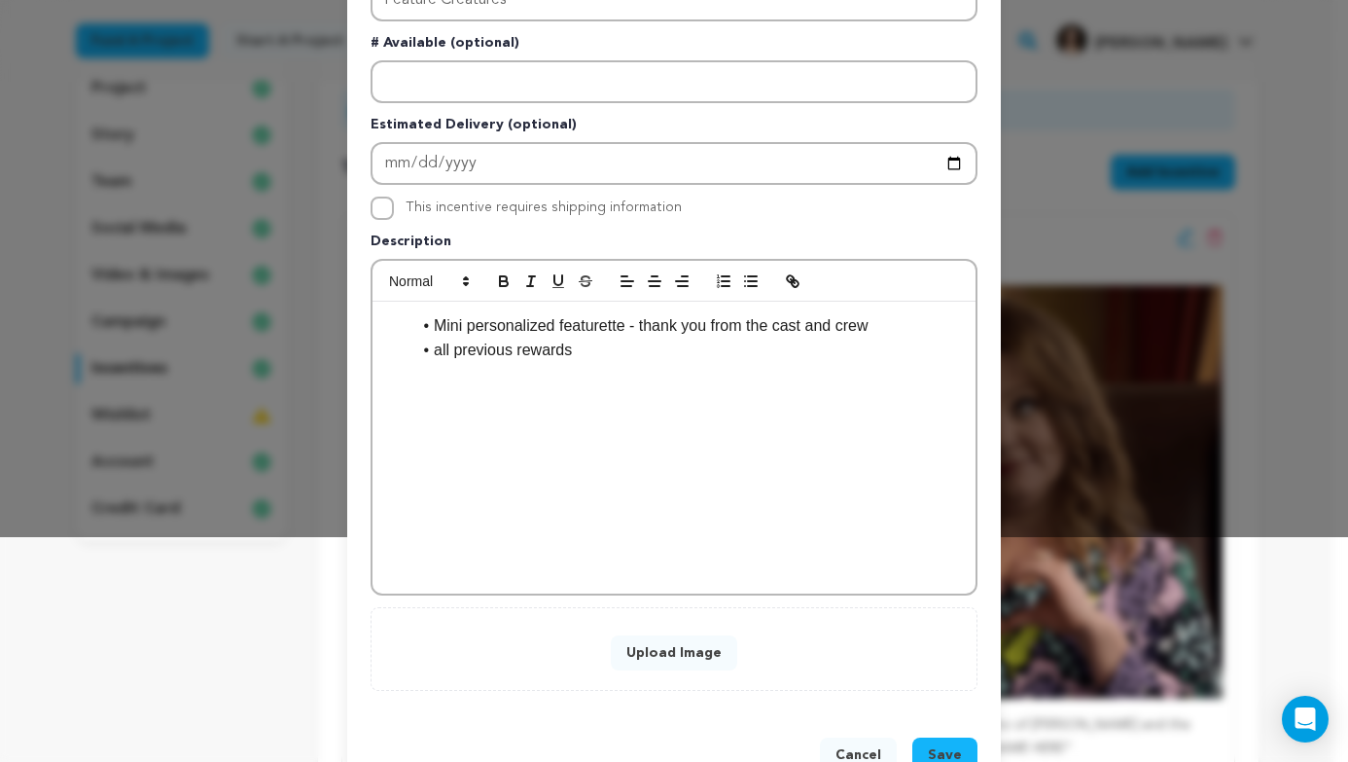
scroll to position [282, 0]
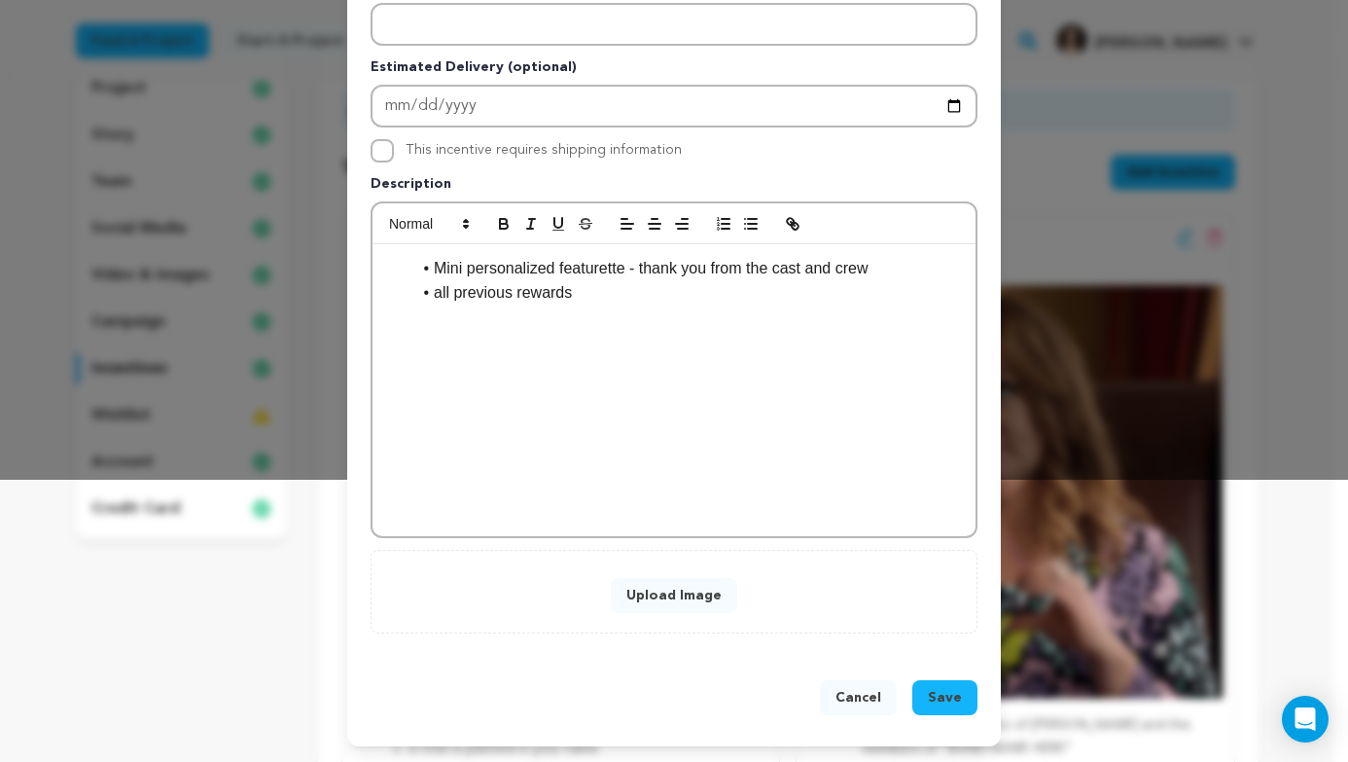
click at [661, 597] on button "Upload Image" at bounding box center [674, 595] width 126 height 35
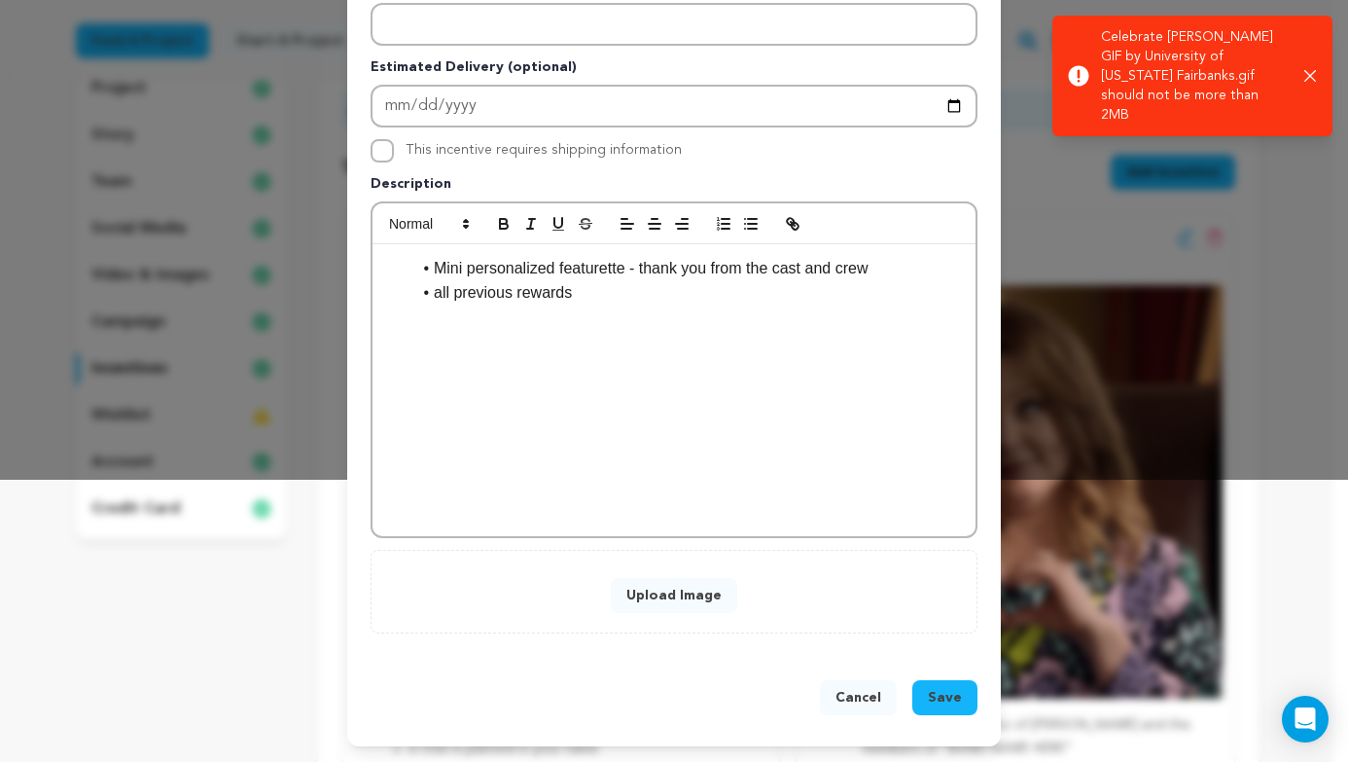
click at [652, 590] on button "Upload Image" at bounding box center [674, 595] width 126 height 35
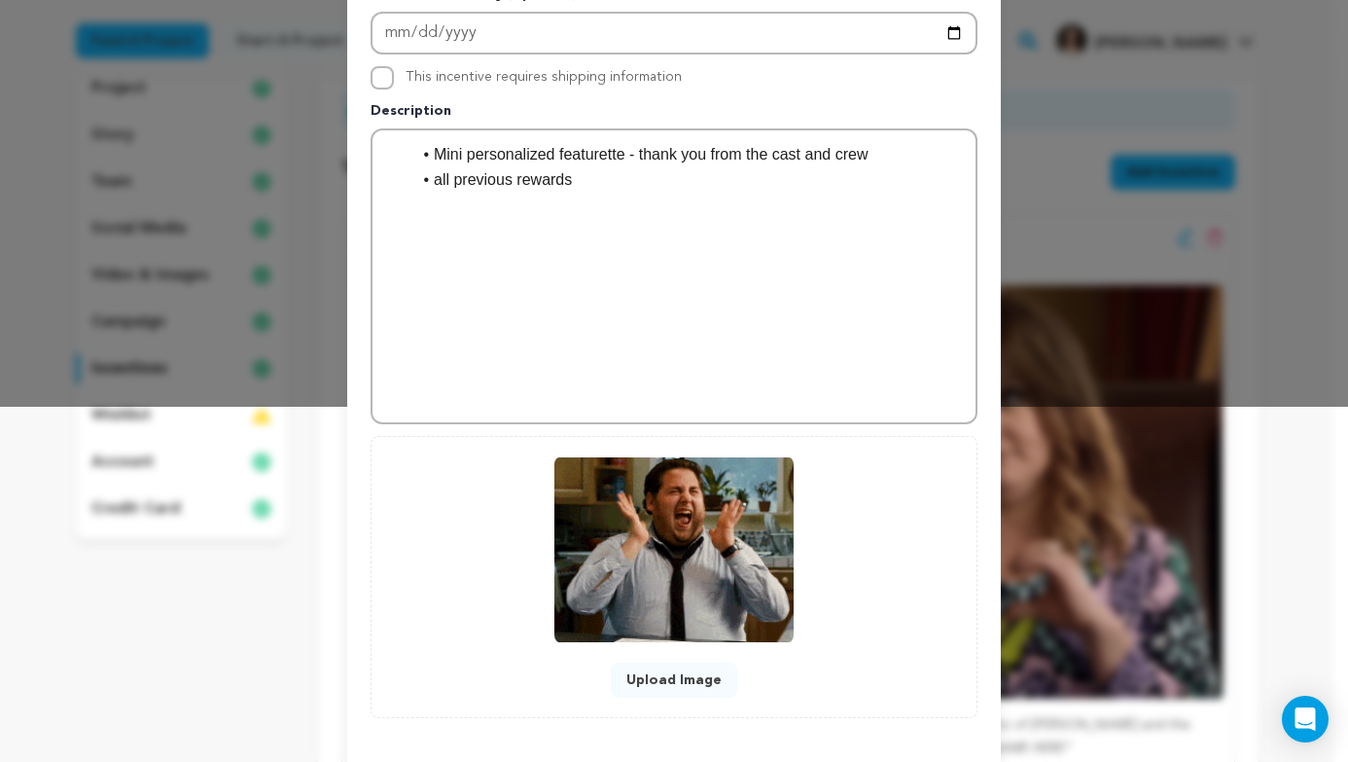
scroll to position [440, 0]
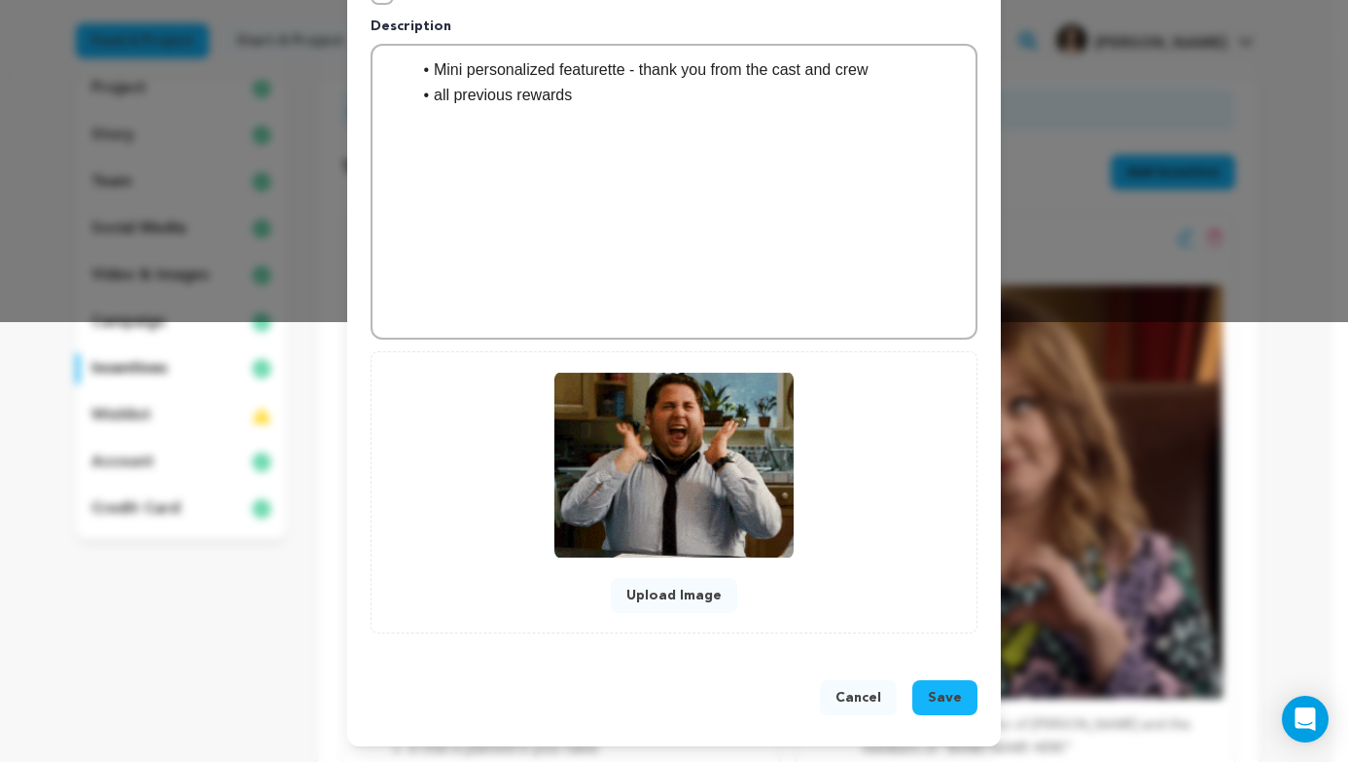
click at [957, 693] on button "Save" at bounding box center [944, 697] width 65 height 35
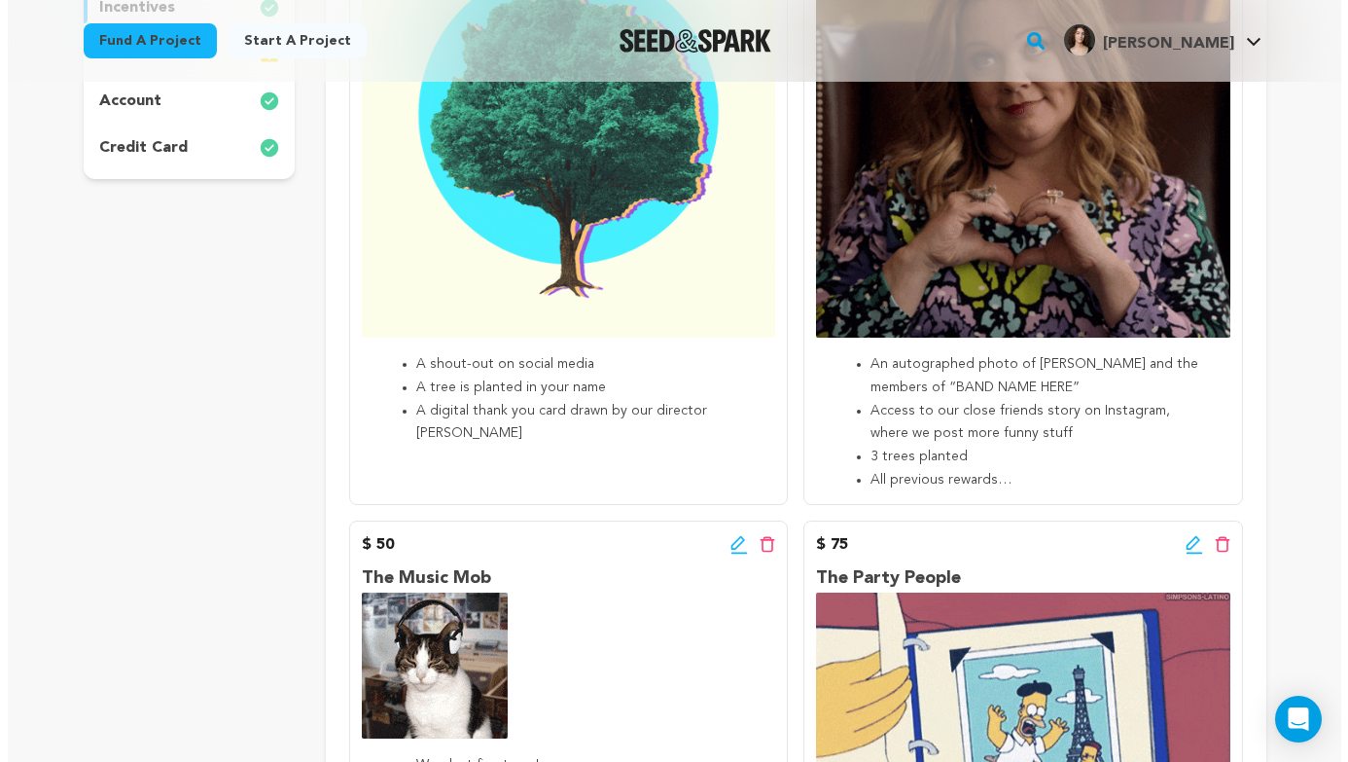
scroll to position [0, 0]
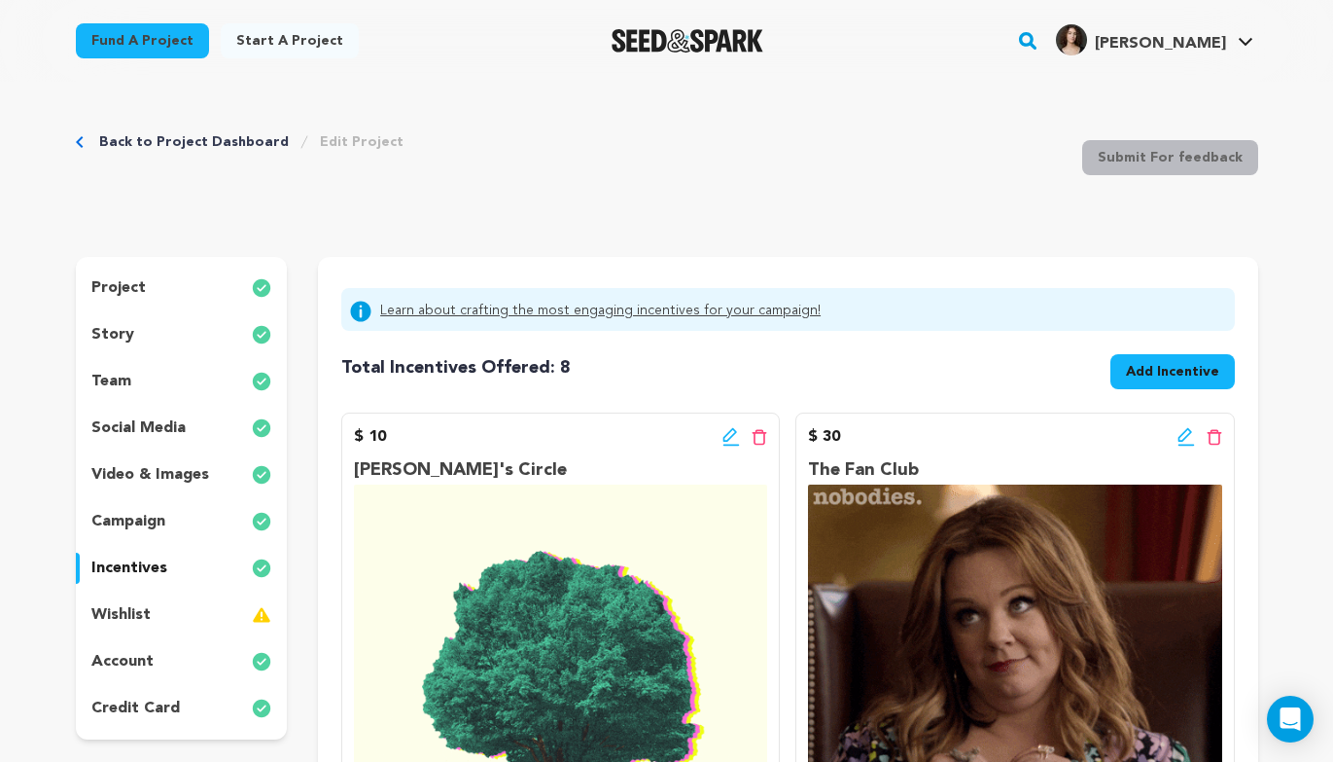
click at [1131, 377] on span "Add Incentive" at bounding box center [1172, 371] width 93 height 19
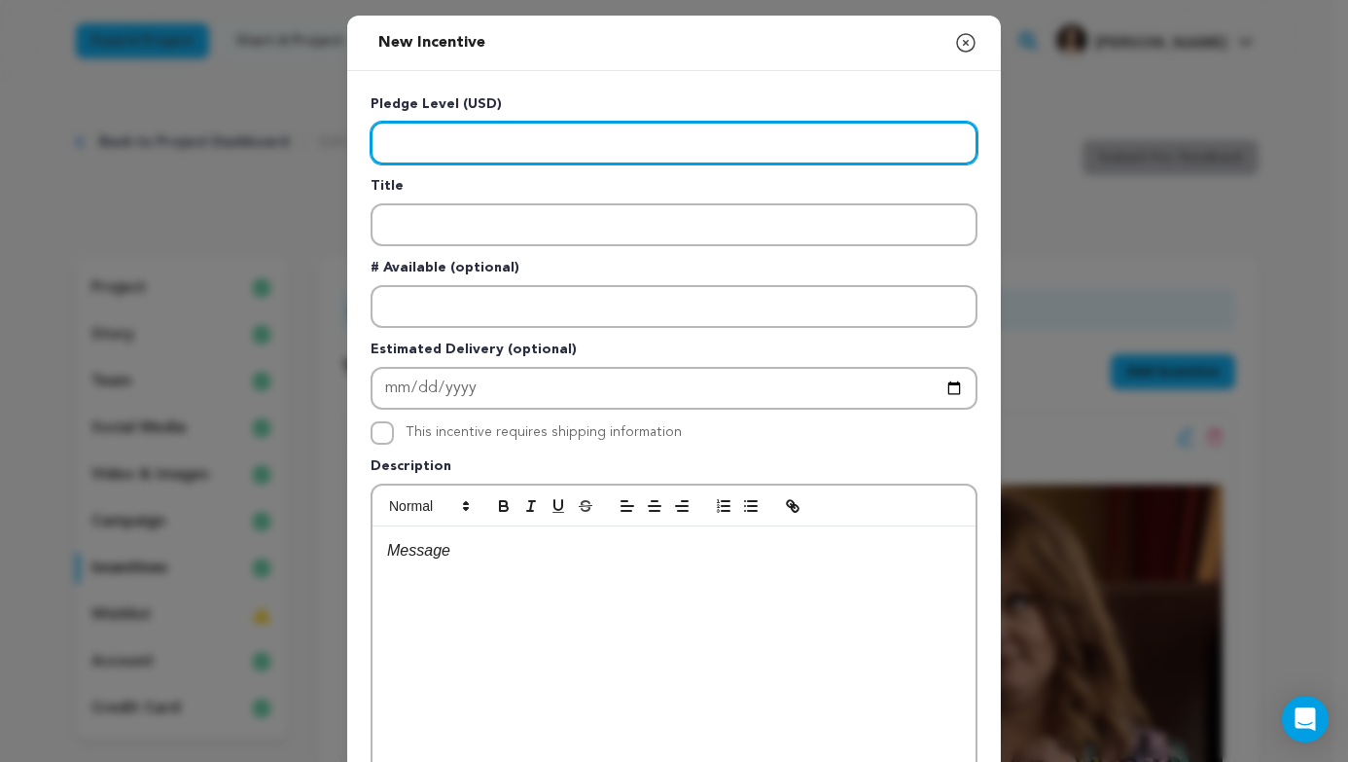
click at [561, 155] on input "Enter level" at bounding box center [674, 143] width 607 height 43
type input "750"
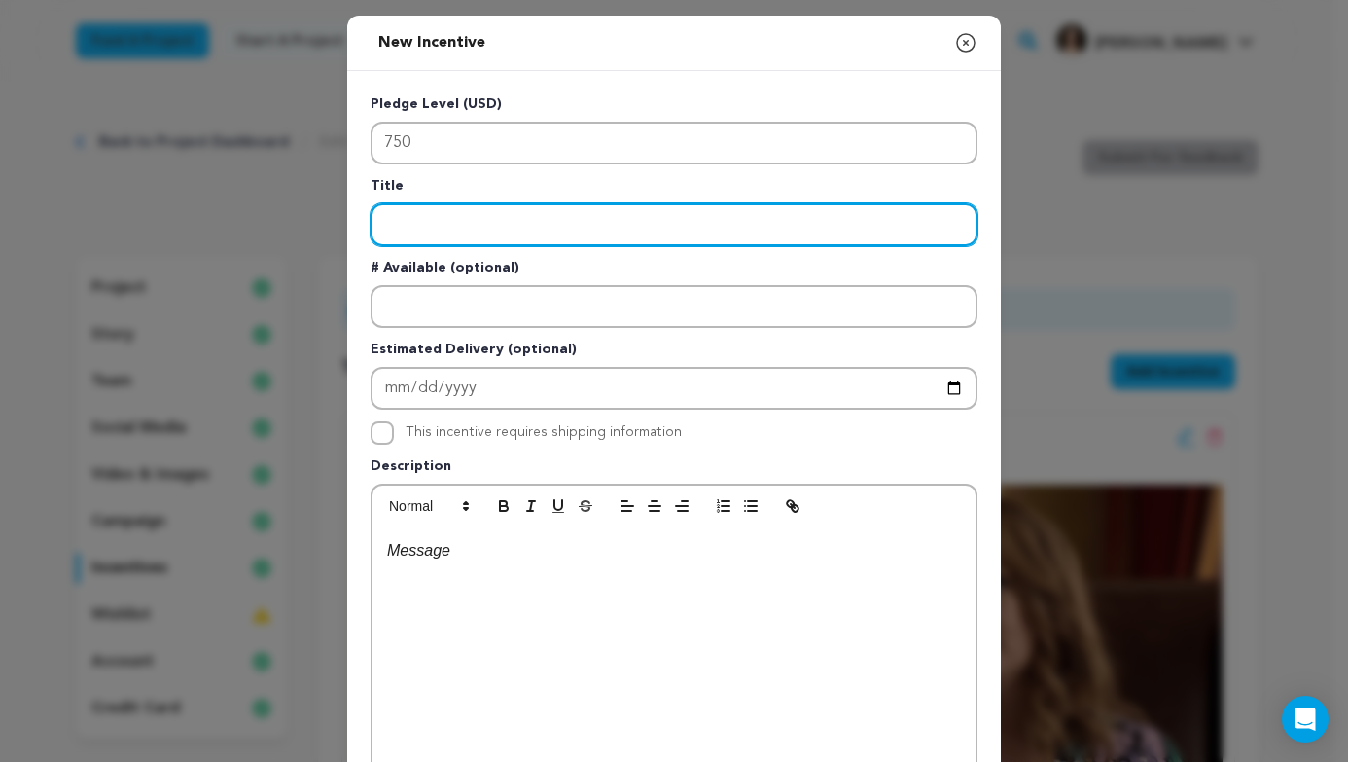
click at [554, 232] on input "Enter title" at bounding box center [674, 224] width 607 height 43
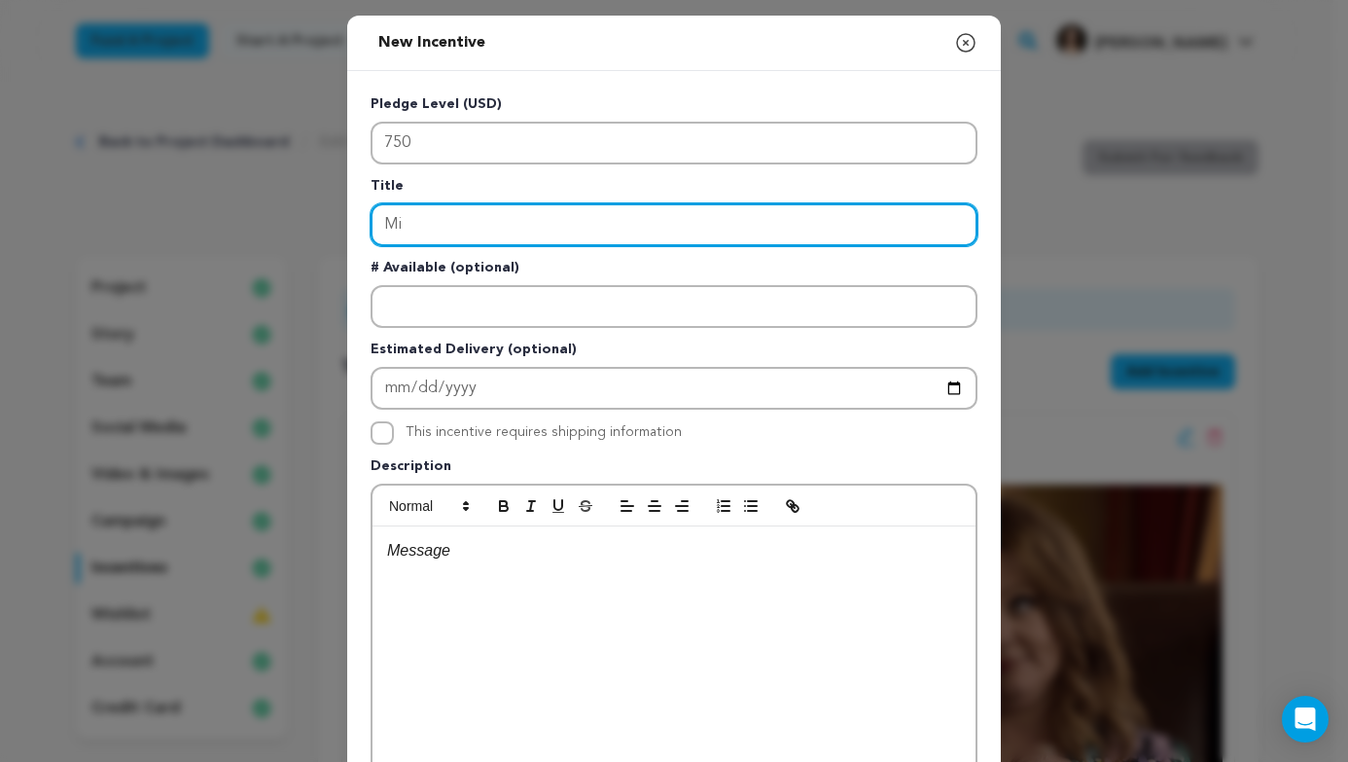
type input "M"
type input "Associate Producer"
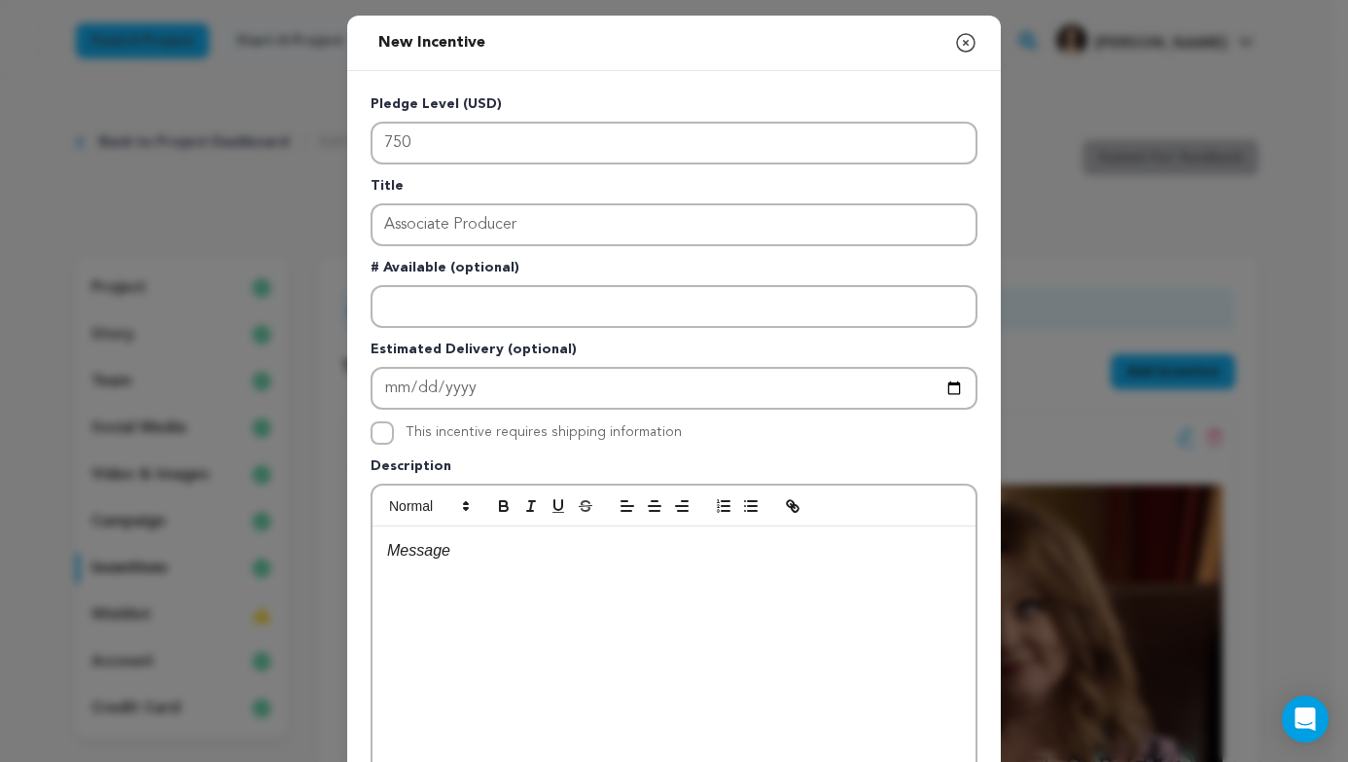
click at [625, 632] on div at bounding box center [674, 672] width 603 height 292
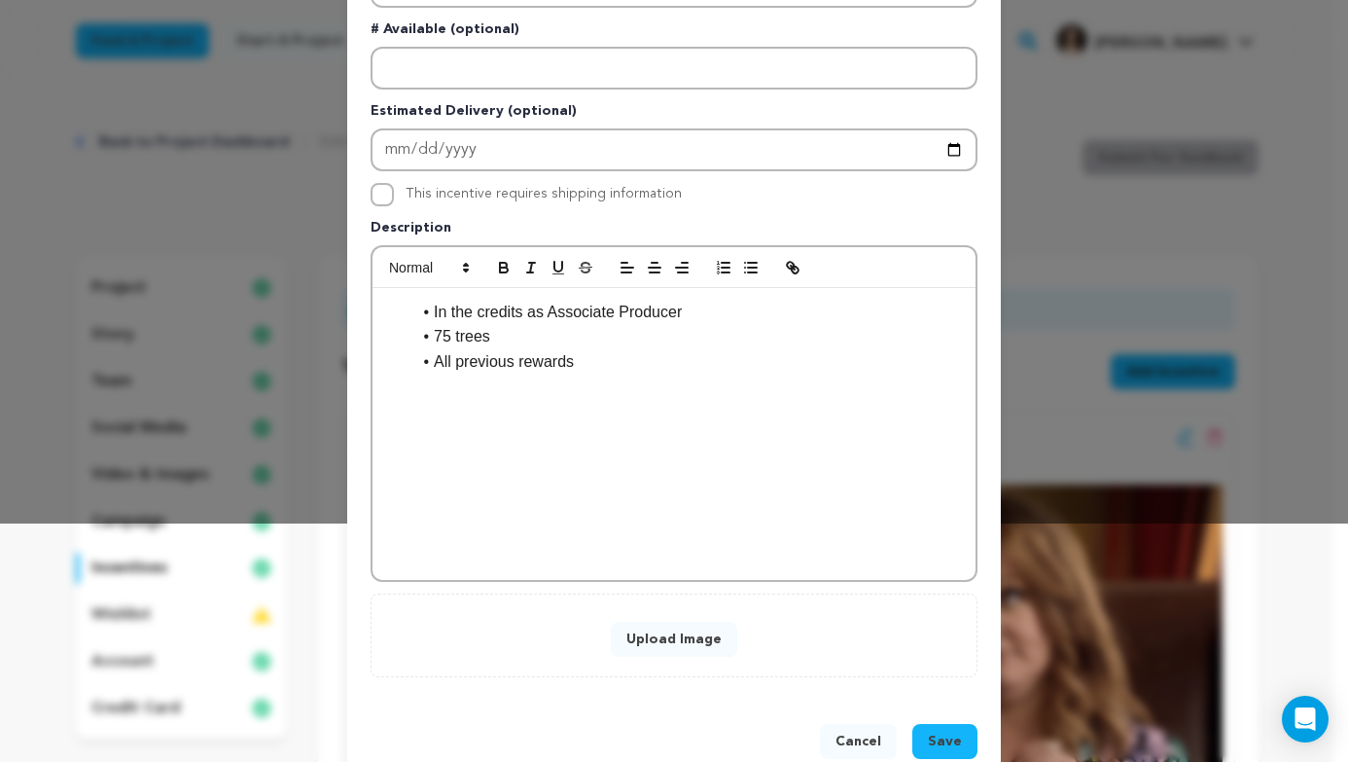
scroll to position [282, 0]
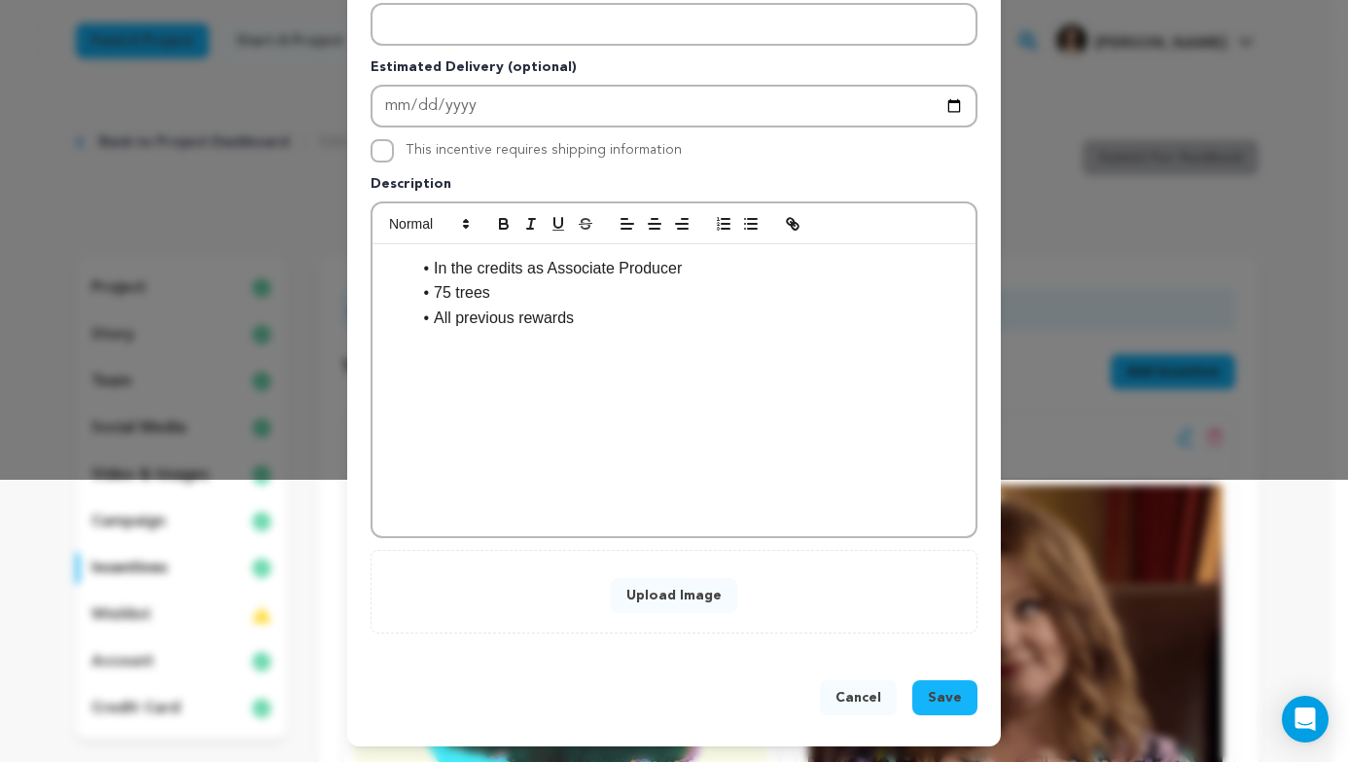
click at [690, 581] on button "Upload Image" at bounding box center [674, 595] width 126 height 35
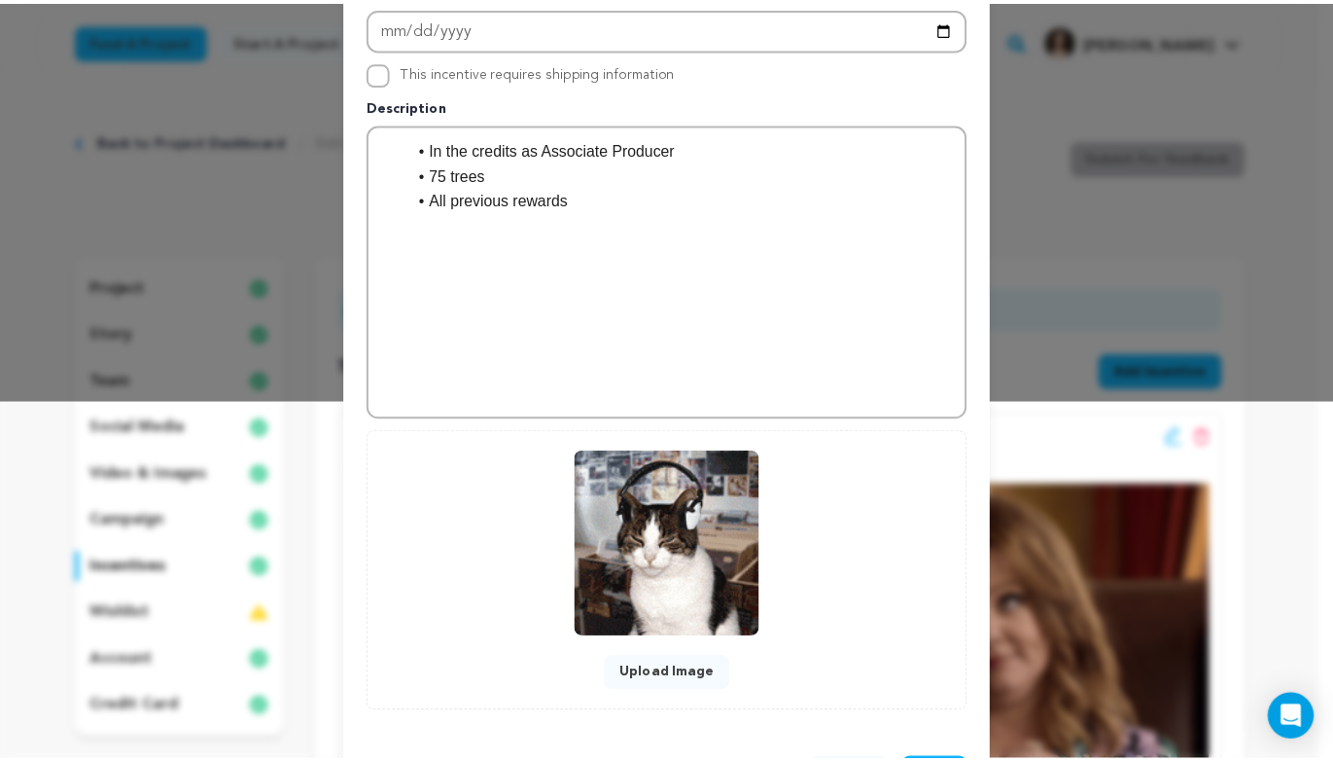
scroll to position [440, 0]
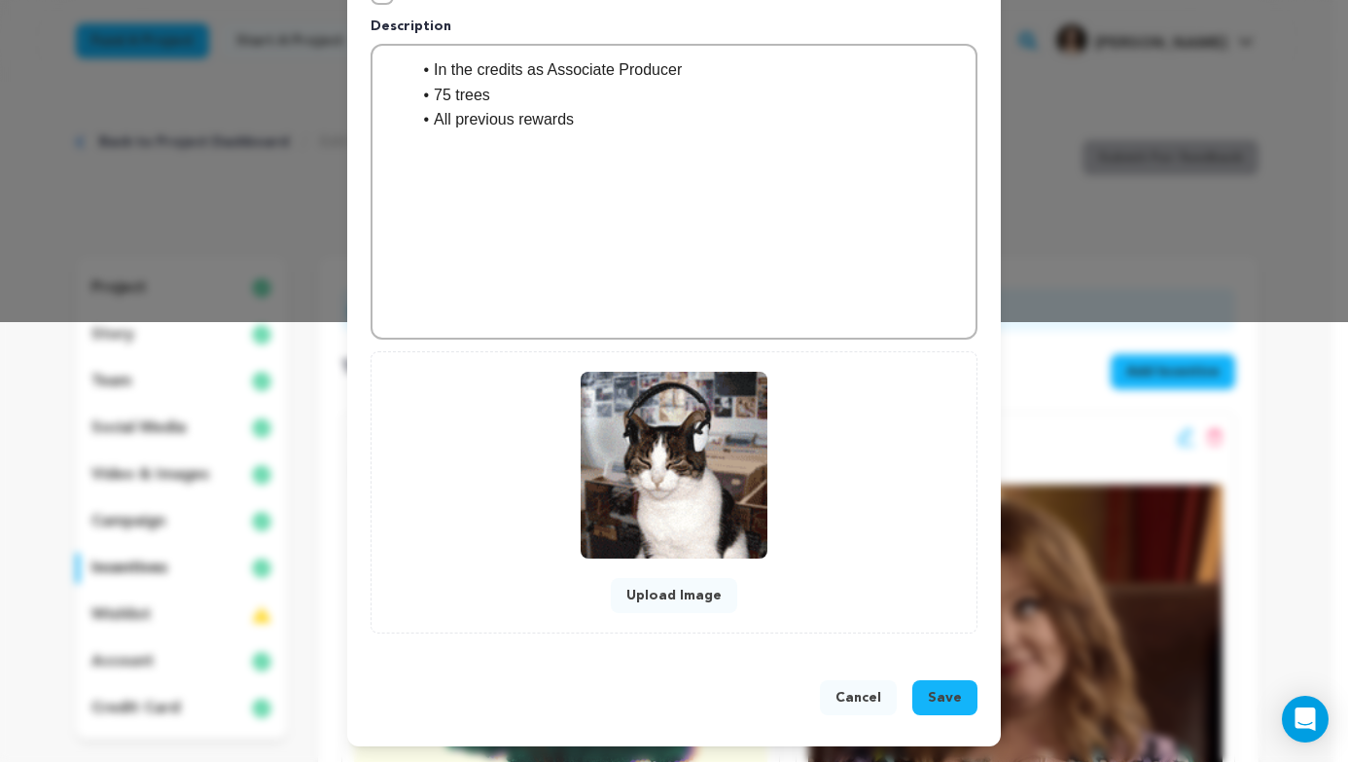
click at [937, 688] on span "Save" at bounding box center [945, 697] width 34 height 19
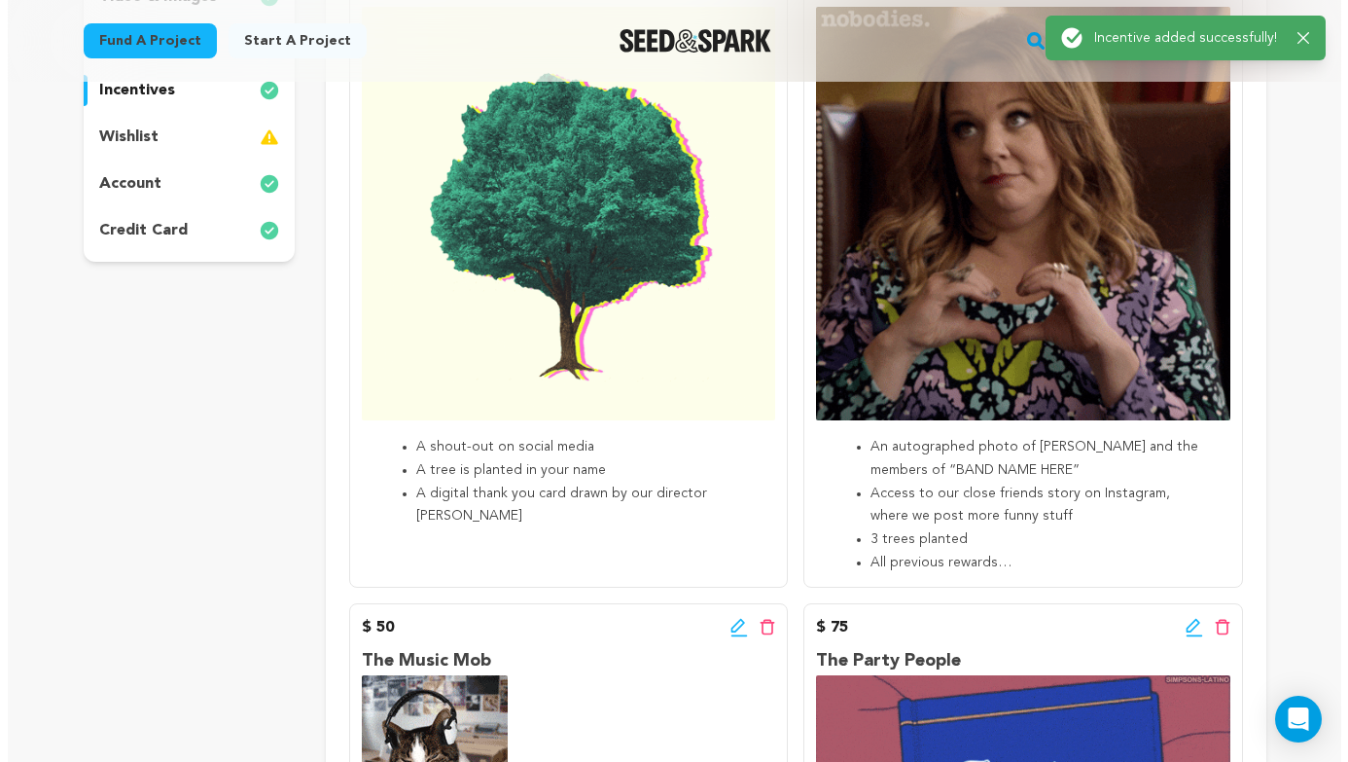
scroll to position [0, 0]
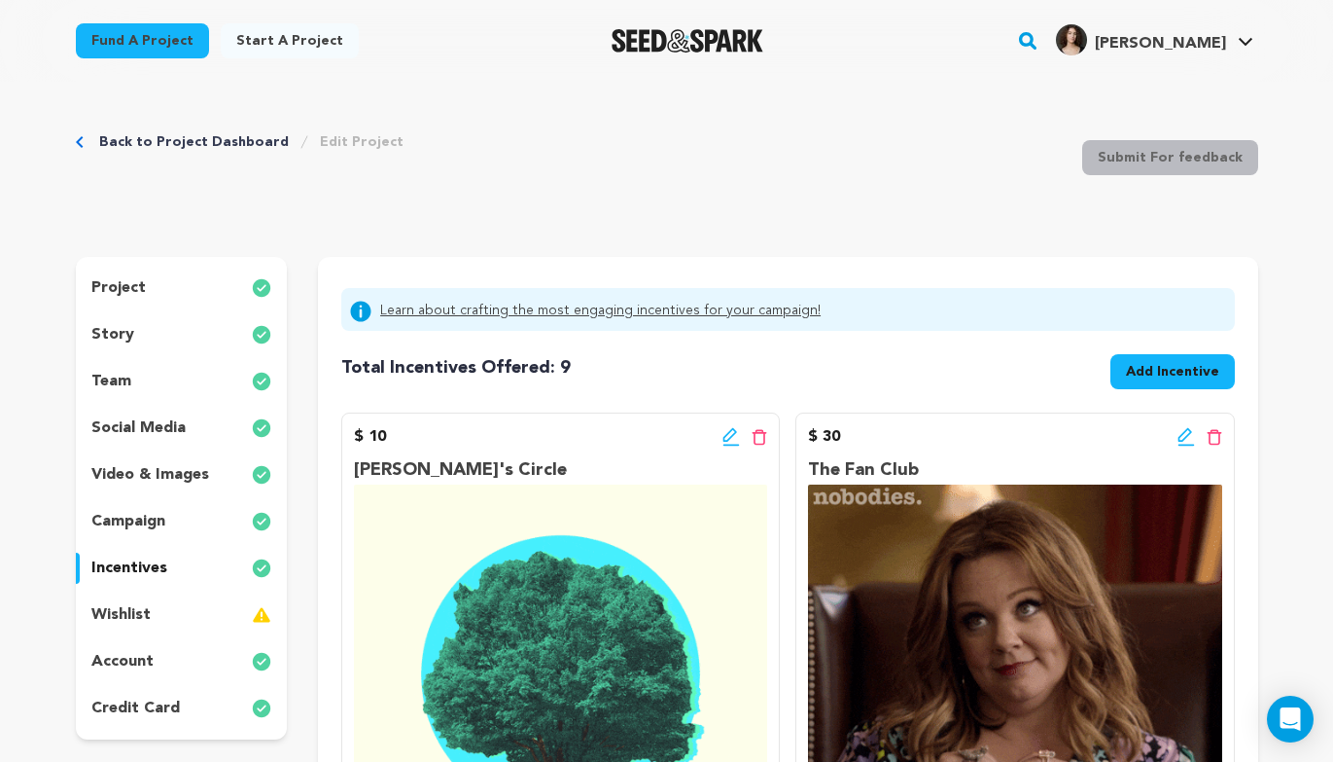
click at [1172, 373] on span "Add Incentive" at bounding box center [1172, 371] width 93 height 19
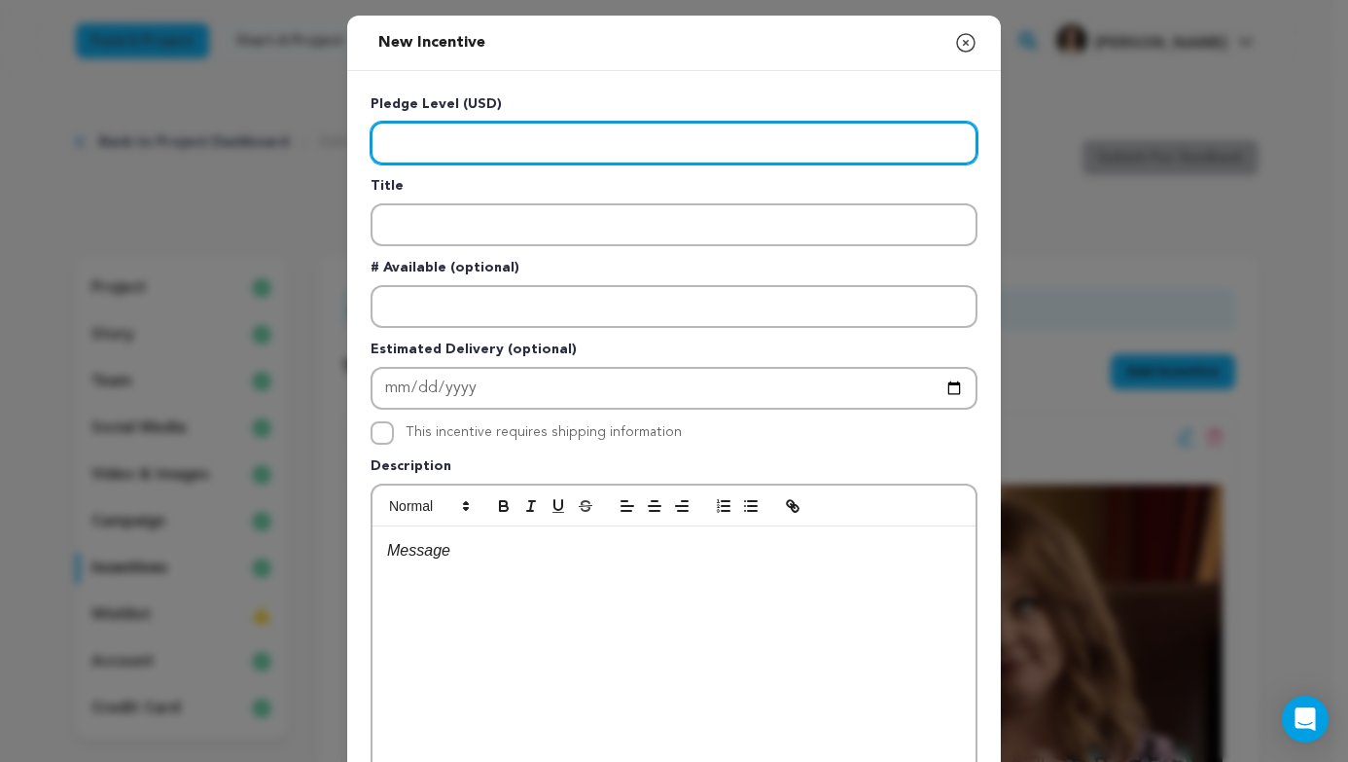
click at [452, 150] on input "Enter level" at bounding box center [674, 143] width 607 height 43
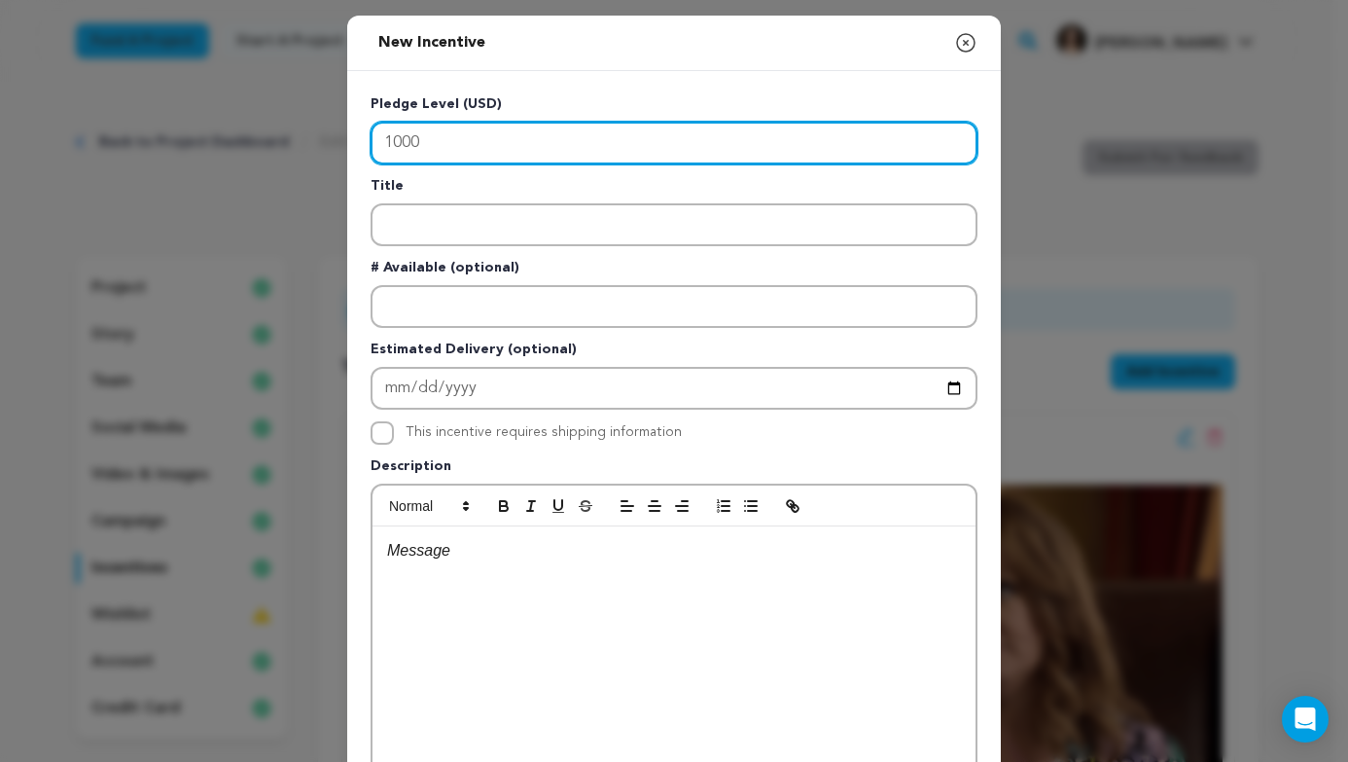
type input "1000"
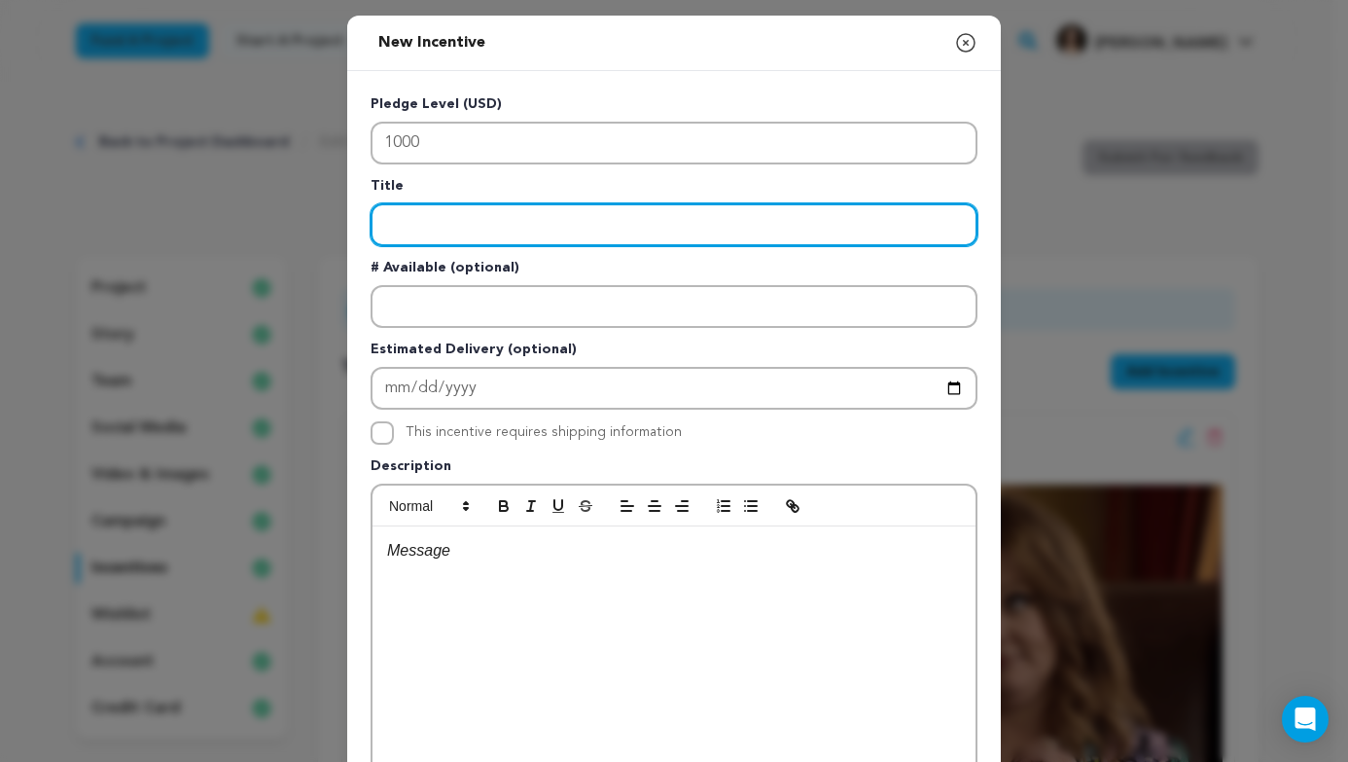
click at [625, 236] on input "Enter title" at bounding box center [674, 224] width 607 height 43
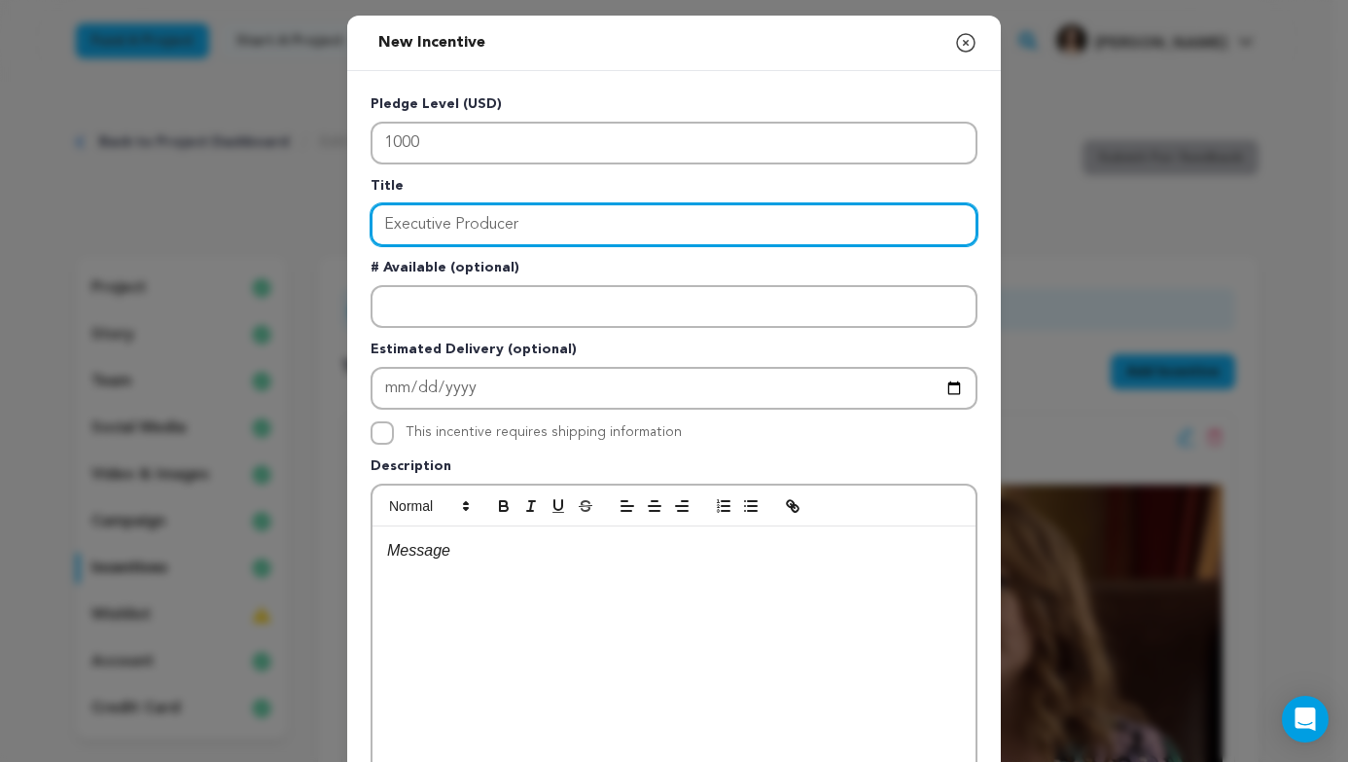
type input "Executive Producer"
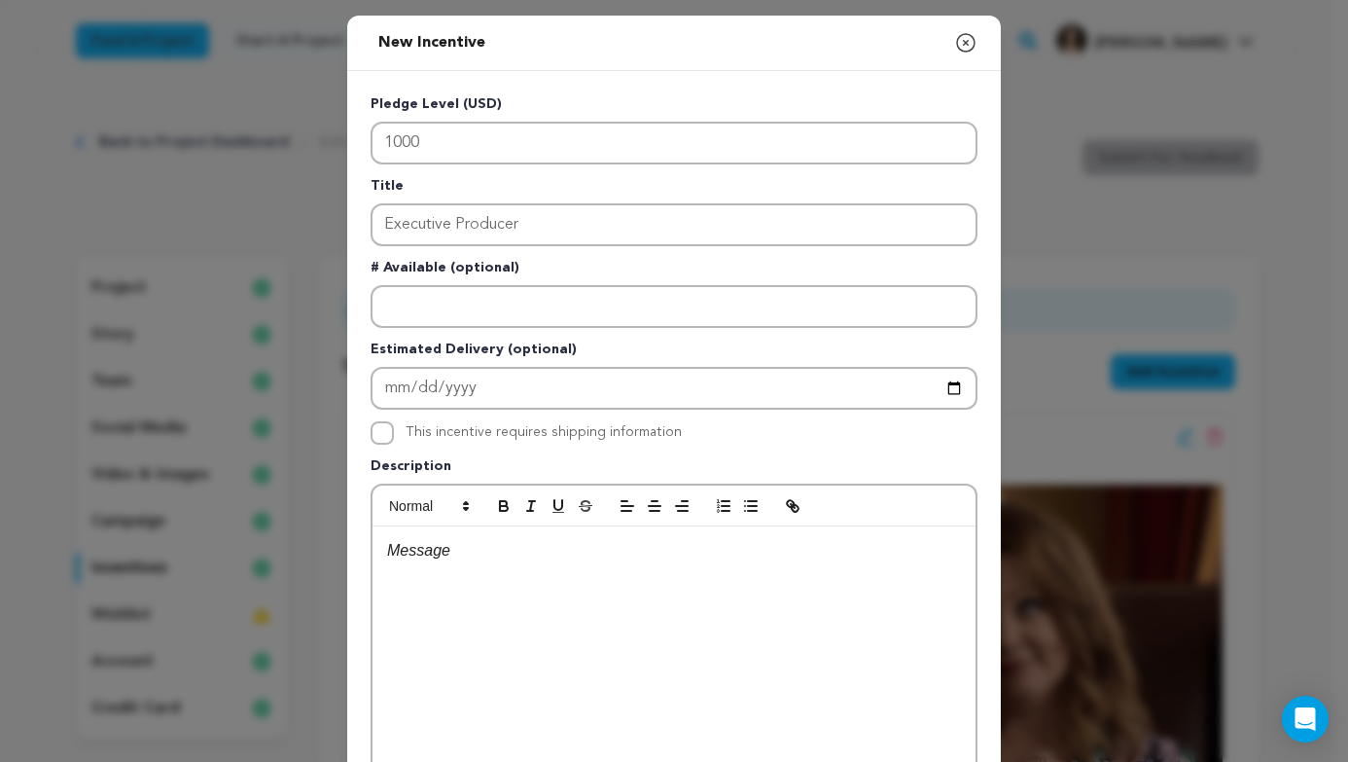
click at [530, 609] on div at bounding box center [674, 672] width 603 height 292
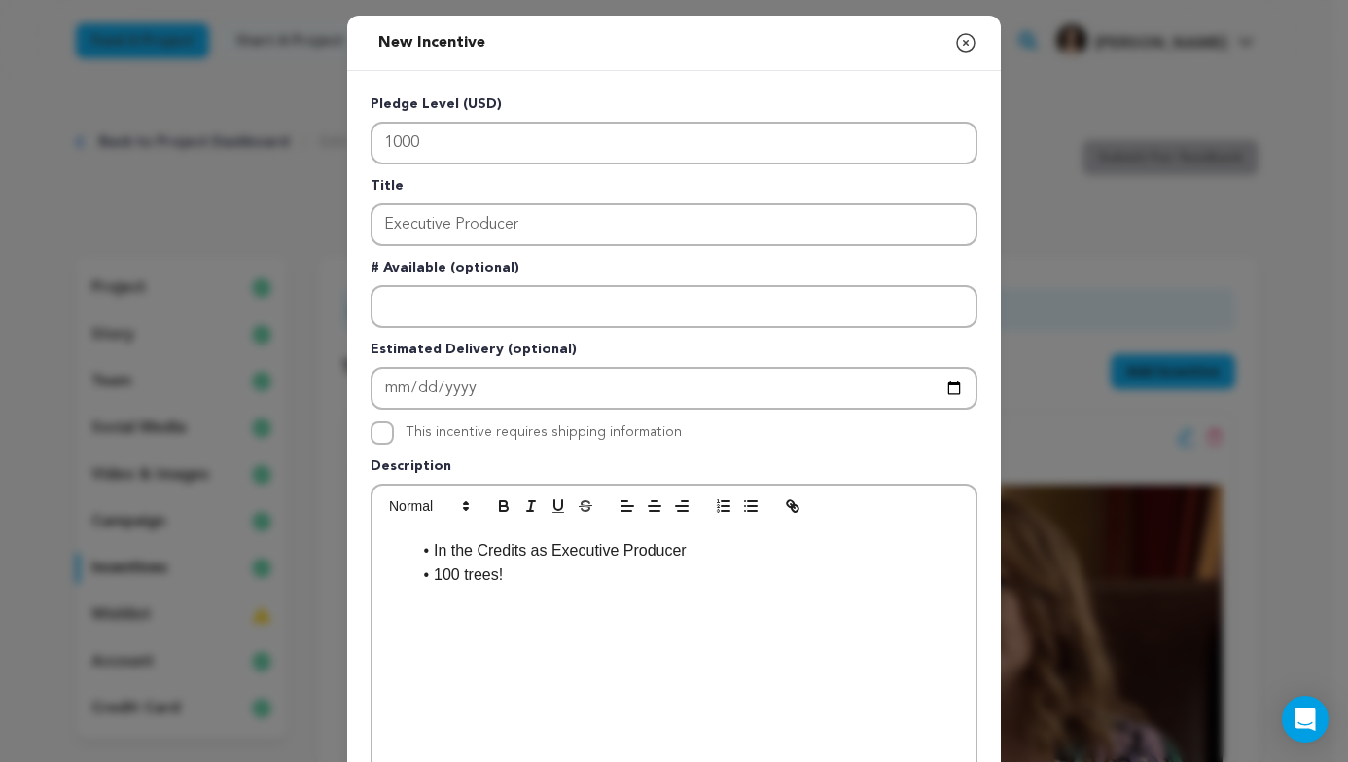
click at [510, 574] on li "100 trees!" at bounding box center [685, 574] width 550 height 25
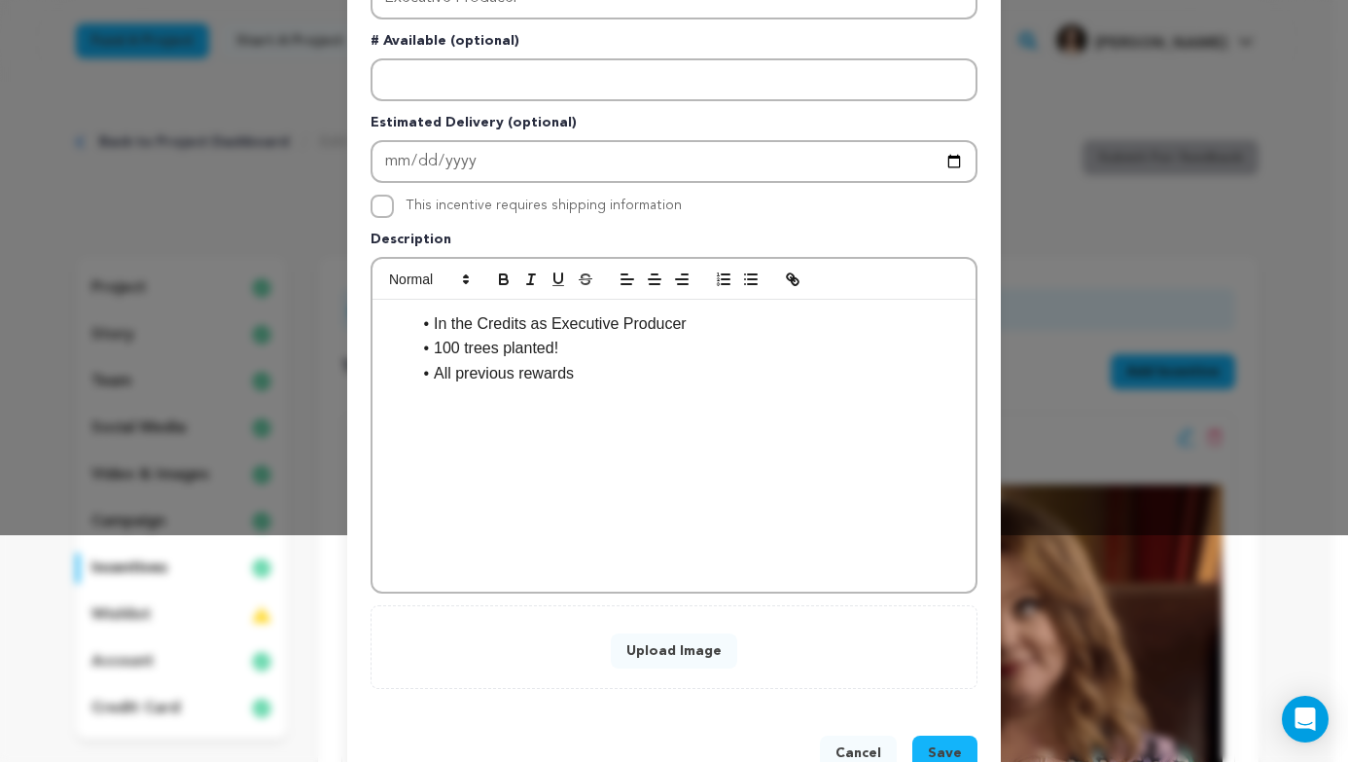
scroll to position [246, 0]
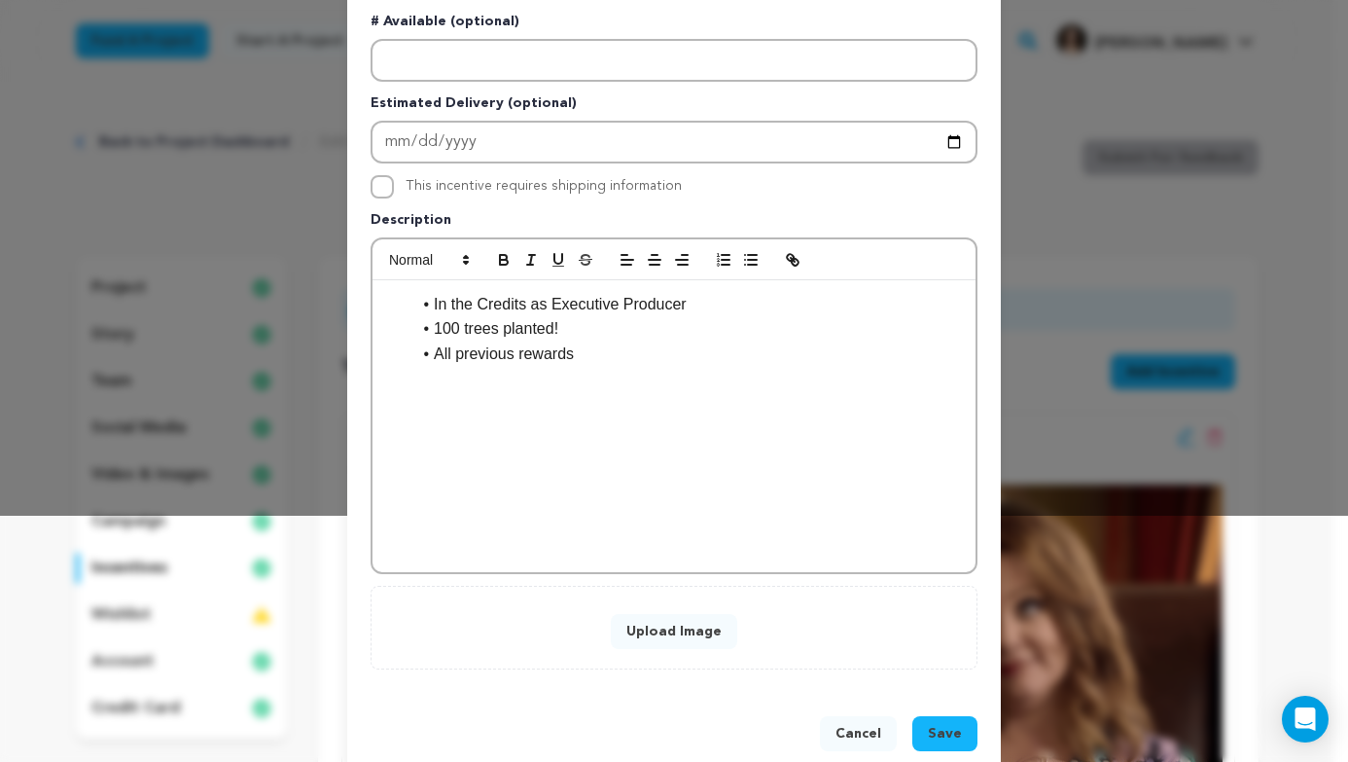
click at [691, 606] on div "Upload Image" at bounding box center [674, 627] width 566 height 43
click at [693, 624] on button "Upload Image" at bounding box center [674, 631] width 126 height 35
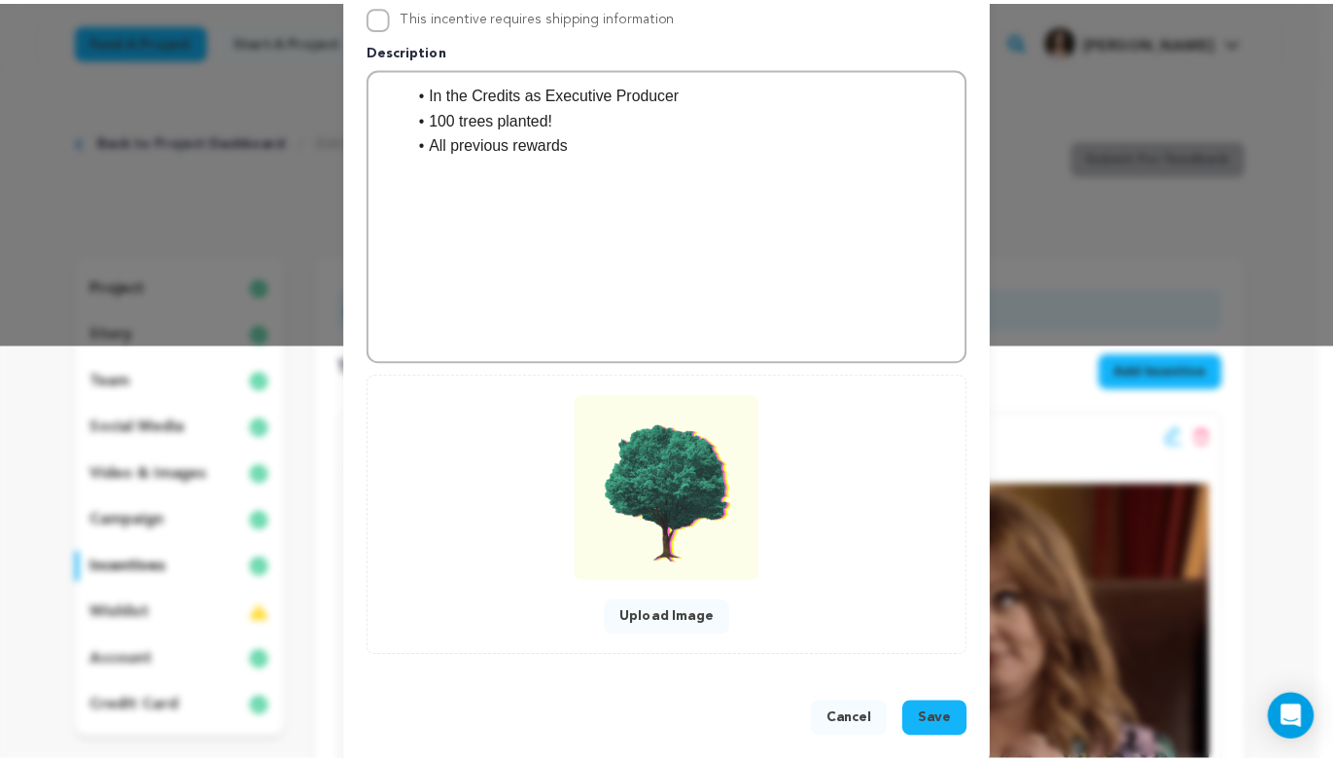
scroll to position [440, 0]
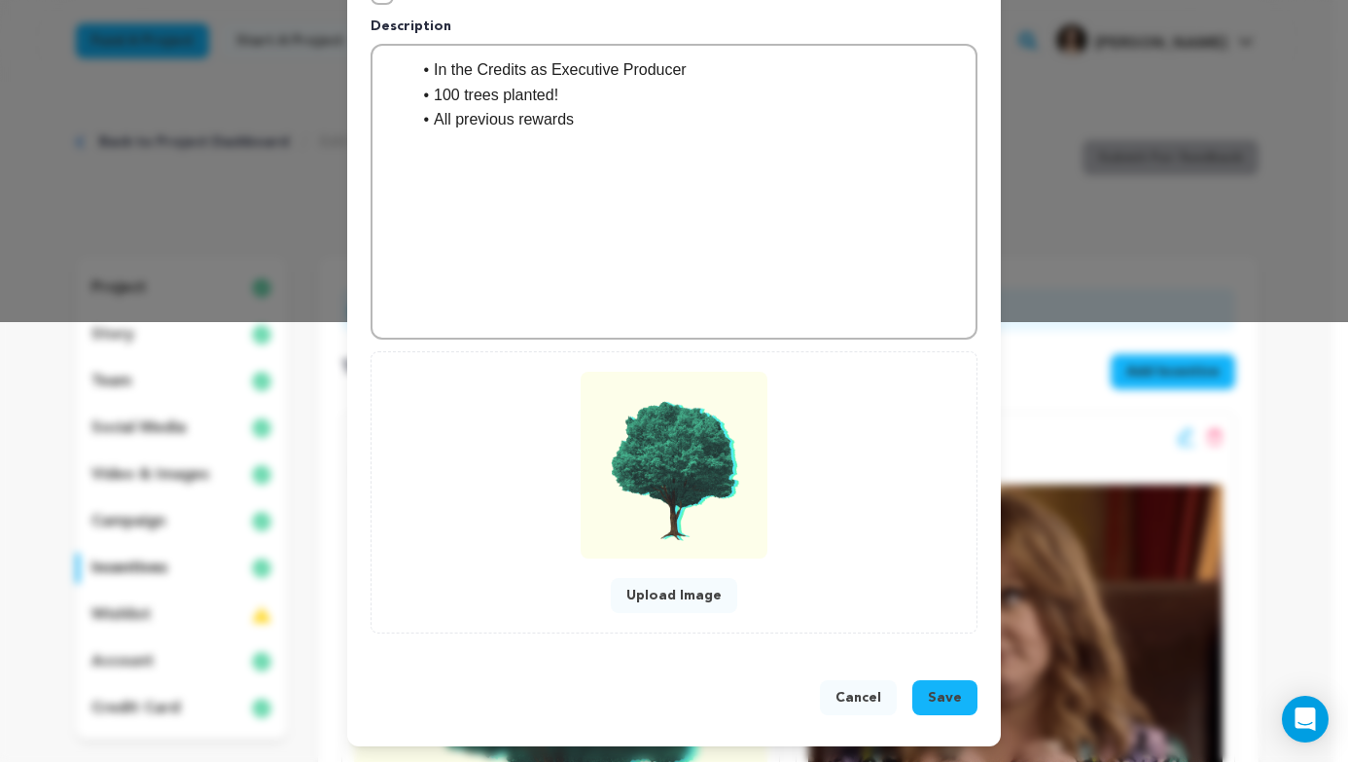
click at [916, 693] on button "Save" at bounding box center [944, 697] width 65 height 35
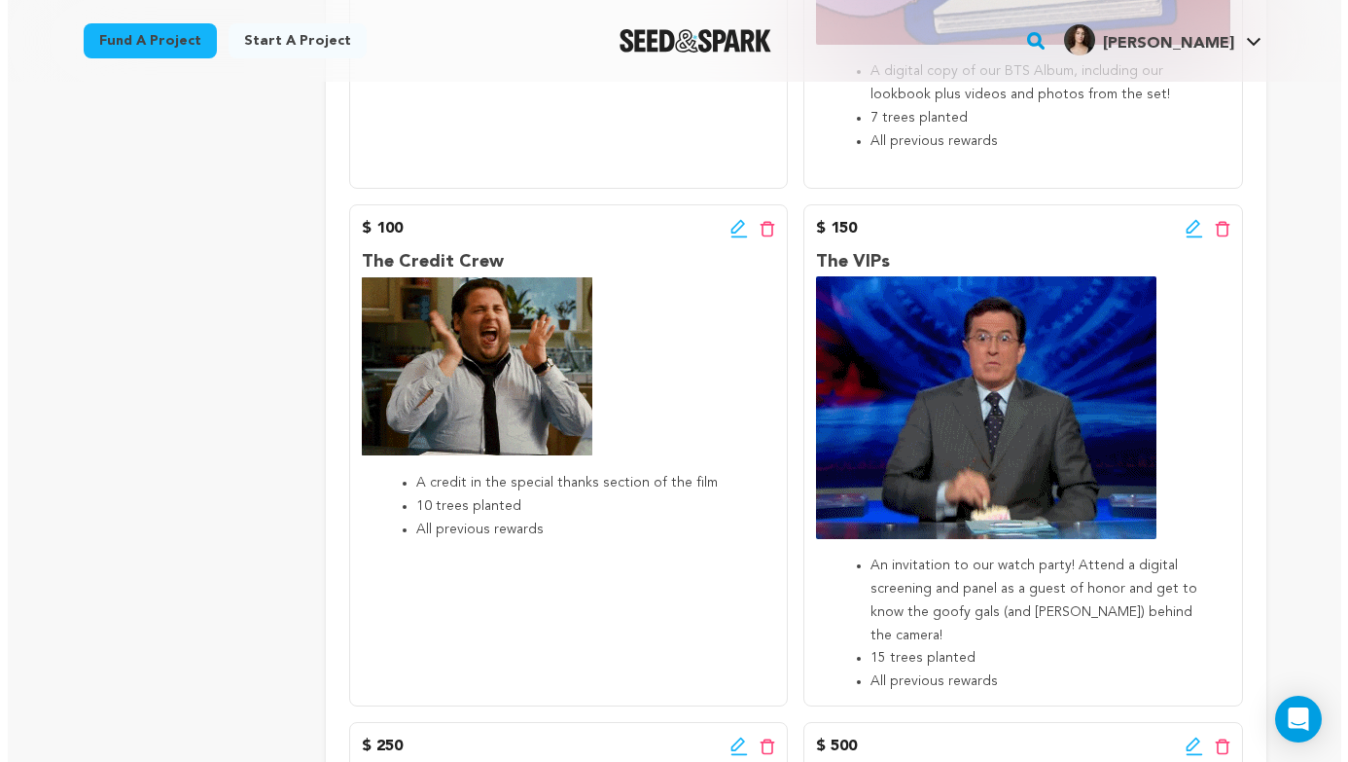
scroll to position [1421, 0]
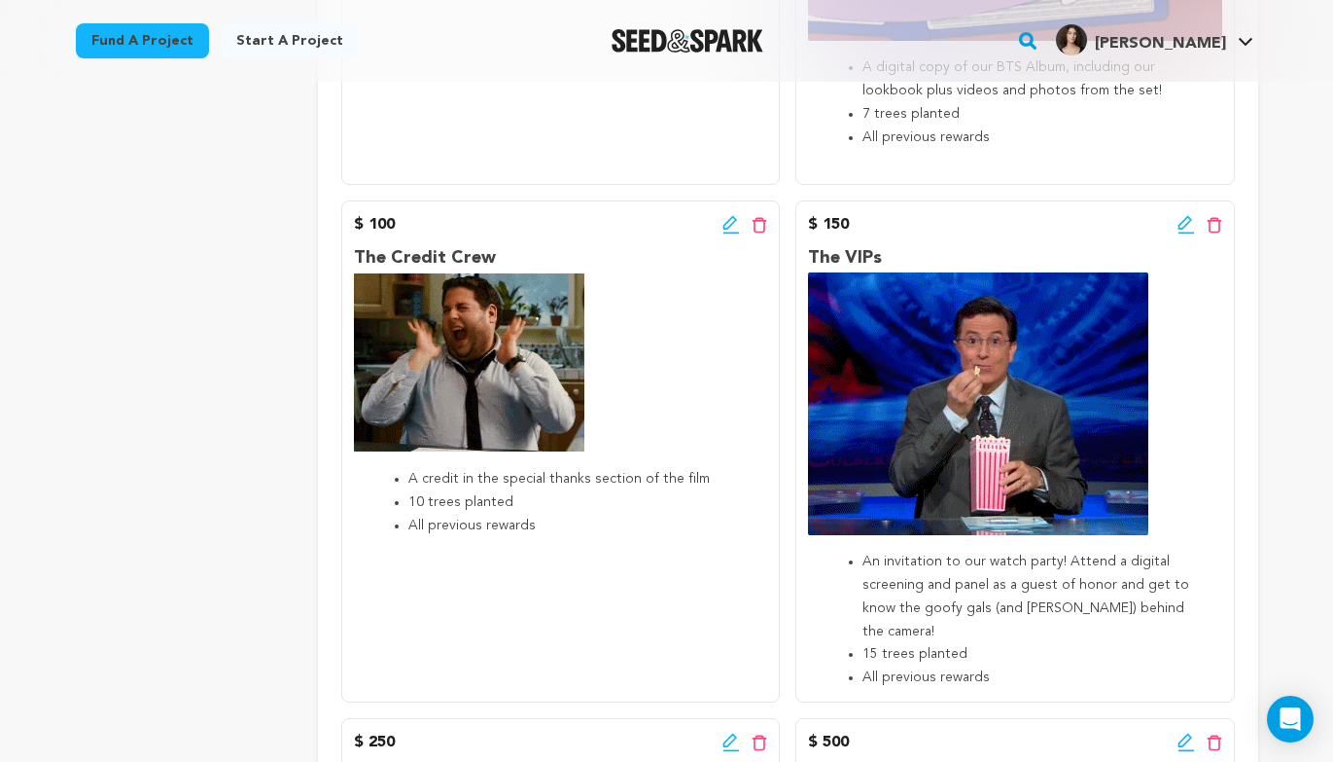
click at [730, 222] on icon at bounding box center [732, 224] width 18 height 19
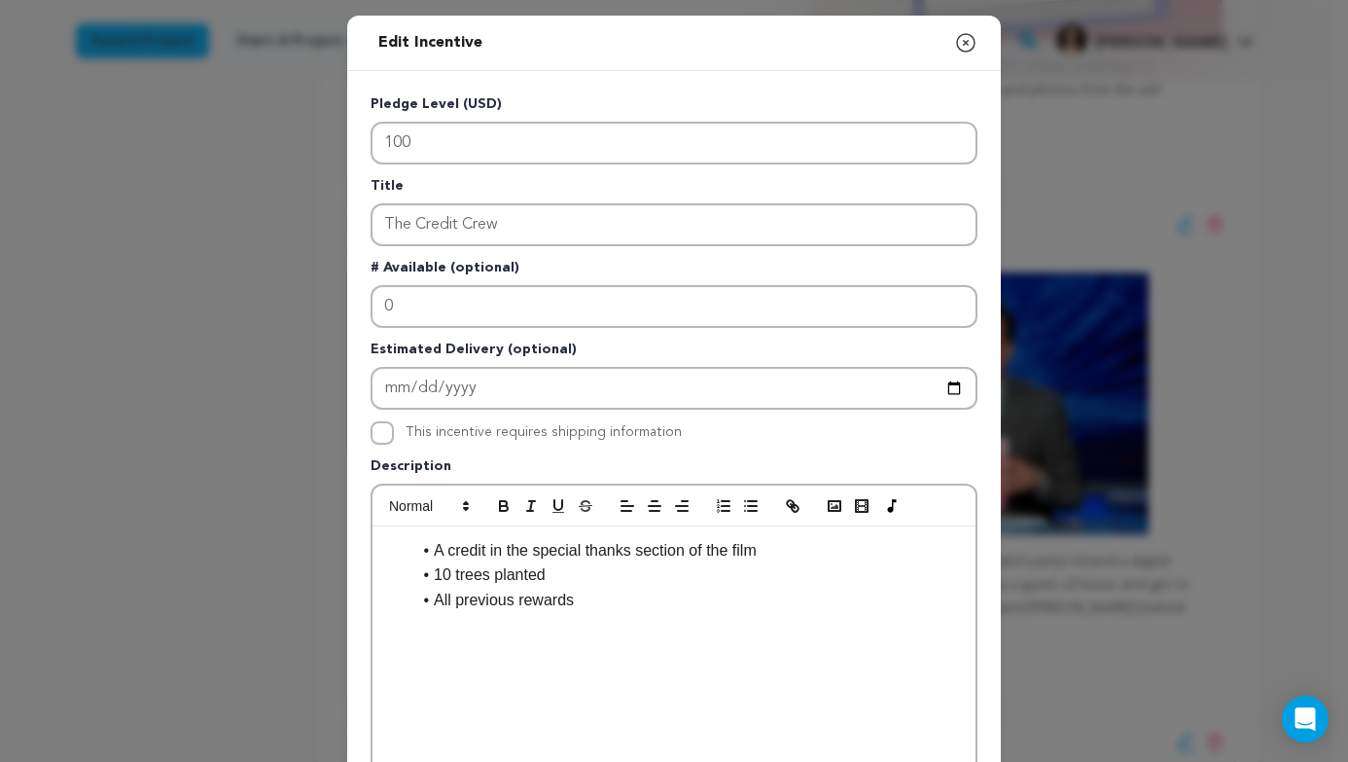
scroll to position [480, 0]
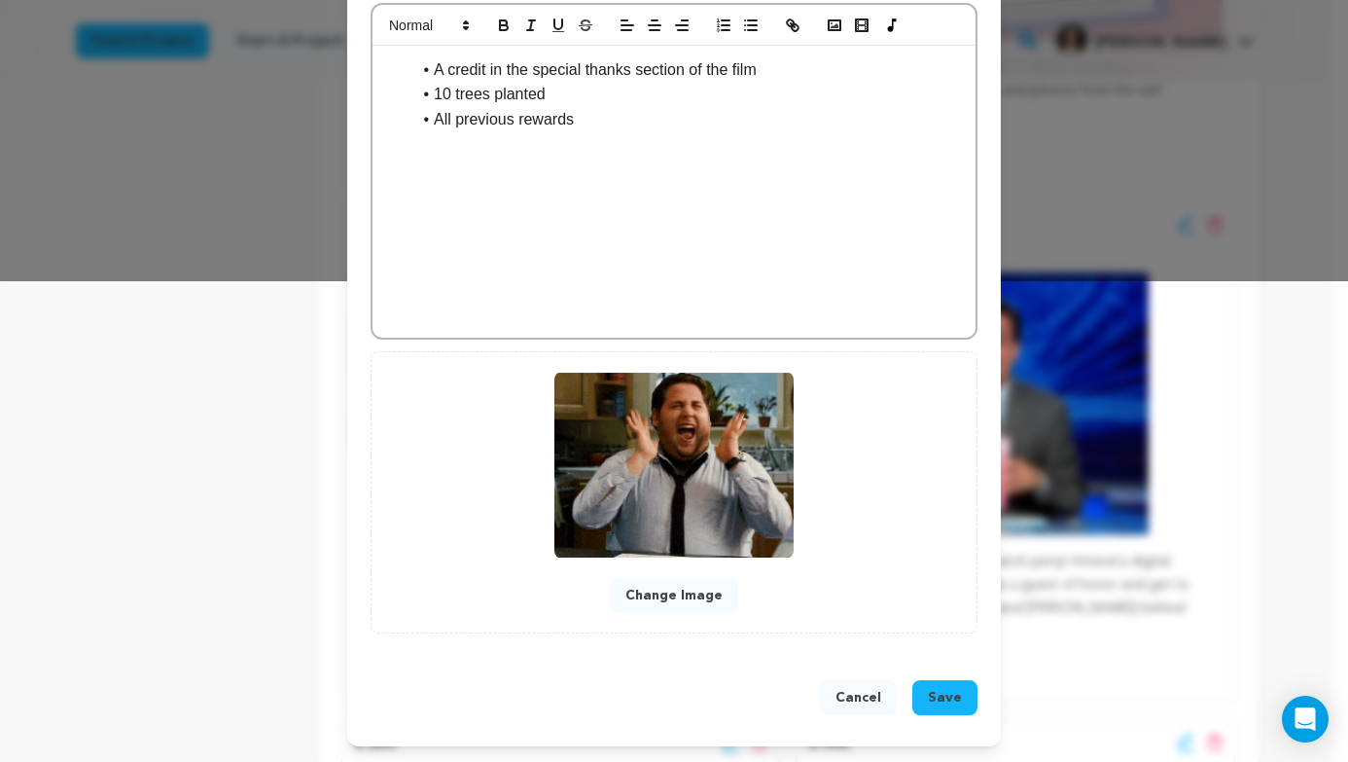
click at [686, 583] on button "Change Image" at bounding box center [674, 595] width 128 height 35
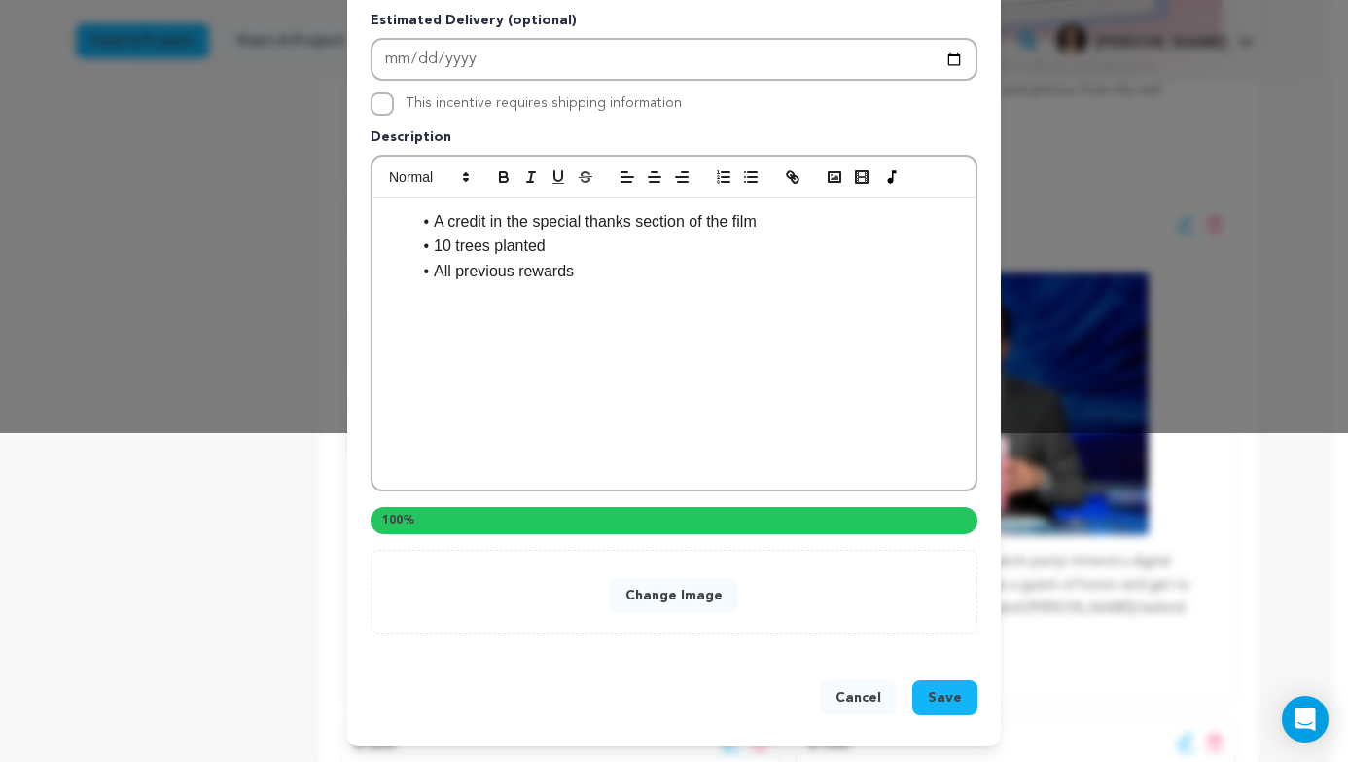
scroll to position [440, 0]
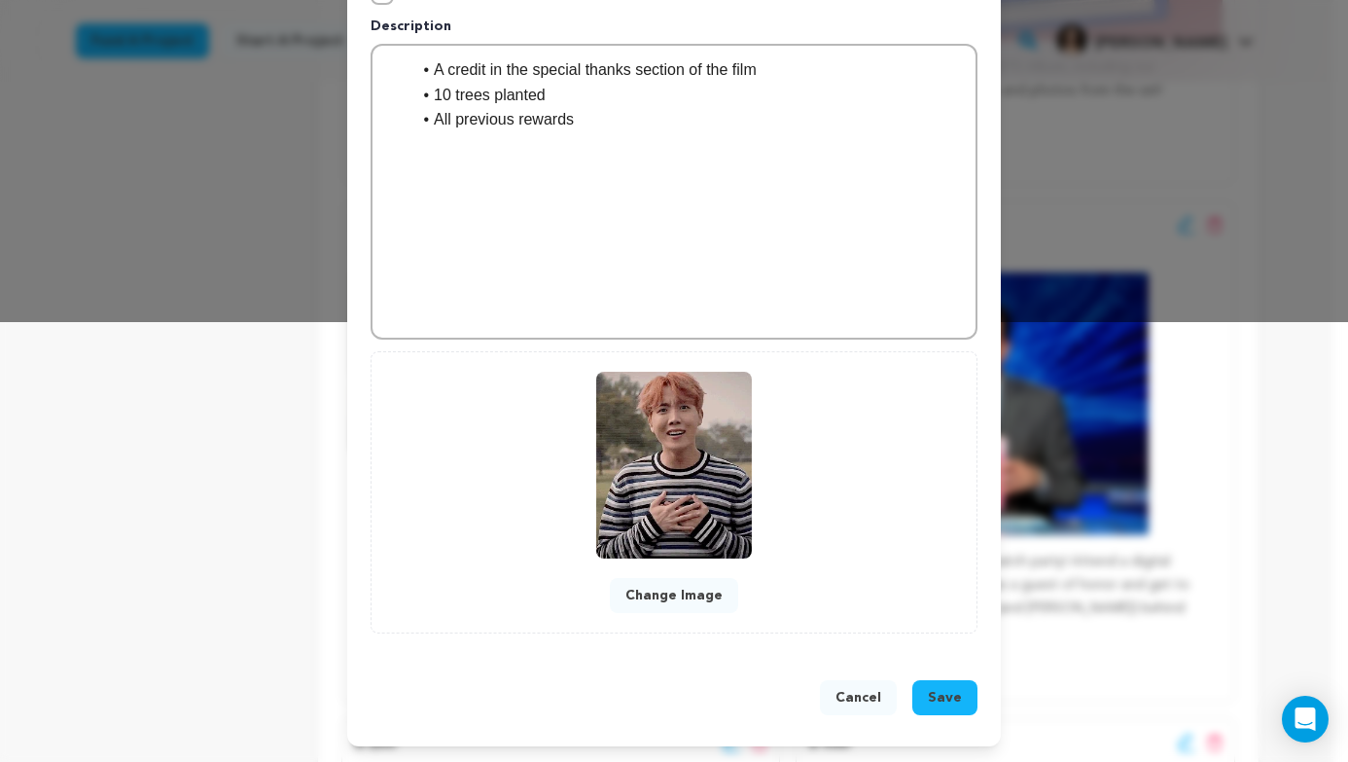
click at [934, 696] on span "Save" at bounding box center [945, 697] width 34 height 19
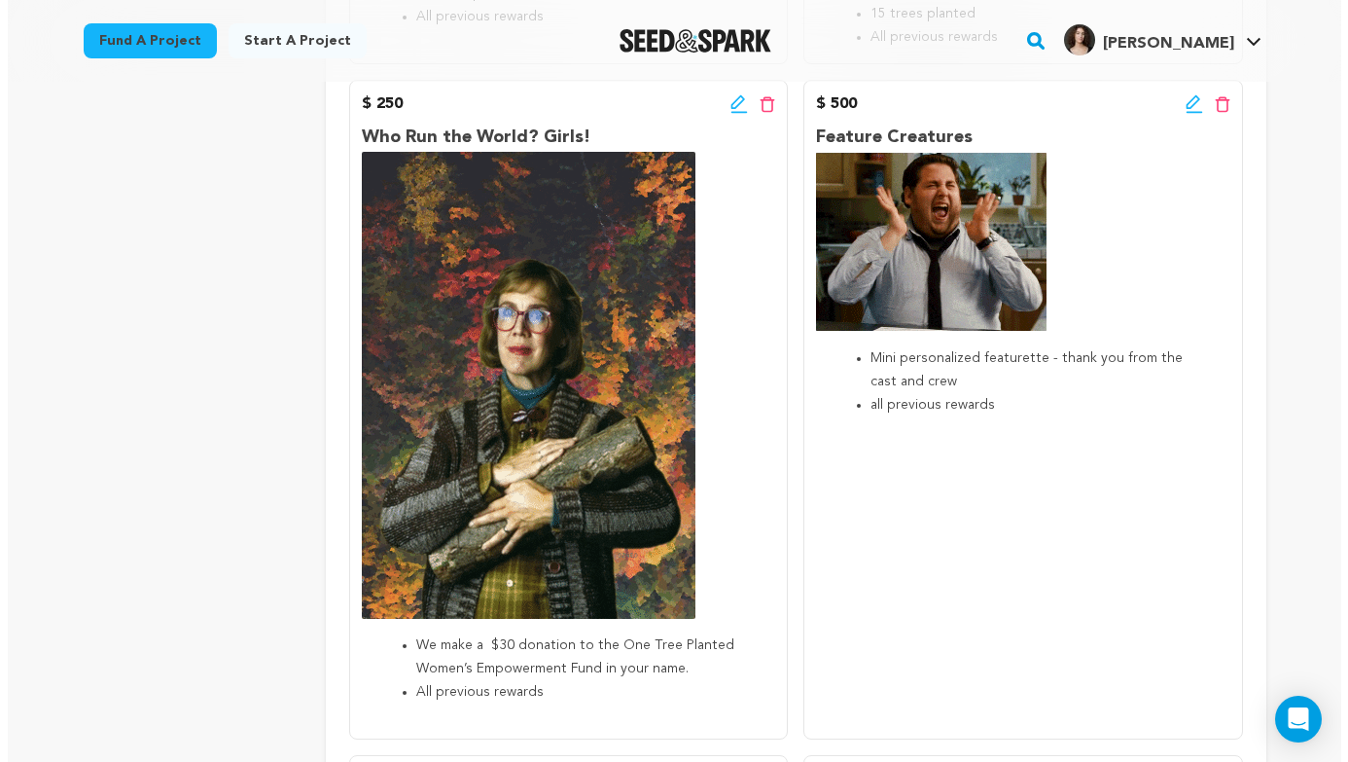
scroll to position [1760, 0]
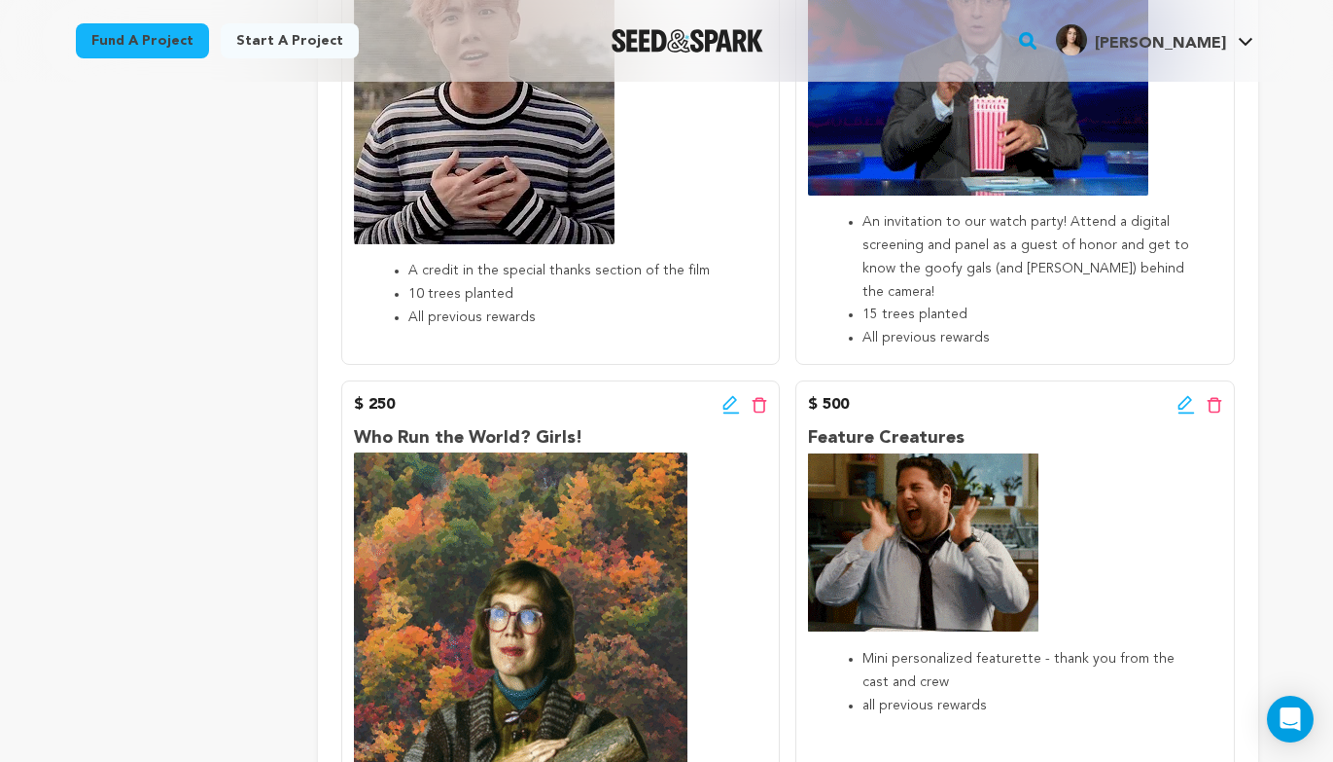
click at [725, 399] on icon at bounding box center [732, 404] width 18 height 19
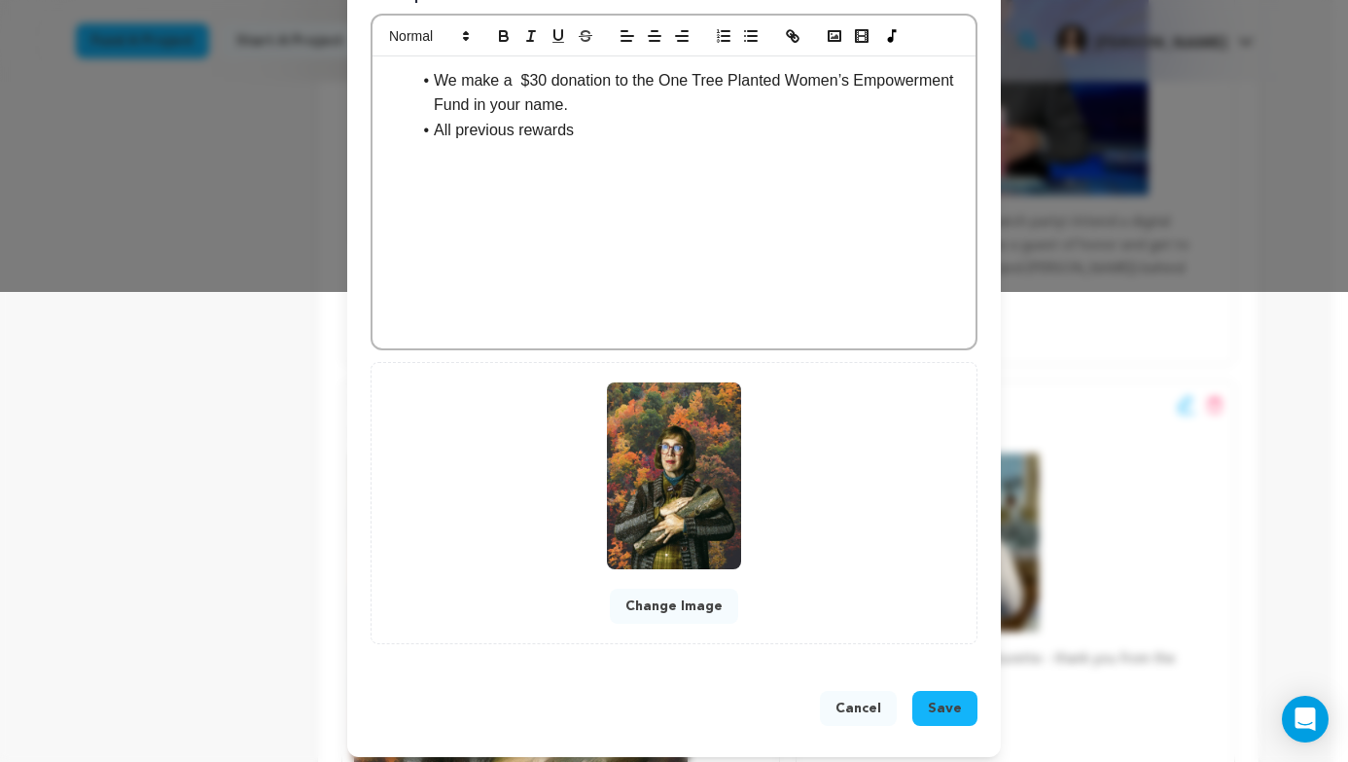
scroll to position [480, 0]
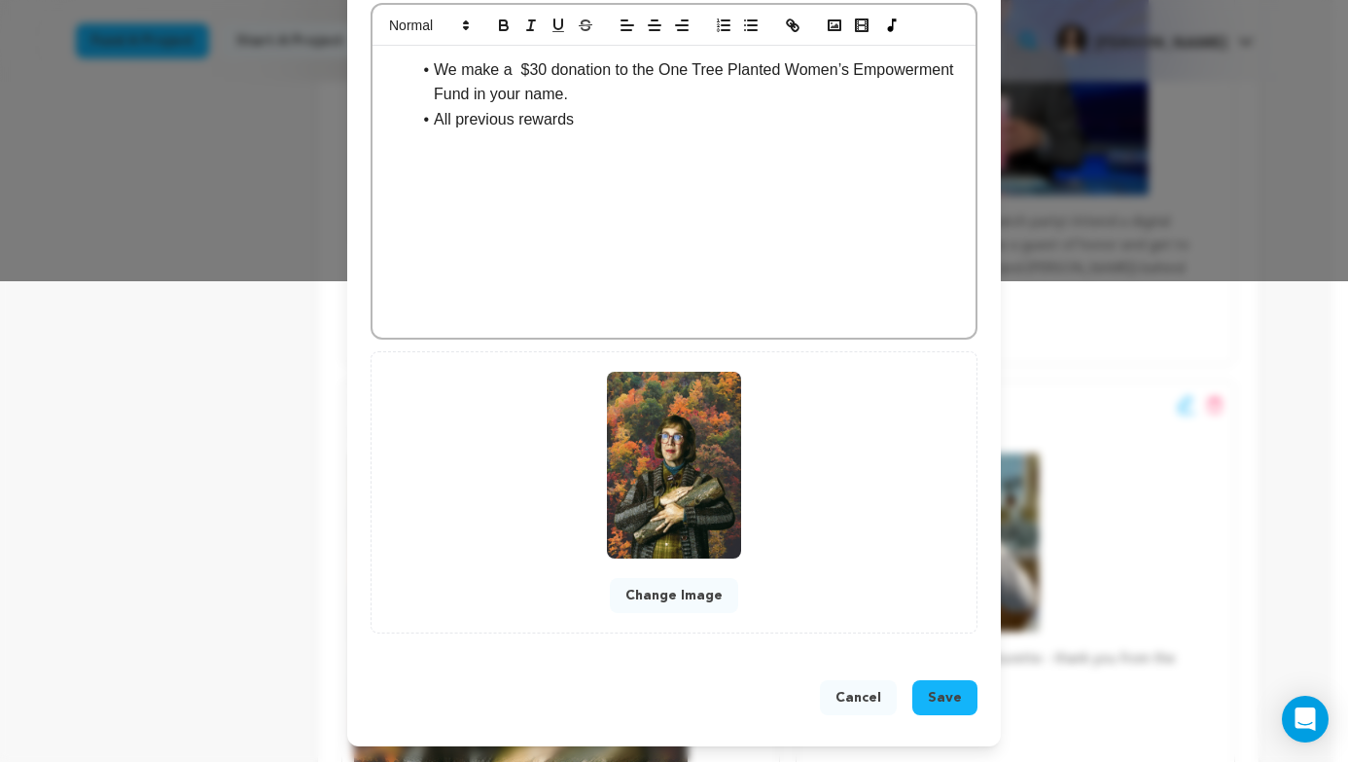
click at [688, 584] on button "Change Image" at bounding box center [674, 595] width 128 height 35
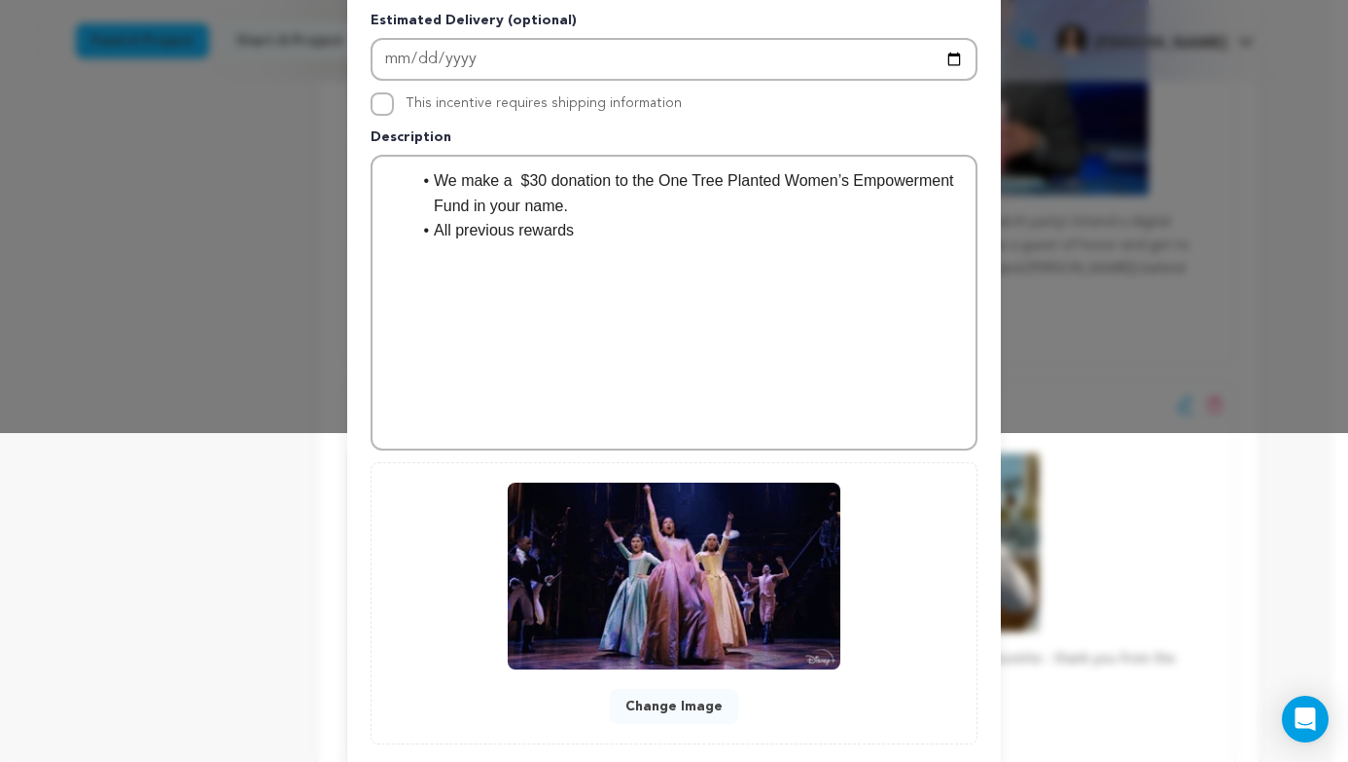
scroll to position [440, 0]
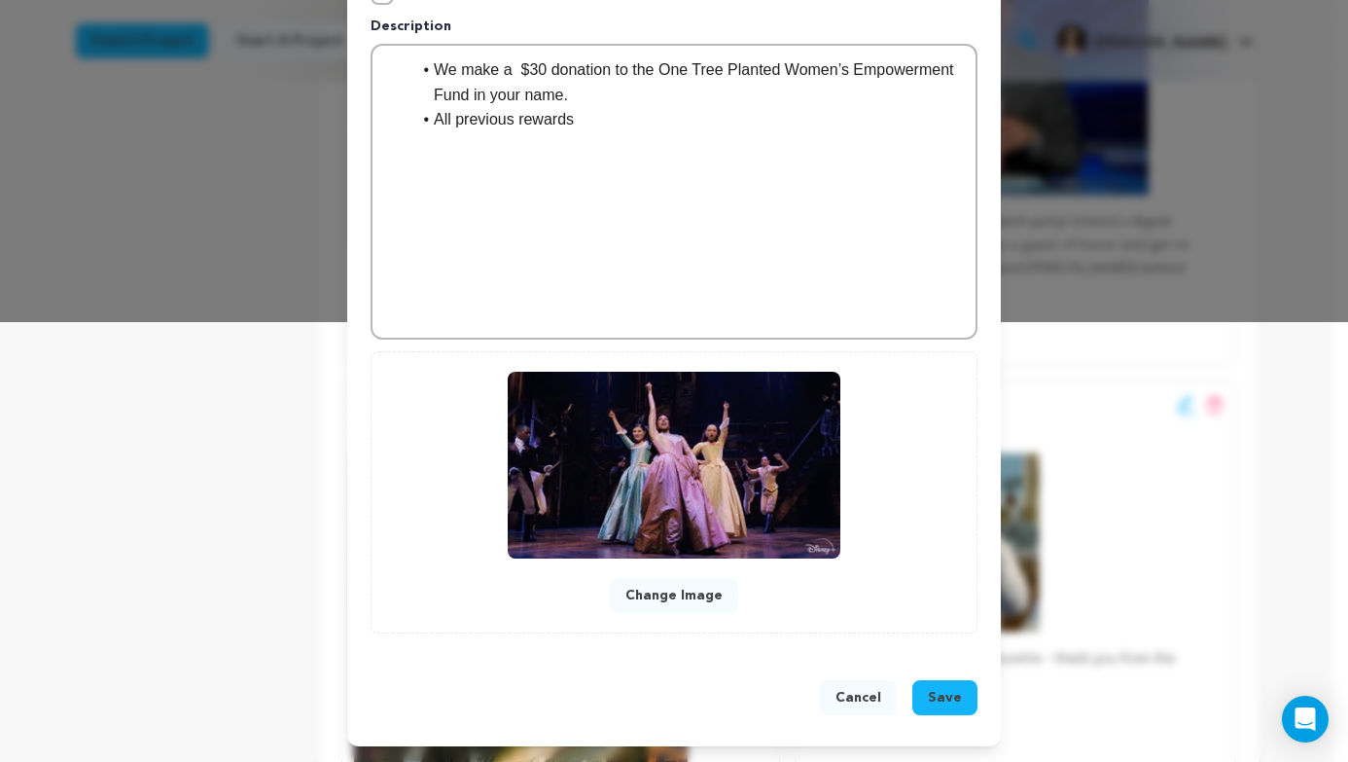
click at [934, 695] on span "Save" at bounding box center [945, 697] width 34 height 19
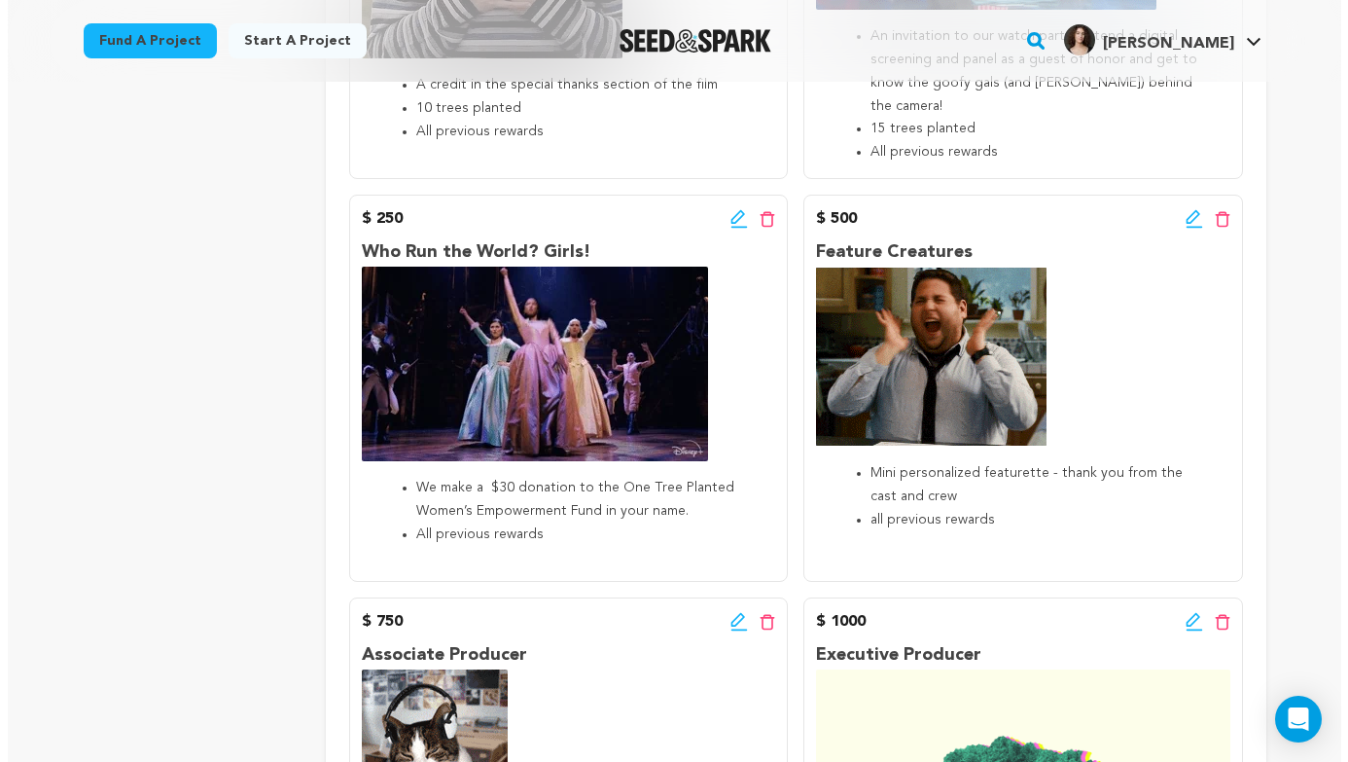
scroll to position [1955, 0]
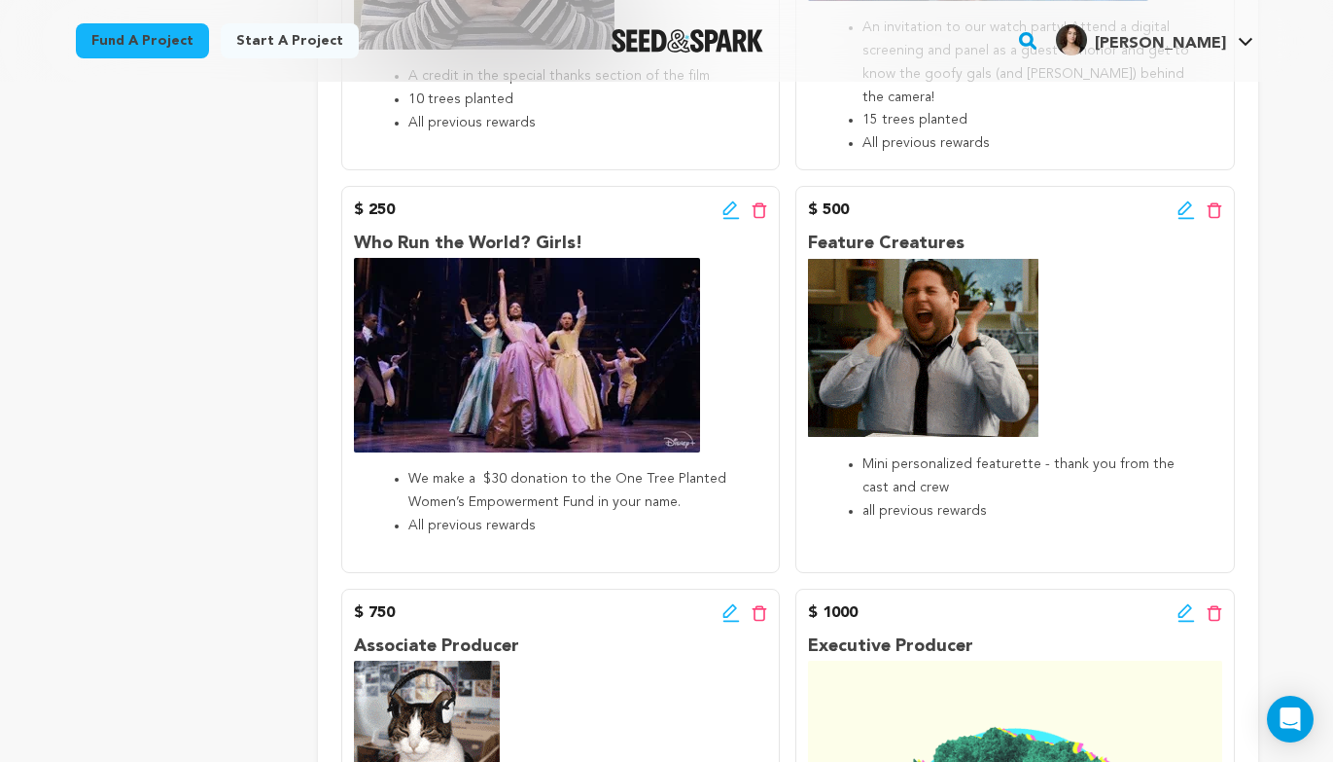
click at [1179, 212] on icon at bounding box center [1185, 208] width 14 height 14
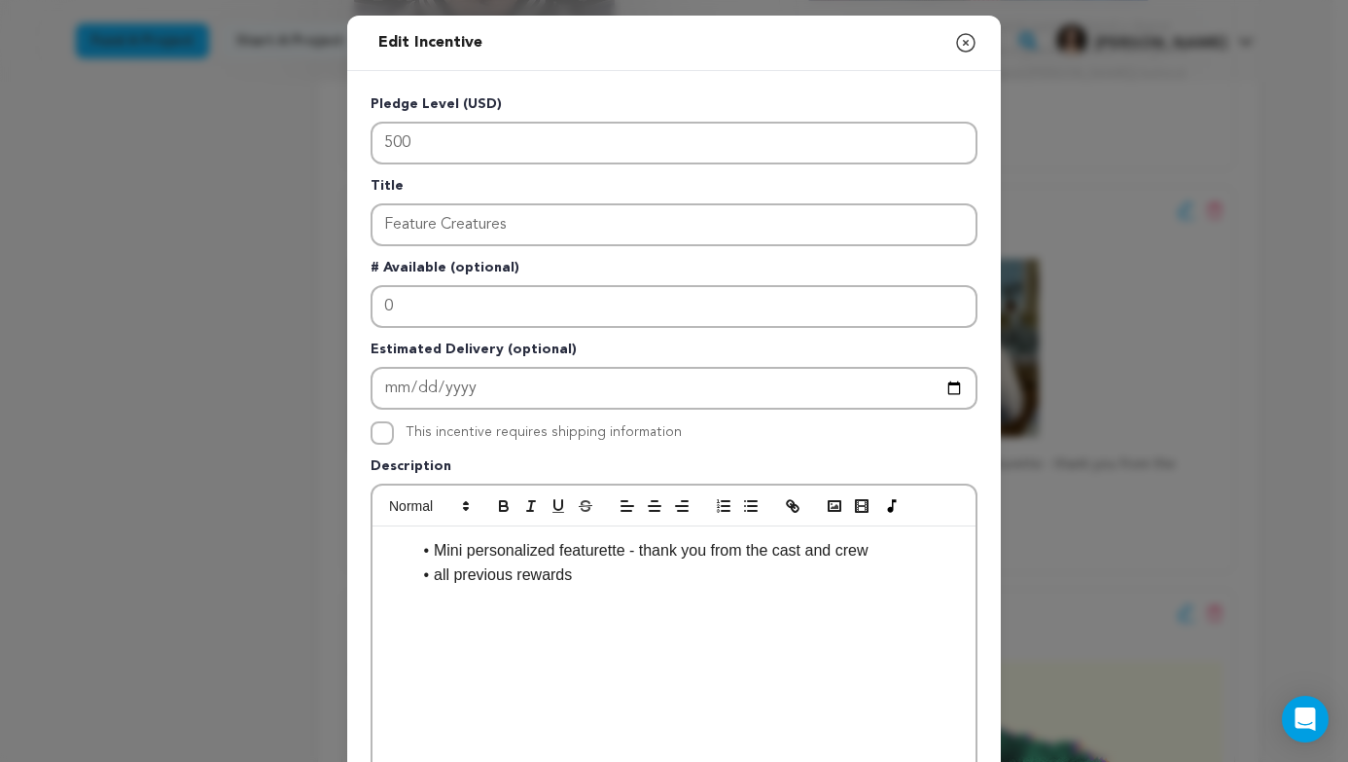
scroll to position [480, 0]
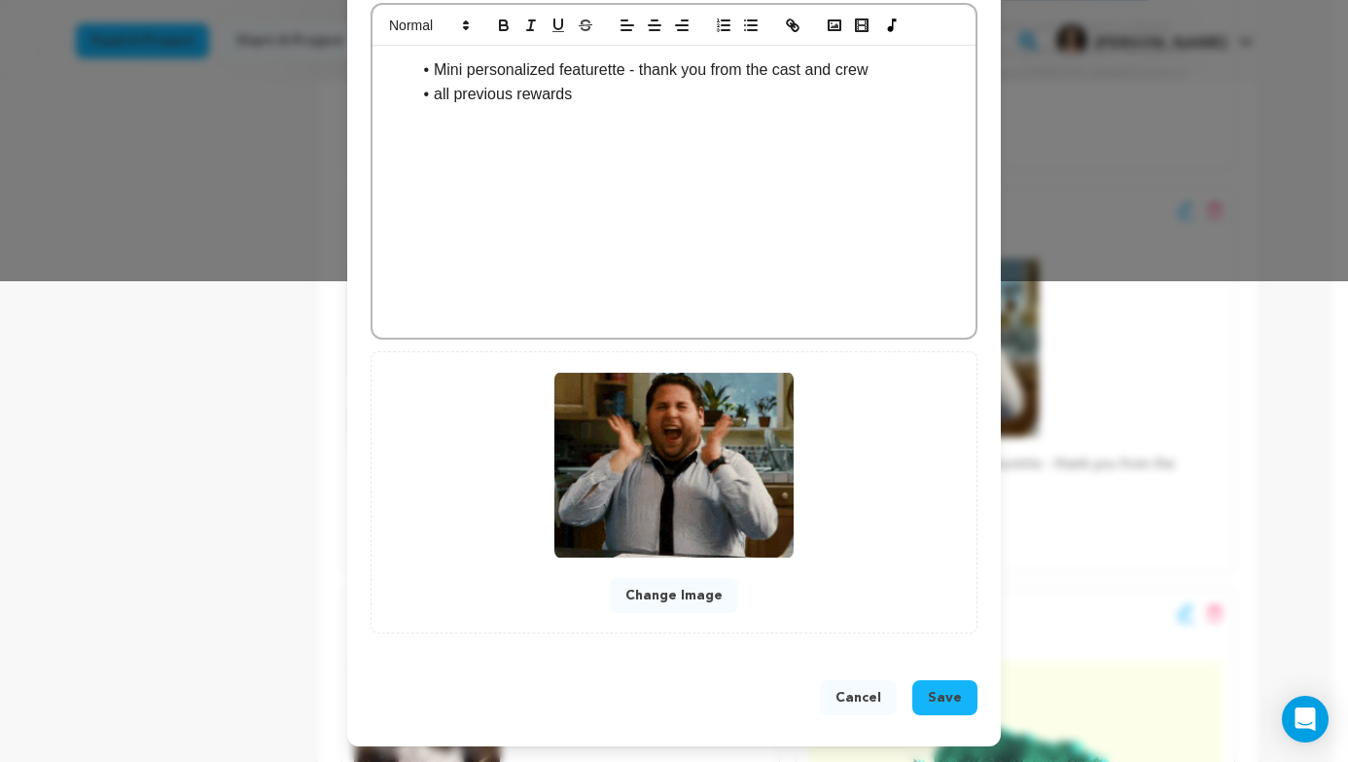
click at [703, 592] on button "Change Image" at bounding box center [674, 595] width 128 height 35
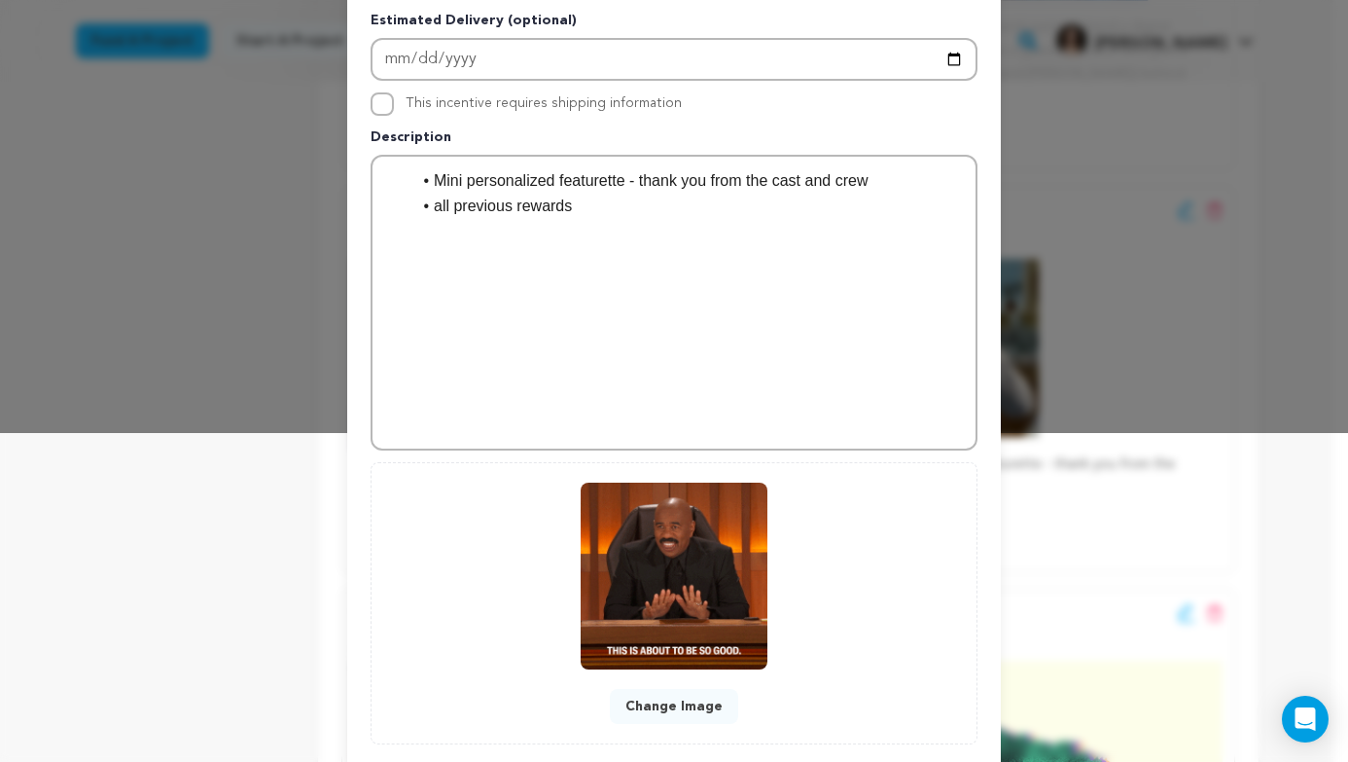
scroll to position [440, 0]
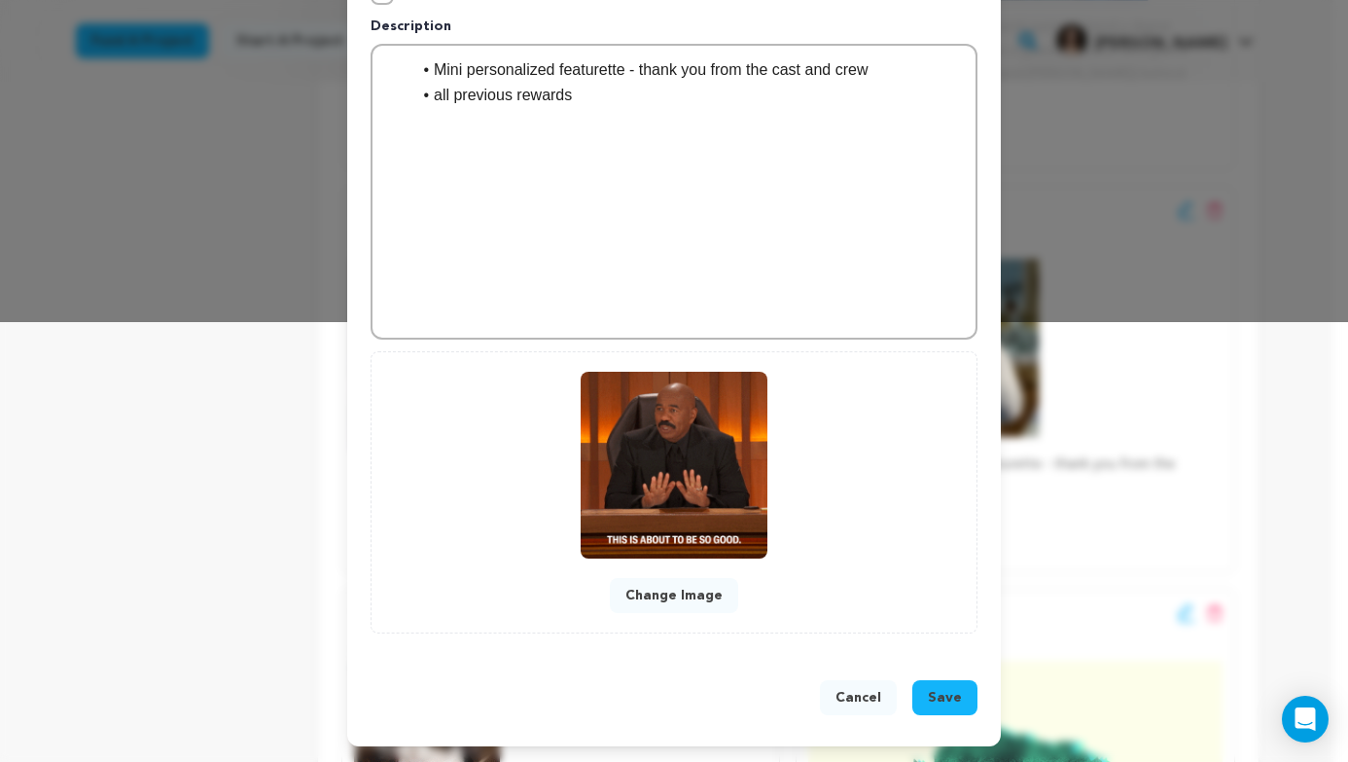
click at [943, 694] on span "Save" at bounding box center [945, 697] width 34 height 19
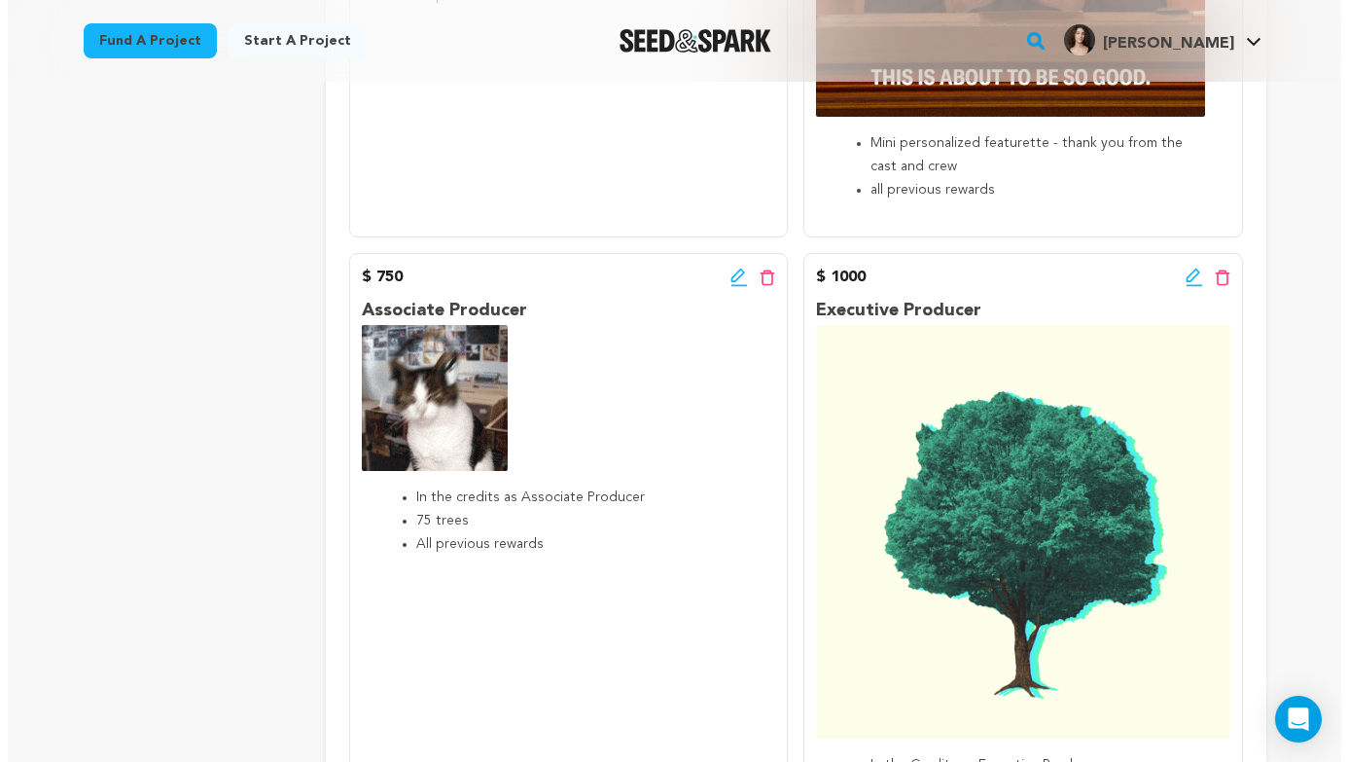
scroll to position [2489, 0]
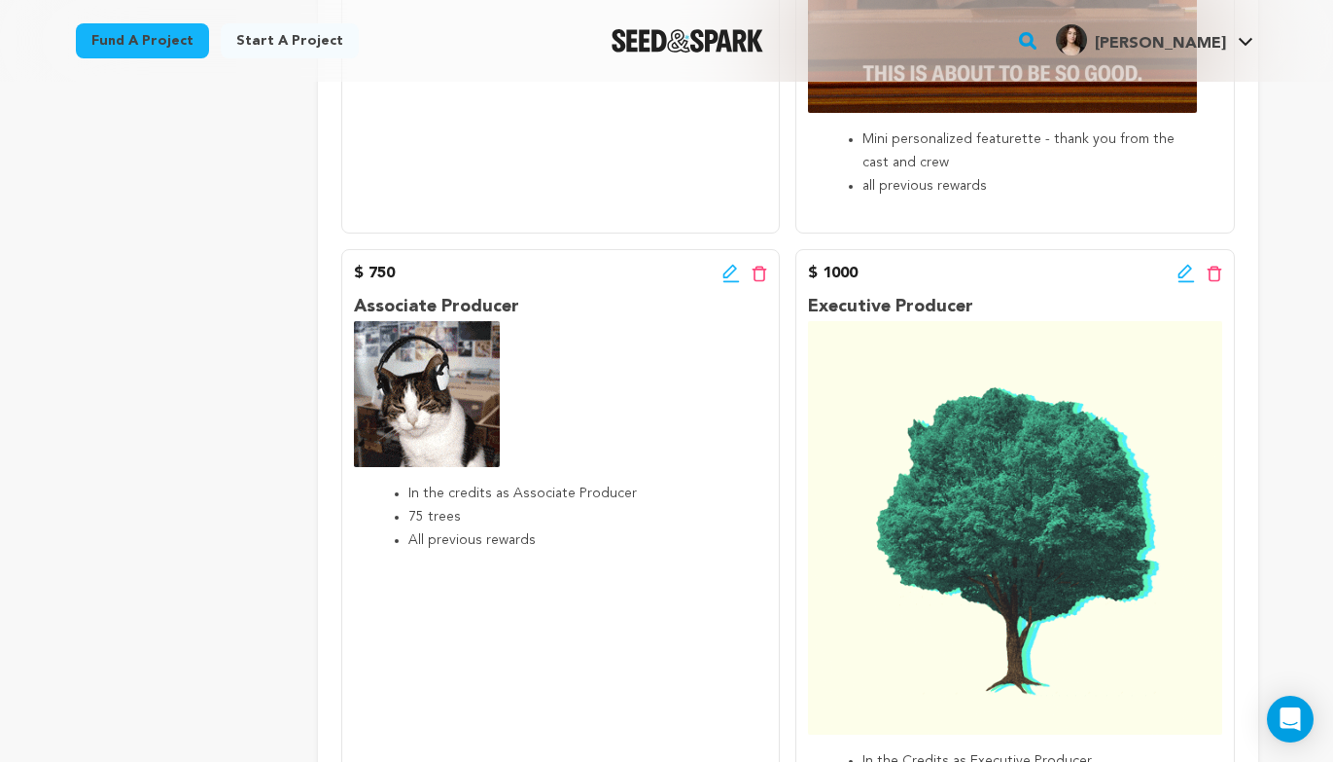
click at [737, 270] on icon at bounding box center [732, 273] width 18 height 19
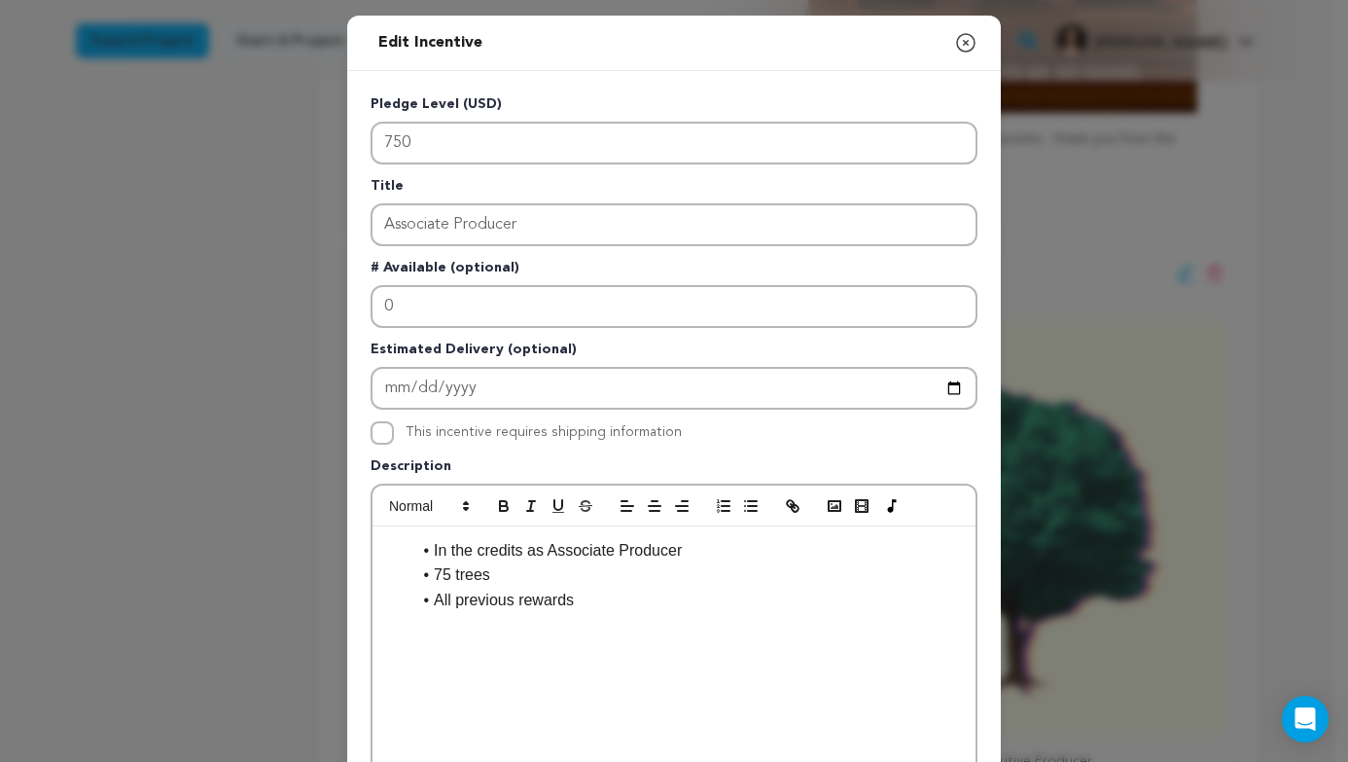
scroll to position [480, 0]
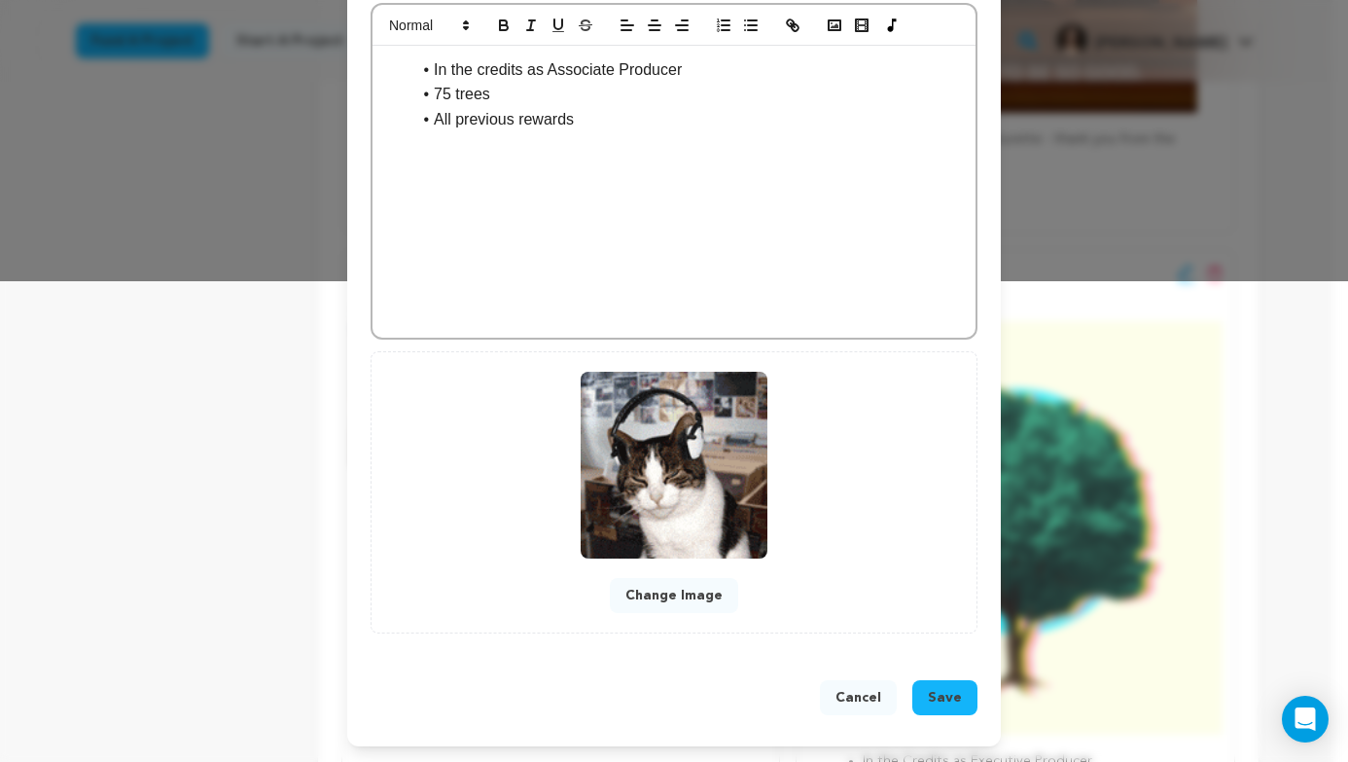
click at [628, 594] on button "Change Image" at bounding box center [674, 595] width 128 height 35
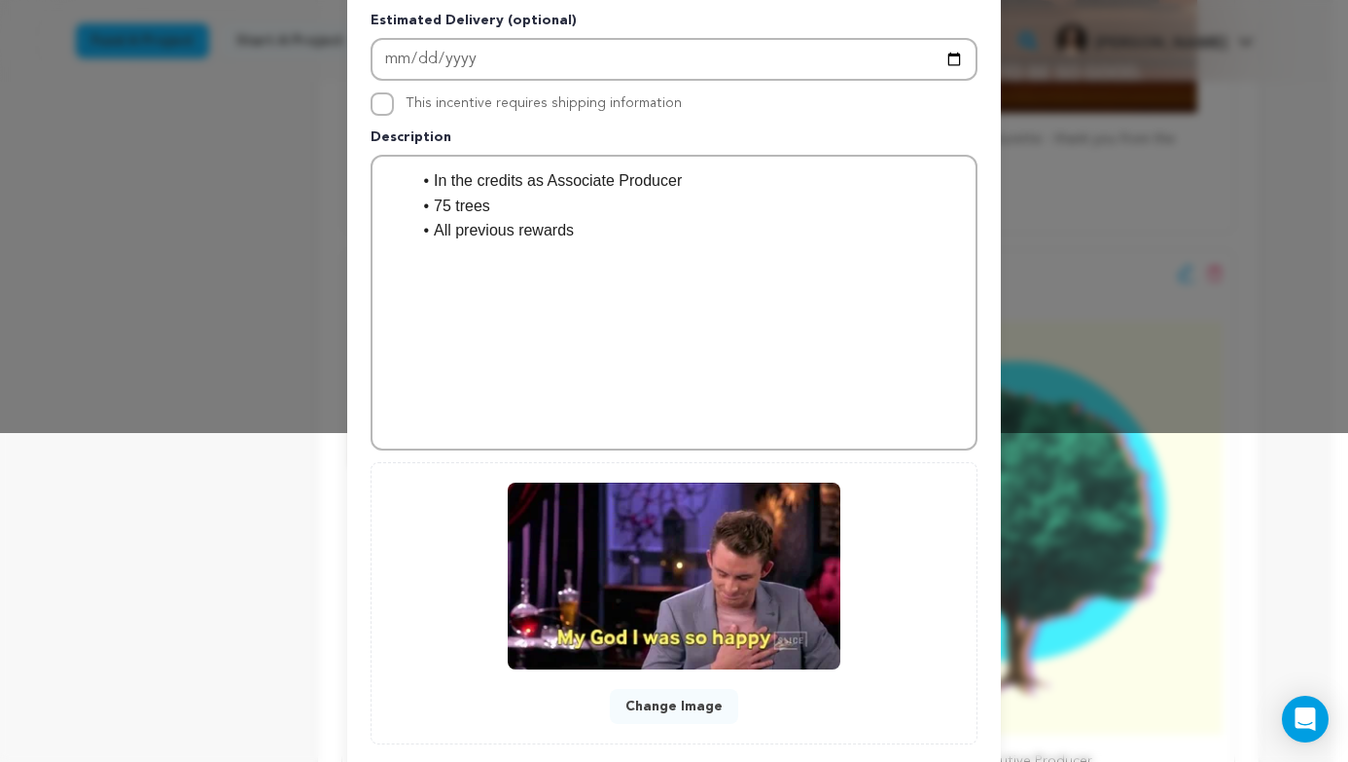
scroll to position [440, 0]
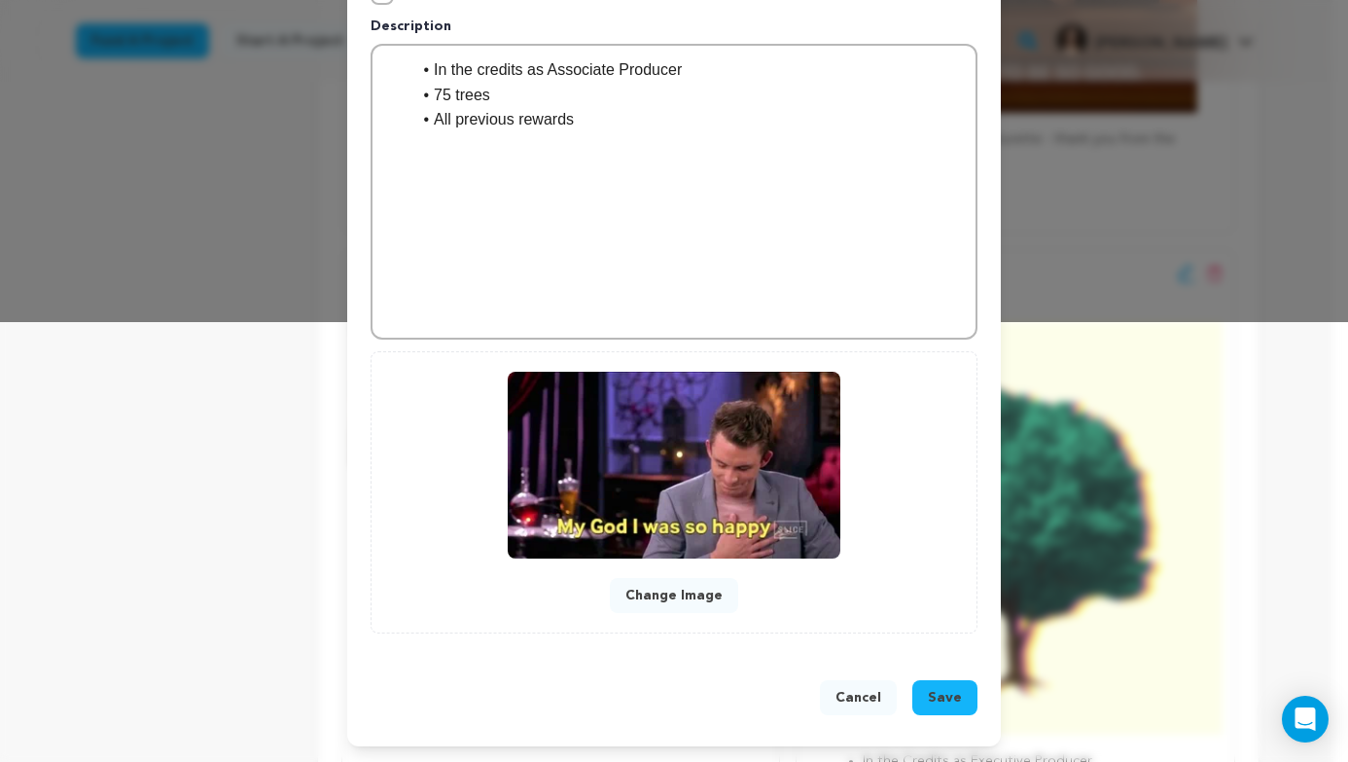
click at [950, 690] on span "Save" at bounding box center [945, 697] width 34 height 19
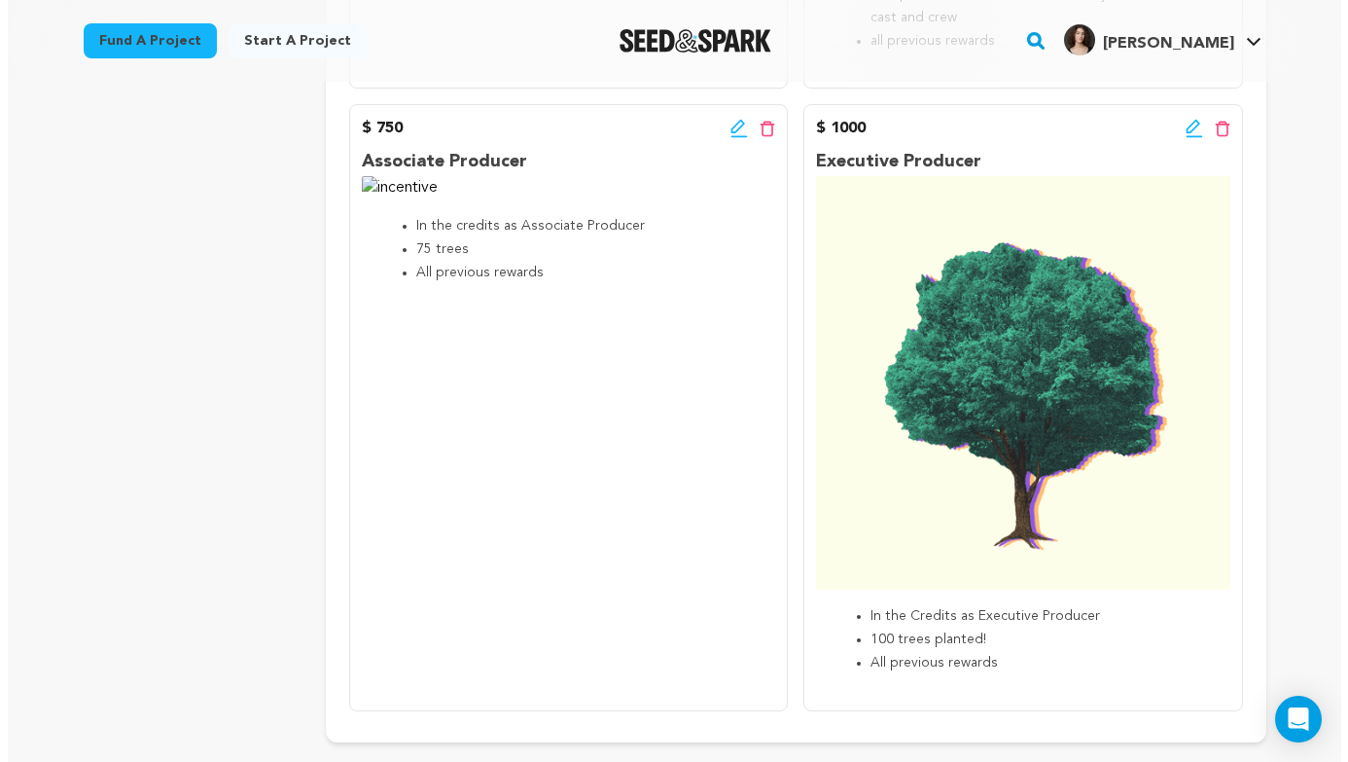
scroll to position [2634, 0]
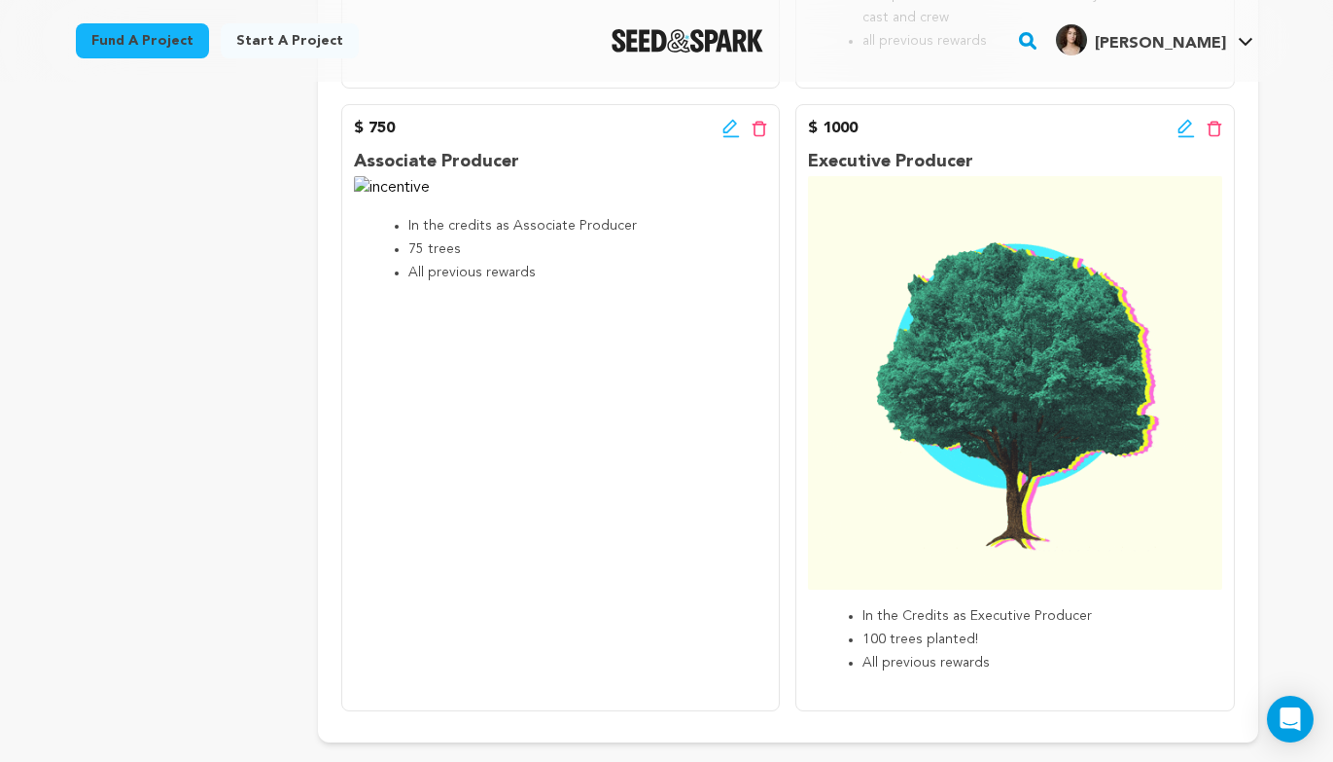
click at [1195, 122] on div "Edit incentive button Delete incentive button" at bounding box center [1200, 128] width 45 height 23
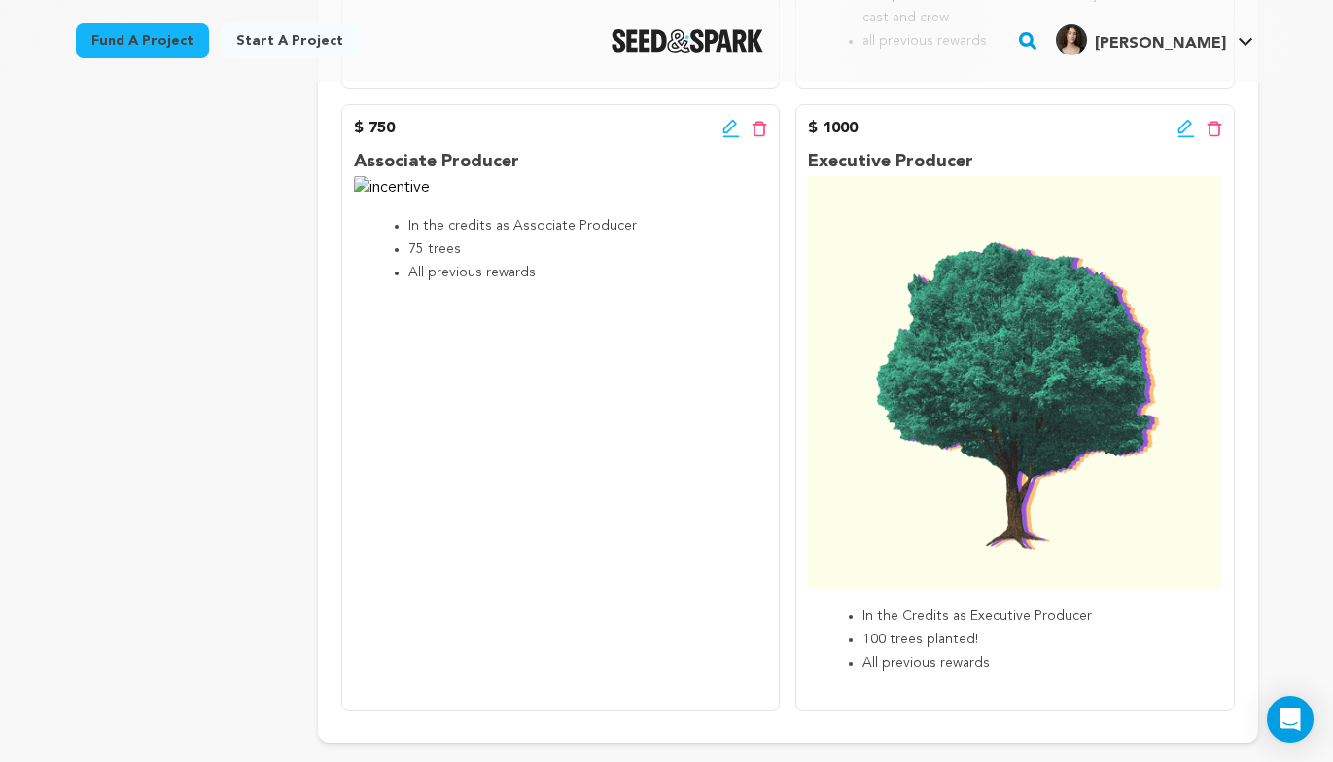
click at [1190, 124] on icon at bounding box center [1185, 127] width 14 height 14
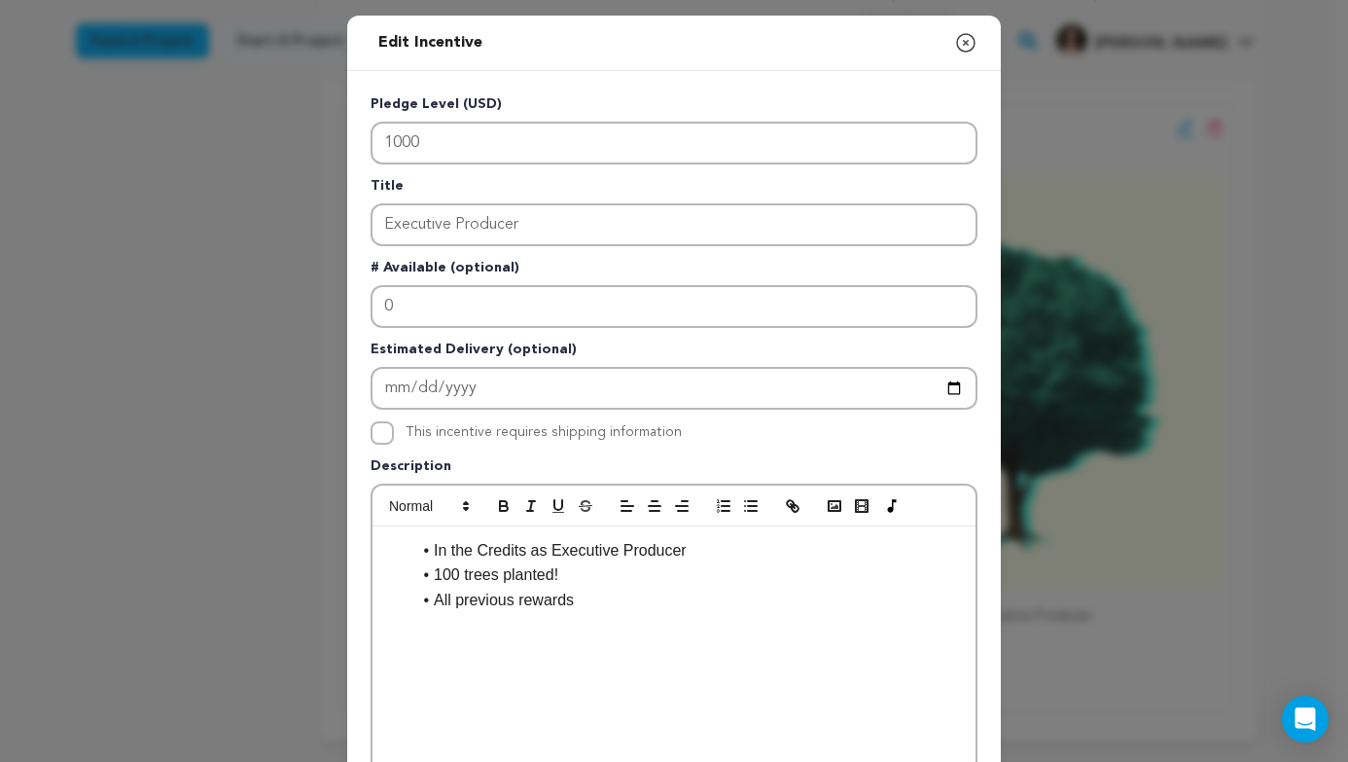
scroll to position [480, 0]
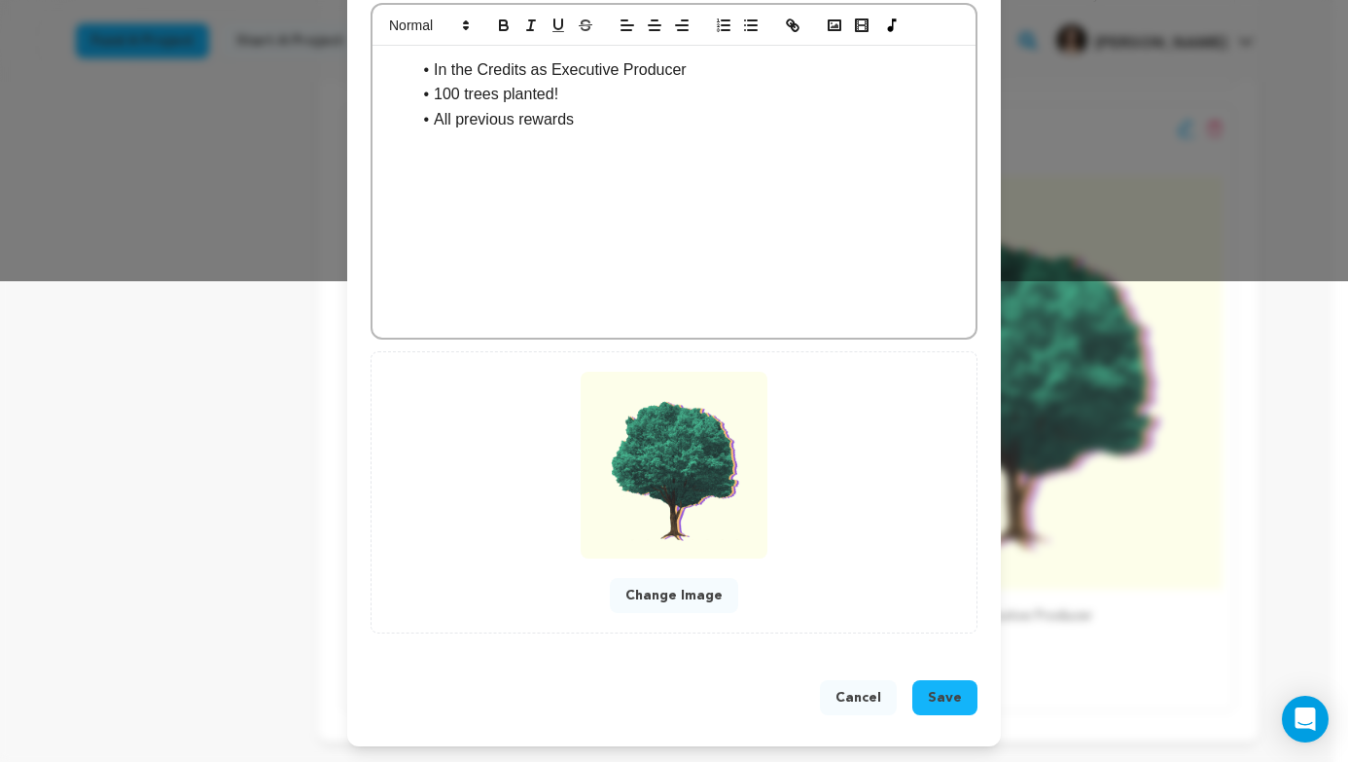
click at [678, 606] on button "Change Image" at bounding box center [674, 595] width 128 height 35
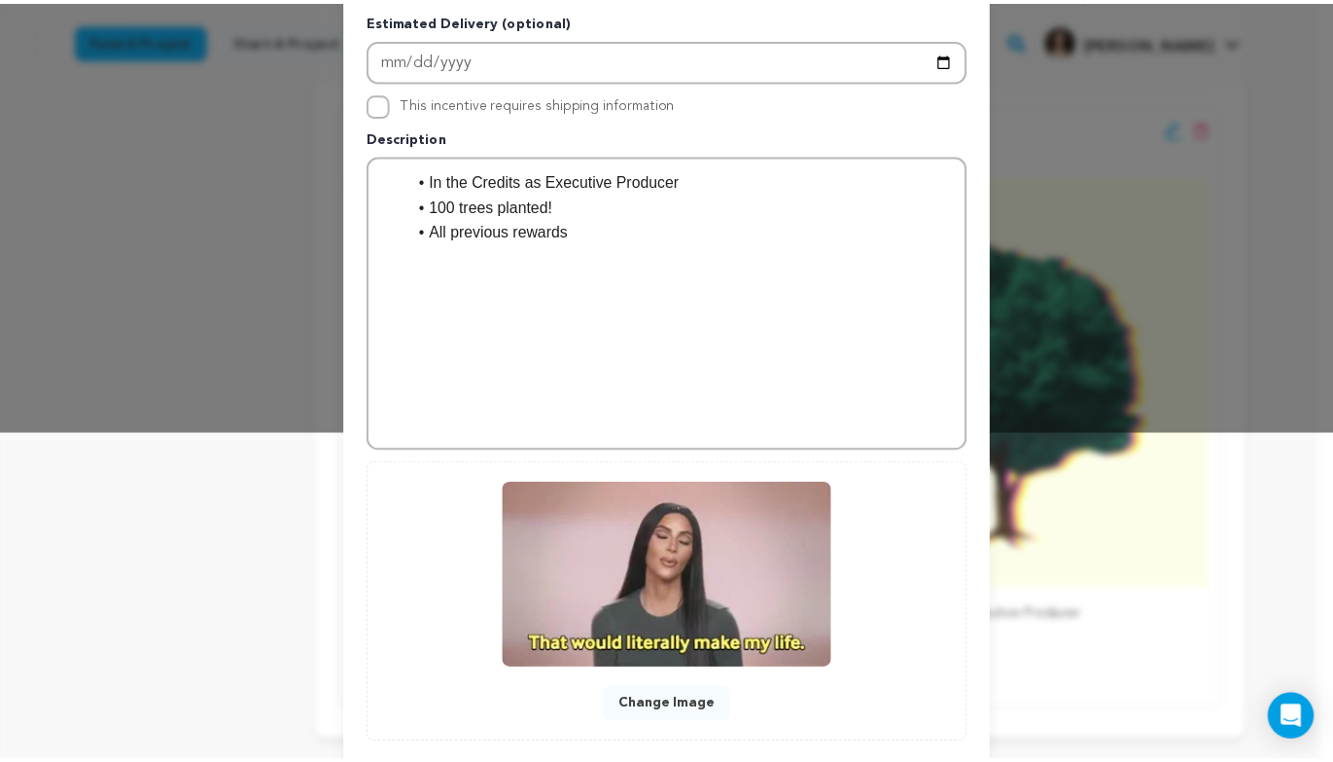
scroll to position [440, 0]
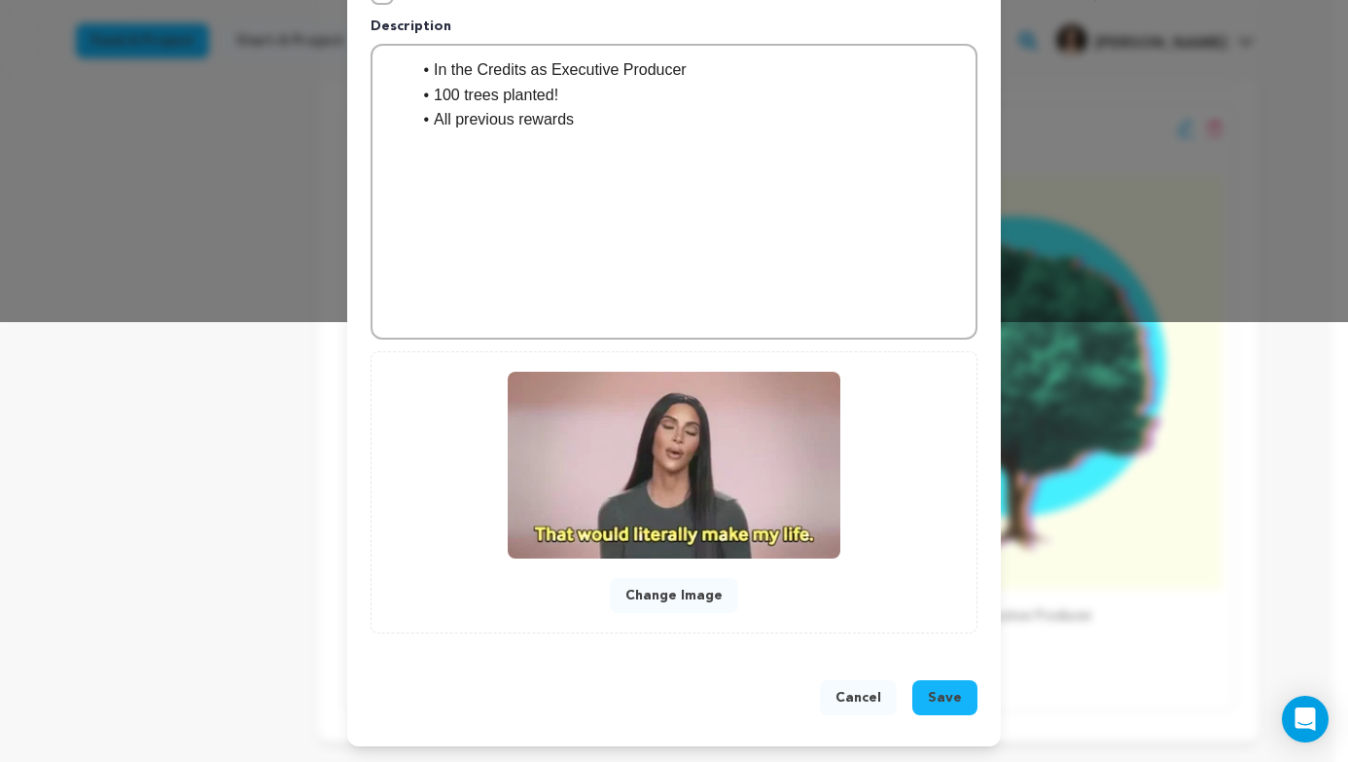
click at [959, 698] on button "Save" at bounding box center [944, 697] width 65 height 35
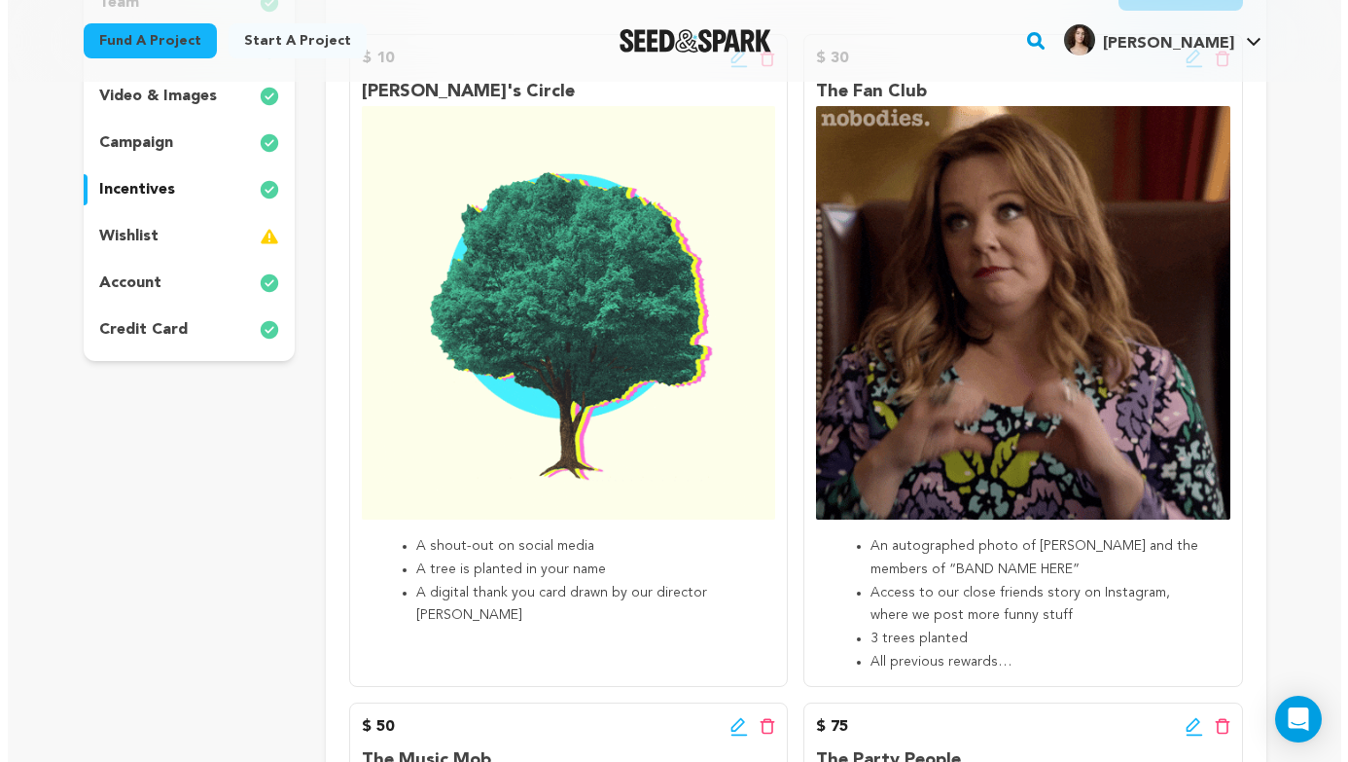
scroll to position [324, 0]
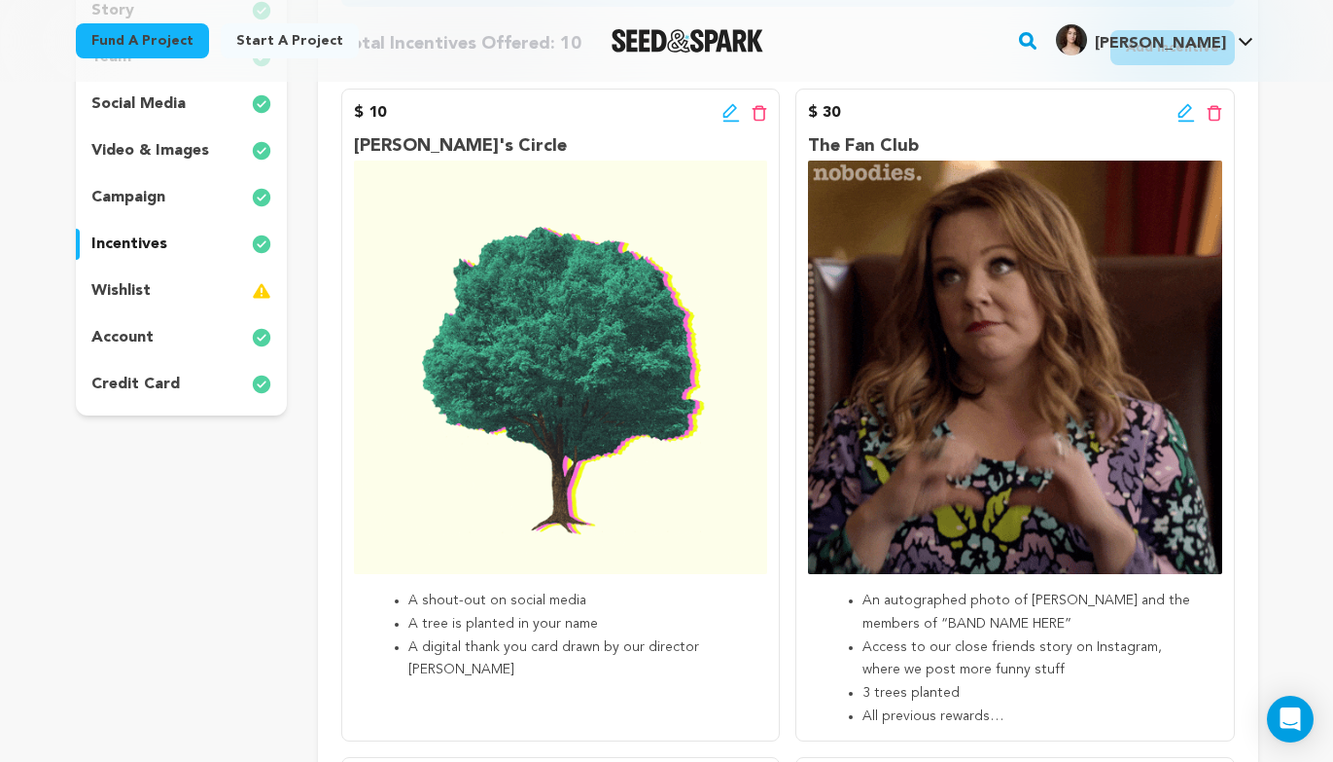
click at [727, 108] on icon at bounding box center [732, 112] width 18 height 19
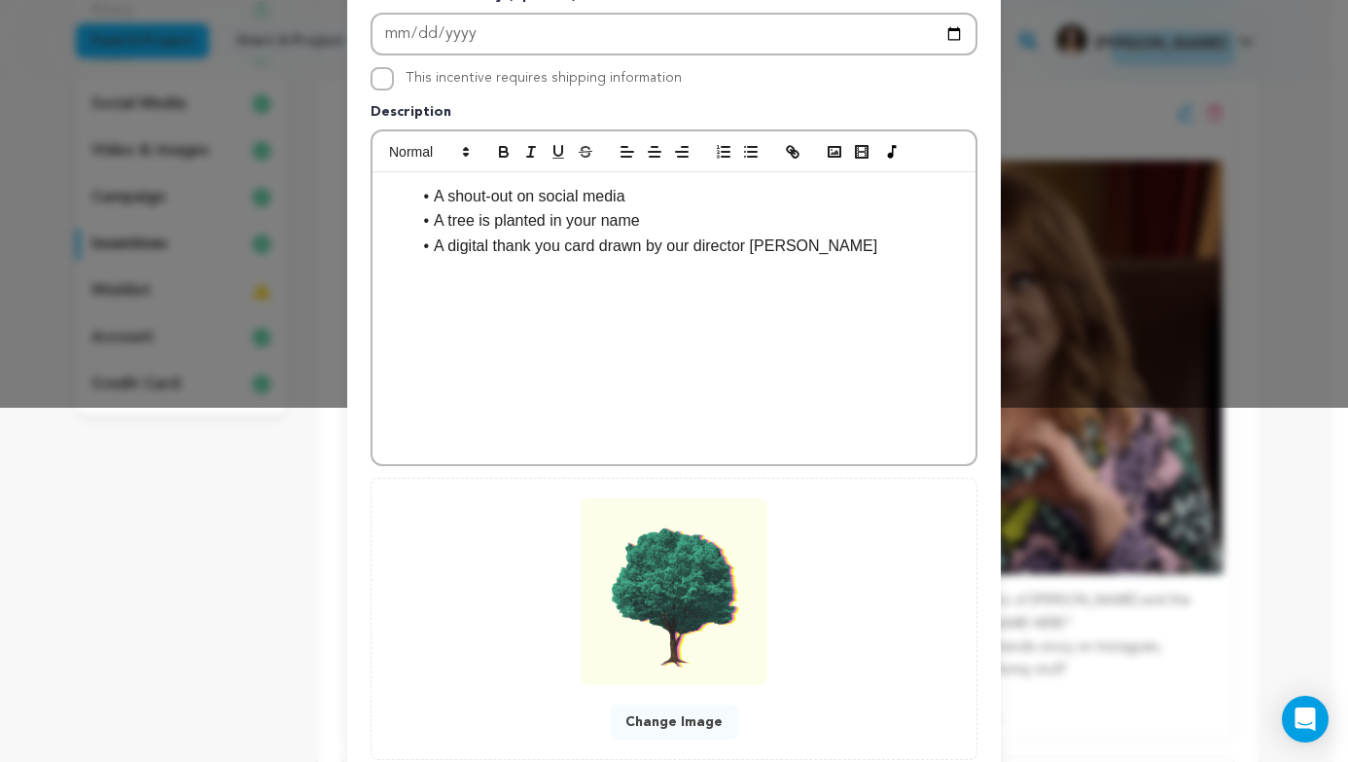
scroll to position [480, 0]
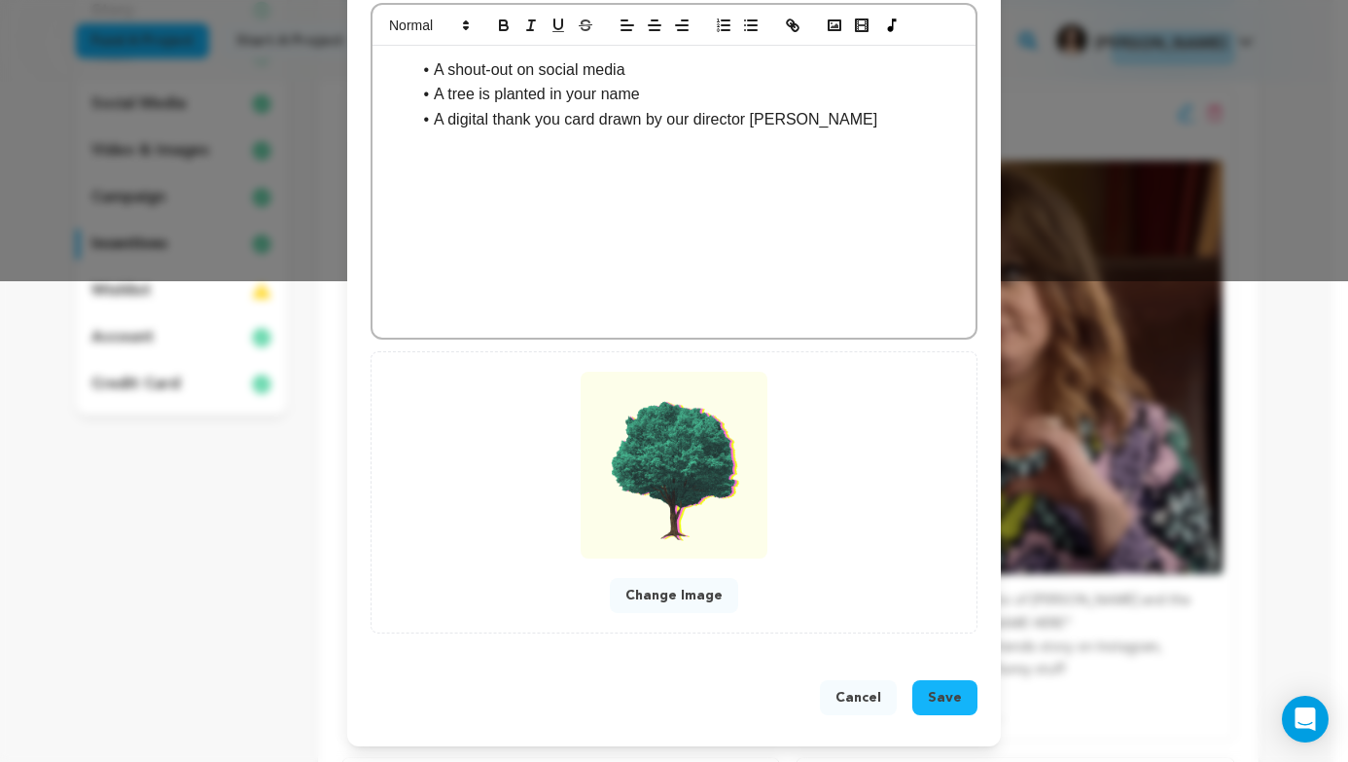
click at [660, 600] on button "Change Image" at bounding box center [674, 595] width 128 height 35
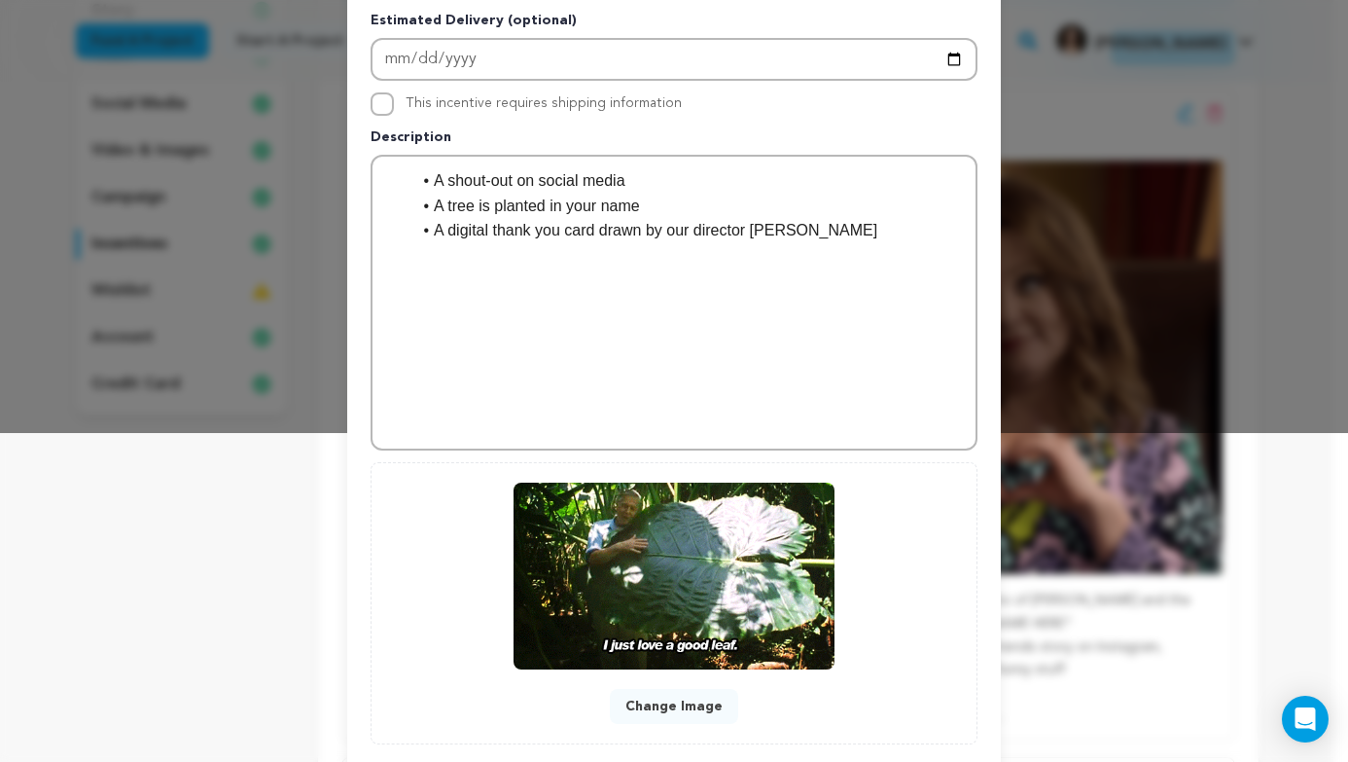
scroll to position [440, 0]
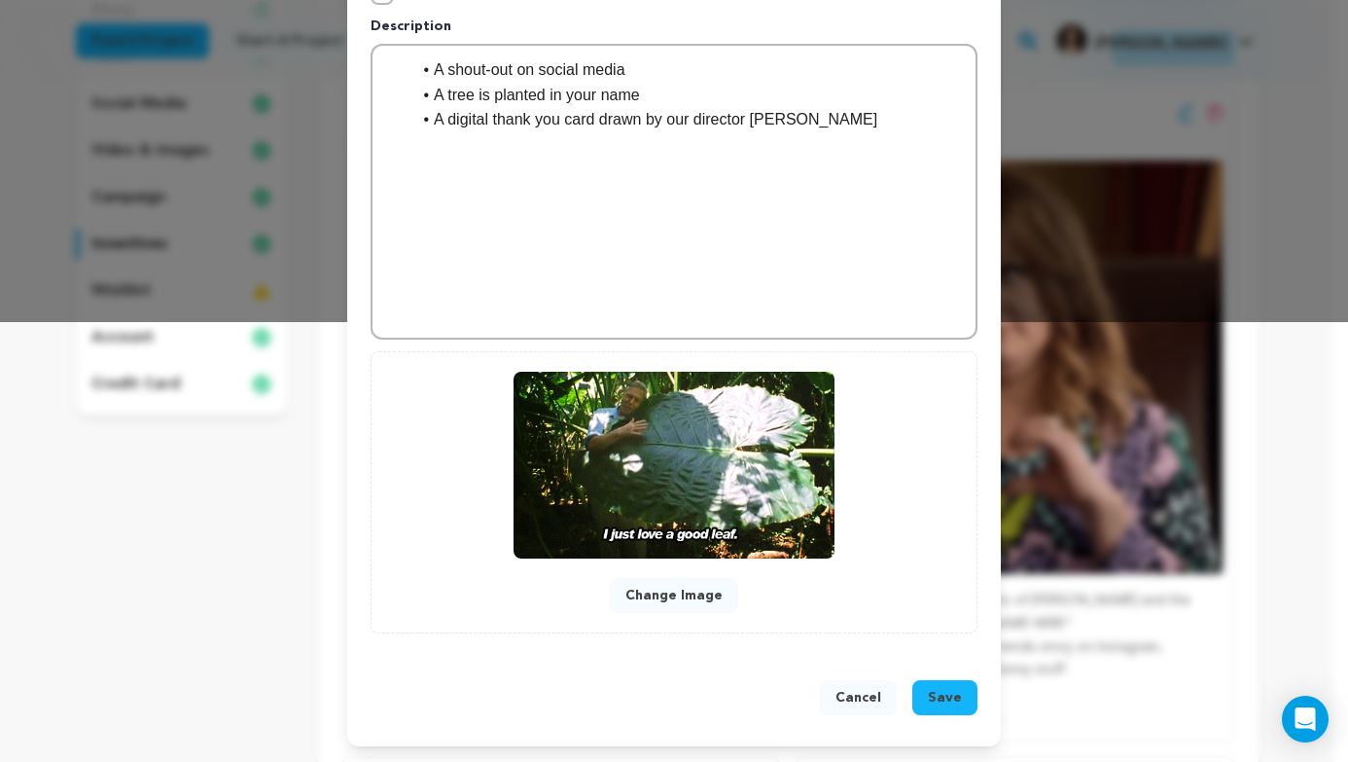
click at [948, 708] on button "Save" at bounding box center [944, 697] width 65 height 35
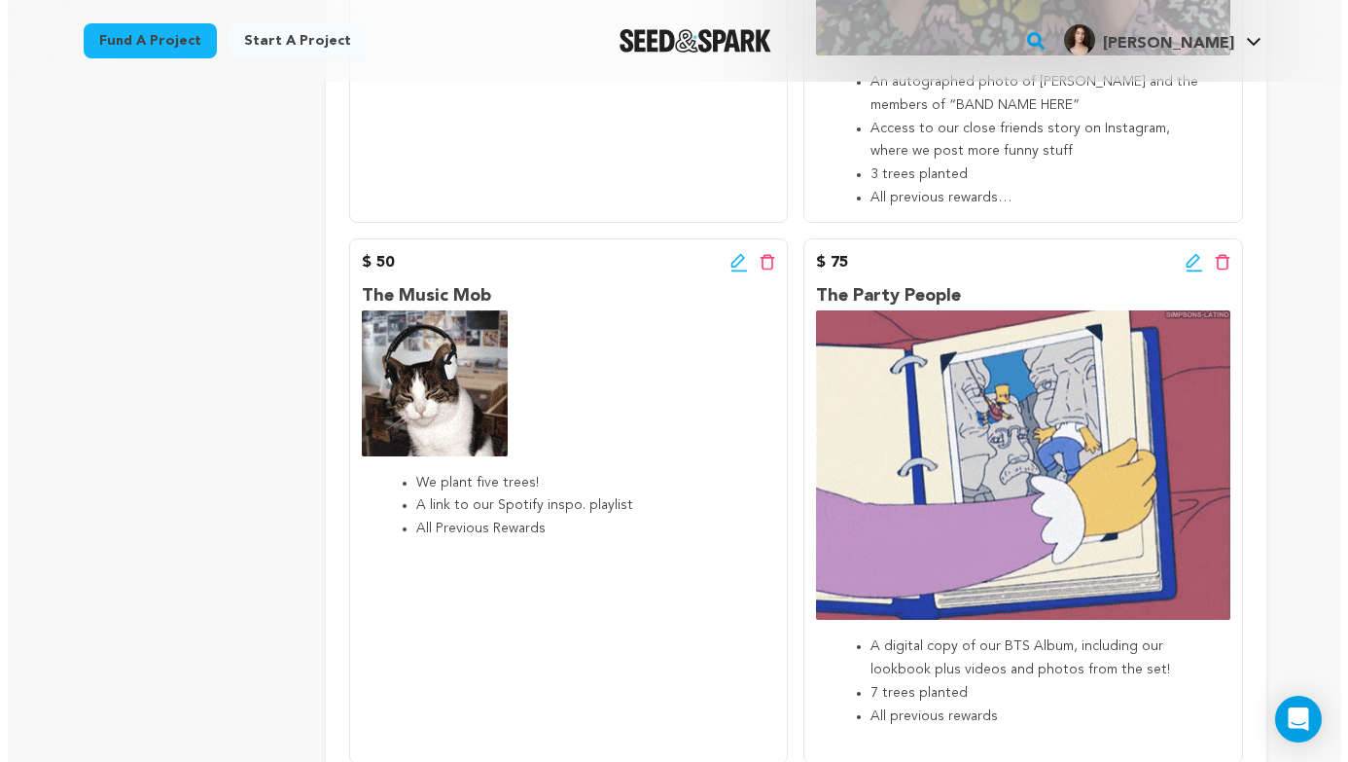
scroll to position [843, 0]
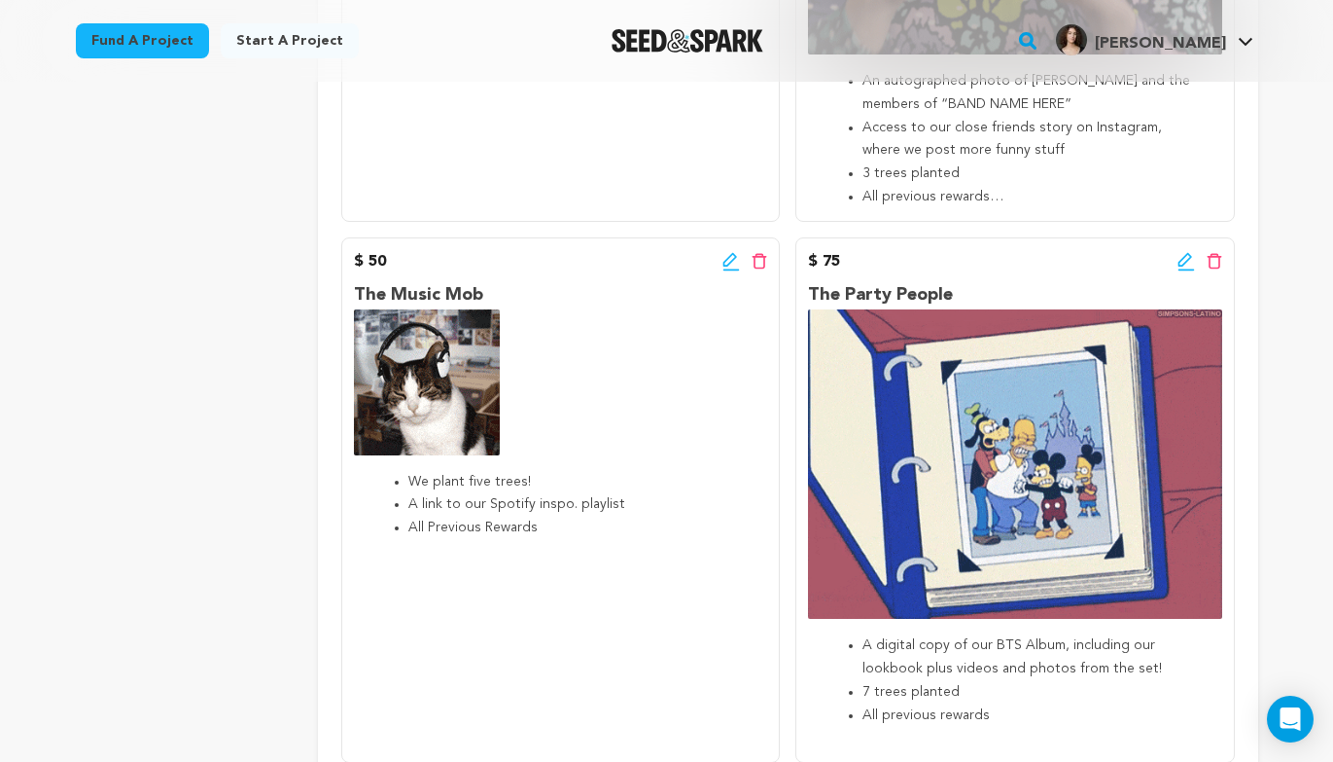
click at [729, 246] on div "$ 50 Edit incentive button Delete incentive button The Music Mob We plant five …" at bounding box center [560, 500] width 439 height 526
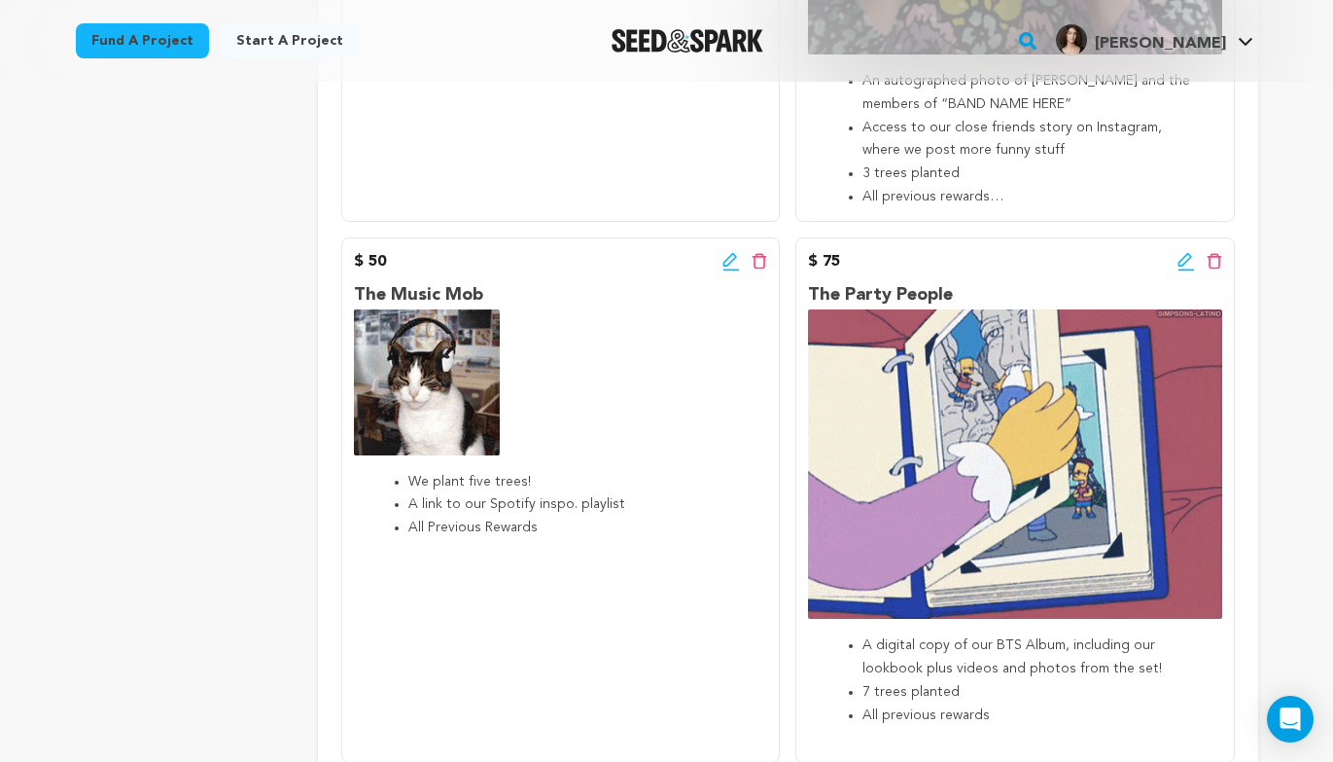
click at [735, 262] on icon at bounding box center [732, 261] width 18 height 19
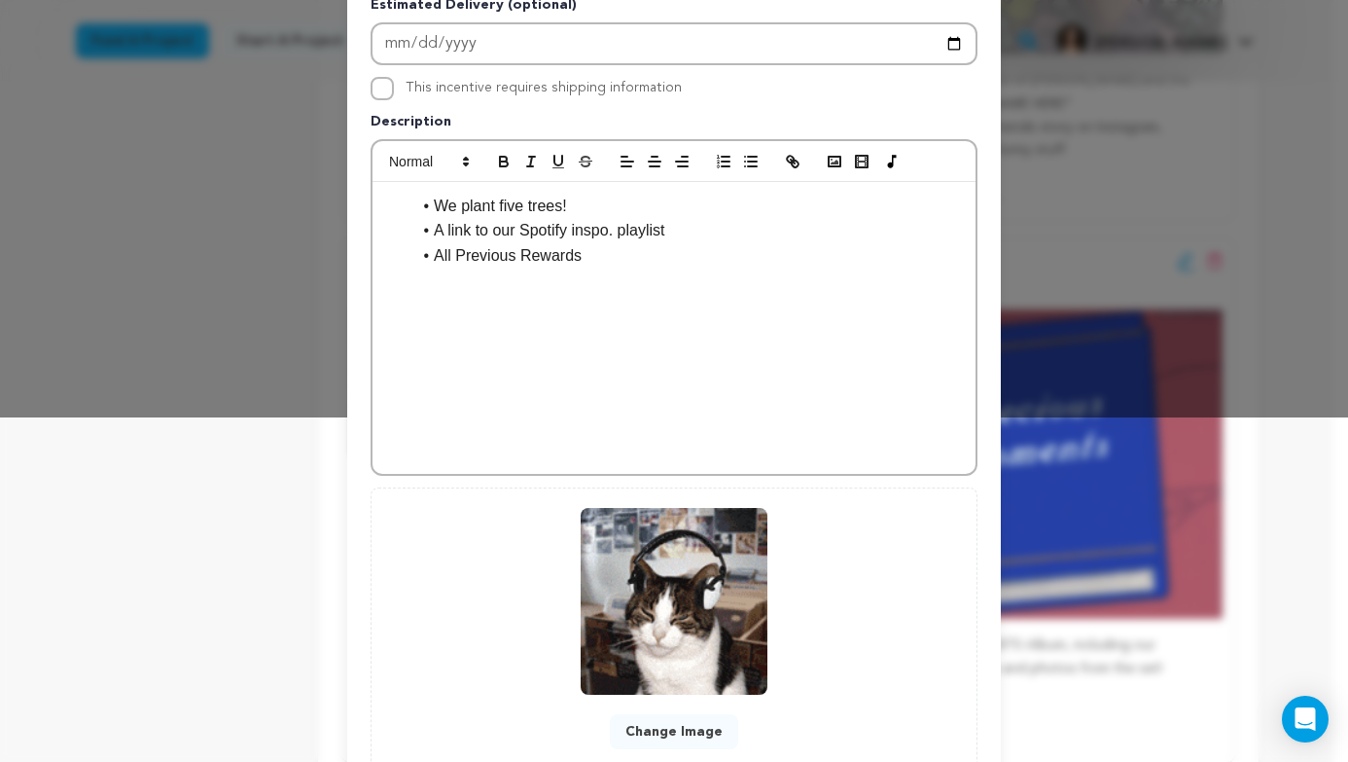
scroll to position [480, 0]
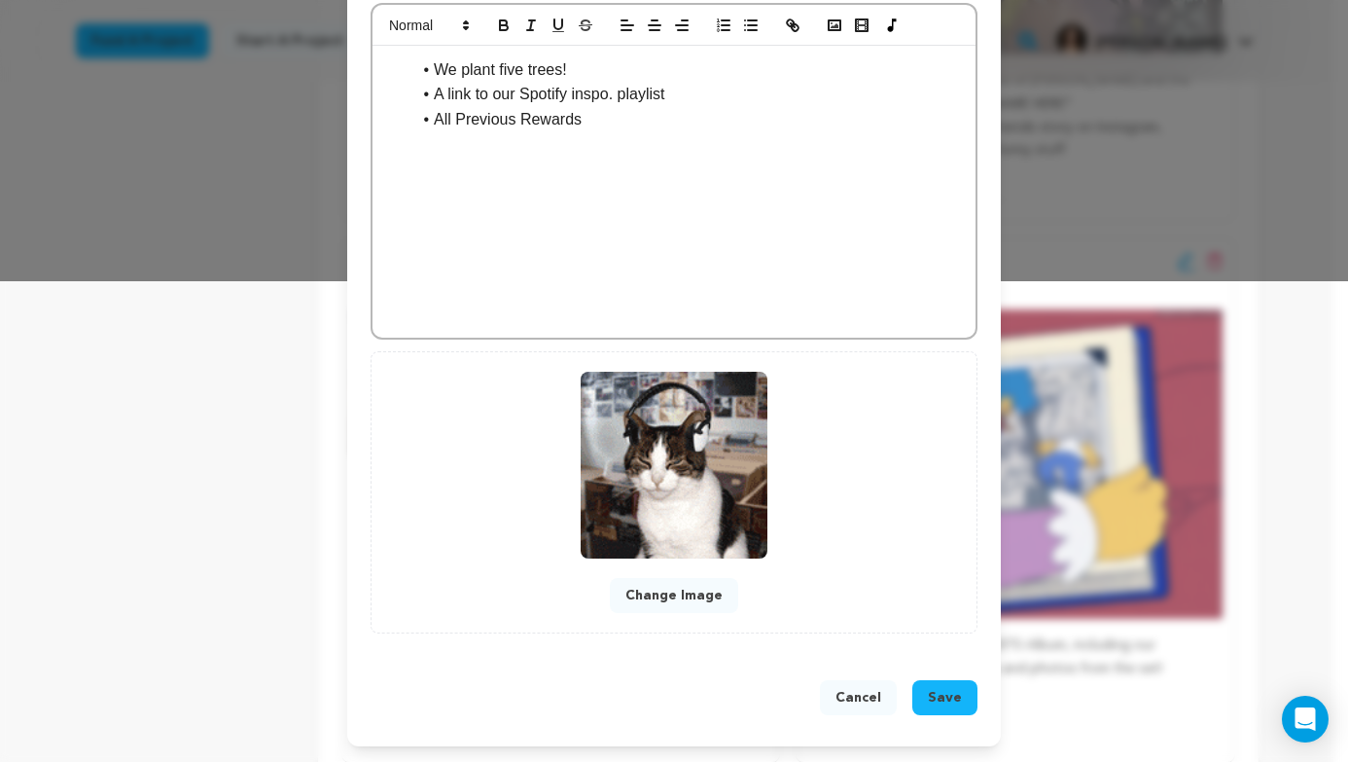
click at [676, 609] on button "Change Image" at bounding box center [674, 595] width 128 height 35
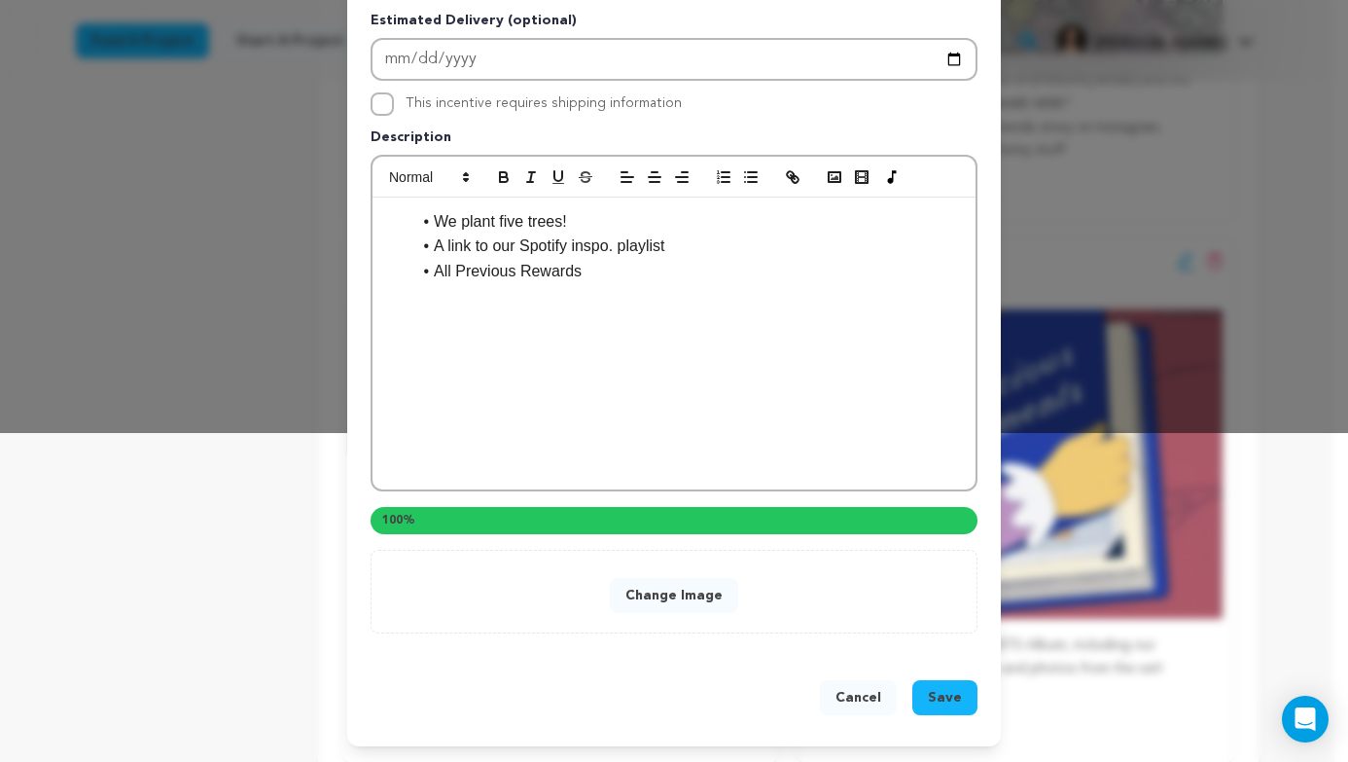
scroll to position [440, 0]
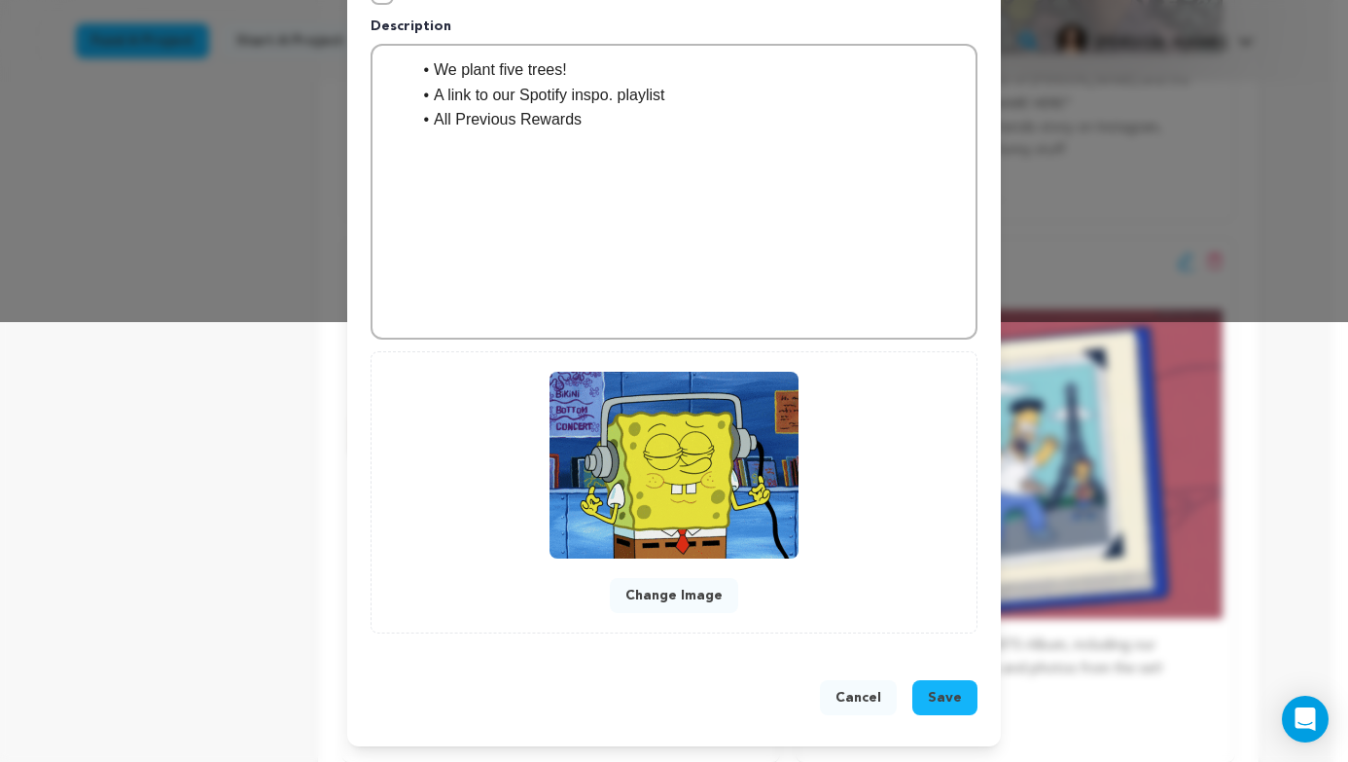
click at [940, 693] on span "Save" at bounding box center [945, 697] width 34 height 19
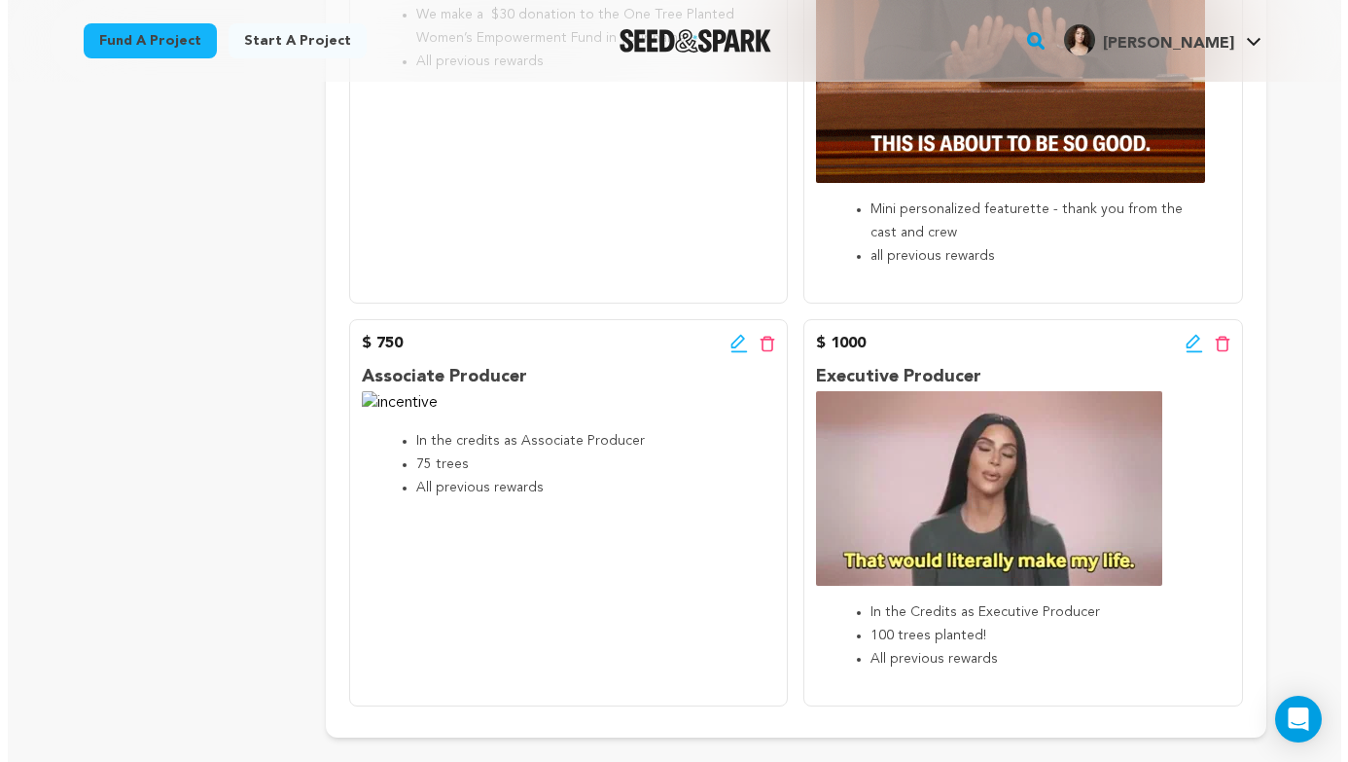
scroll to position [2427, 0]
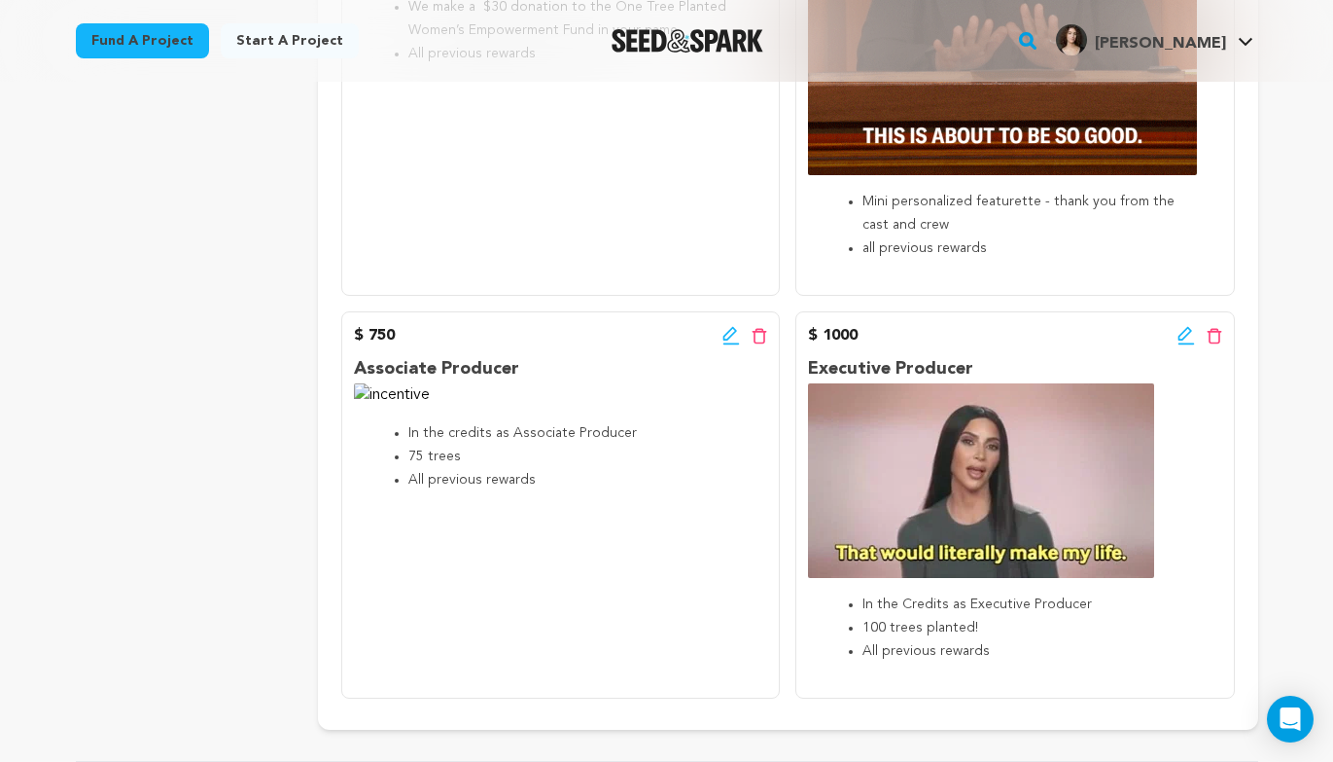
click at [717, 343] on div "$ 750 Edit incentive button Delete incentive button" at bounding box center [560, 335] width 413 height 23
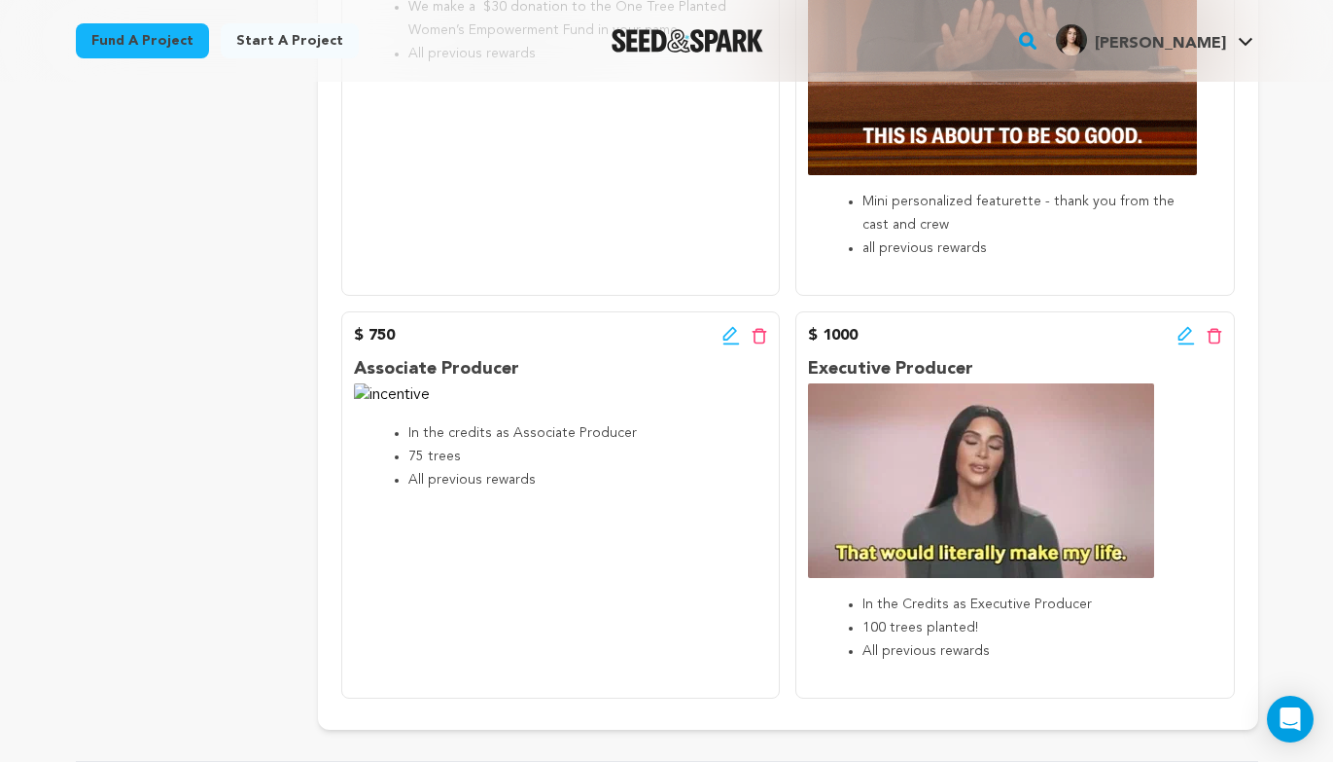
click at [724, 337] on icon at bounding box center [731, 334] width 14 height 14
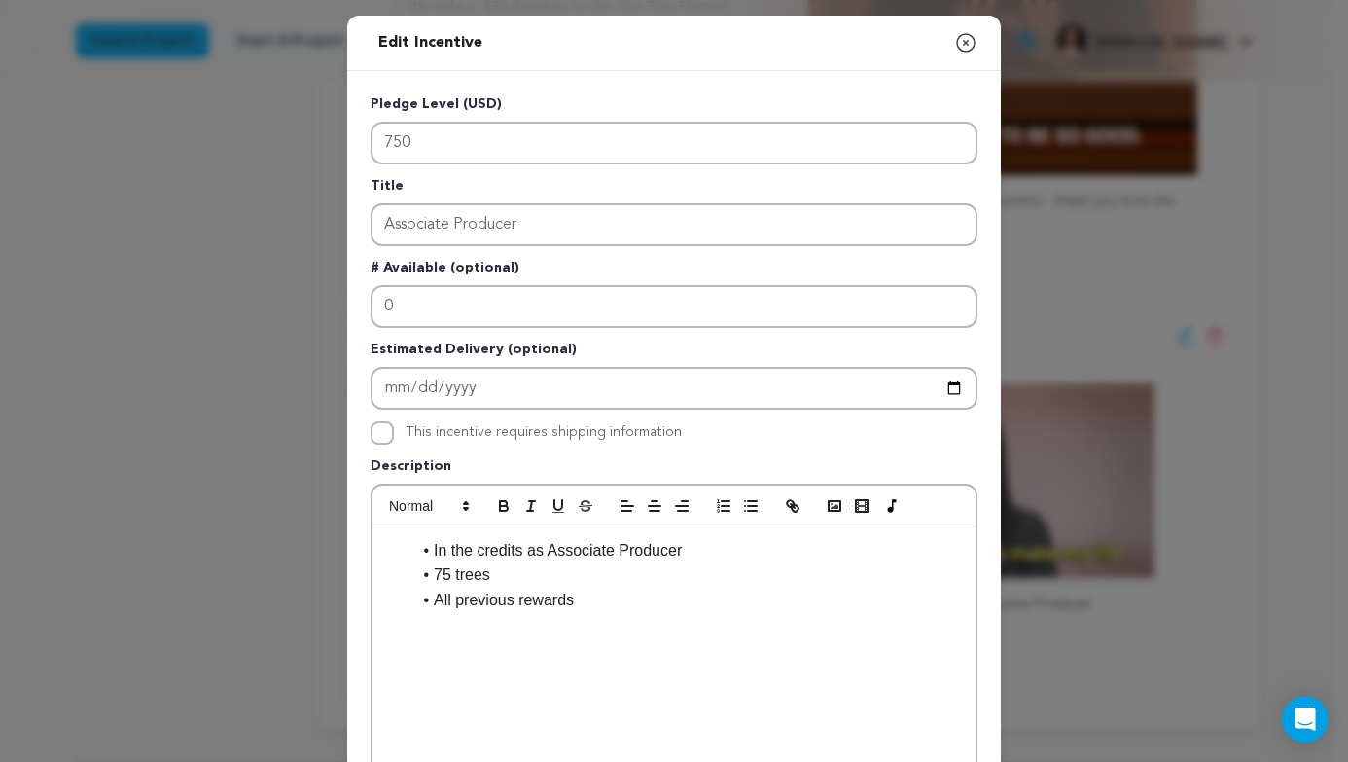
scroll to position [409, 0]
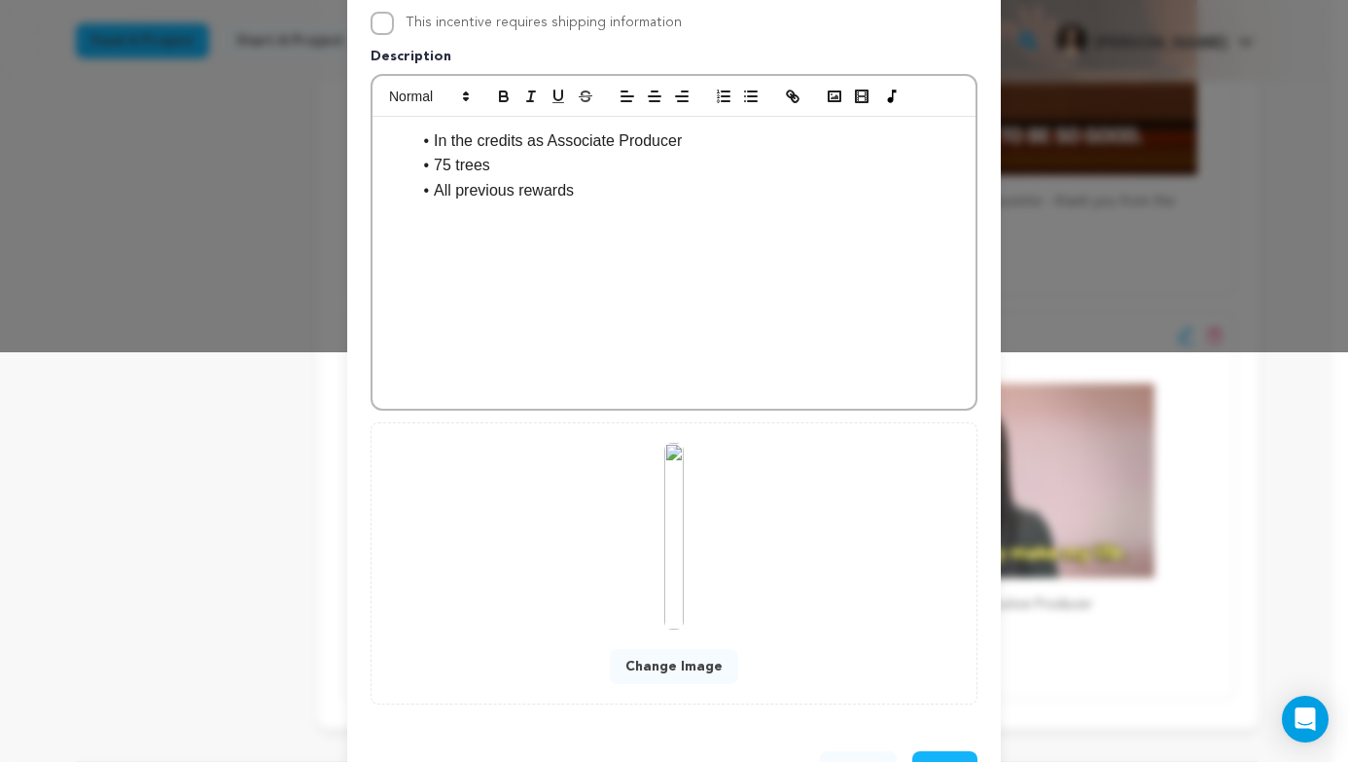
click at [660, 651] on button "Change Image" at bounding box center [674, 666] width 128 height 35
click at [666, 663] on button "Change Image" at bounding box center [674, 666] width 128 height 35
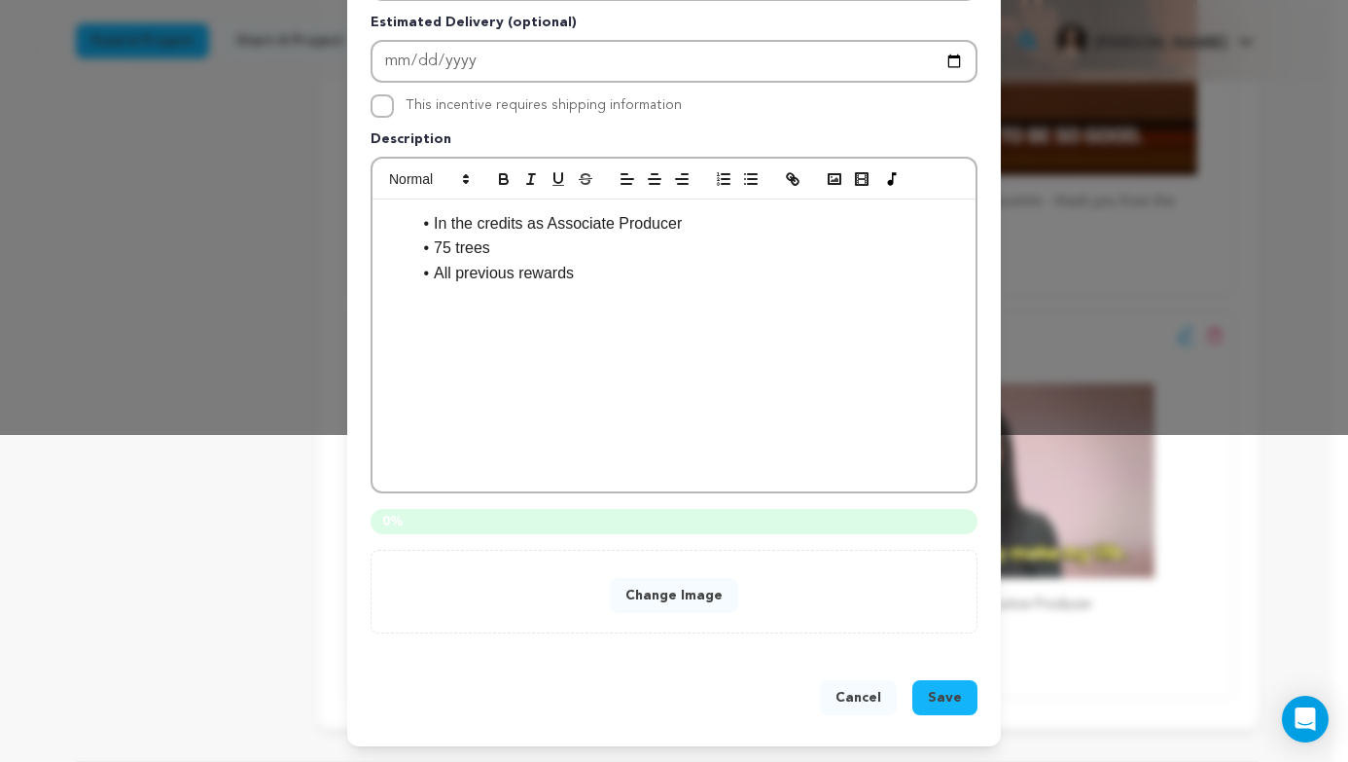
click at [657, 353] on div "In the credits as Associate Producer 75 trees All previous rewards" at bounding box center [674, 345] width 603 height 292
drag, startPoint x: 650, startPoint y: 489, endPoint x: 618, endPoint y: 598, distance: 113.6
click at [614, 597] on div "Pledge Level (USD) 750 Title Associate Producer # Available (optional) 0 Estima…" at bounding box center [674, 201] width 607 height 866
click at [639, 601] on button "Change Image" at bounding box center [674, 595] width 128 height 35
click at [845, 582] on div "Change Image" at bounding box center [674, 591] width 566 height 43
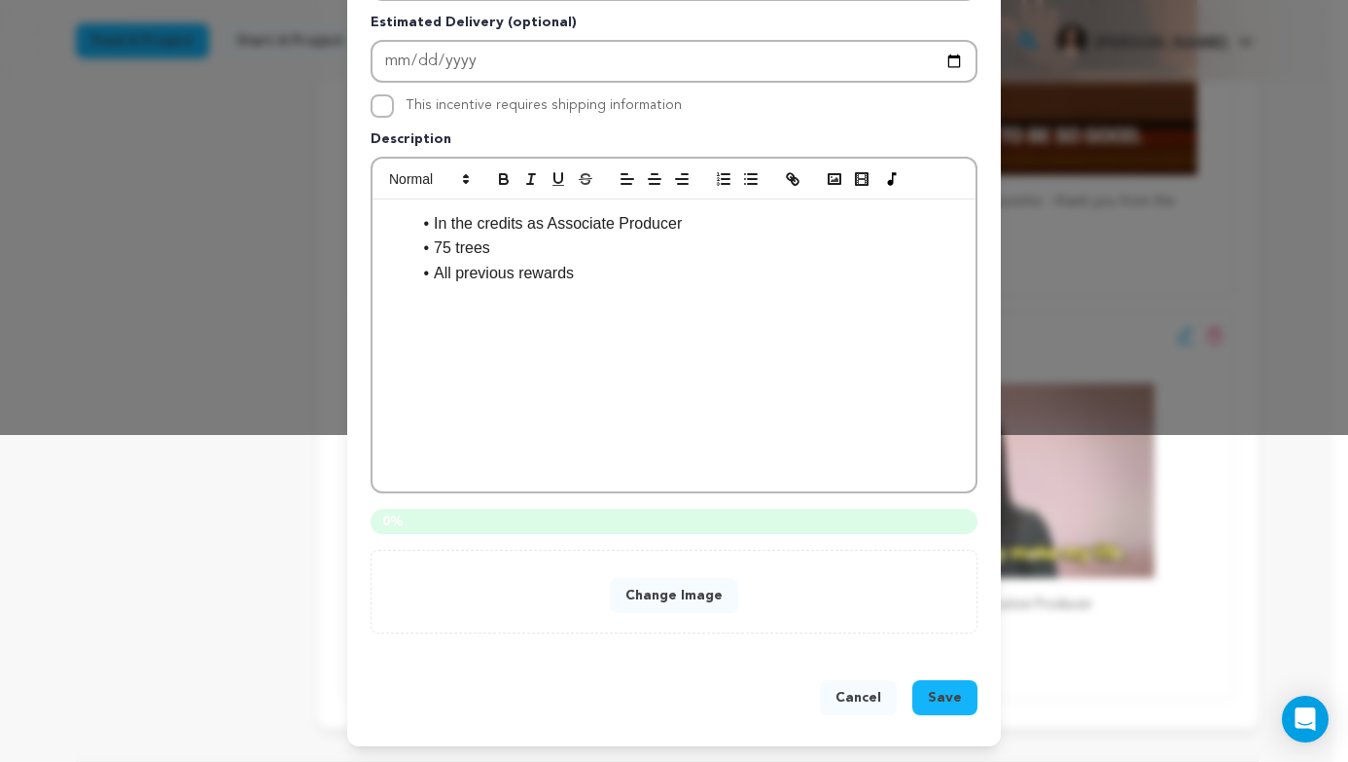
click at [683, 579] on button "Change Image" at bounding box center [674, 595] width 128 height 35
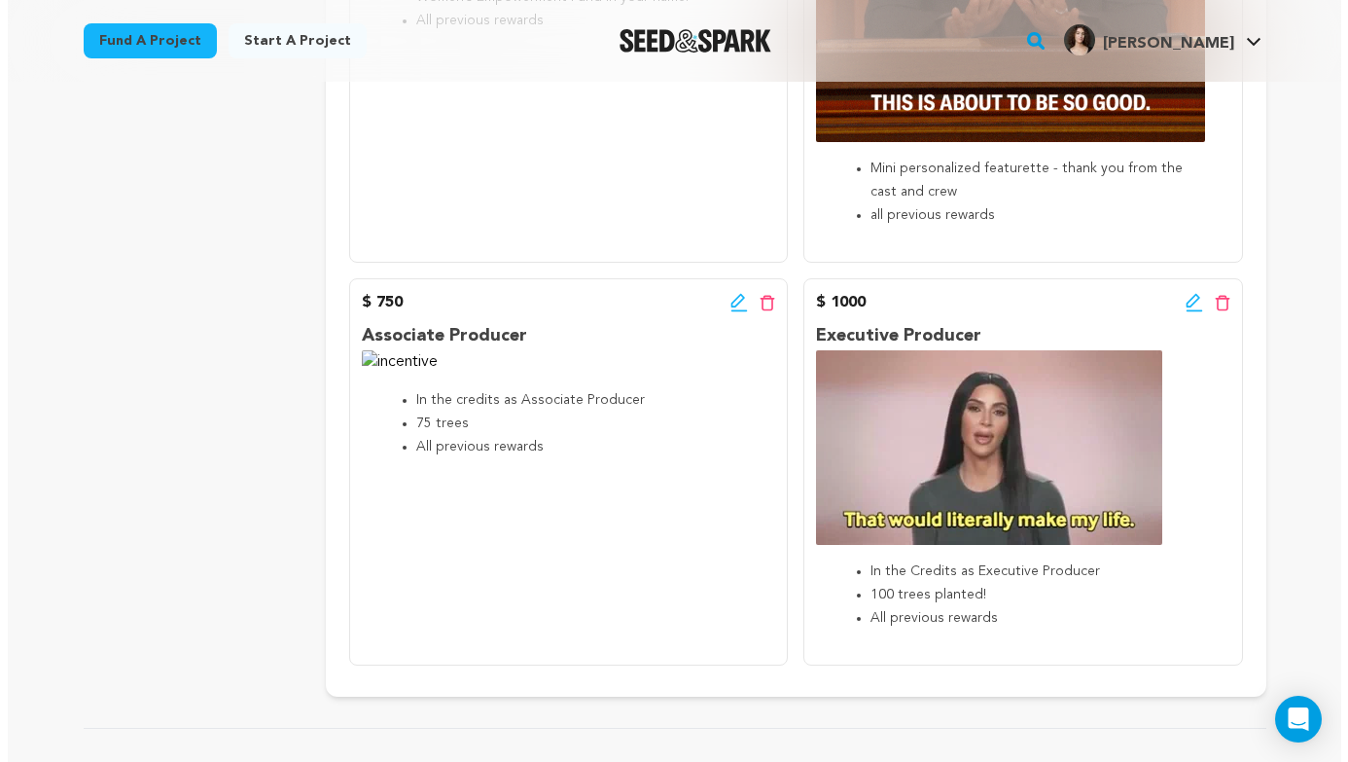
scroll to position [2428, 0]
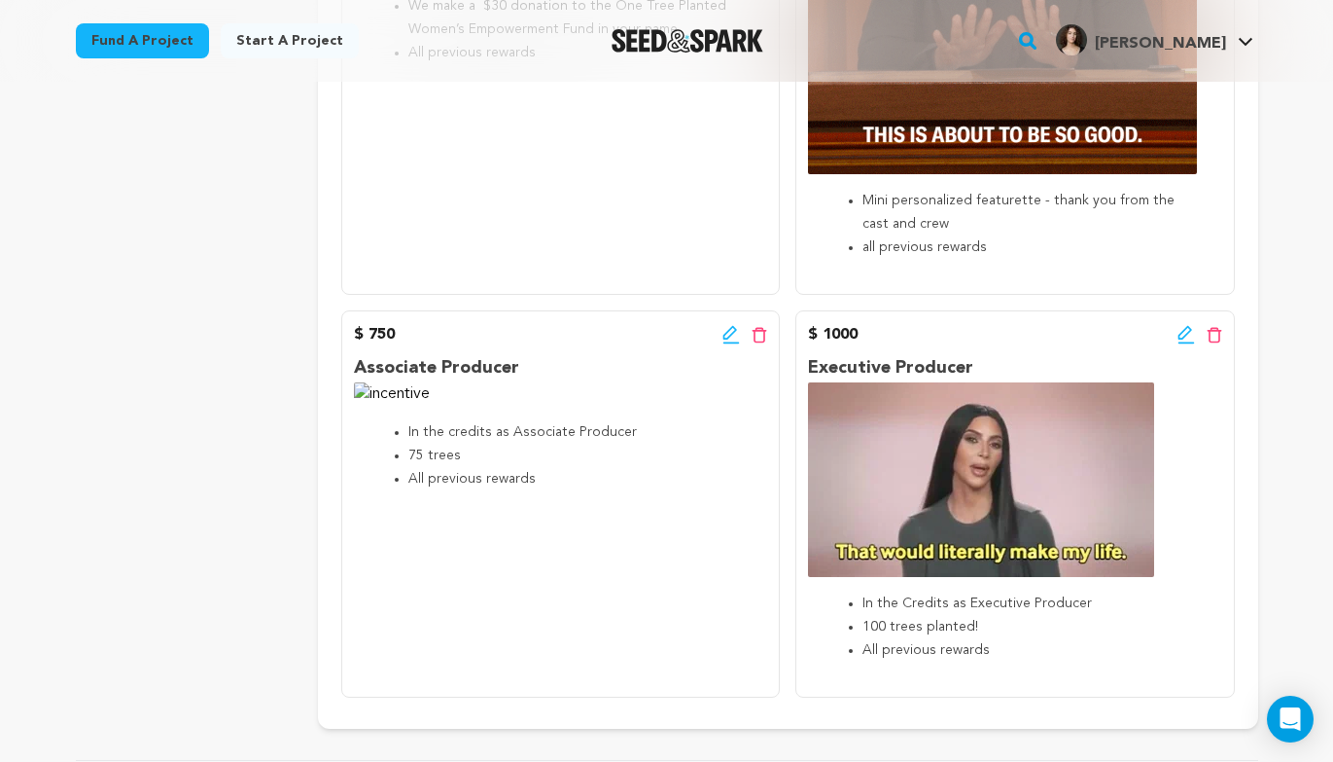
click at [733, 340] on icon at bounding box center [732, 334] width 18 height 19
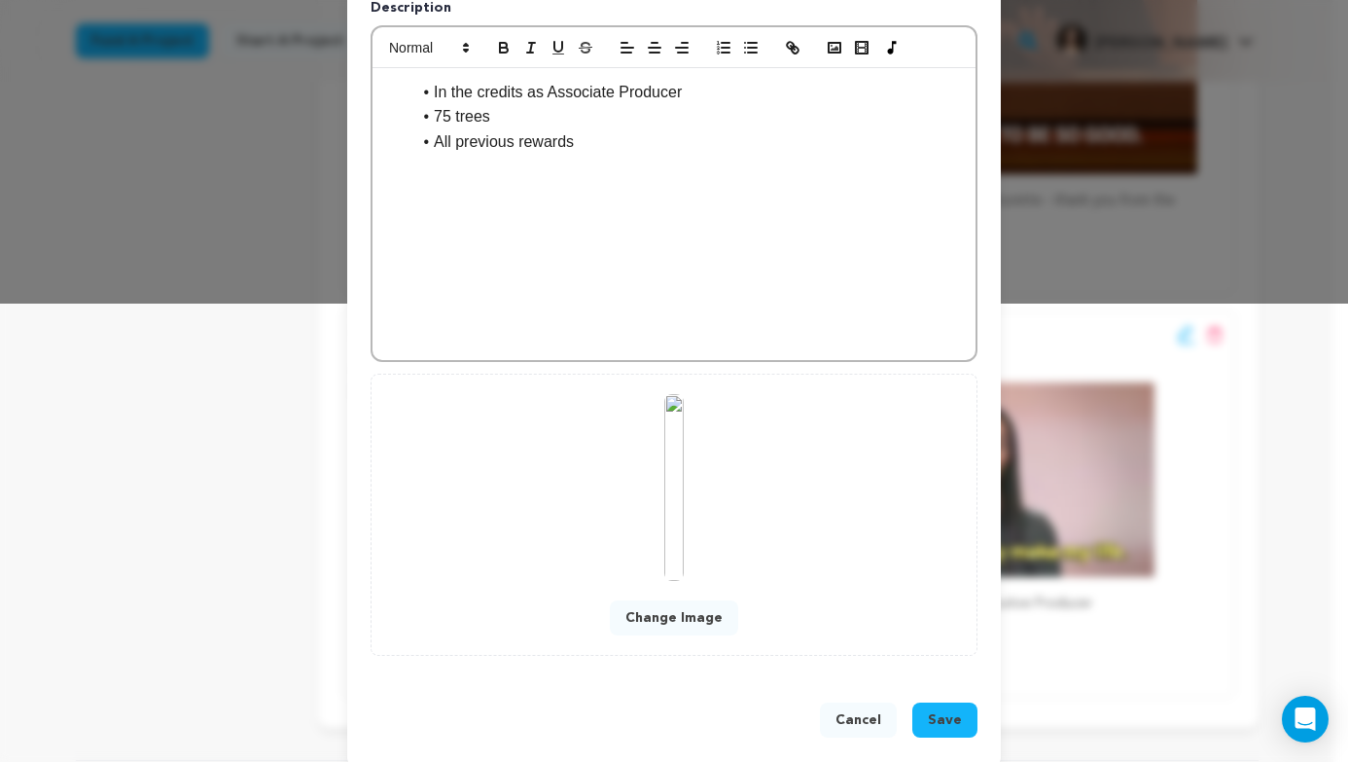
scroll to position [480, 0]
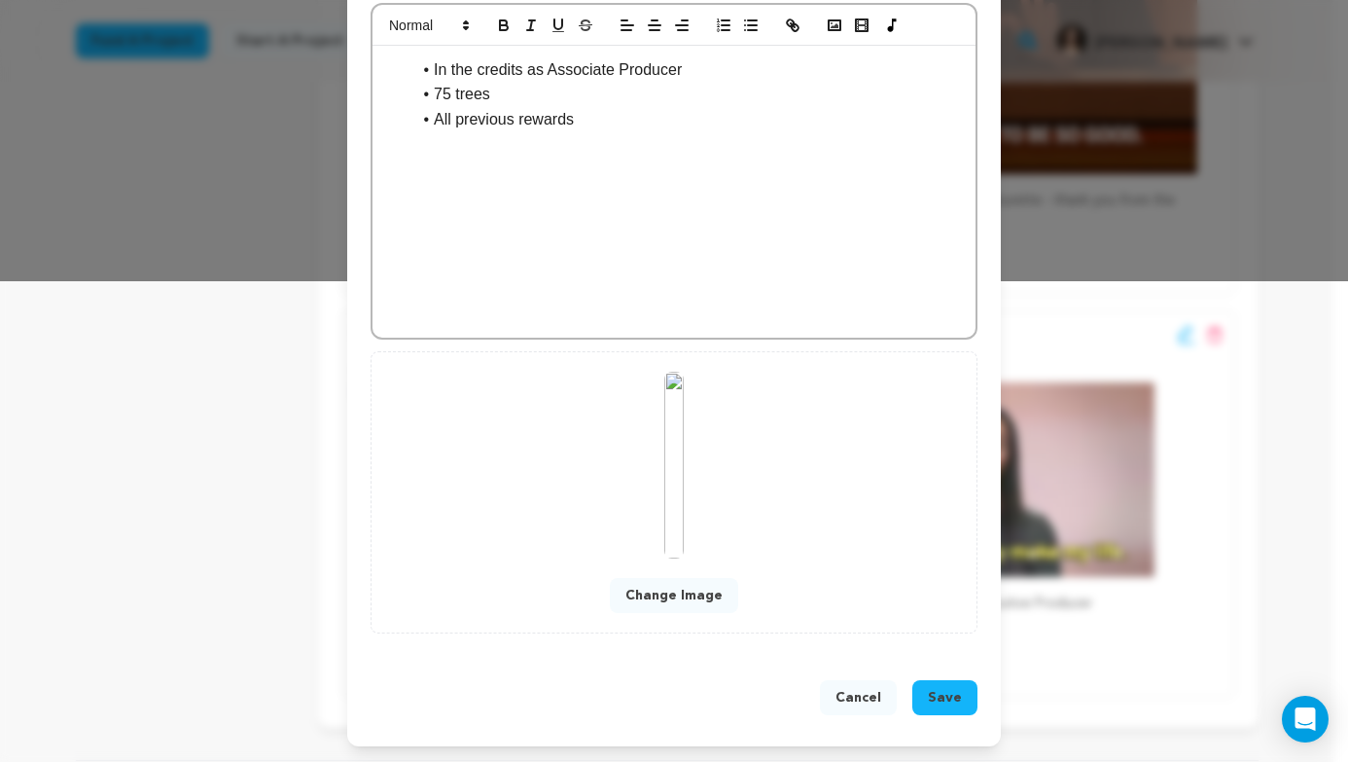
click at [677, 573] on div "Change Image" at bounding box center [674, 492] width 566 height 241
click at [677, 589] on button "Change Image" at bounding box center [674, 595] width 128 height 35
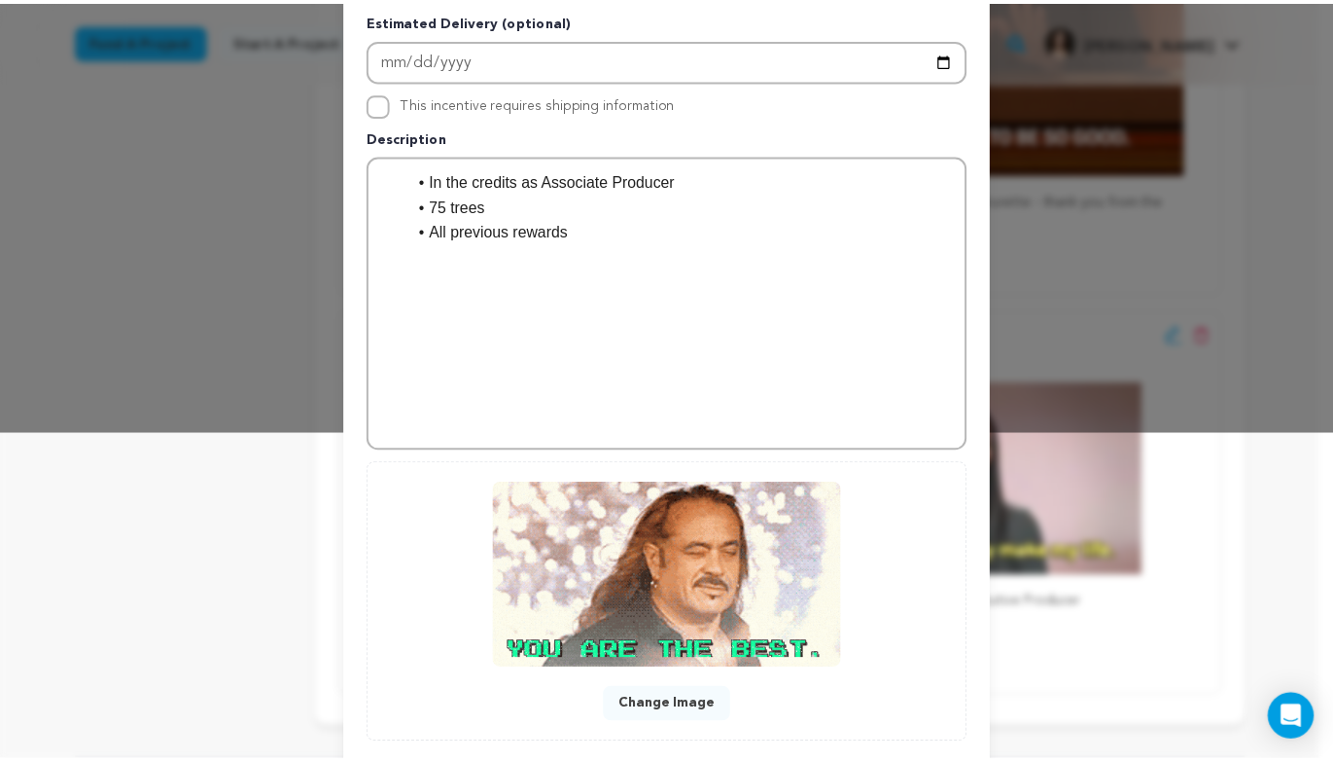
scroll to position [440, 0]
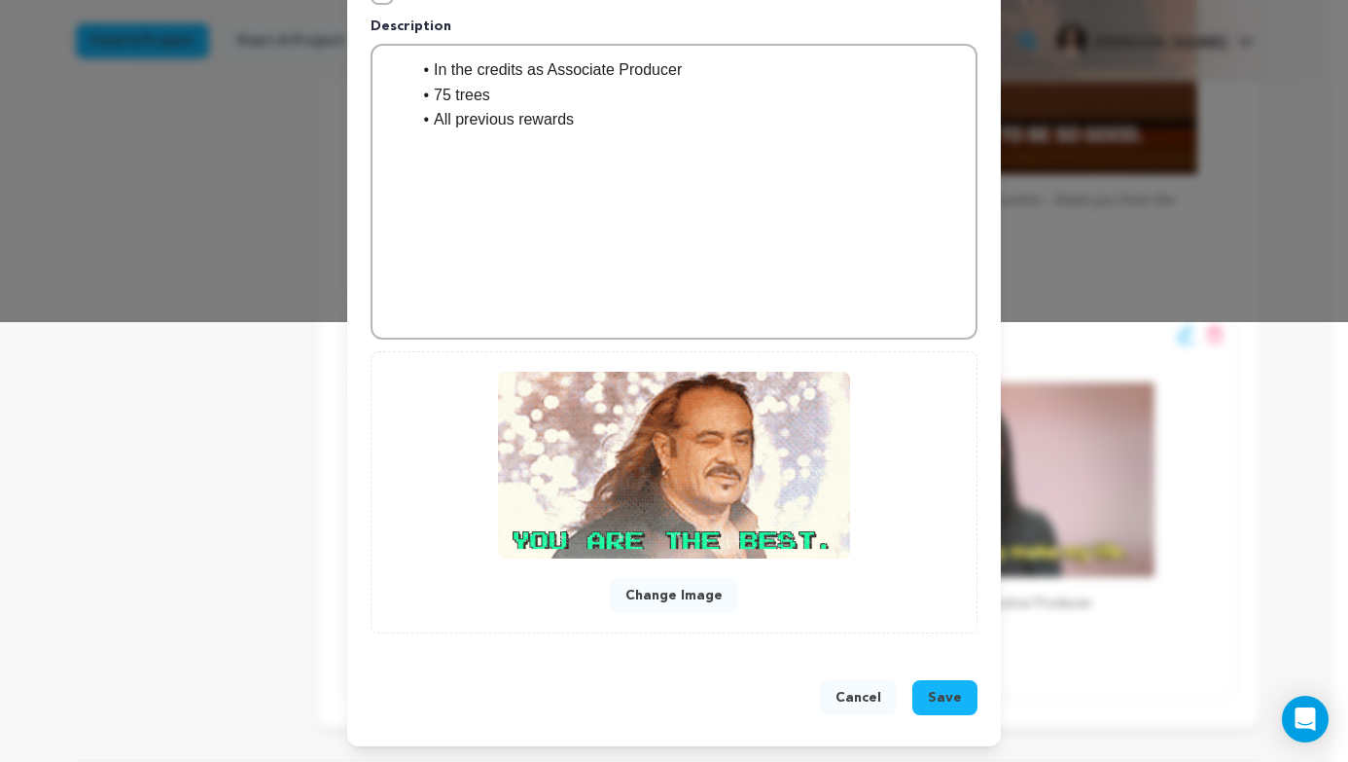
click at [918, 691] on button "Save" at bounding box center [944, 697] width 65 height 35
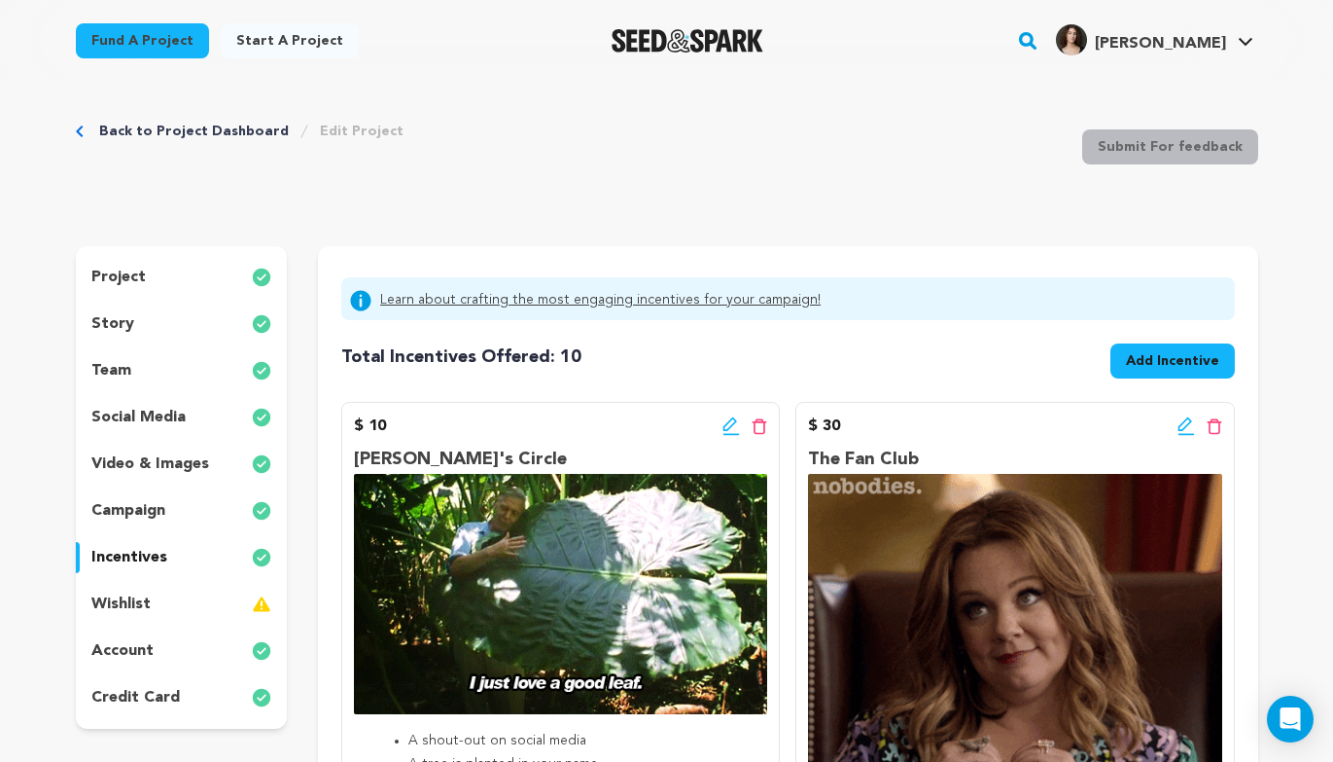
scroll to position [0, 0]
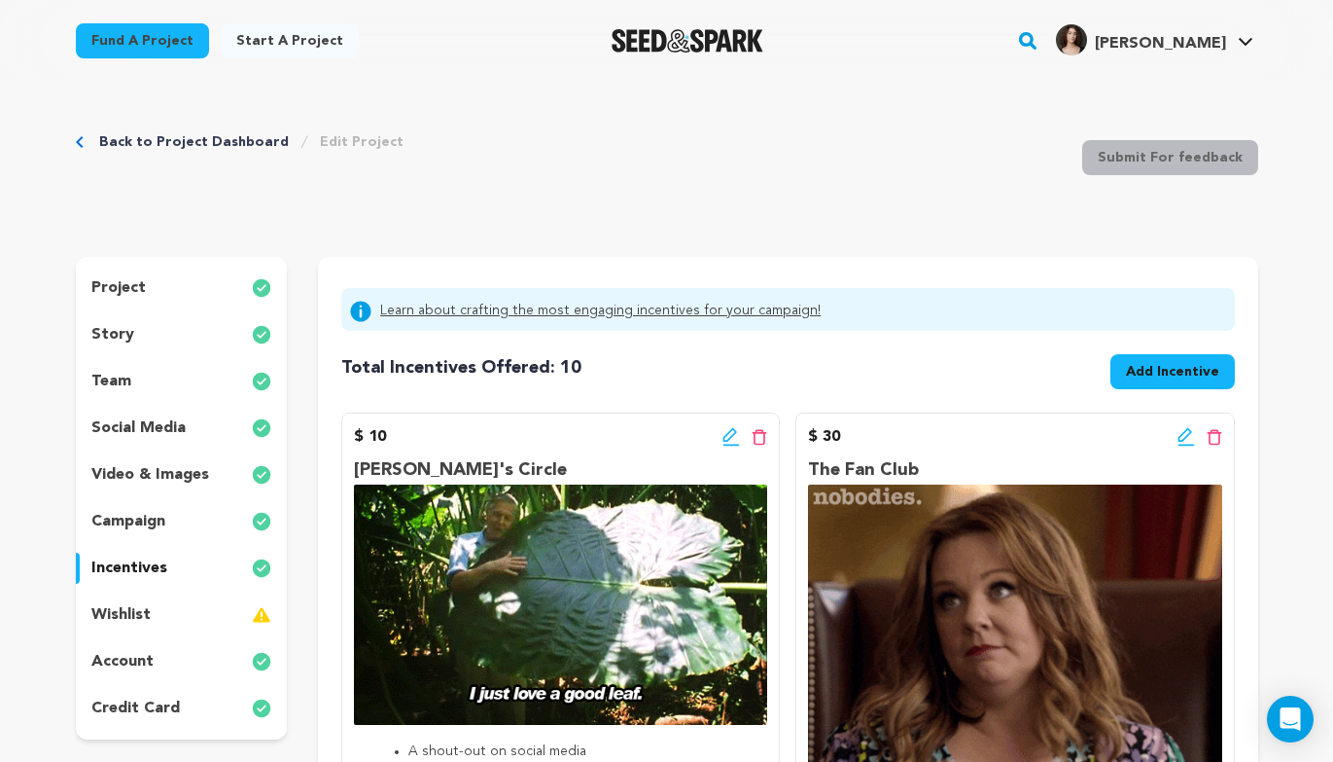
click at [226, 603] on div "wishlist" at bounding box center [182, 614] width 212 height 31
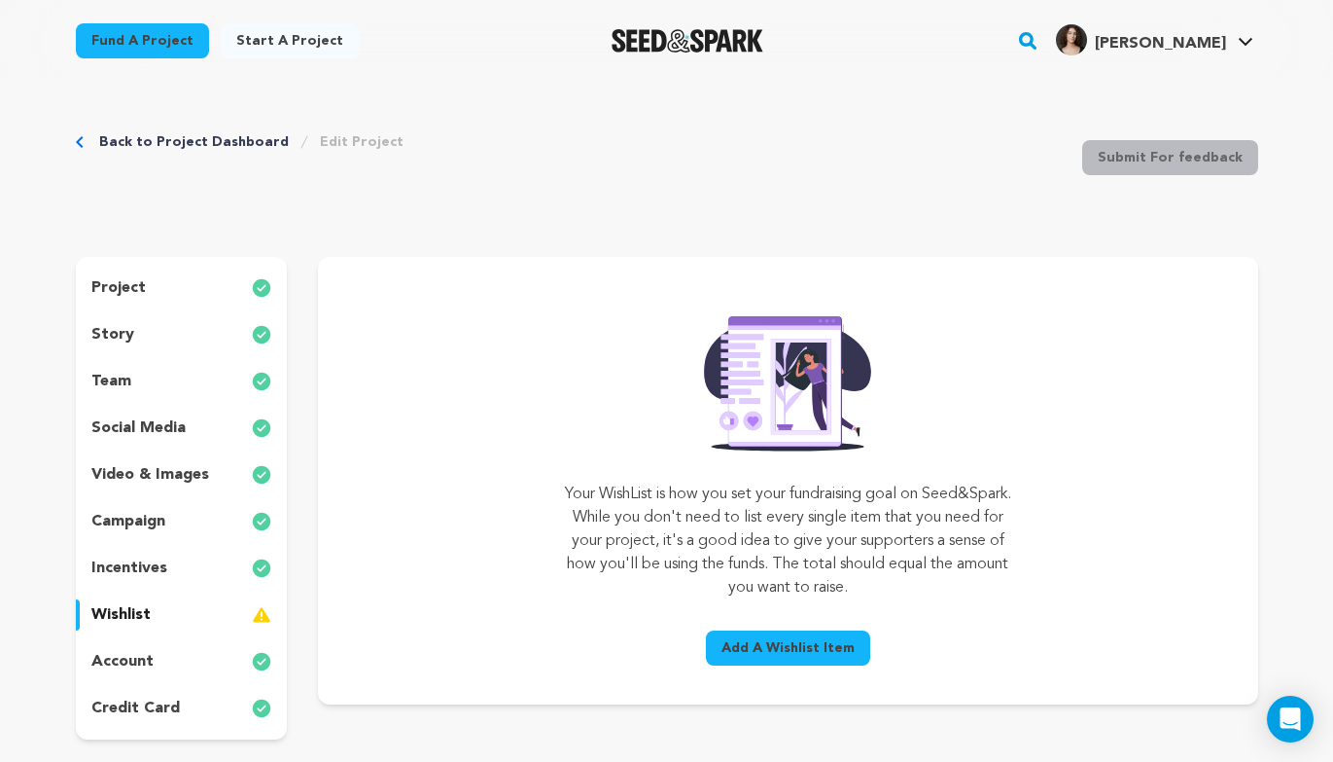
click at [139, 327] on div "story" at bounding box center [182, 334] width 212 height 31
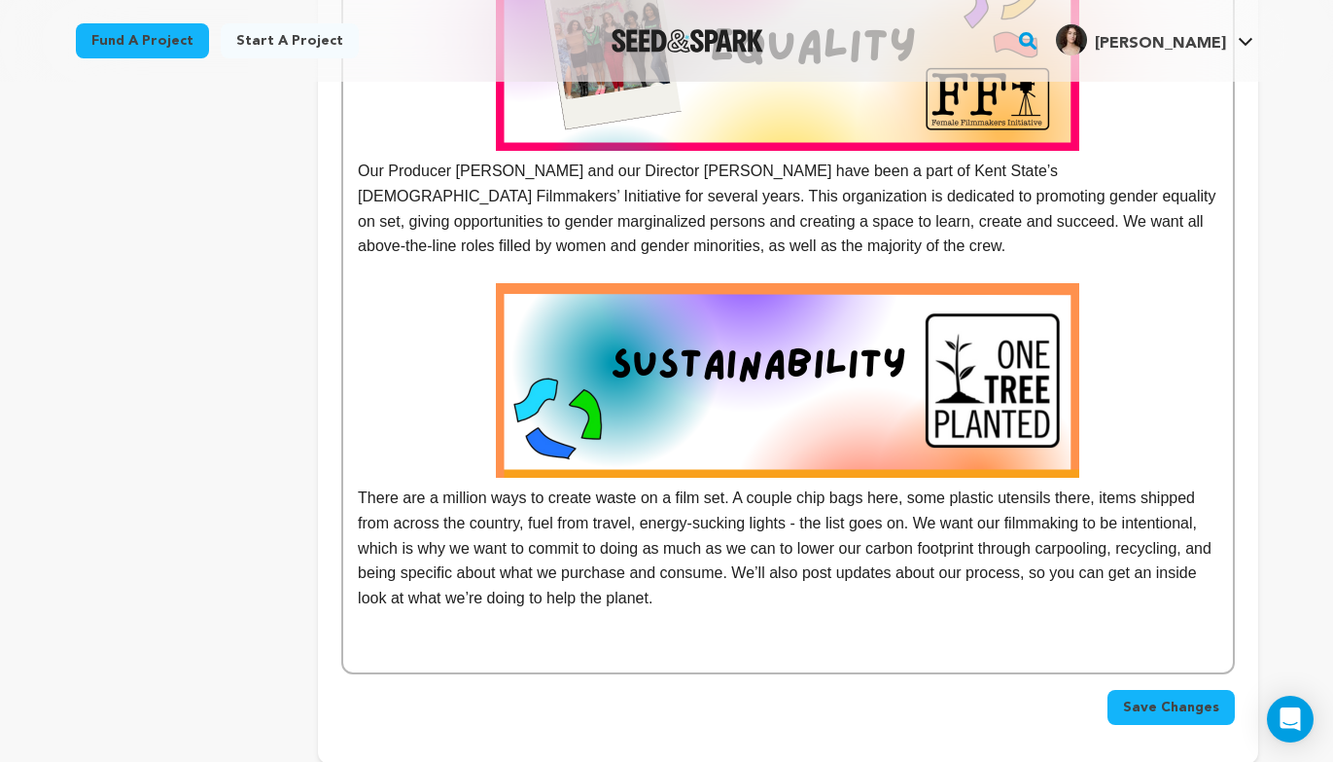
scroll to position [1400, 0]
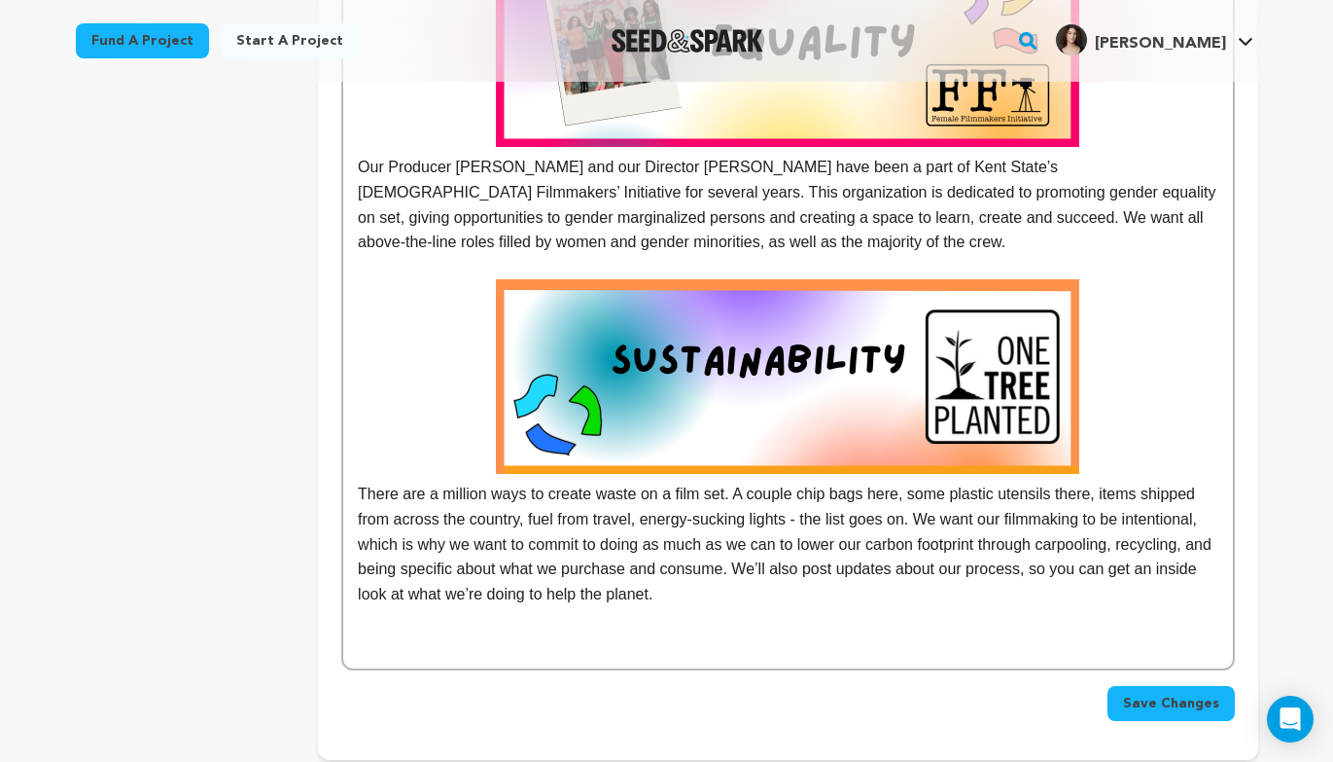
click at [841, 568] on p "There are a million ways to create waste on a film set. A couple chip bags here…" at bounding box center [788, 442] width 860 height 327
click at [829, 599] on p "There are a million ways to create waste on a film set. A couple chip bags here…" at bounding box center [788, 442] width 860 height 327
click at [963, 590] on p "There are a million ways to create waste on a film set. A couple chip bags here…" at bounding box center [788, 442] width 860 height 327
click at [1105, 569] on p "There are a million ways to create waste on a film set. A couple chip bags here…" at bounding box center [788, 442] width 860 height 327
click at [1080, 607] on p at bounding box center [788, 618] width 860 height 25
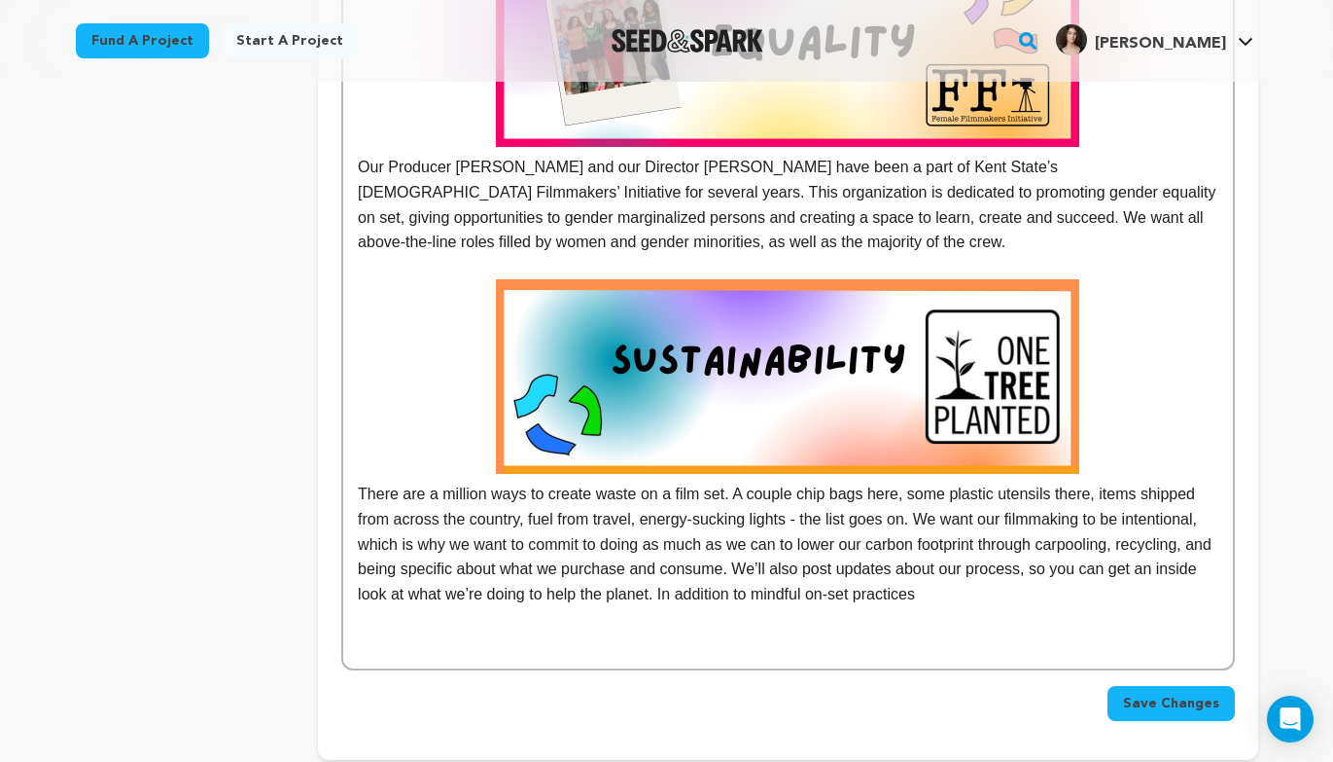
click at [1070, 603] on p "There are a million ways to create waste on a film set. A couple chip bags here…" at bounding box center [788, 442] width 860 height 327
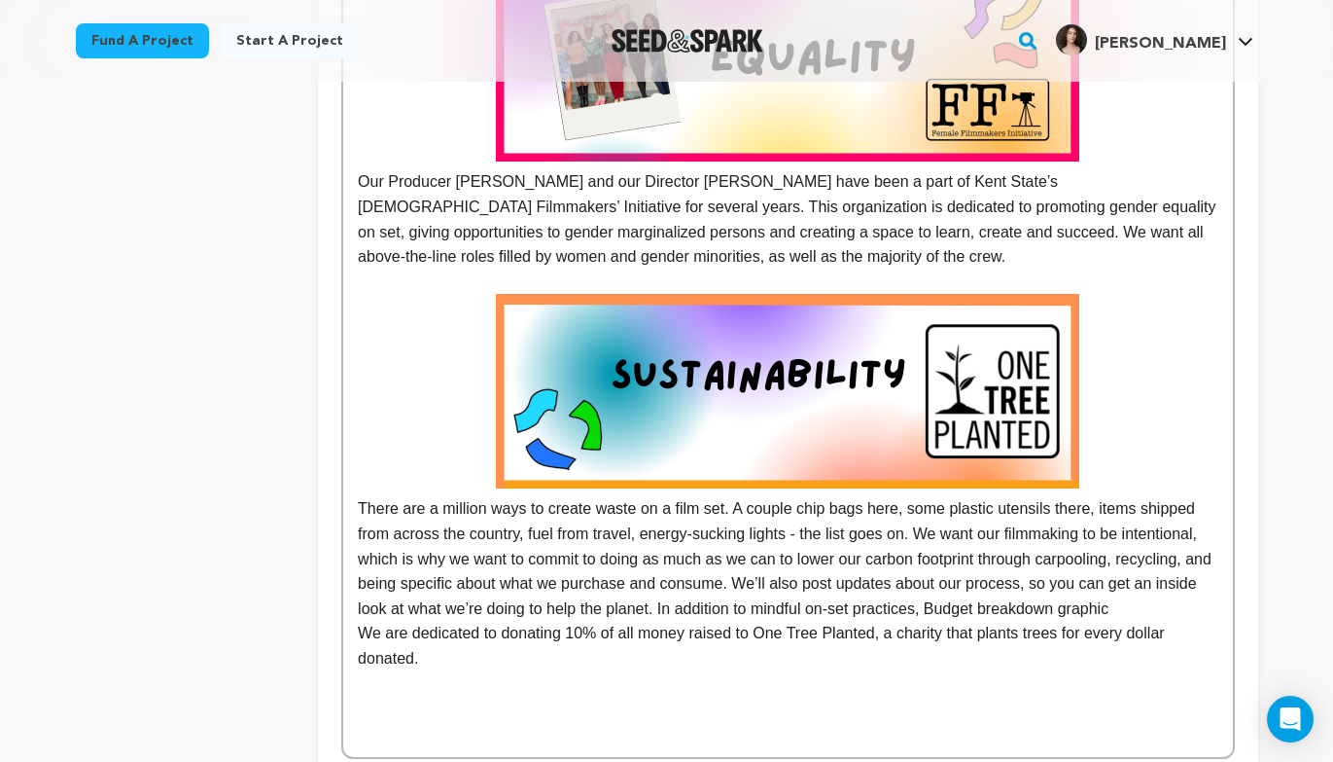
scroll to position [1712, 0]
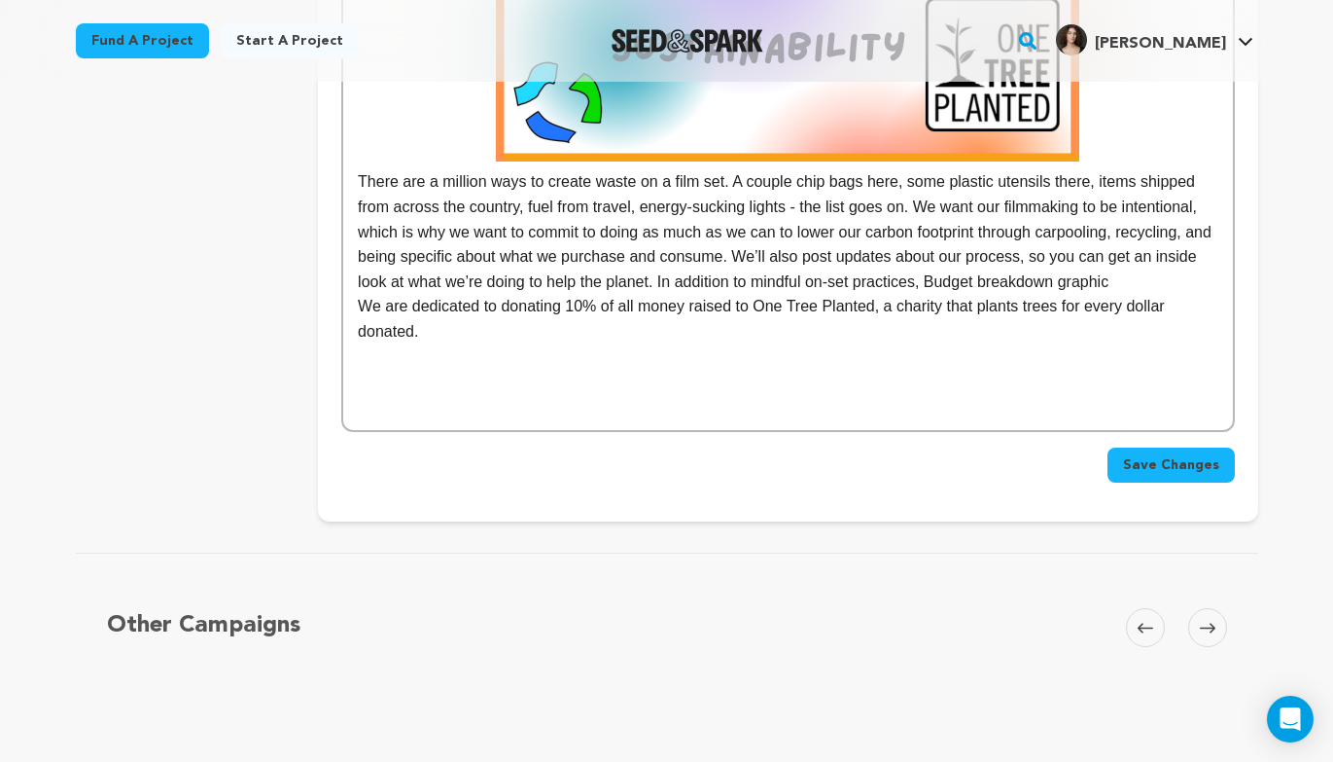
click at [360, 323] on p "We are dedicated to donating 10% of all money raised to One Tree Planted, a cha…" at bounding box center [788, 319] width 860 height 50
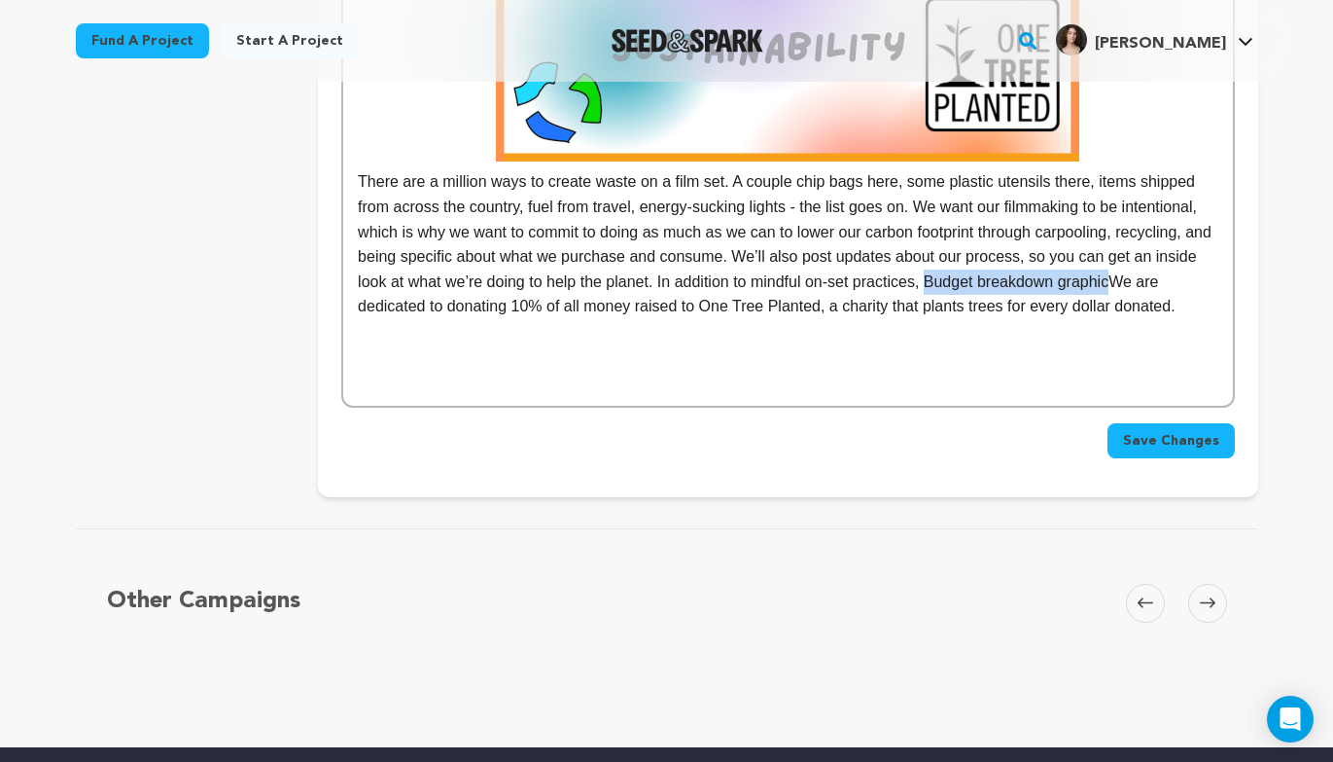
drag, startPoint x: 1066, startPoint y: 277, endPoint x: 412, endPoint y: 306, distance: 654.2
click at [412, 306] on p "There are a million ways to create waste on a film set. A couple chip bags here…" at bounding box center [788, 143] width 860 height 352
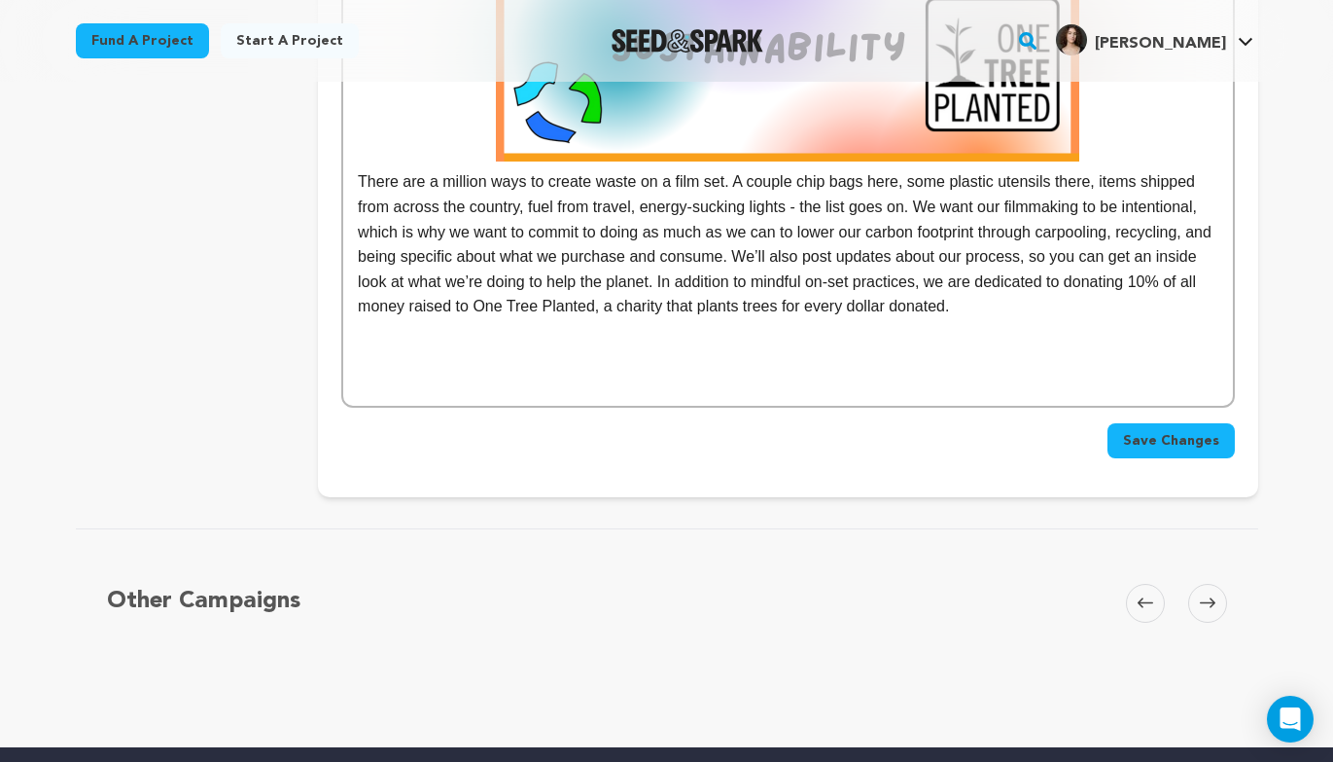
click at [1112, 304] on p "There are a million ways to create waste on a film set. A couple chip bags here…" at bounding box center [788, 143] width 860 height 352
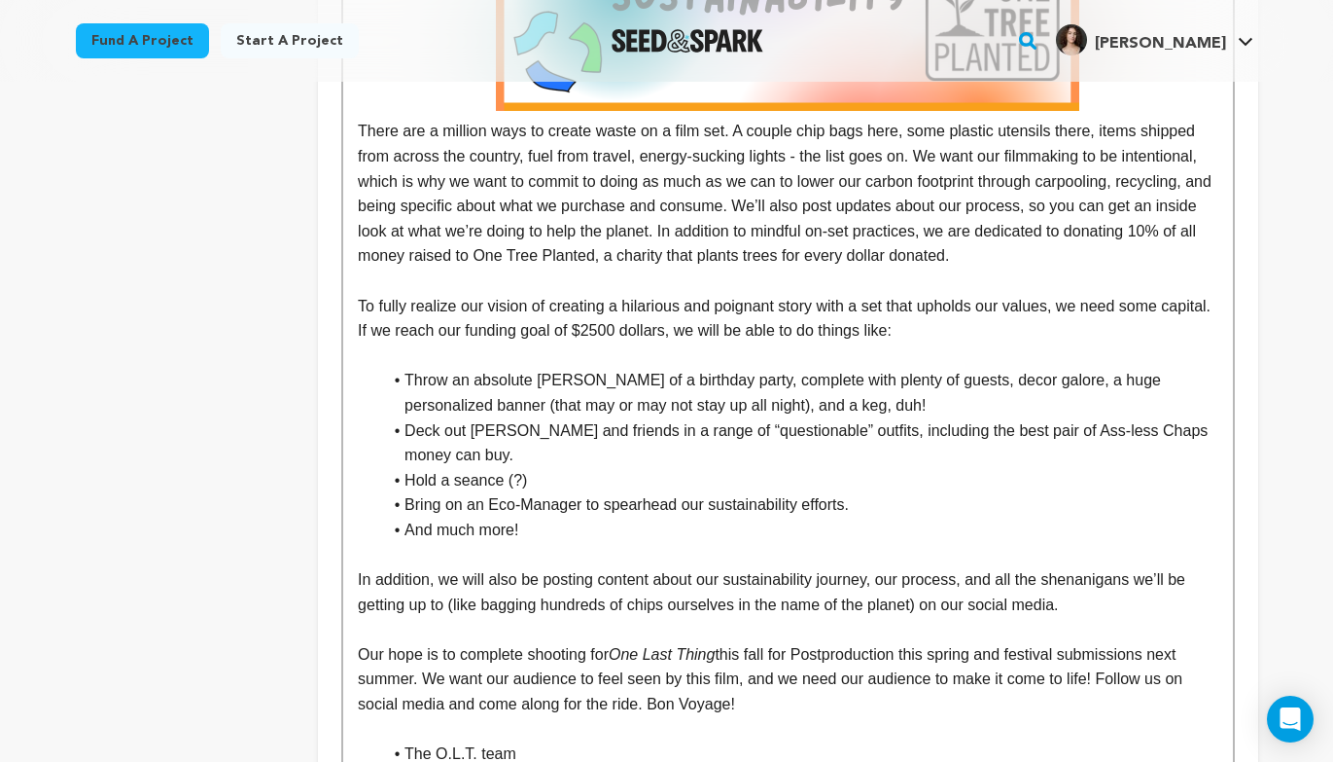
scroll to position [1747, 0]
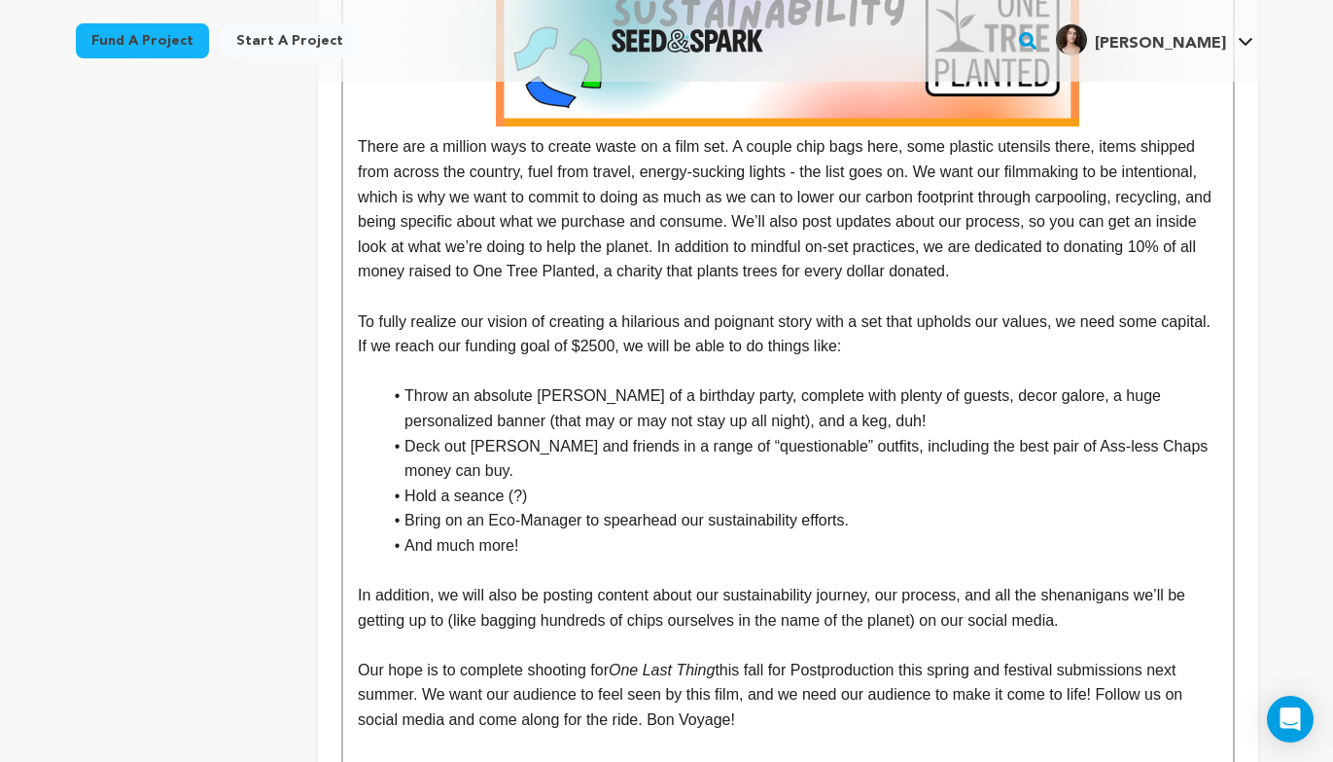
click at [706, 345] on p "To fully realize our vision of creating a hilarious and poignant story with a s…" at bounding box center [788, 334] width 860 height 50
drag, startPoint x: 691, startPoint y: 343, endPoint x: 912, endPoint y: 355, distance: 222.1
click at [912, 355] on p "To fully realize our vision of creating a hilarious and poignant story with a s…" at bounding box center [788, 334] width 860 height 50
click at [779, 488] on li "Hold a seance (?)" at bounding box center [799, 495] width 836 height 25
click at [620, 514] on li "Bring on an Eco-Manager to spearhead our sustainability efforts." at bounding box center [799, 520] width 836 height 25
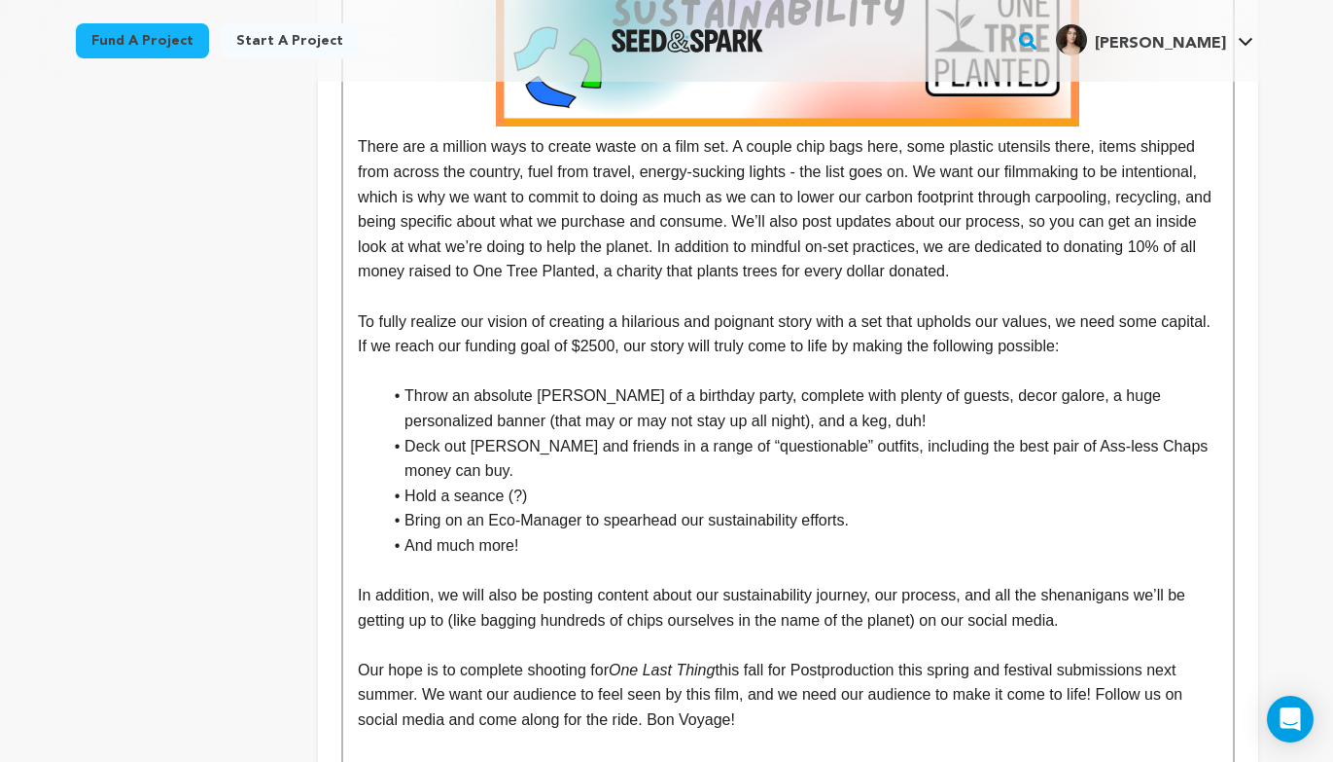
click at [543, 520] on li "Bring on an Eco-Manager to spearhead our sustainability efforts." at bounding box center [799, 520] width 836 height 25
click at [529, 494] on li "Hold a seance (?)" at bounding box center [799, 495] width 836 height 25
click at [603, 490] on li "Hold a seance (?)" at bounding box center [799, 495] width 836 height 25
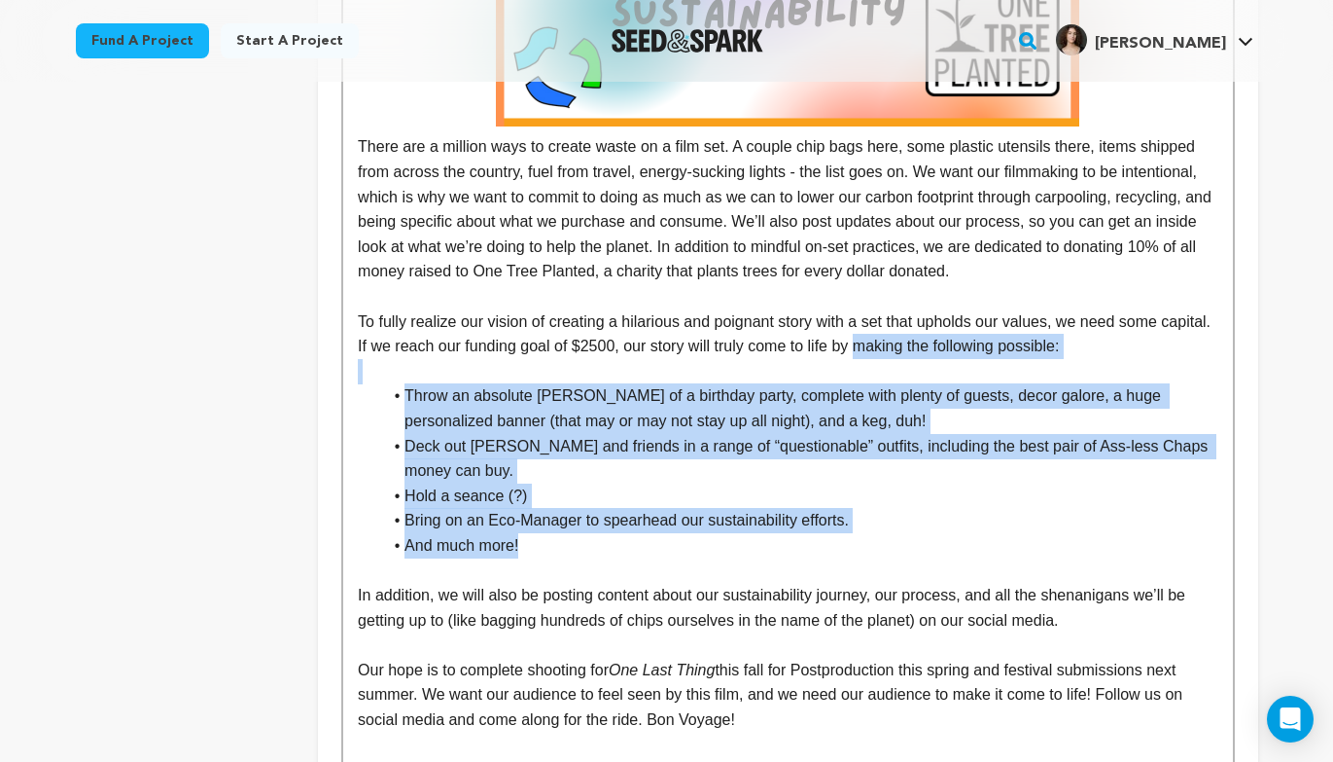
drag, startPoint x: 629, startPoint y: 544, endPoint x: 925, endPoint y: 342, distance: 357.7
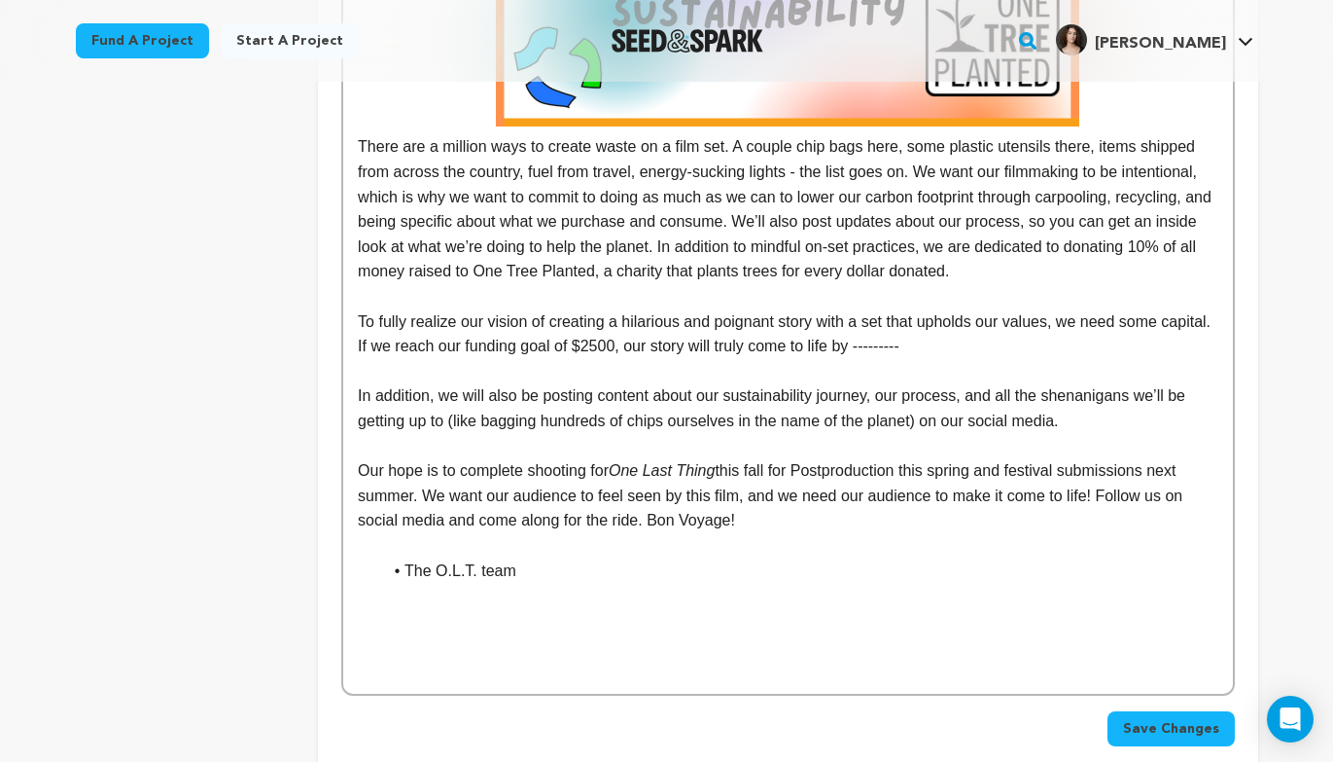
click at [956, 395] on p "In addition, we will also be posting content about our sustainability journey, …" at bounding box center [788, 408] width 860 height 50
drag, startPoint x: 1117, startPoint y: 427, endPoint x: 347, endPoint y: 394, distance: 770.0
copy p "In addition, we will also be posting content about our sustainability journey, …"
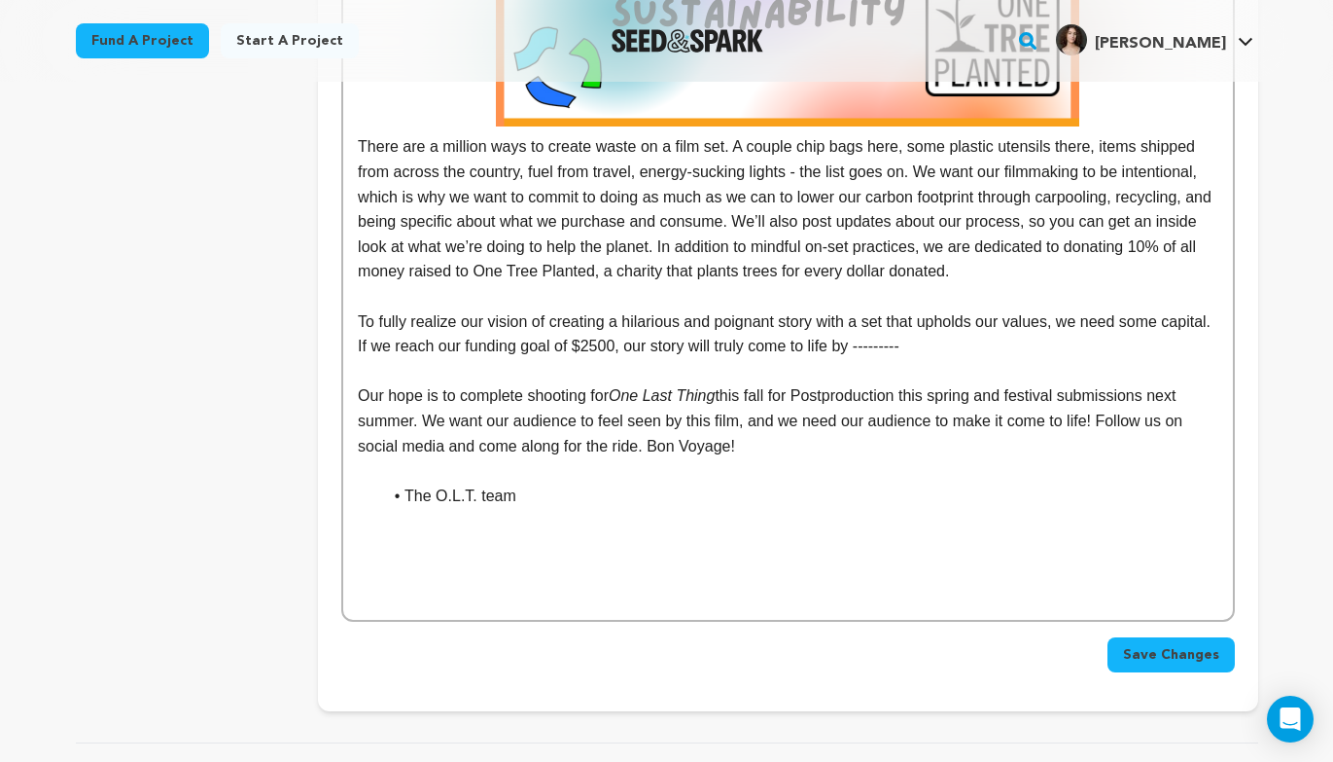
click at [1193, 267] on p "There are a million ways to create waste on a film set. A couple chip bags here…" at bounding box center [788, 108] width 860 height 352
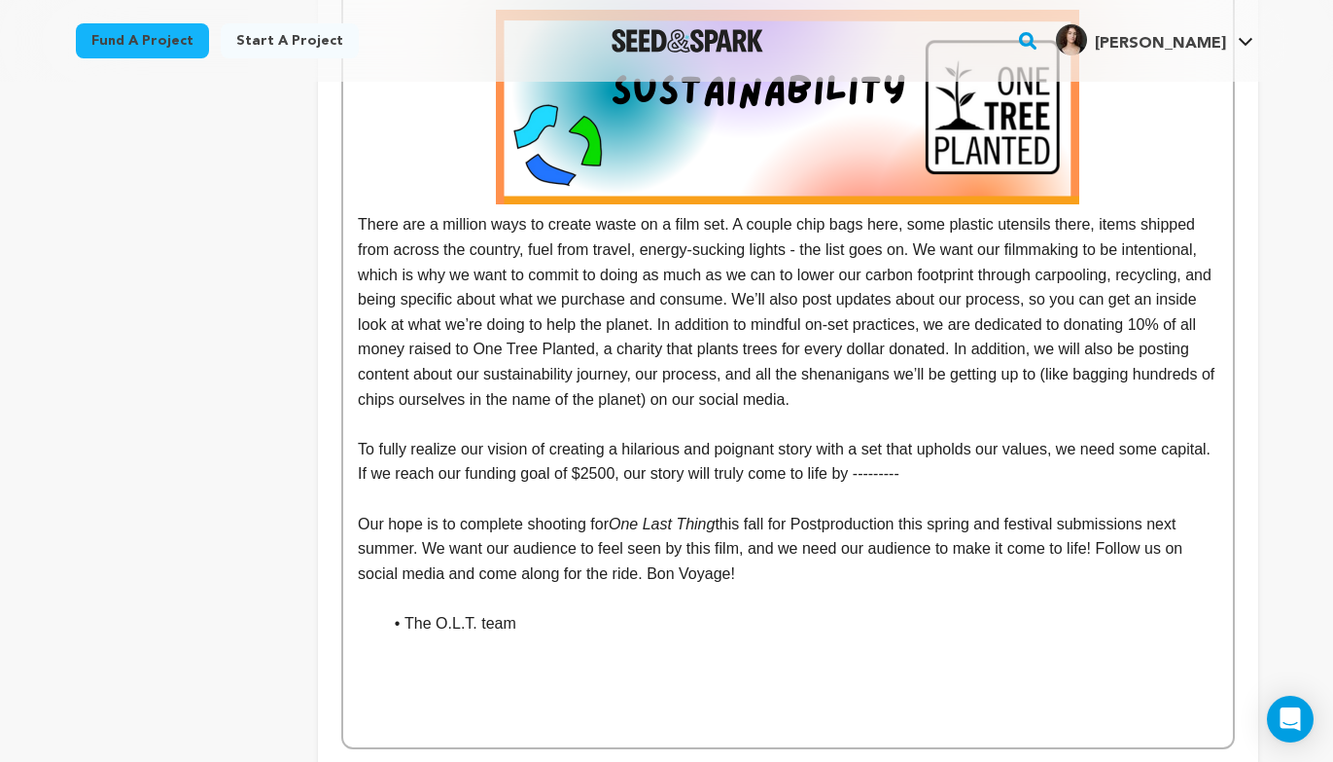
scroll to position [1681, 0]
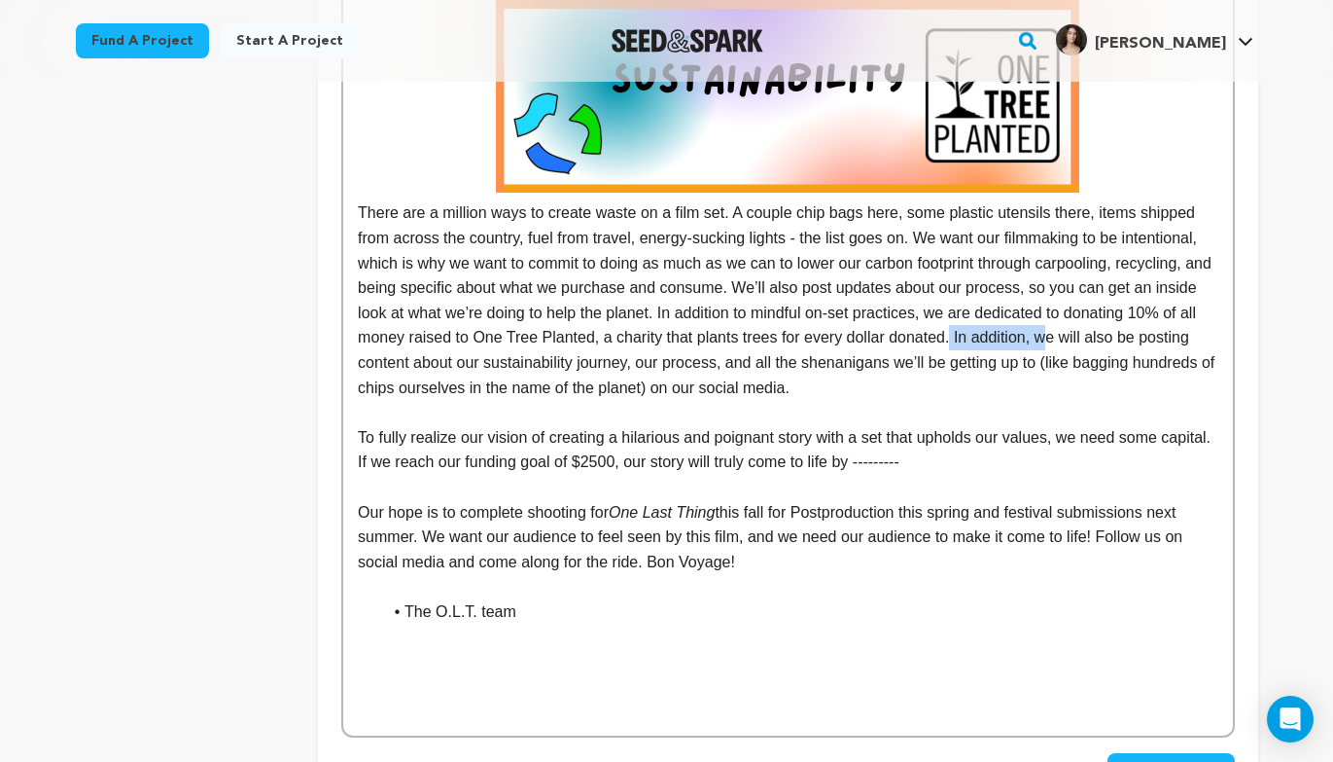
drag, startPoint x: 1192, startPoint y: 339, endPoint x: 1100, endPoint y: 349, distance: 92.9
click at [1100, 349] on p "There are a million ways to create waste on a film set. A couple chip bags here…" at bounding box center [788, 199] width 860 height 402
click at [1099, 330] on p "There are a million ways to create waste on a film set. A couple chip bags here…" at bounding box center [788, 199] width 860 height 402
click at [938, 387] on p "There are a million ways to create waste on a film set. A couple chip bags here…" at bounding box center [788, 199] width 860 height 402
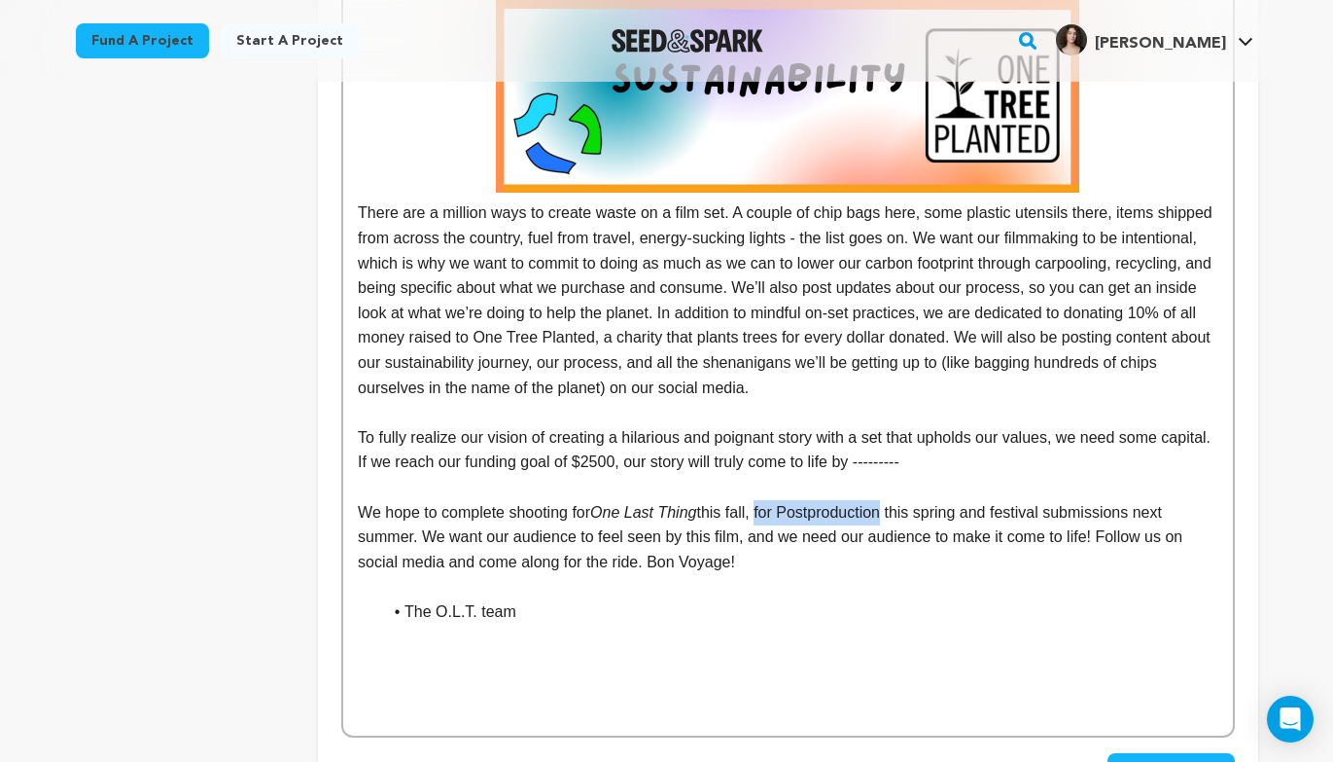
drag, startPoint x: 771, startPoint y: 506, endPoint x: 898, endPoint y: 507, distance: 126.4
click at [898, 507] on p "We hope to complete shooting for One Last Thing this fall, for Postproduction t…" at bounding box center [788, 537] width 860 height 75
drag, startPoint x: 957, startPoint y: 508, endPoint x: 965, endPoint y: 515, distance: 10.3
click at [956, 508] on p "We hope to complete shooting for One Last Thing this fall, post-production this…" at bounding box center [788, 537] width 860 height 75
click at [1000, 514] on p "We hope to complete shooting for One Last Thing this fall, post-production this…" at bounding box center [788, 537] width 860 height 75
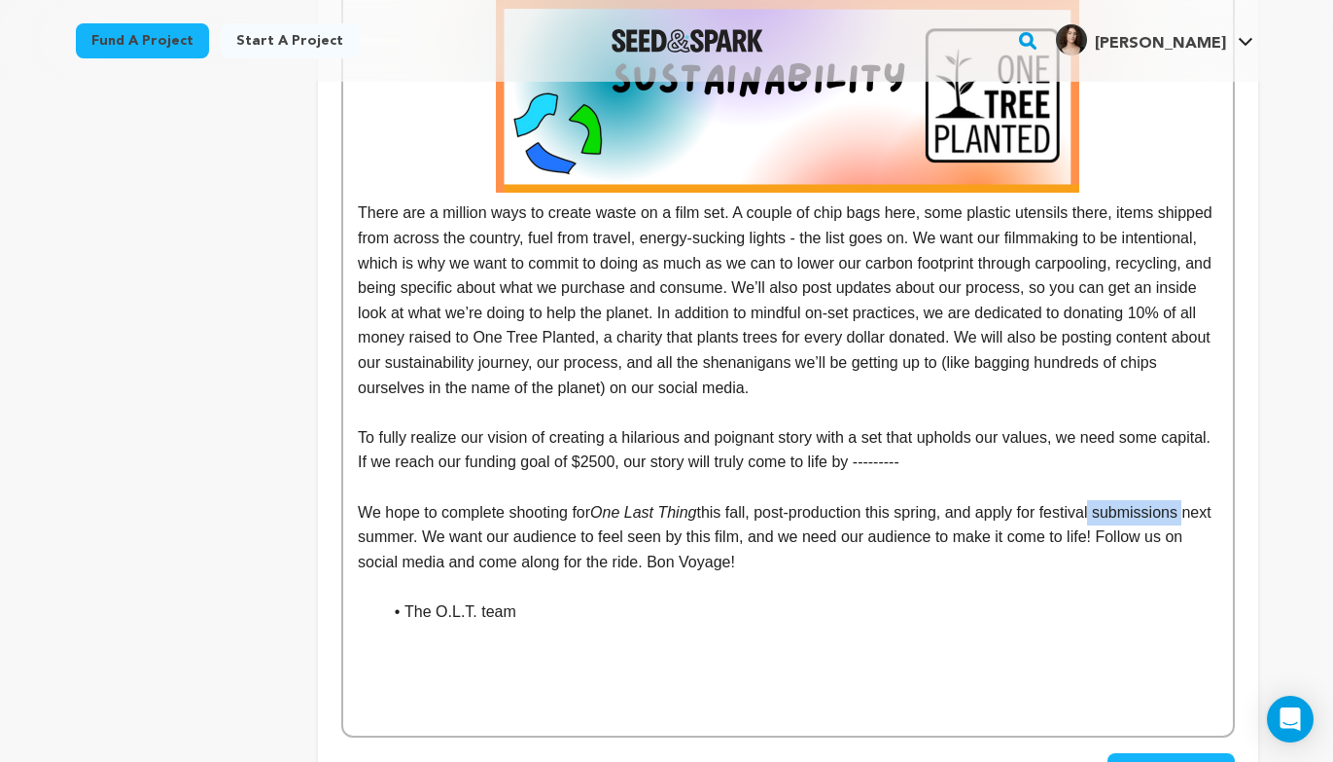
drag, startPoint x: 1119, startPoint y: 512, endPoint x: 1230, endPoint y: 508, distance: 111.9
click at [753, 561] on p "We hope to complete shooting for One Last Thing this fall, post-production this…" at bounding box center [788, 537] width 860 height 75
click at [755, 575] on p at bounding box center [788, 586] width 860 height 25
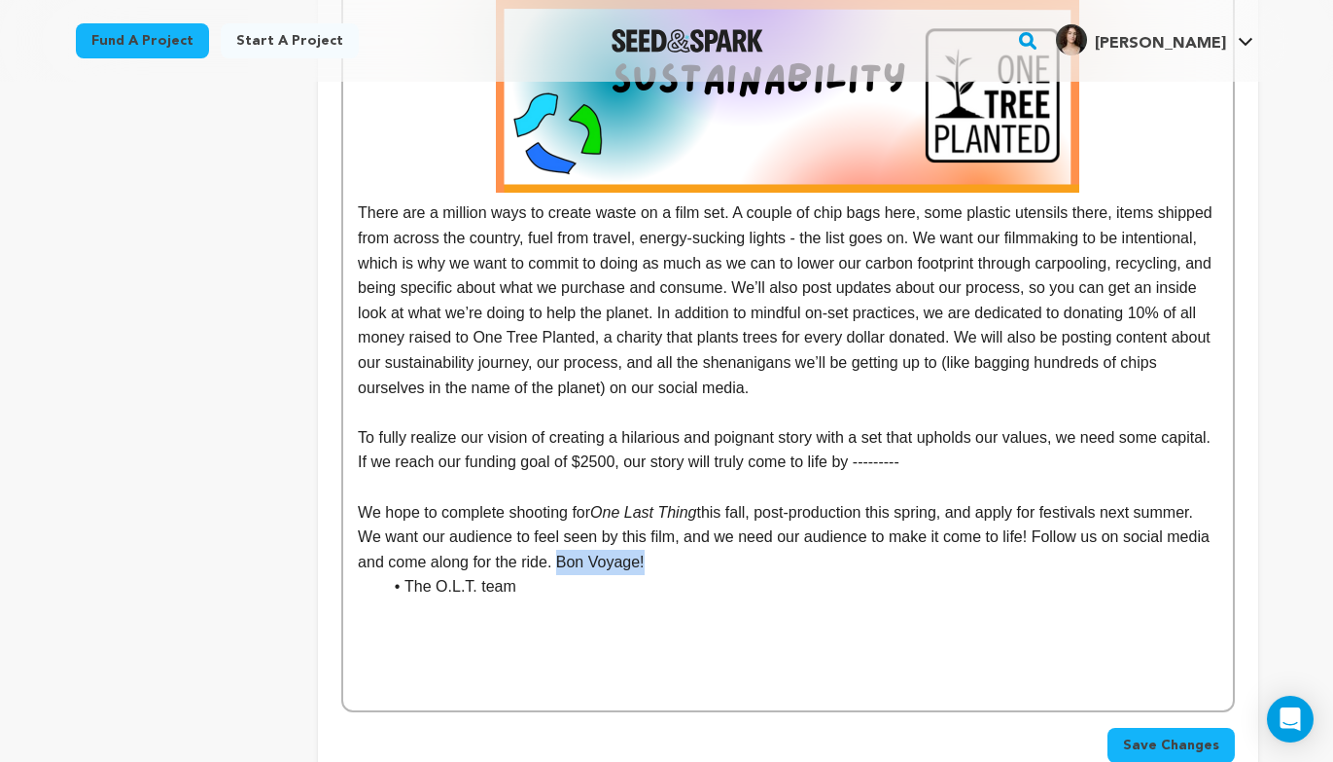
drag, startPoint x: 749, startPoint y: 560, endPoint x: 650, endPoint y: 555, distance: 99.3
click at [650, 555] on p "We hope to complete shooting for One Last Thing this fall, post-production this…" at bounding box center [788, 537] width 860 height 75
click at [405, 591] on li "The O.L.T. team" at bounding box center [799, 586] width 836 height 25
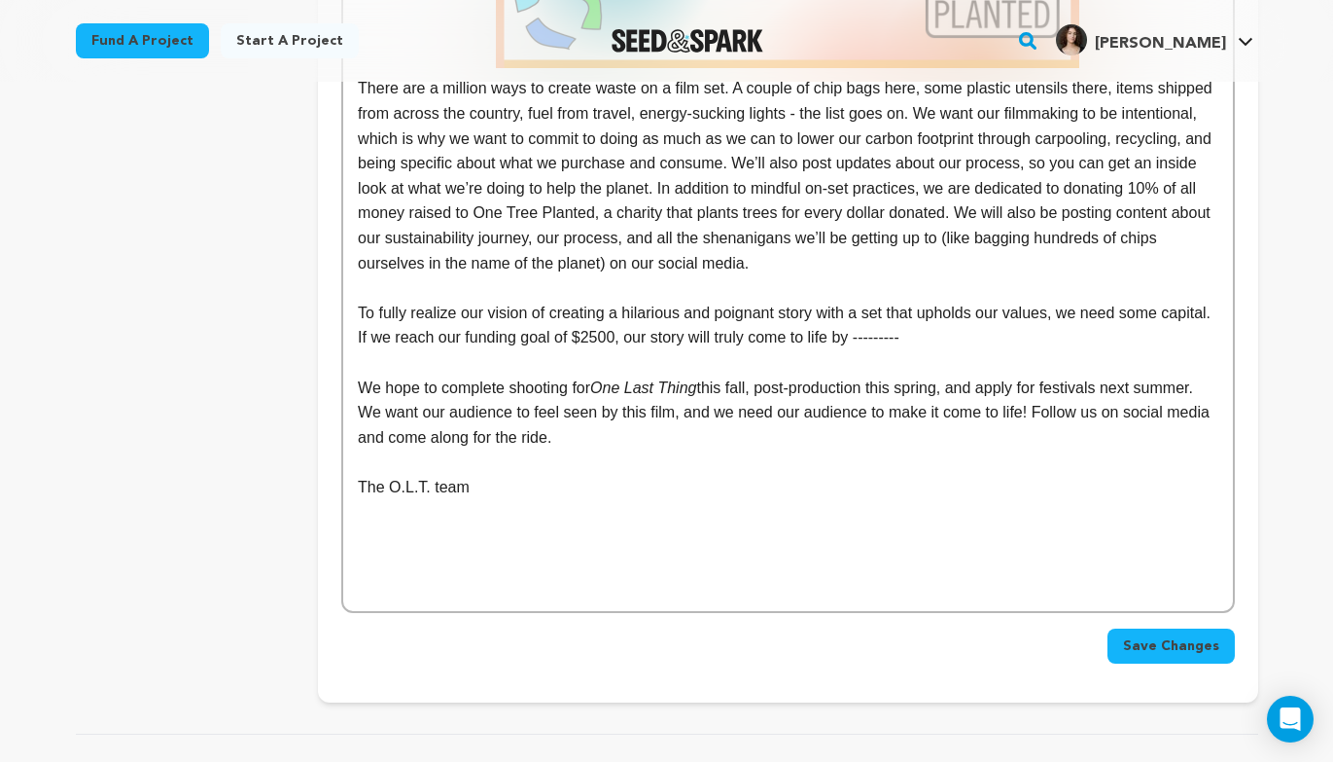
scroll to position [1960, 0]
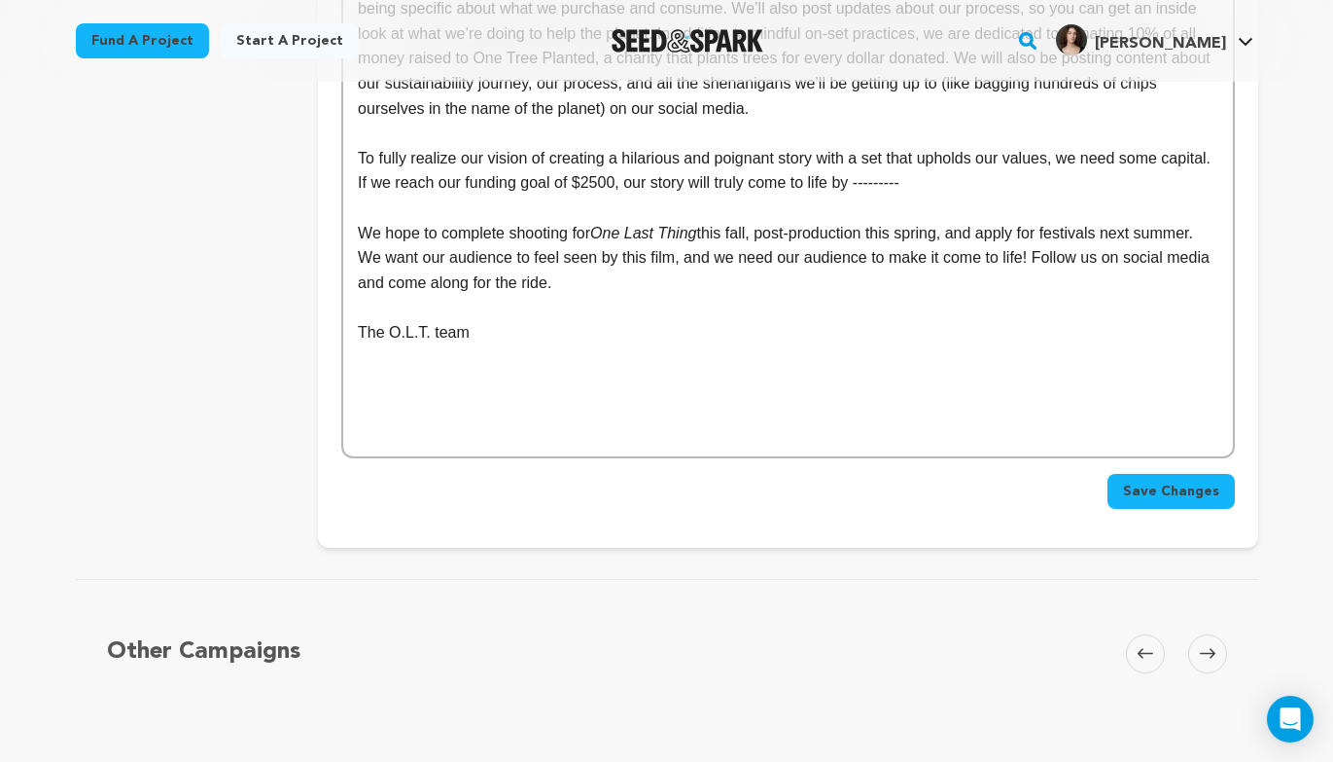
click at [1139, 494] on span "Save Changes" at bounding box center [1171, 490] width 96 height 19
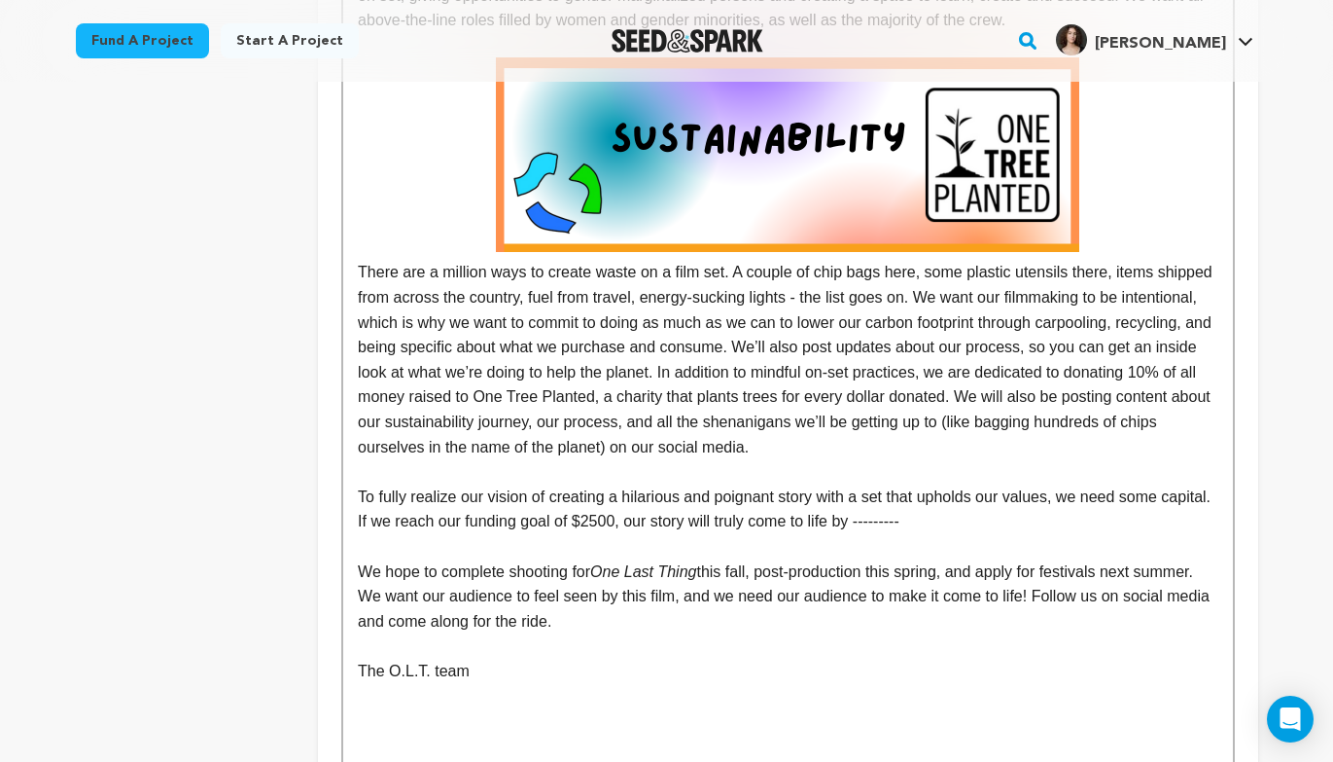
scroll to position [1729, 0]
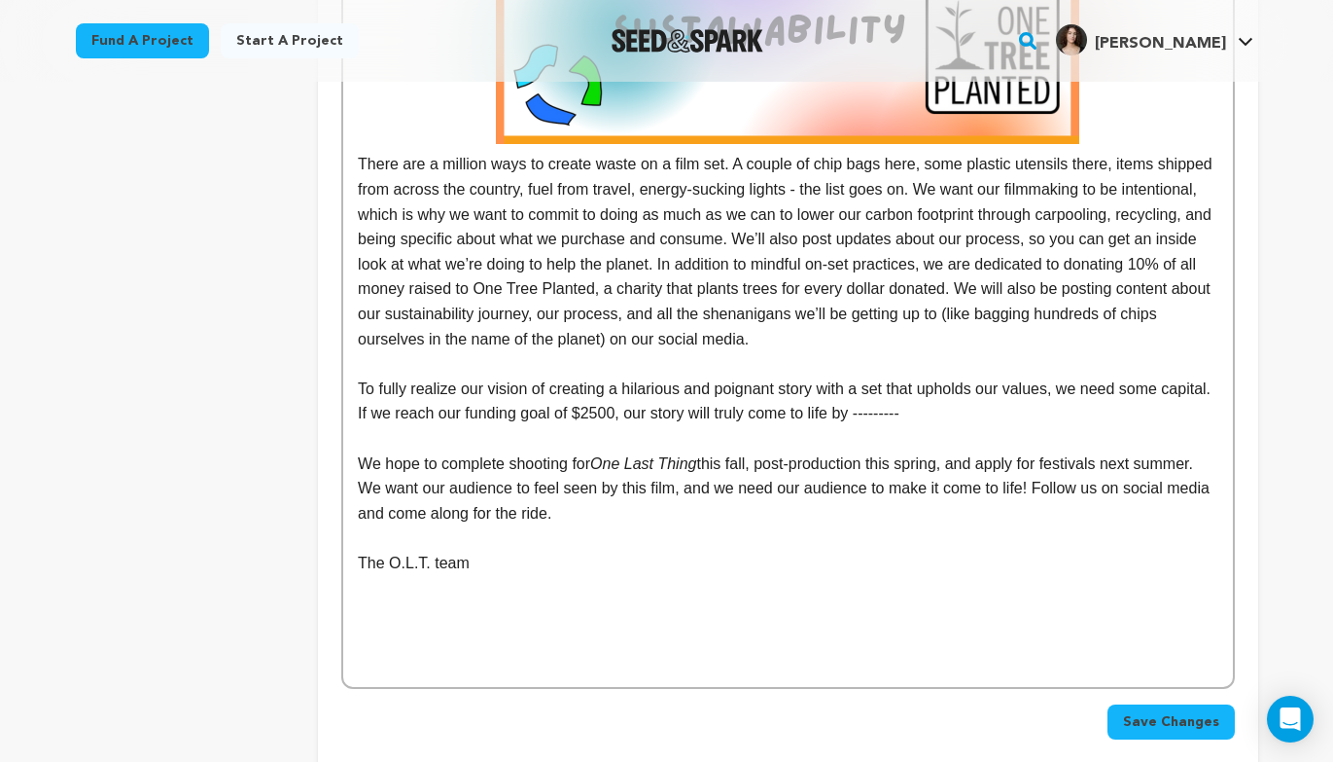
click at [406, 360] on p at bounding box center [788, 363] width 860 height 25
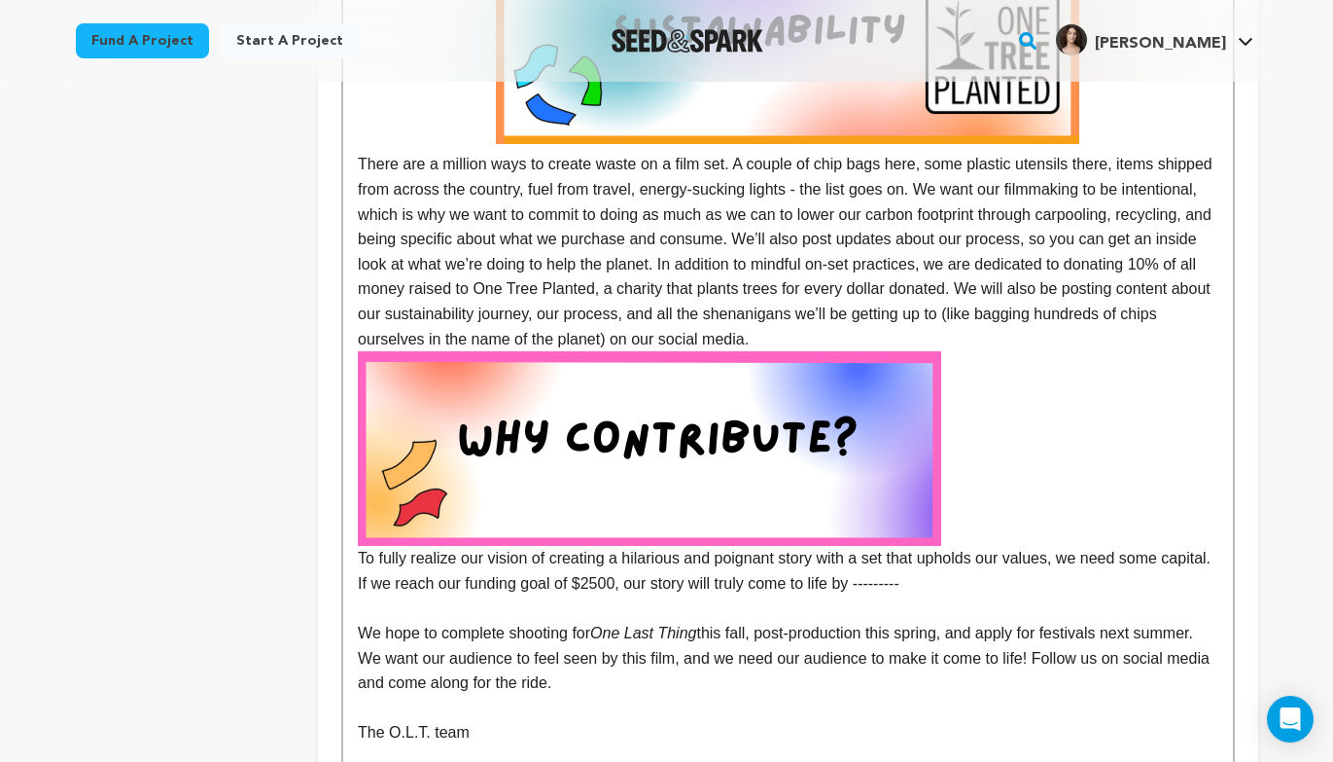
click at [445, 489] on img at bounding box center [650, 448] width 584 height 195
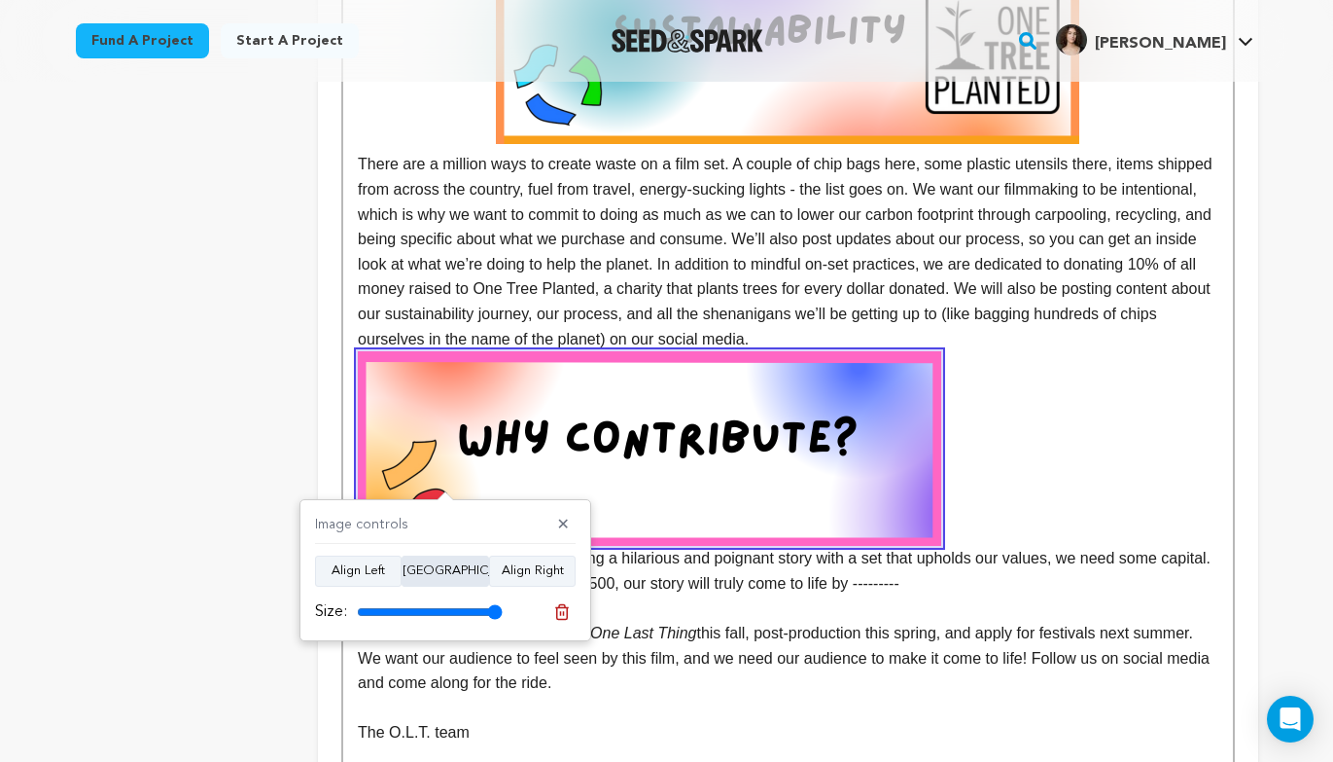
click at [451, 565] on button "Align Center" at bounding box center [446, 570] width 88 height 31
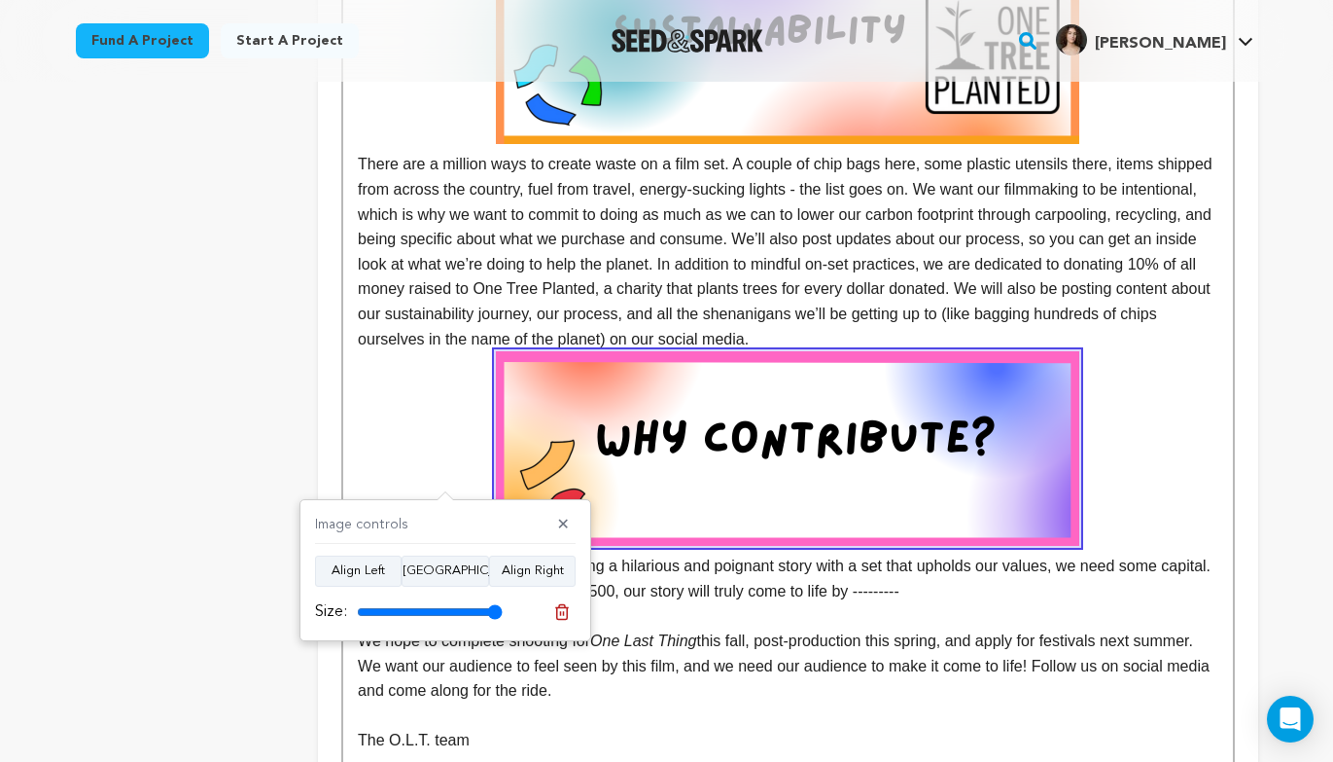
click at [718, 633] on p "We hope to complete shooting for One Last Thing this fall, post-production this…" at bounding box center [788, 665] width 860 height 75
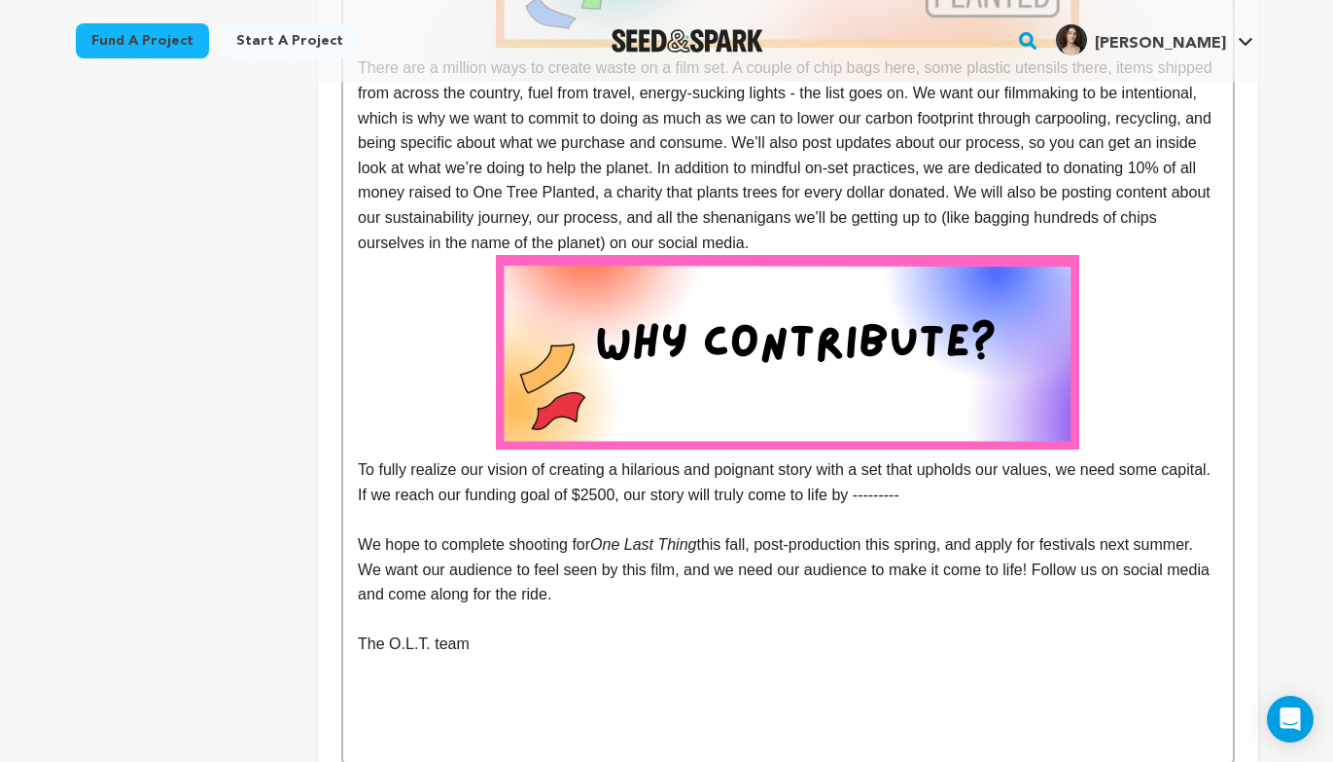
scroll to position [2005, 0]
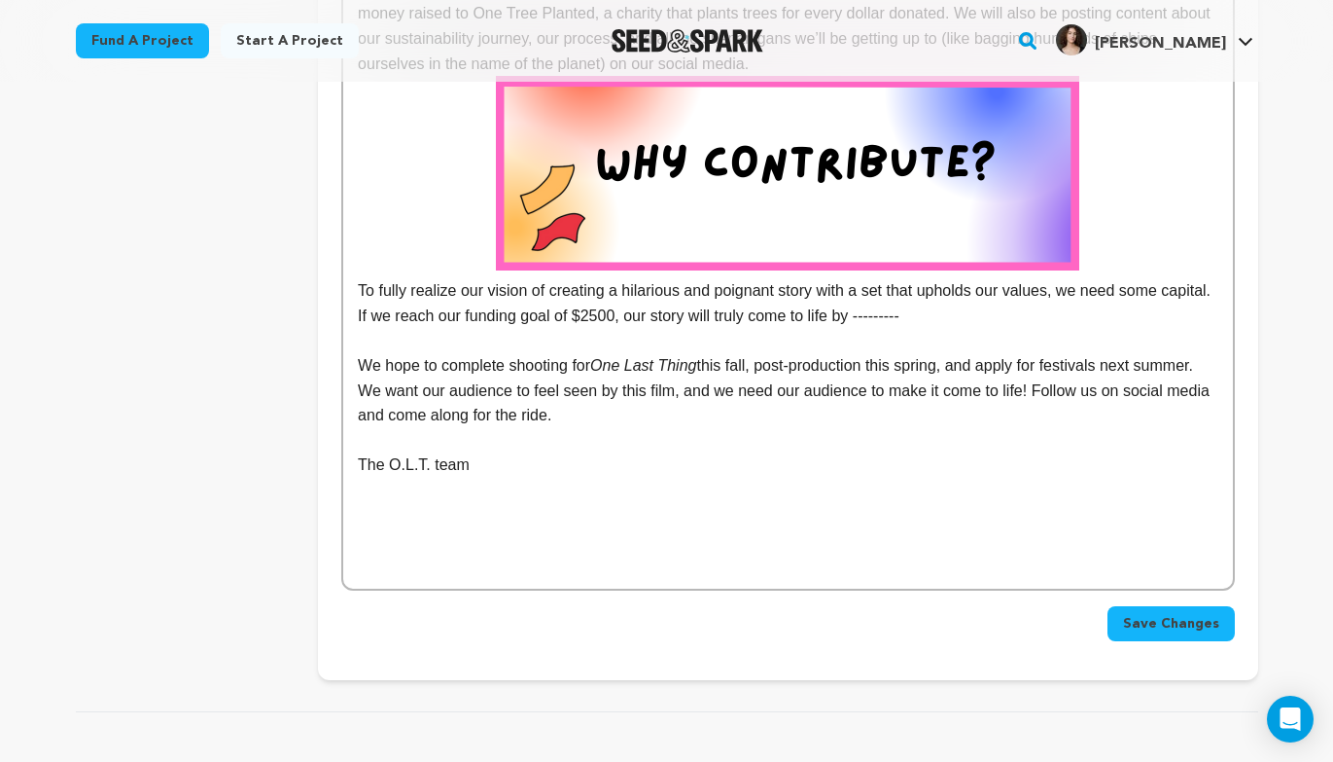
click at [701, 424] on p "We hope to complete shooting for One Last Thing this fall, post-production this…" at bounding box center [788, 390] width 860 height 75
click at [1127, 619] on button "Save Changes" at bounding box center [1171, 623] width 127 height 35
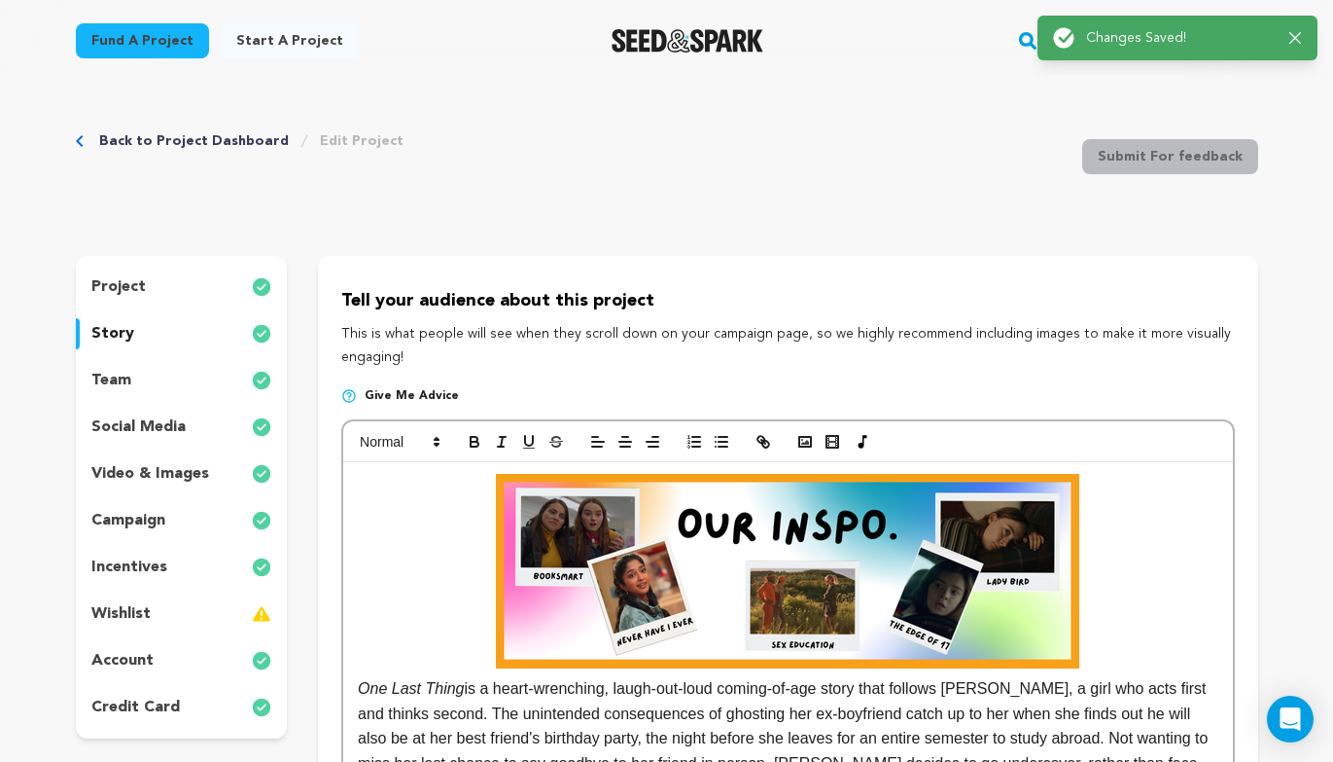
scroll to position [0, 0]
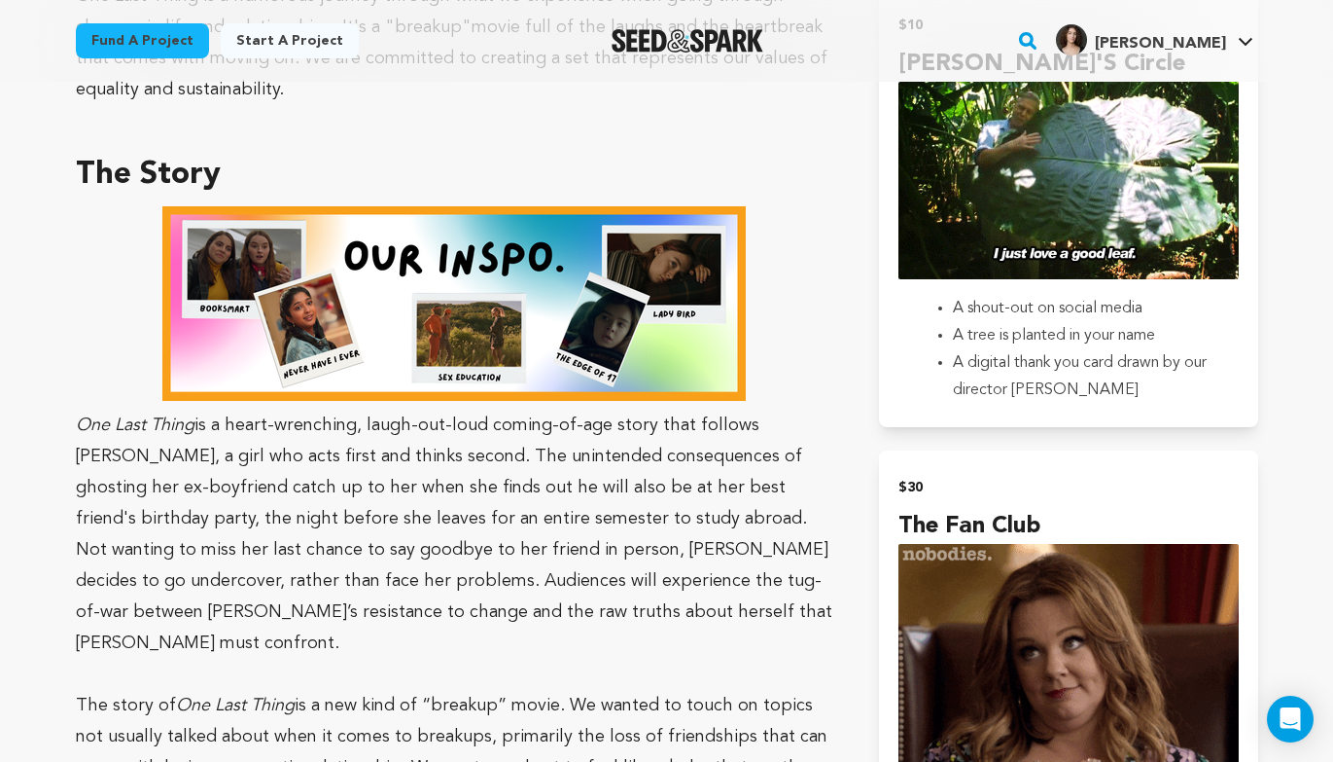
scroll to position [888, 0]
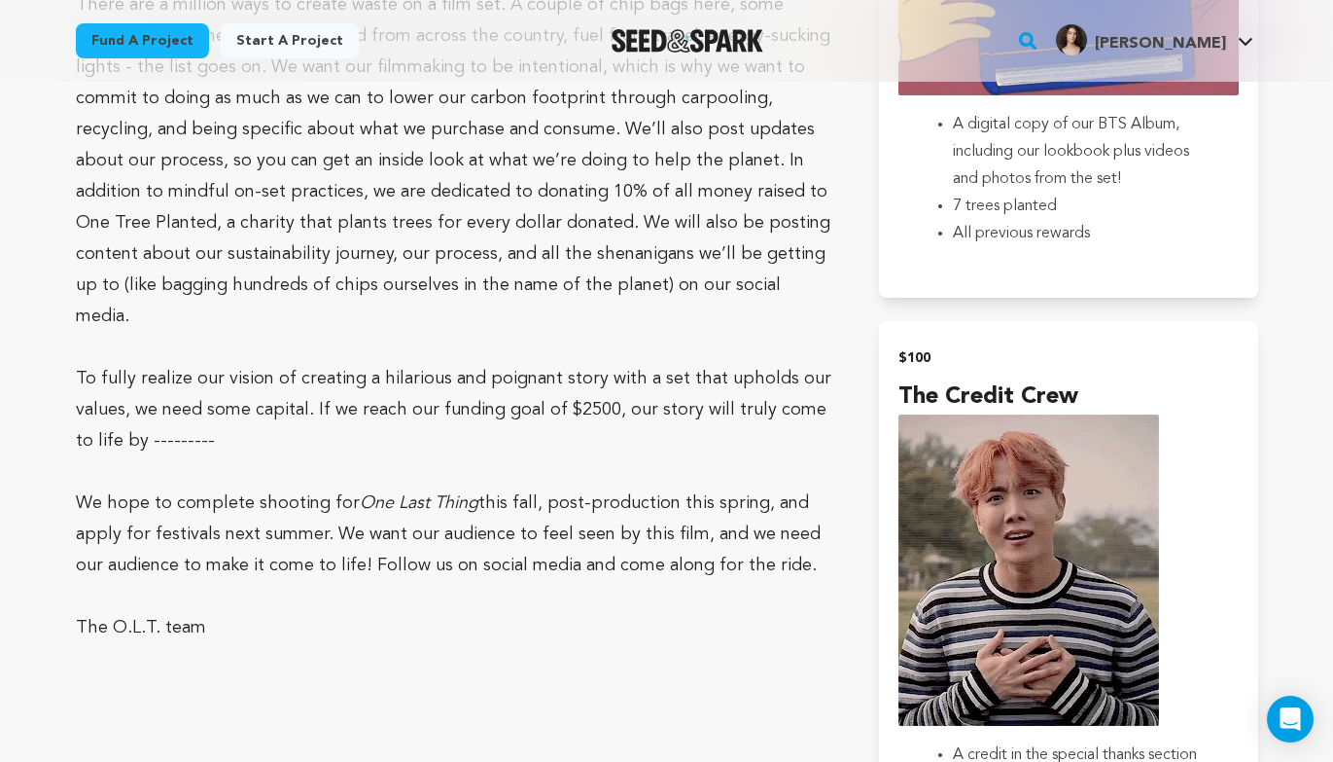
scroll to position [2893, 0]
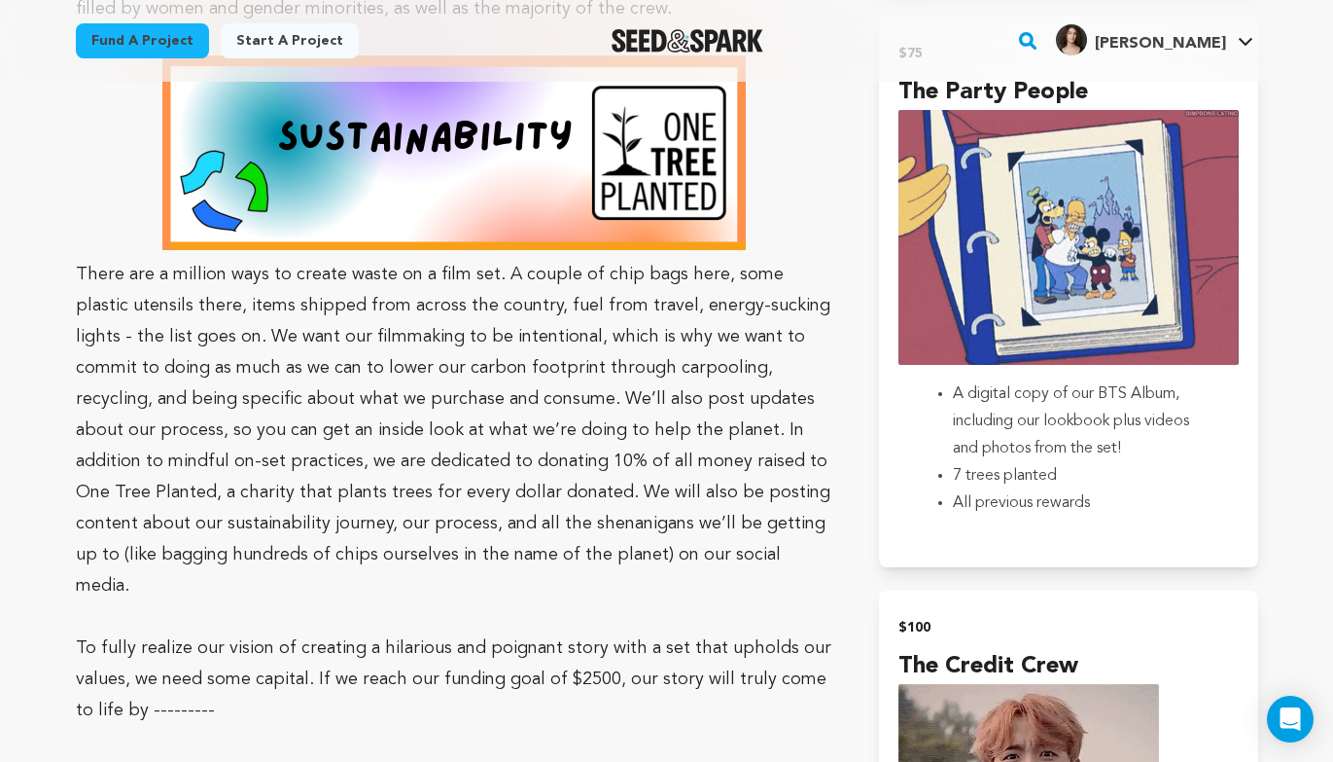
click at [522, 285] on p "There are a million ways to create waste on a film set. A couple of chip bags h…" at bounding box center [455, 328] width 758 height 546
